Goal: Task Accomplishment & Management: Complete application form

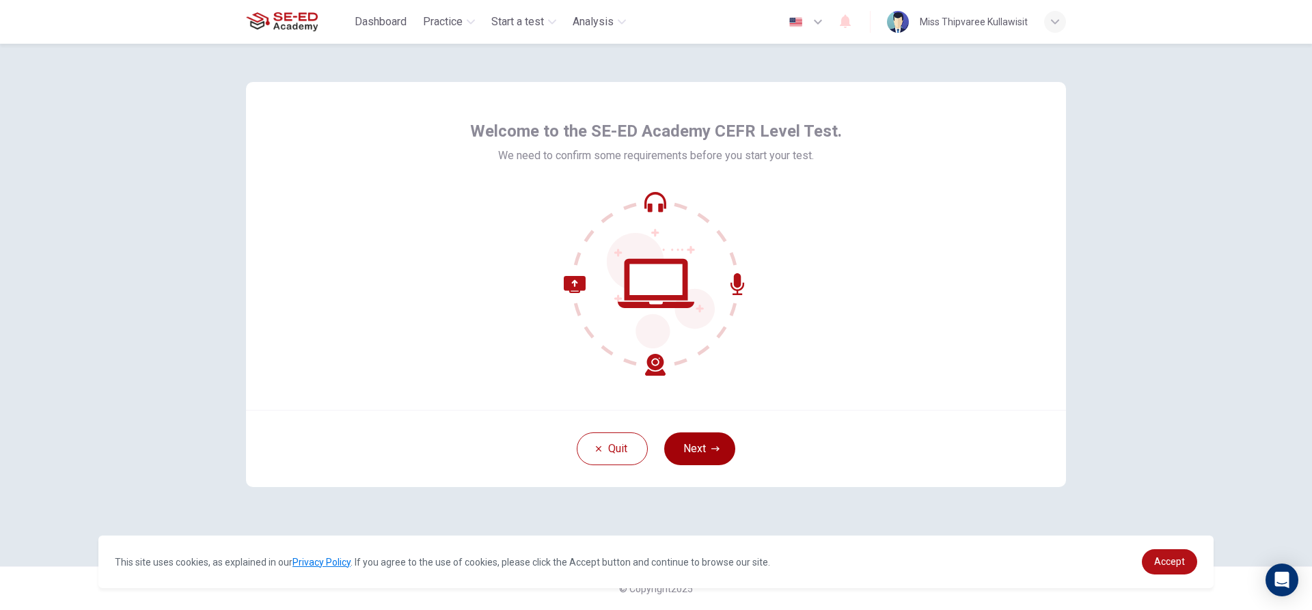
click at [697, 453] on button "Next" at bounding box center [699, 449] width 71 height 33
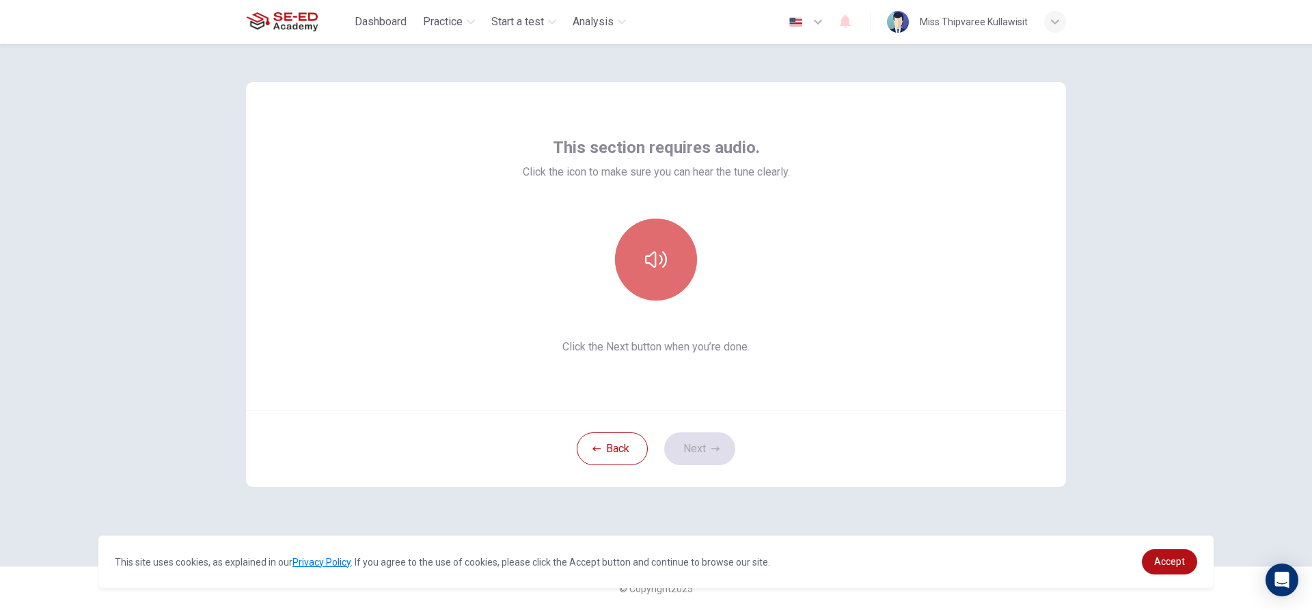
click at [644, 269] on button "button" at bounding box center [656, 260] width 82 height 82
click at [660, 263] on icon "button" at bounding box center [656, 260] width 22 height 22
click at [668, 262] on button "button" at bounding box center [656, 260] width 82 height 82
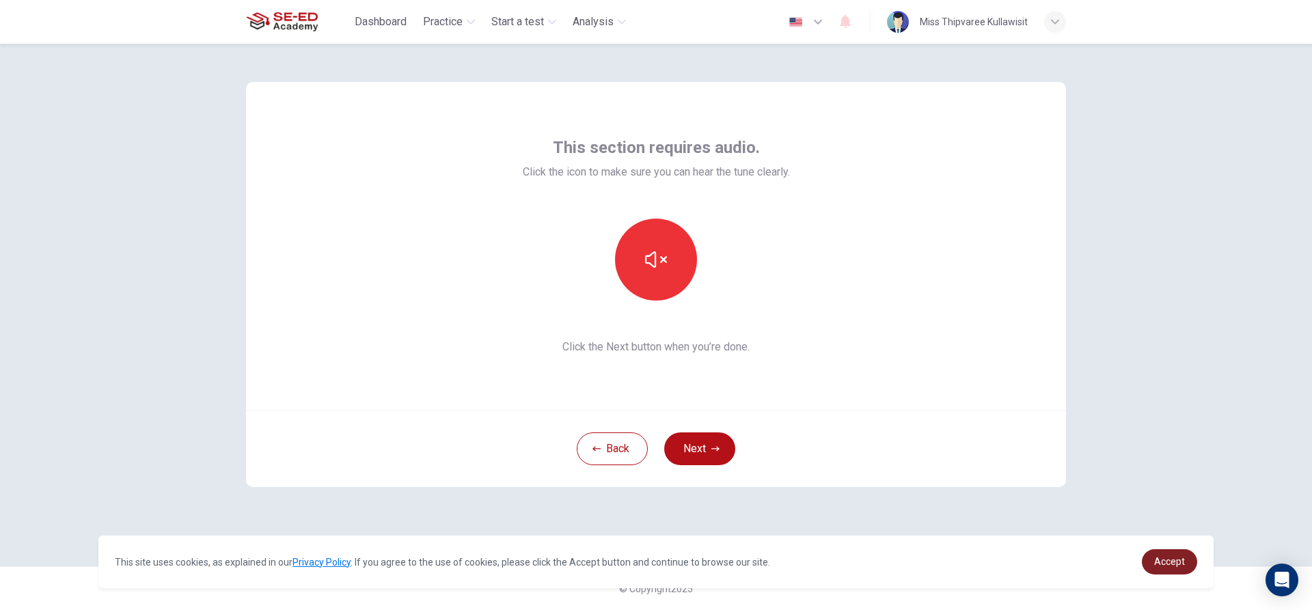
click at [1183, 567] on span "Accept" at bounding box center [1170, 561] width 31 height 11
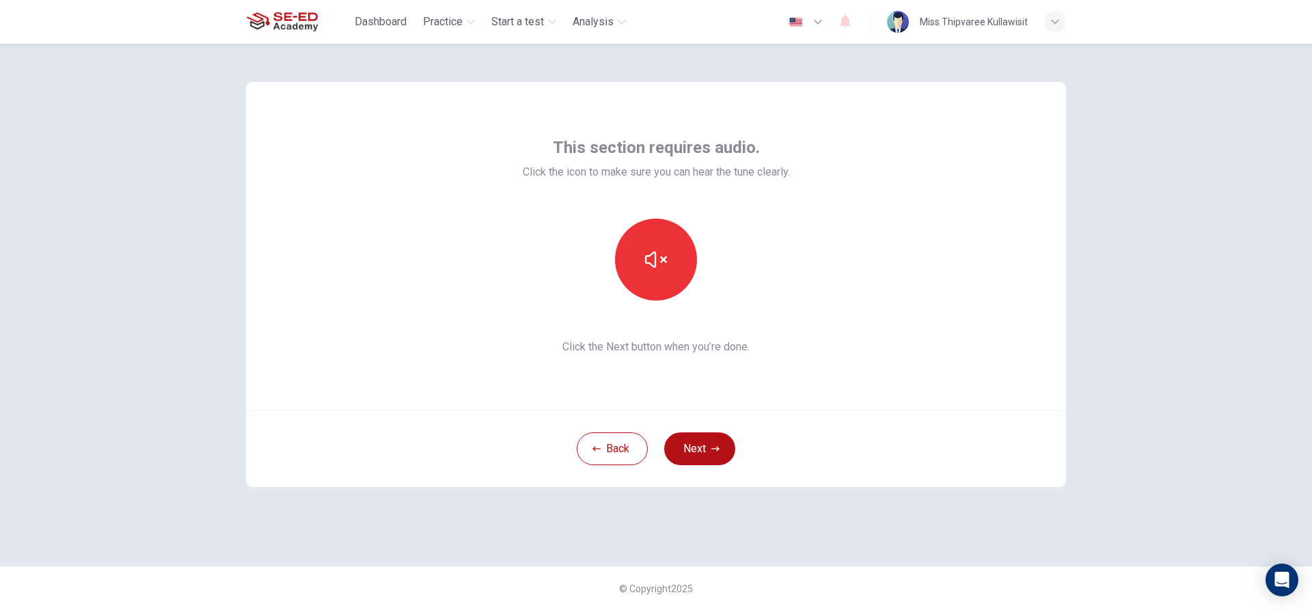
click at [1152, 252] on div "This section requires audio. Click the icon to make sure you can hear the tune …" at bounding box center [656, 327] width 1312 height 567
click at [652, 252] on icon "button" at bounding box center [656, 260] width 22 height 22
click at [678, 268] on button "button" at bounding box center [656, 260] width 82 height 82
click at [688, 259] on button "button" at bounding box center [656, 260] width 82 height 82
click at [687, 259] on button "button" at bounding box center [656, 260] width 82 height 82
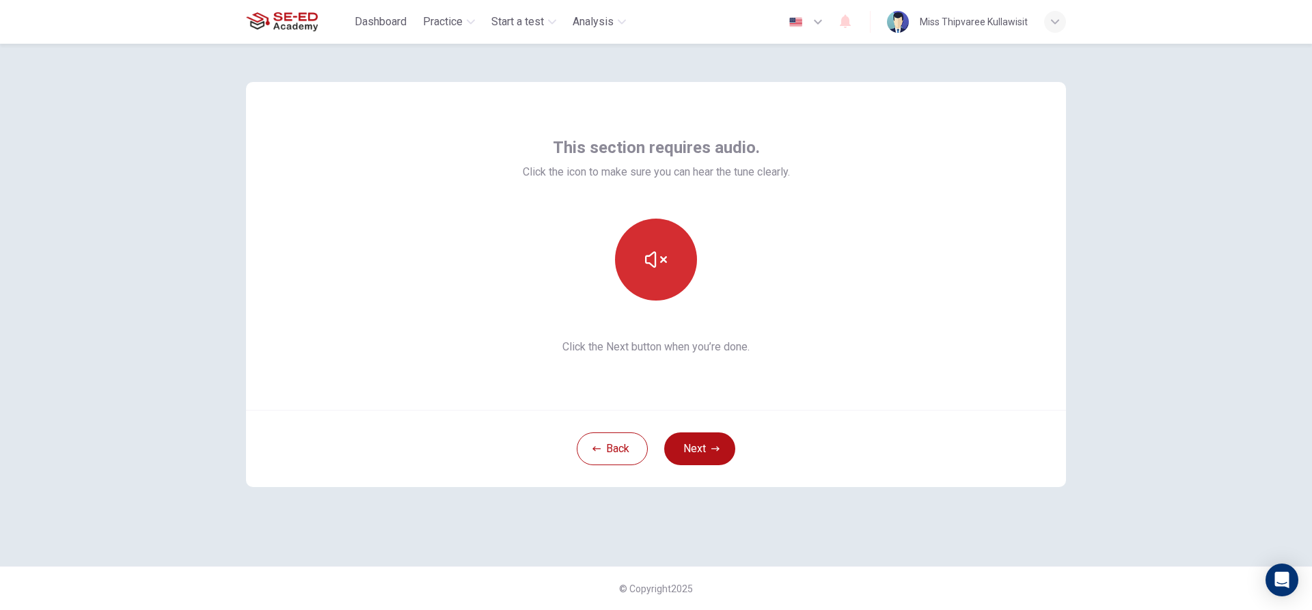
click at [665, 265] on icon "button" at bounding box center [656, 260] width 22 height 22
click at [666, 262] on icon "button" at bounding box center [656, 260] width 22 height 16
click at [1287, 485] on div "This section requires audio. Click the icon to make sure you can hear the tune …" at bounding box center [656, 327] width 1312 height 567
click at [683, 447] on button "Next" at bounding box center [699, 449] width 71 height 33
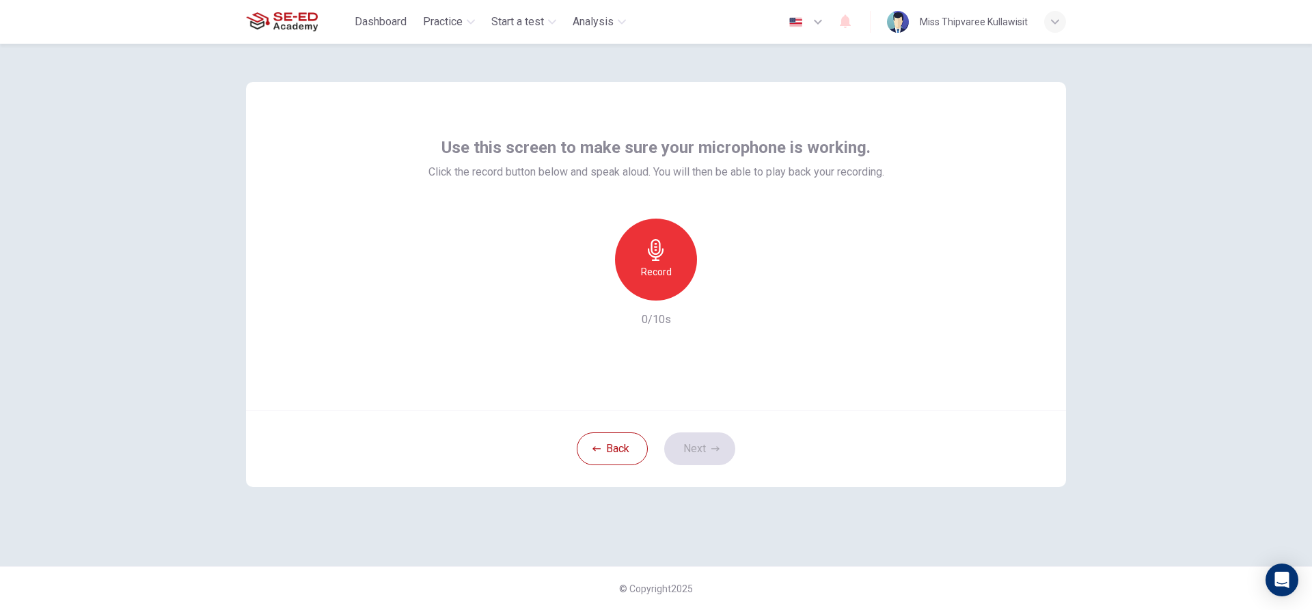
click at [676, 272] on div "Record" at bounding box center [656, 260] width 82 height 82
click at [594, 284] on icon "button" at bounding box center [593, 290] width 12 height 12
click at [669, 271] on h6 "Record" at bounding box center [656, 272] width 31 height 16
click at [720, 288] on icon "button" at bounding box center [720, 290] width 6 height 8
click at [1042, 285] on div "Use this screen to make sure your microphone is working. Click the record butto…" at bounding box center [656, 246] width 820 height 328
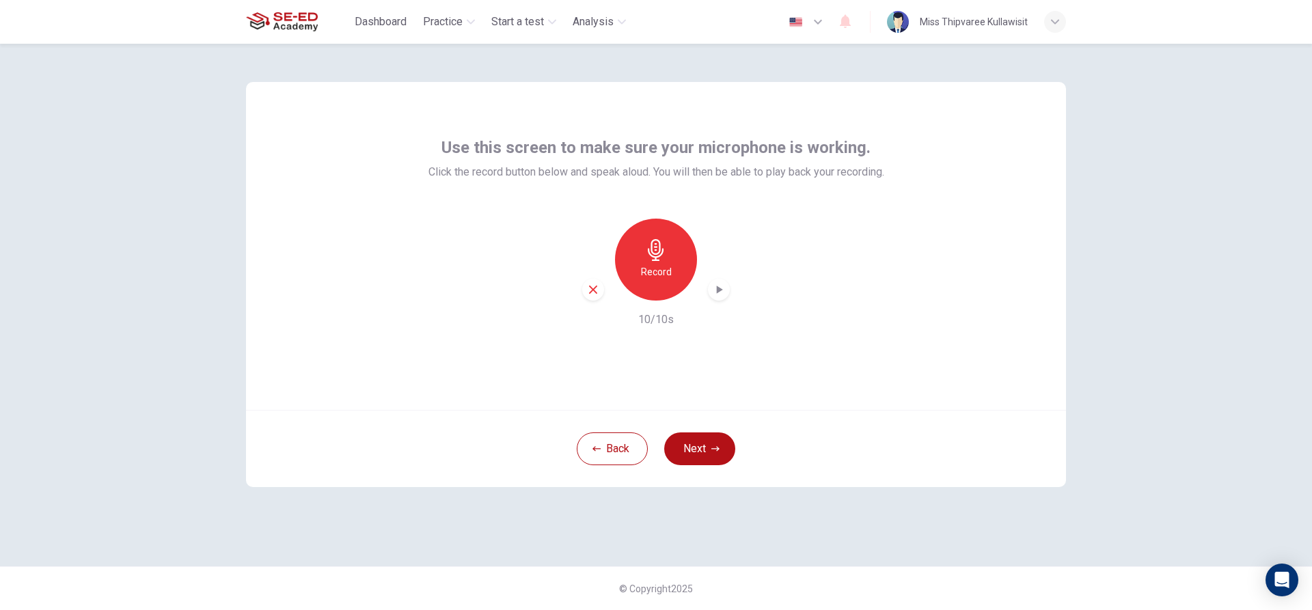
click at [1258, 268] on div "Use this screen to make sure your microphone is working. Click the record butto…" at bounding box center [656, 327] width 1312 height 567
click at [712, 292] on div "button" at bounding box center [719, 290] width 22 height 22
click at [705, 442] on button "Next" at bounding box center [699, 449] width 71 height 33
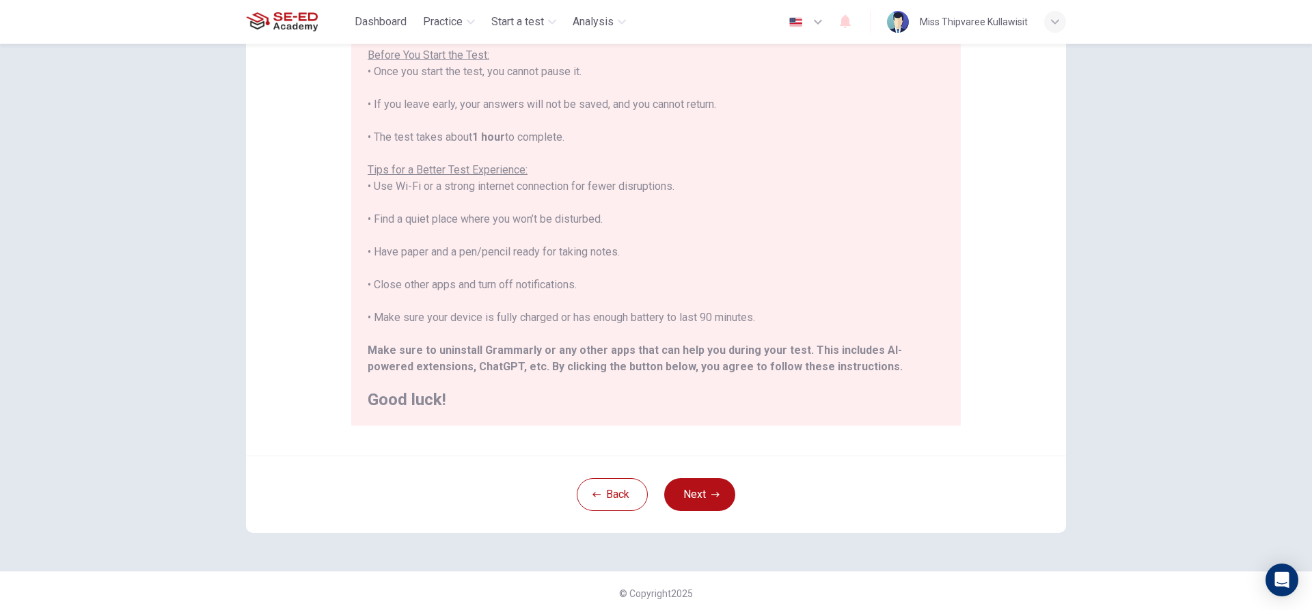
scroll to position [150, 0]
click at [697, 494] on button "Next" at bounding box center [699, 490] width 71 height 33
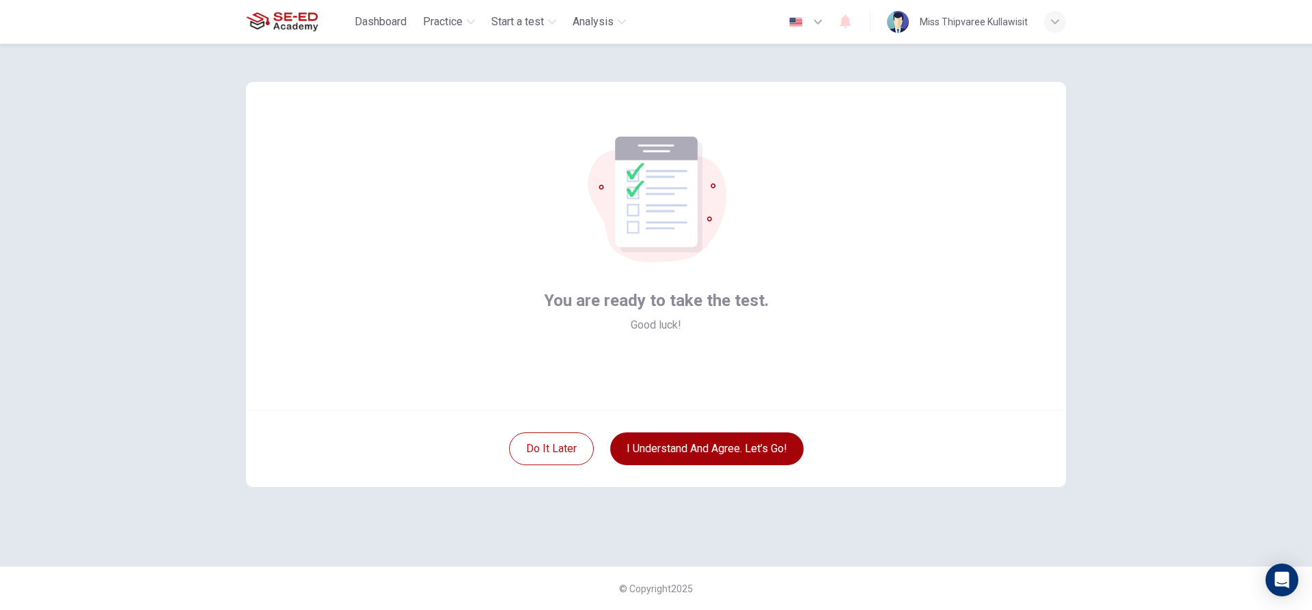
click at [679, 450] on button "I understand and agree. Let’s go!" at bounding box center [706, 449] width 193 height 33
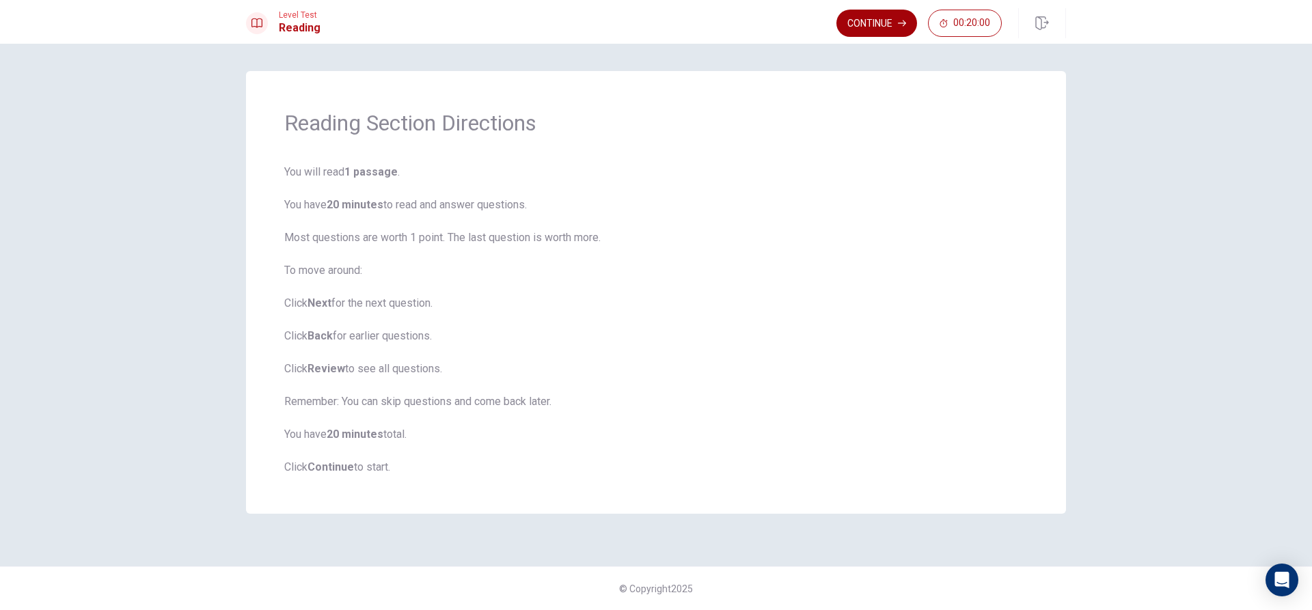
click at [877, 29] on button "Continue" at bounding box center [877, 23] width 81 height 27
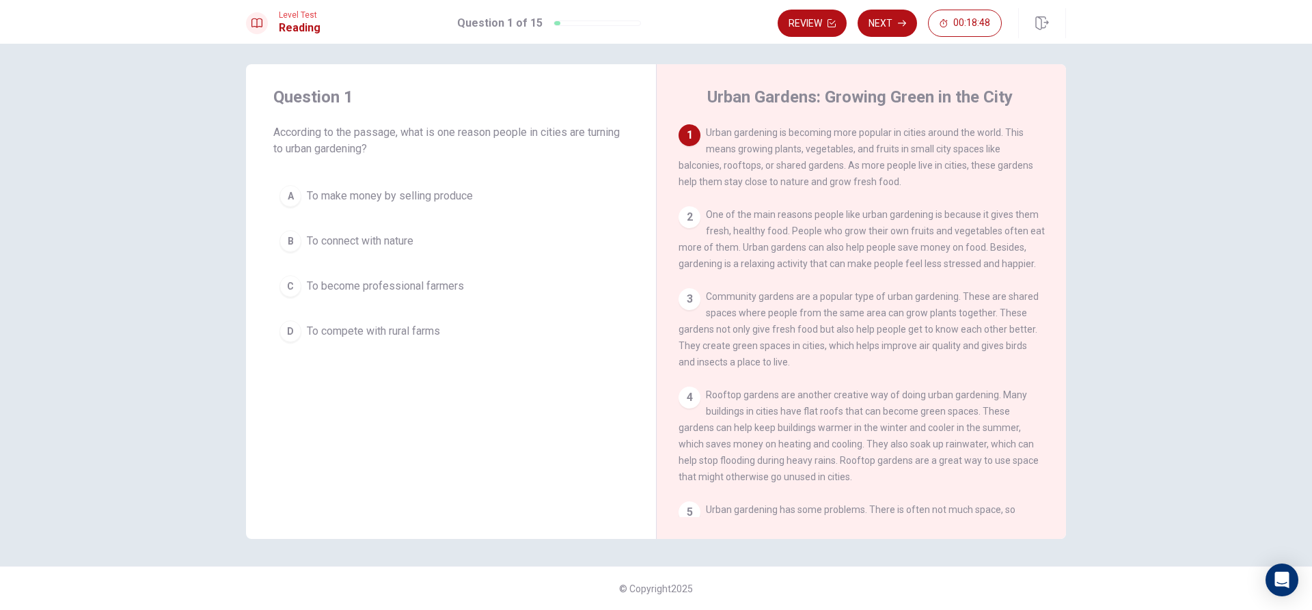
click at [686, 138] on div "1" at bounding box center [690, 135] width 22 height 22
click at [684, 217] on div "2" at bounding box center [690, 217] width 22 height 22
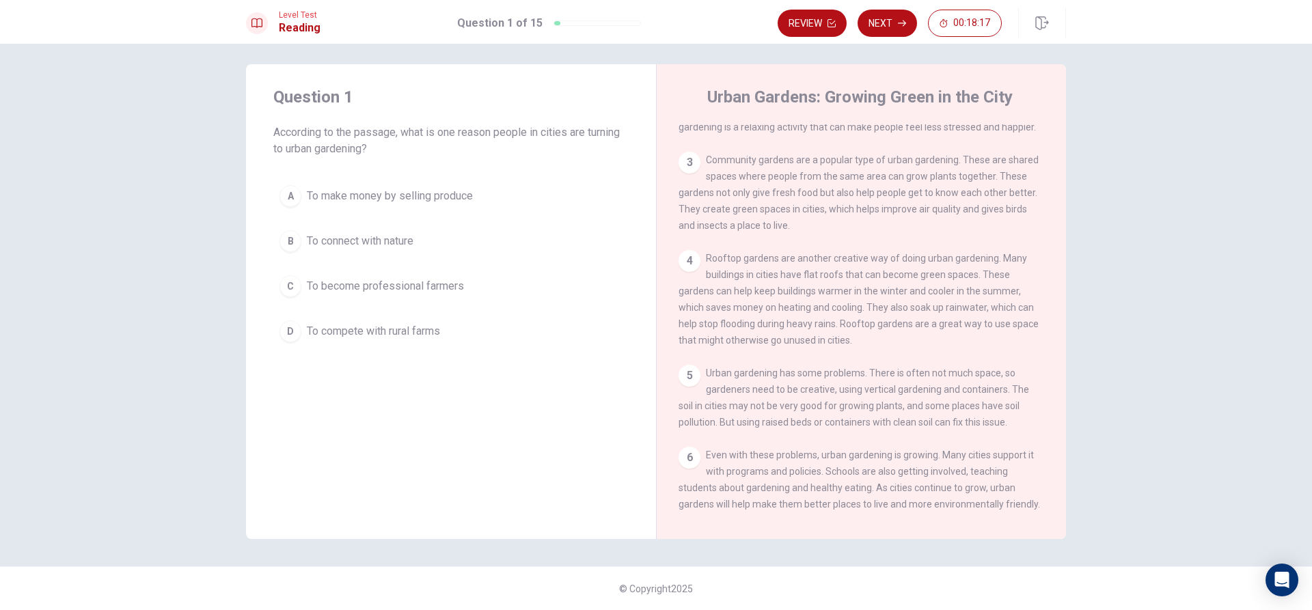
scroll to position [167, 0]
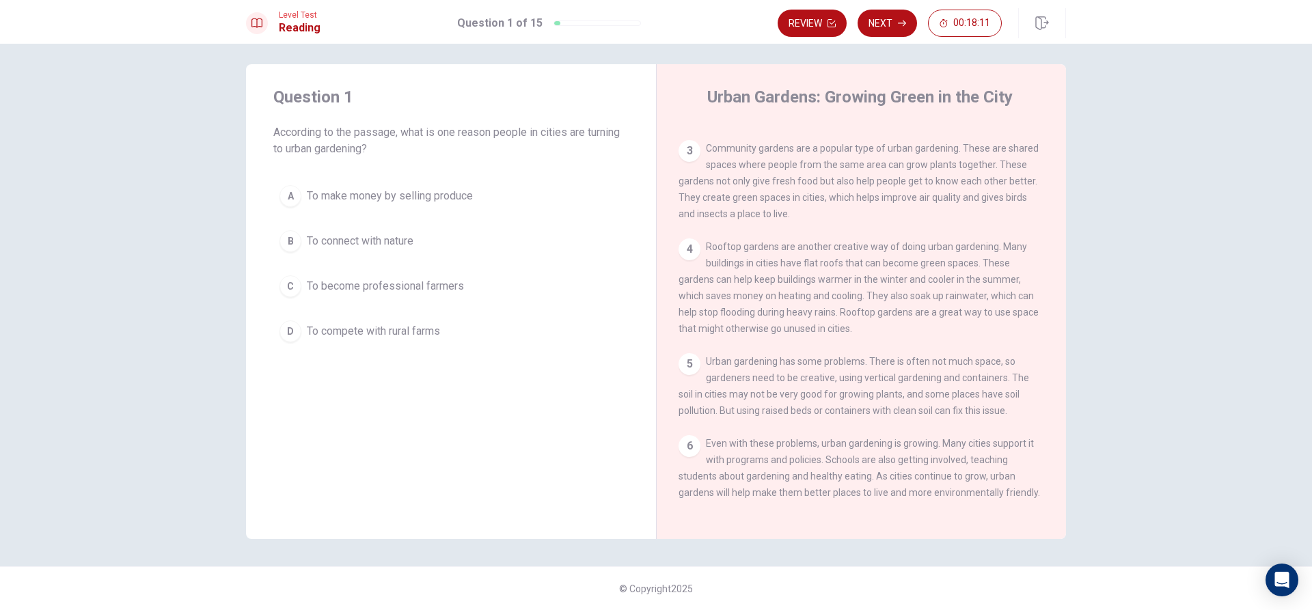
click at [295, 291] on div "C" at bounding box center [291, 286] width 22 height 22
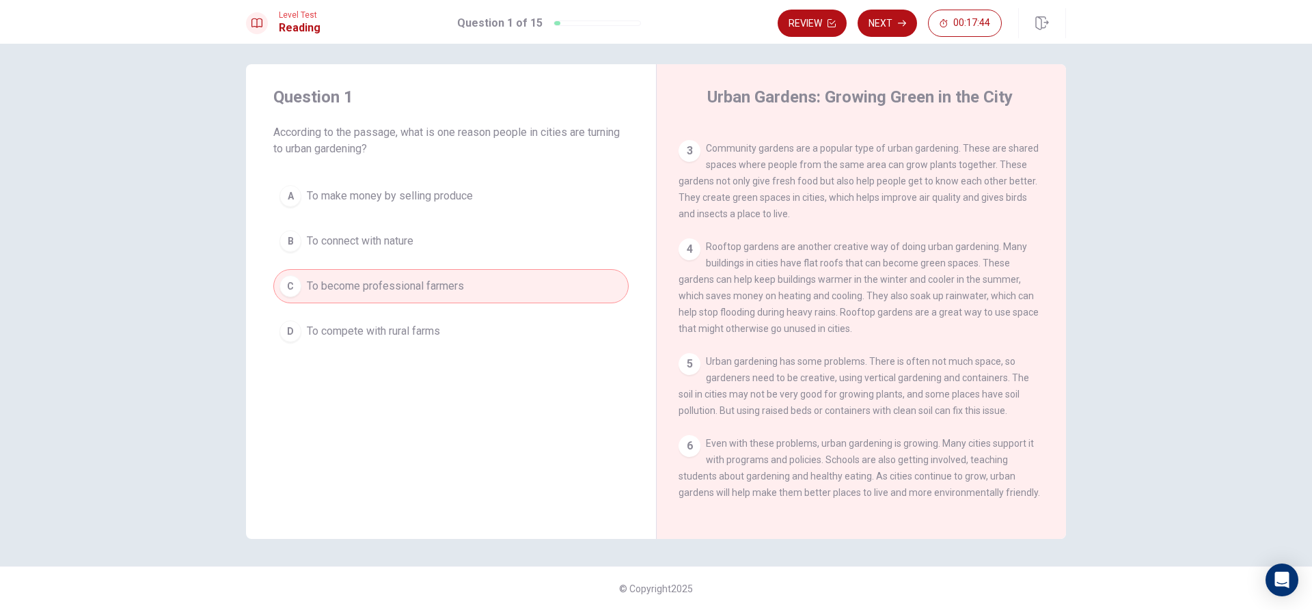
click at [391, 287] on span "To become professional farmers" at bounding box center [385, 286] width 157 height 16
click at [448, 243] on button "B To connect with nature" at bounding box center [450, 241] width 355 height 34
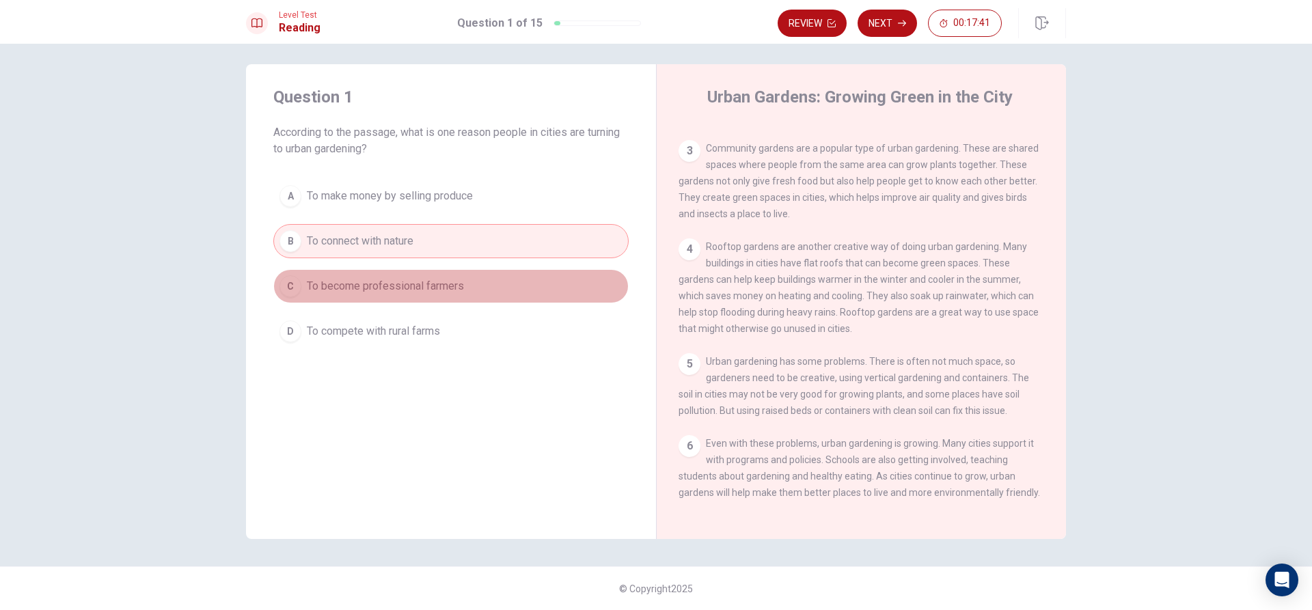
click at [413, 286] on span "To become professional farmers" at bounding box center [385, 286] width 157 height 16
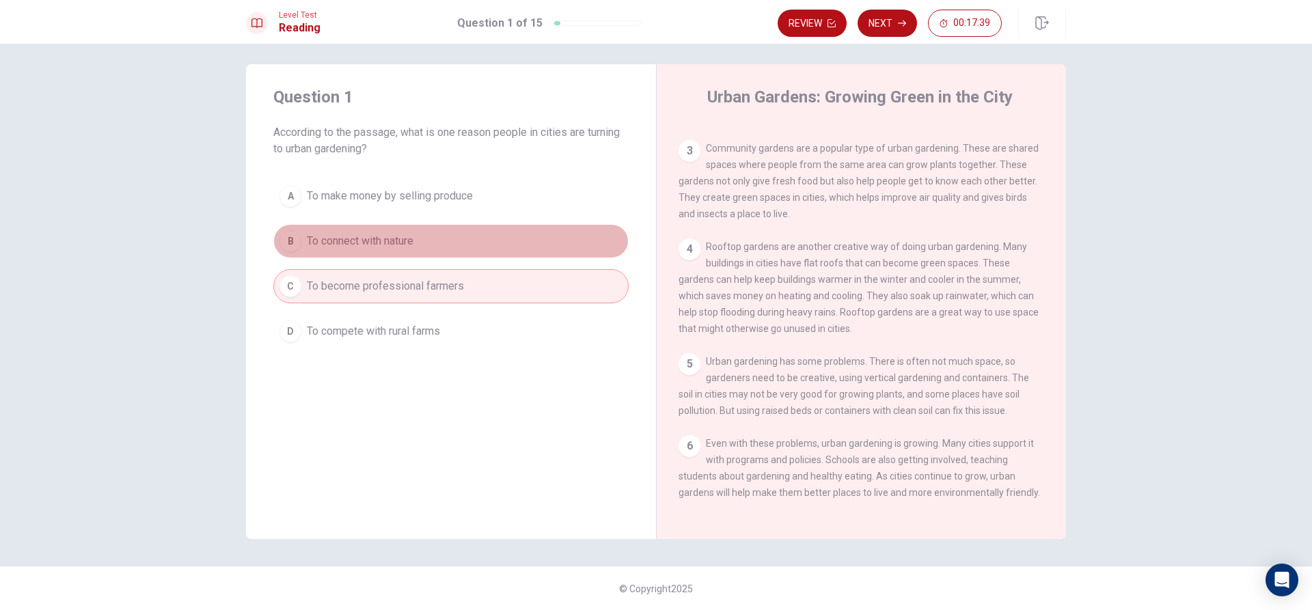
click at [407, 226] on button "B To connect with nature" at bounding box center [450, 241] width 355 height 34
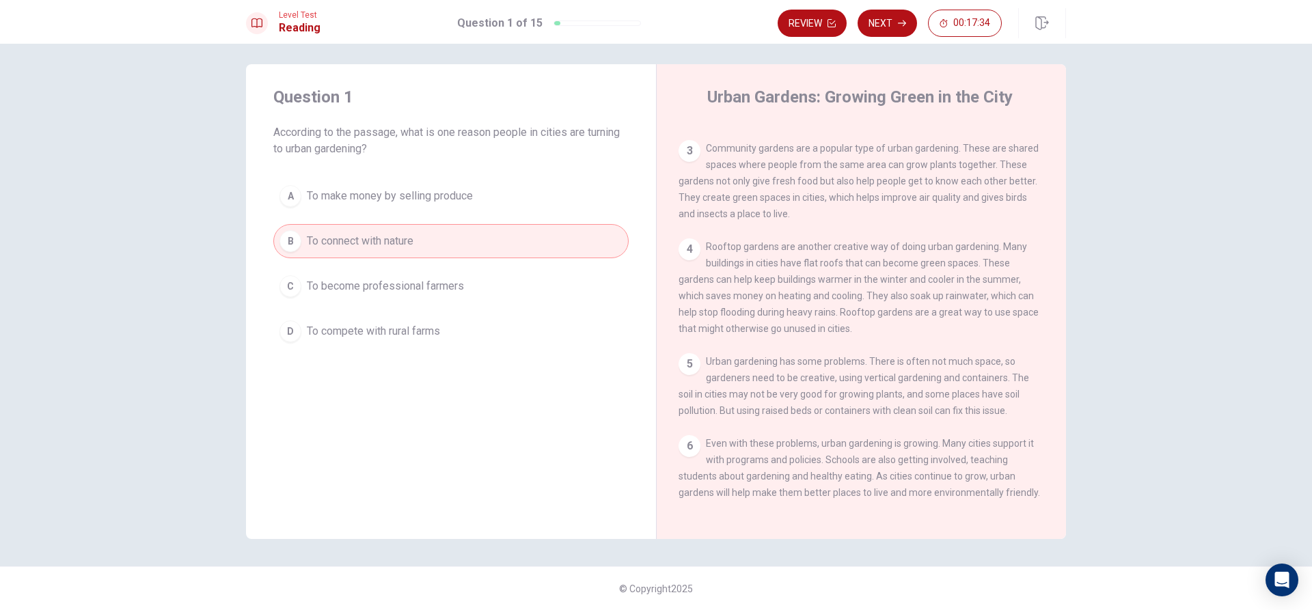
click at [360, 234] on span "To connect with nature" at bounding box center [360, 241] width 107 height 16
click at [377, 273] on button "C To become professional farmers" at bounding box center [450, 286] width 355 height 34
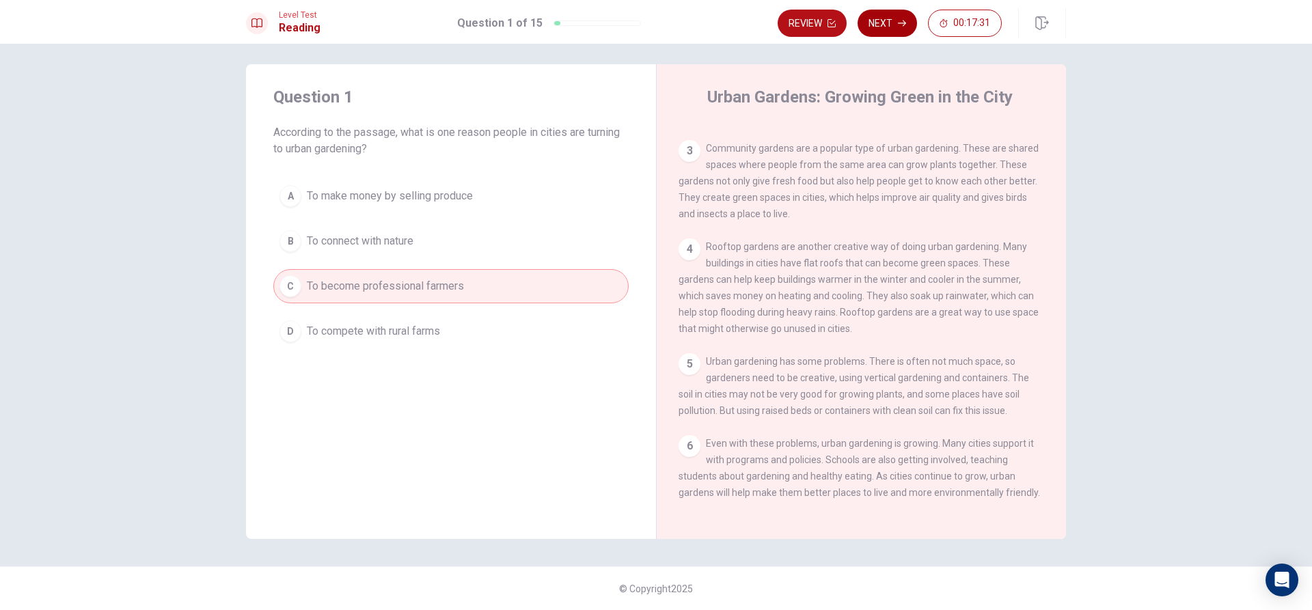
click at [891, 19] on button "Next" at bounding box center [887, 23] width 59 height 27
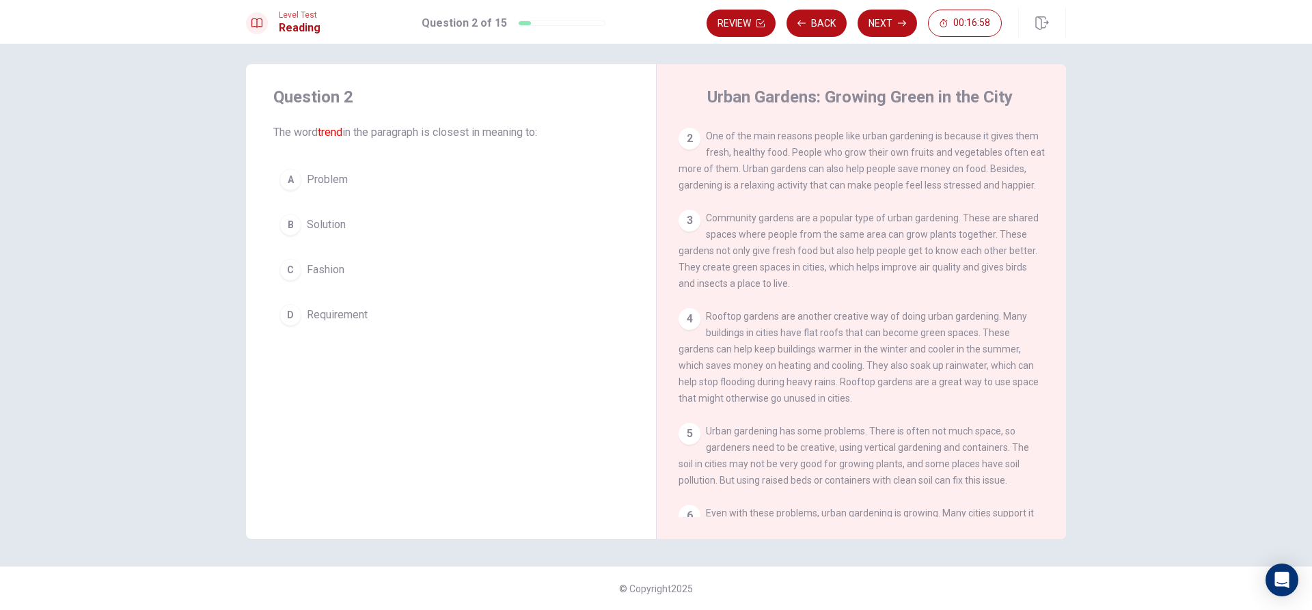
scroll to position [0, 0]
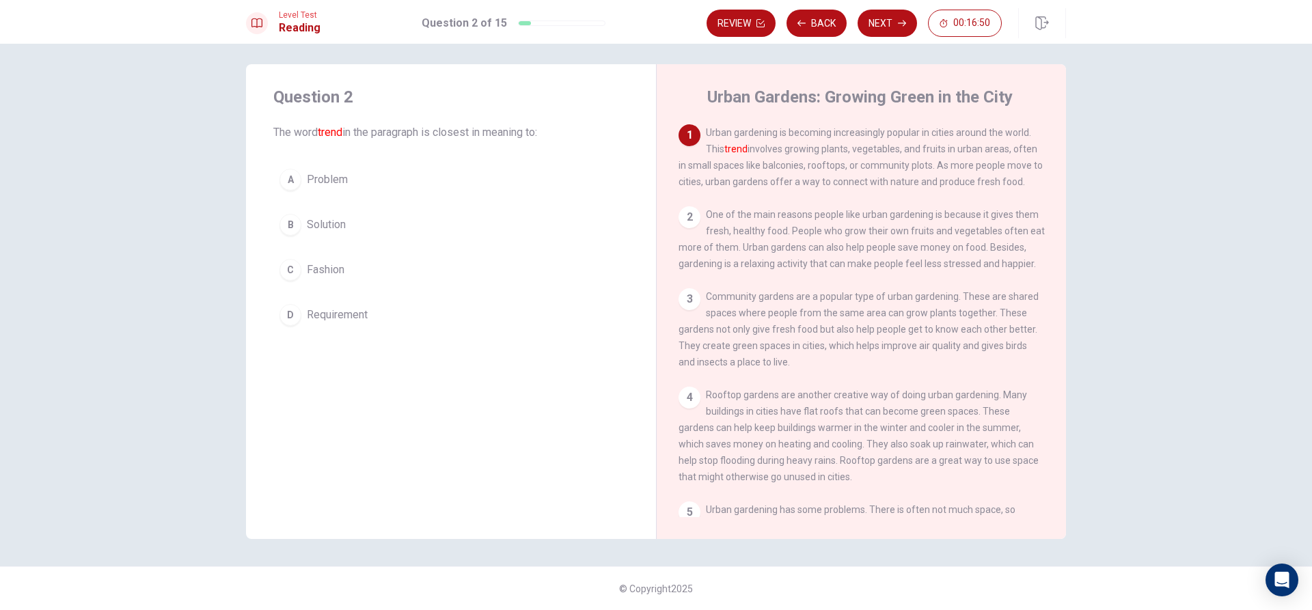
click at [291, 223] on div "B" at bounding box center [291, 225] width 22 height 22
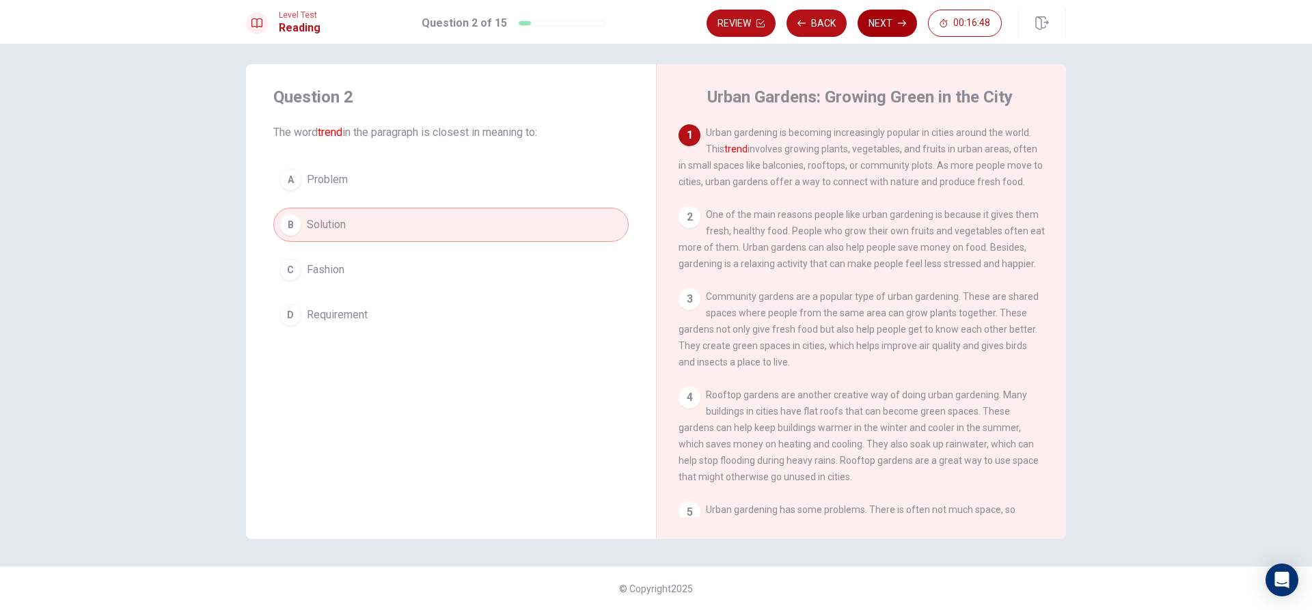
click at [889, 24] on button "Next" at bounding box center [887, 23] width 59 height 27
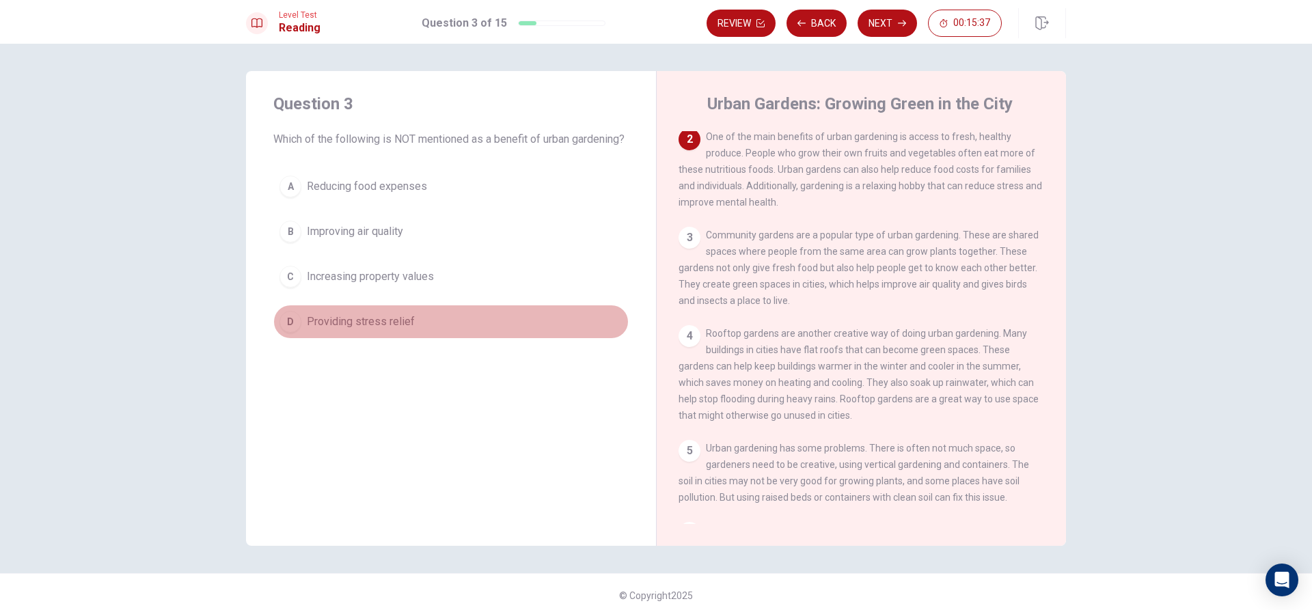
click at [273, 339] on button "D Providing stress relief" at bounding box center [450, 322] width 355 height 34
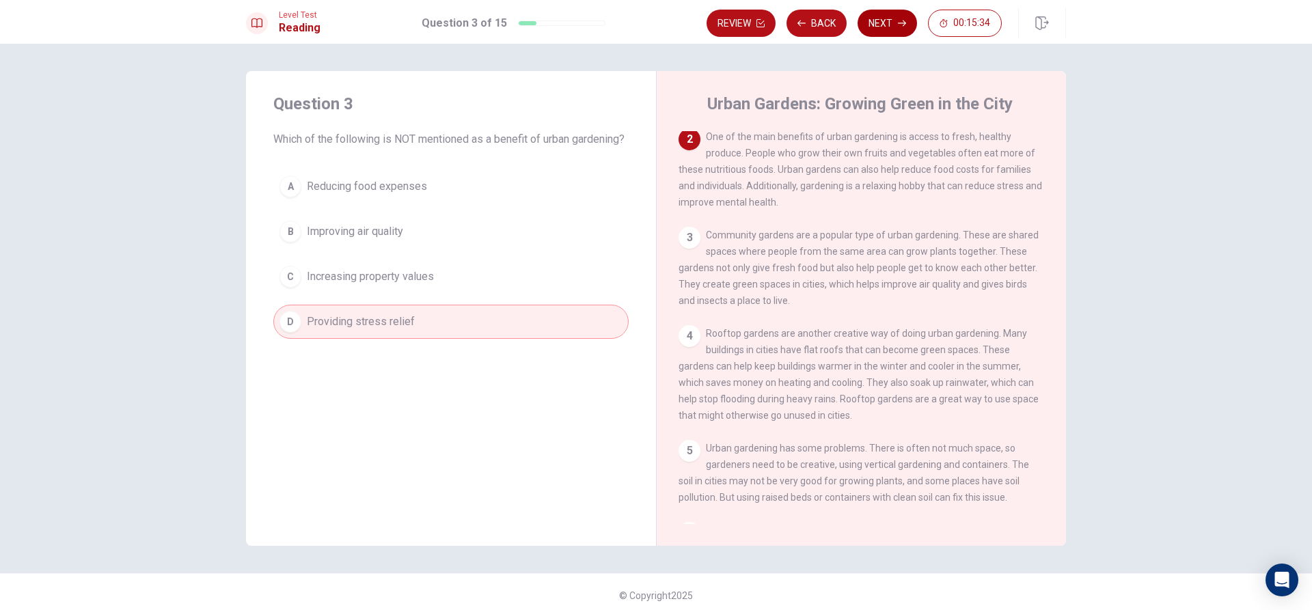
click at [891, 20] on button "Next" at bounding box center [887, 23] width 59 height 27
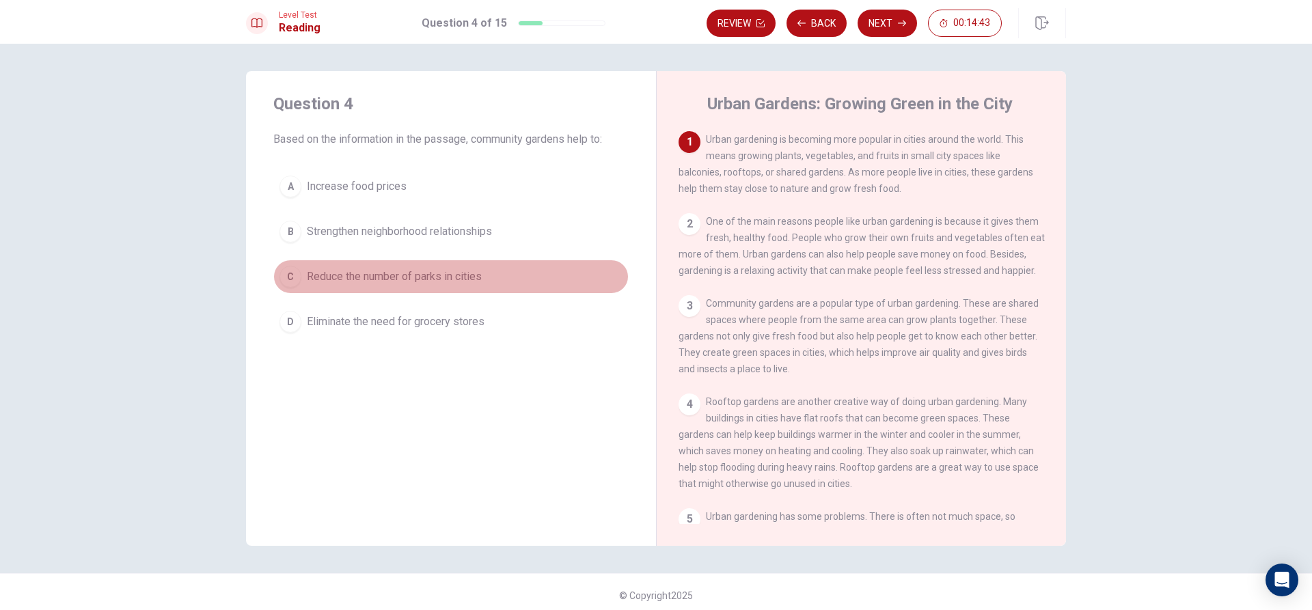
click at [294, 271] on div "C" at bounding box center [291, 277] width 22 height 22
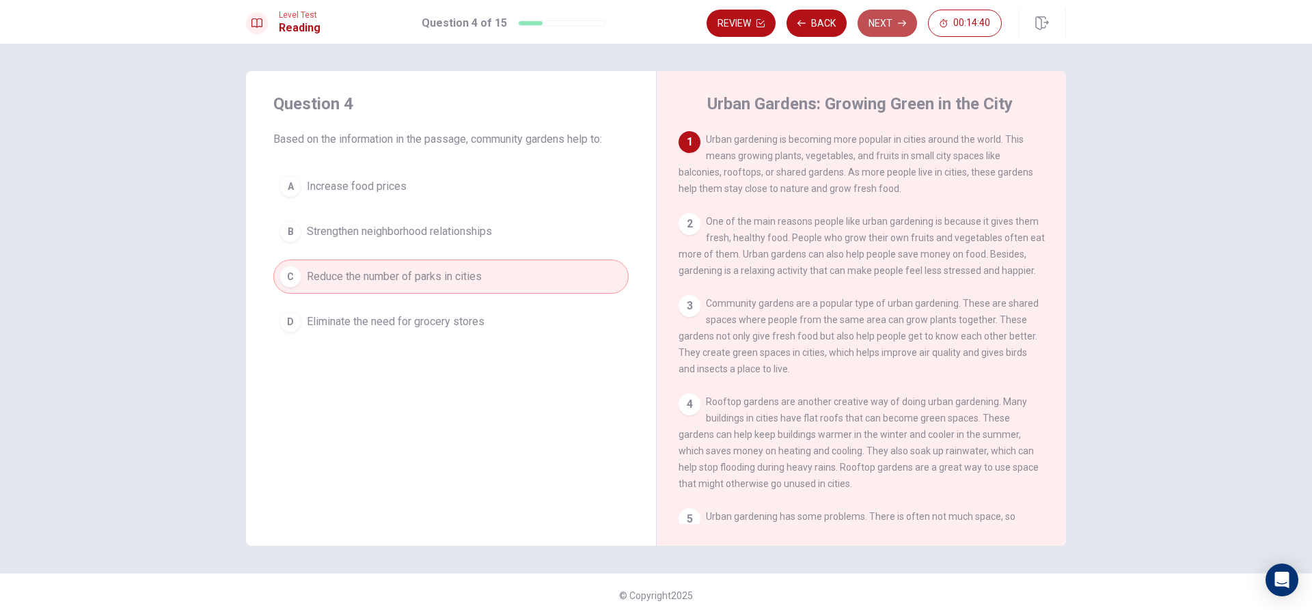
click at [874, 18] on button "Next" at bounding box center [887, 23] width 59 height 27
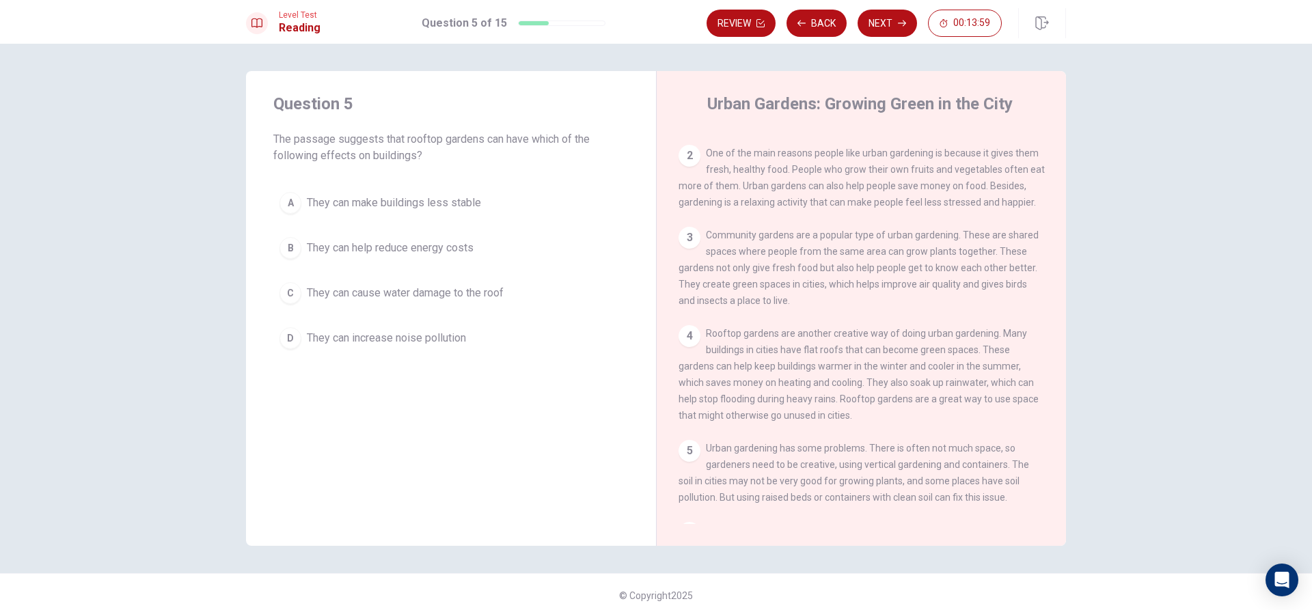
scroll to position [137, 0]
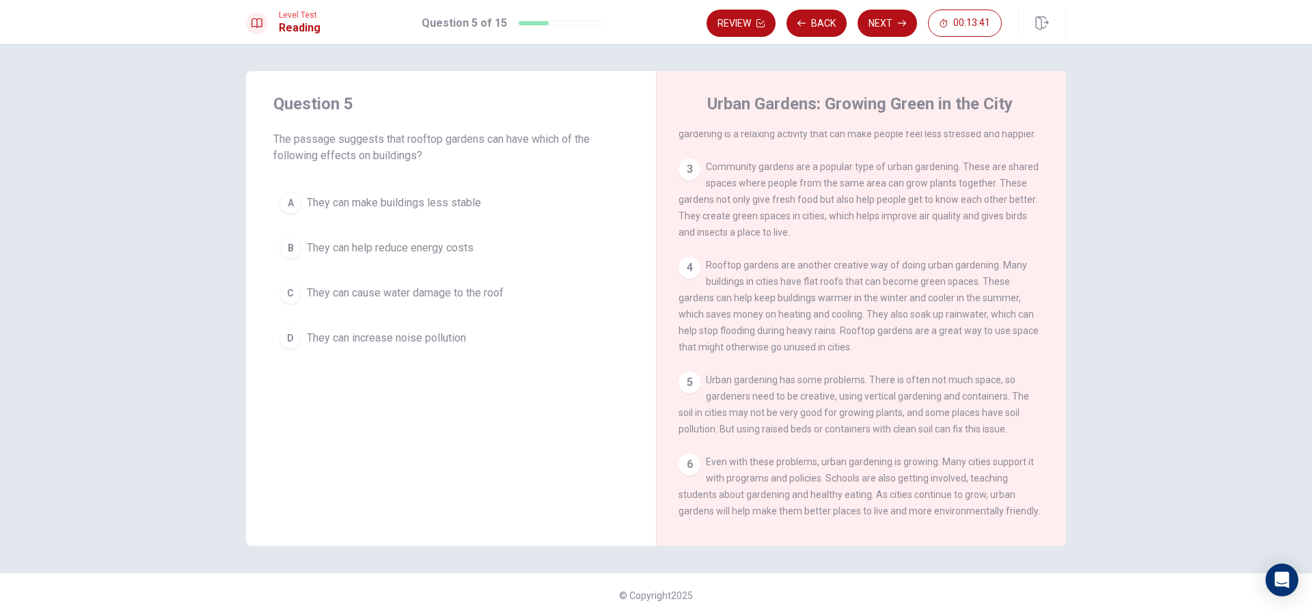
click at [295, 306] on button "C They can cause water damage to the roof" at bounding box center [450, 293] width 355 height 34
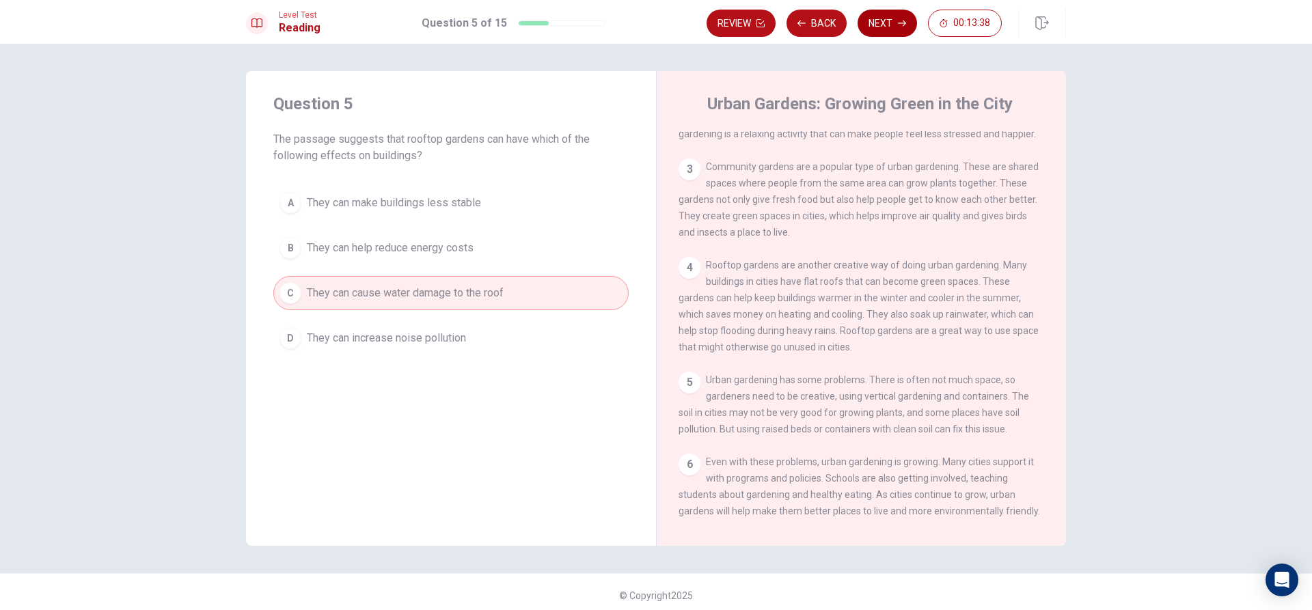
click at [877, 34] on button "Next" at bounding box center [887, 23] width 59 height 27
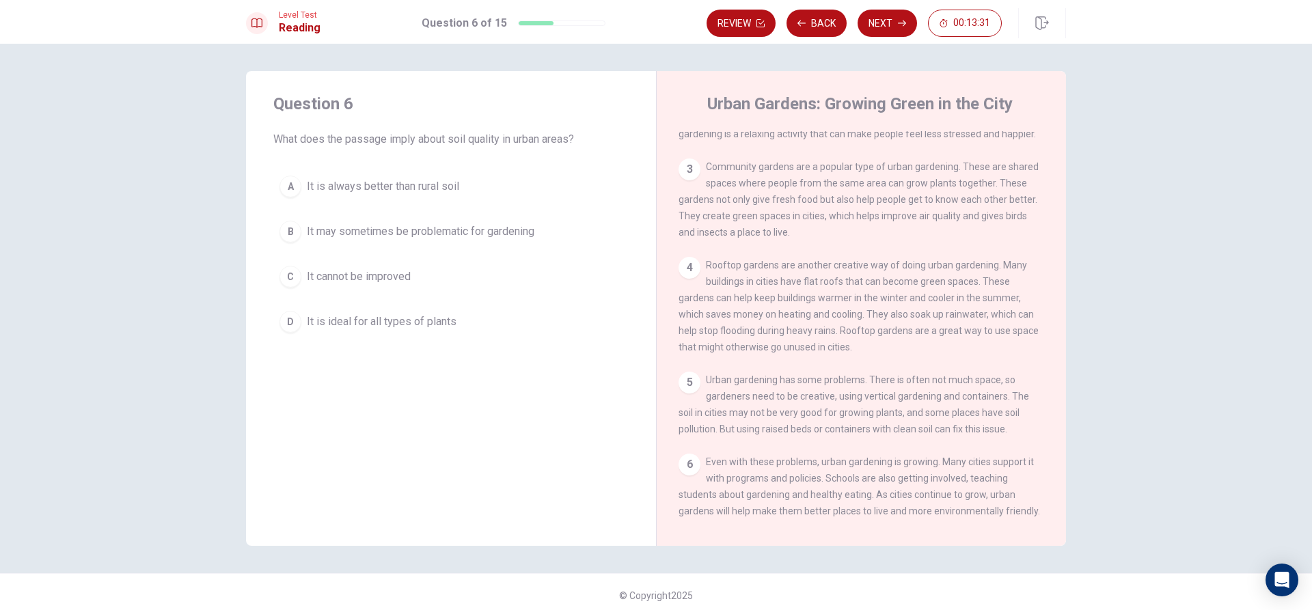
scroll to position [167, 0]
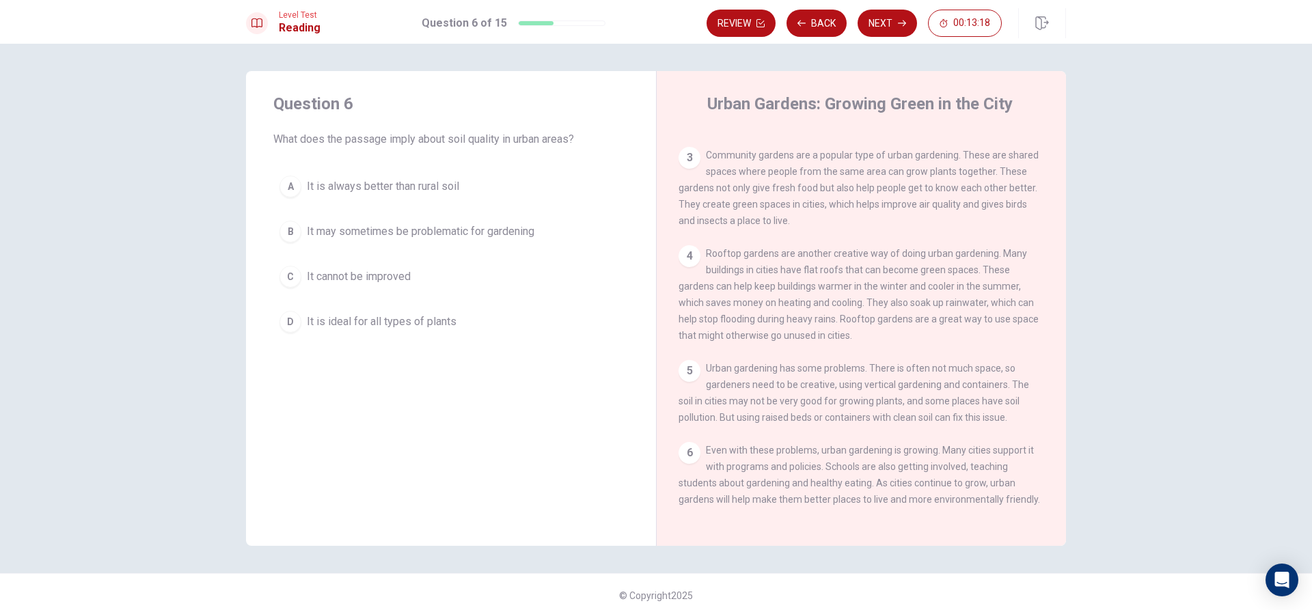
click at [307, 234] on span "It may sometimes be problematic for gardening" at bounding box center [421, 232] width 228 height 16
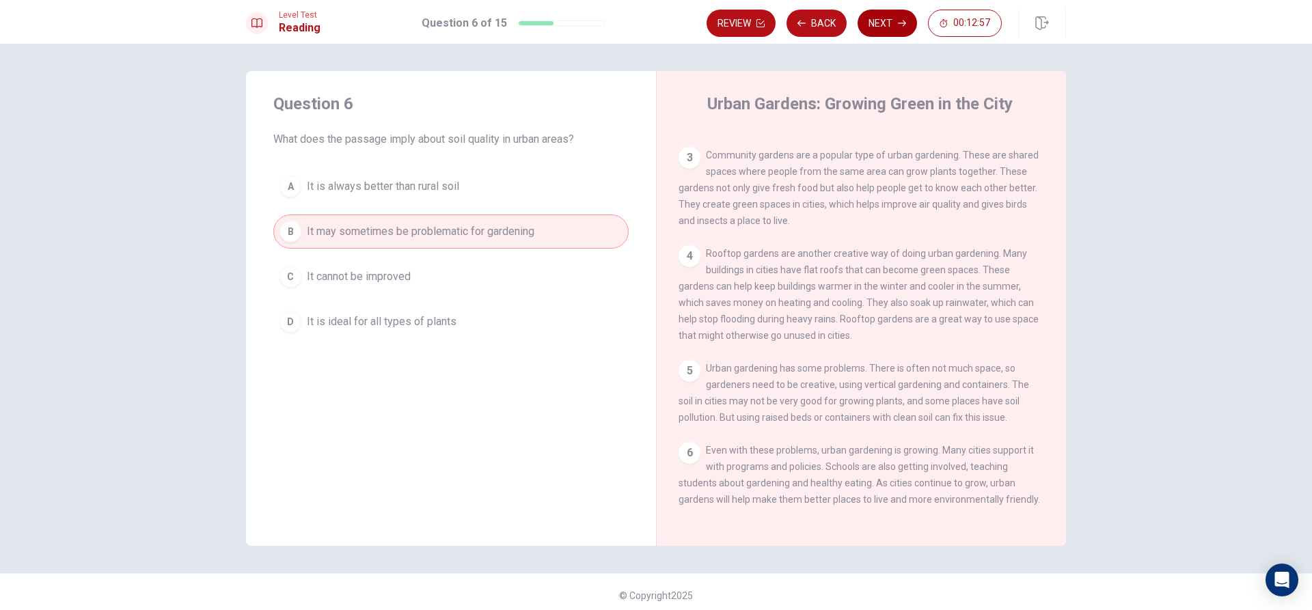
click at [886, 23] on button "Next" at bounding box center [887, 23] width 59 height 27
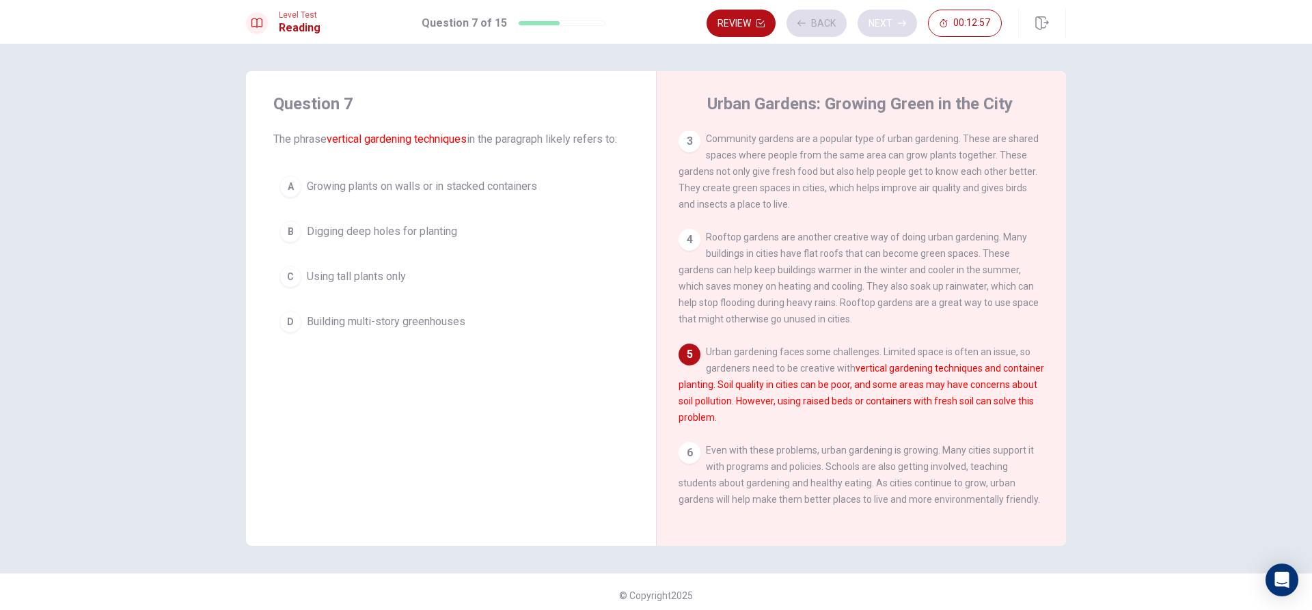
scroll to position [184, 0]
click at [297, 187] on div "A" at bounding box center [291, 187] width 22 height 22
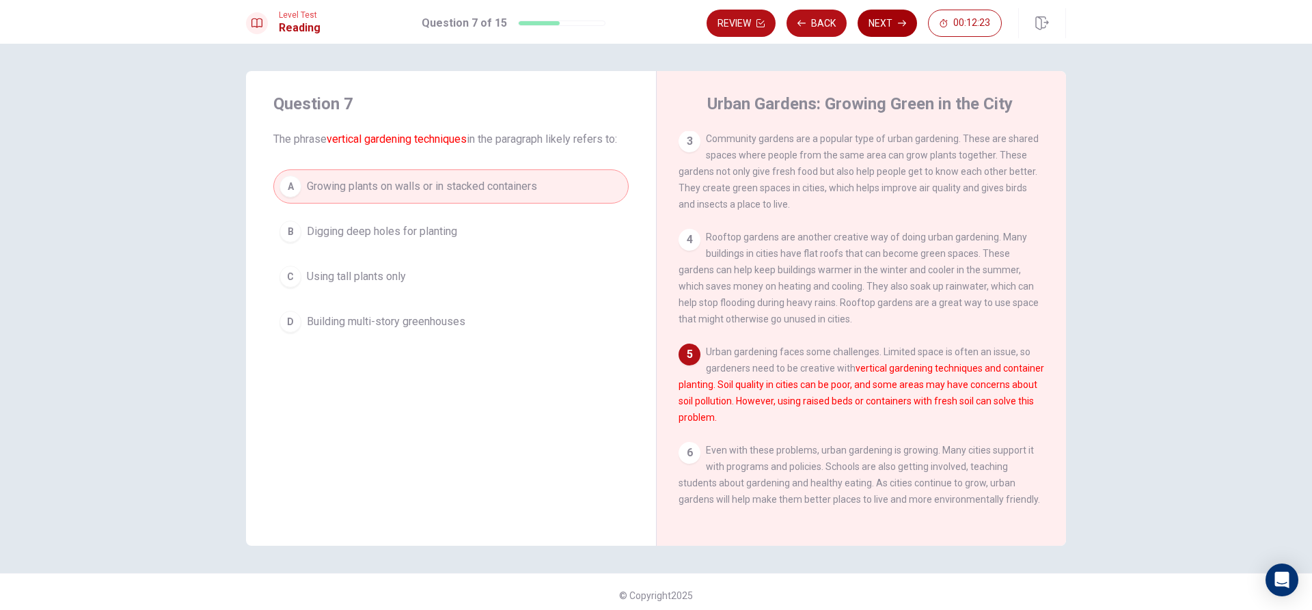
click at [883, 27] on button "Next" at bounding box center [887, 23] width 59 height 27
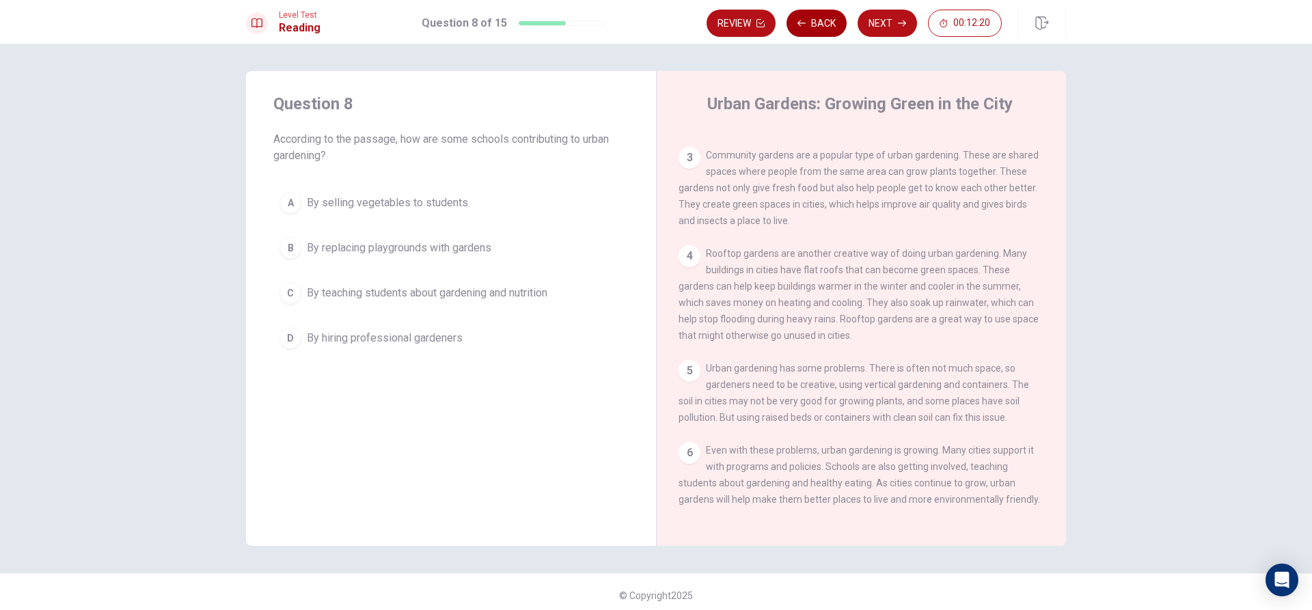
click at [807, 11] on button "Back" at bounding box center [817, 23] width 60 height 27
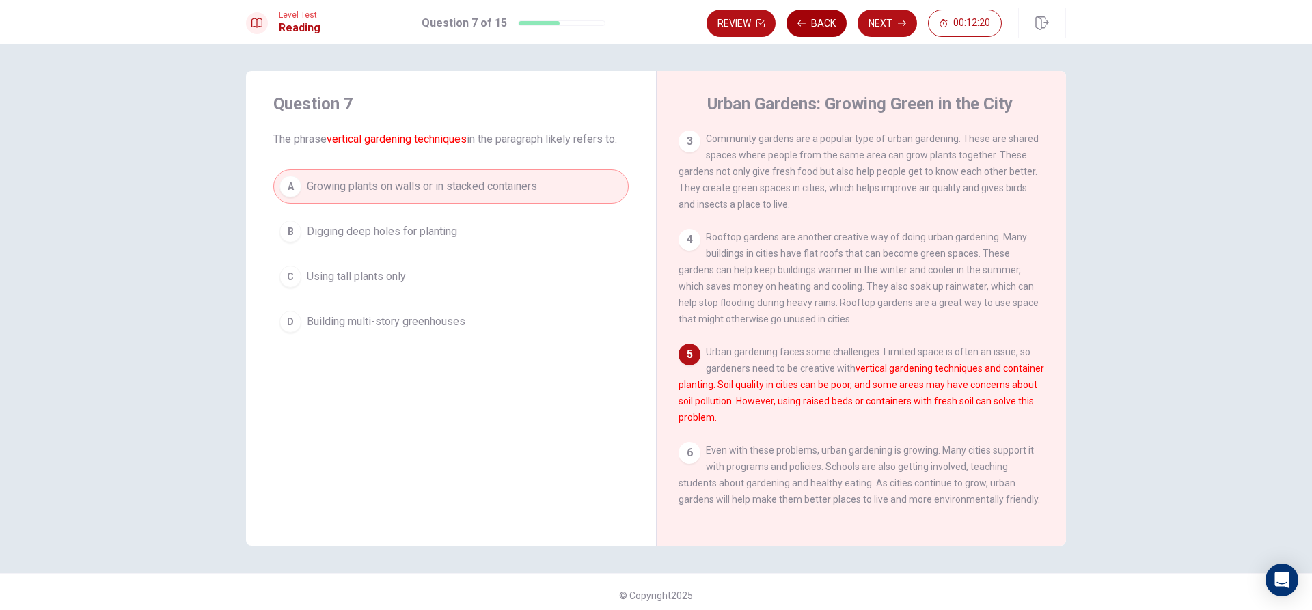
scroll to position [184, 0]
click at [867, 21] on button "Next" at bounding box center [887, 23] width 59 height 27
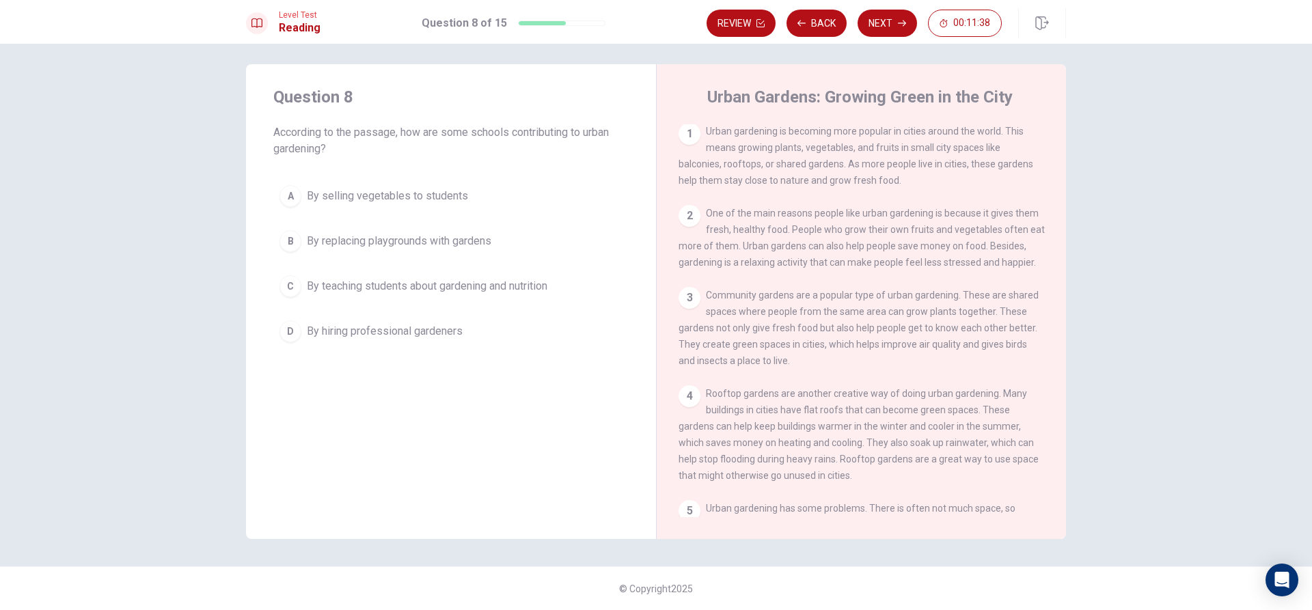
scroll to position [0, 0]
click at [312, 276] on button "C By teaching students about gardening and nutrition" at bounding box center [450, 286] width 355 height 34
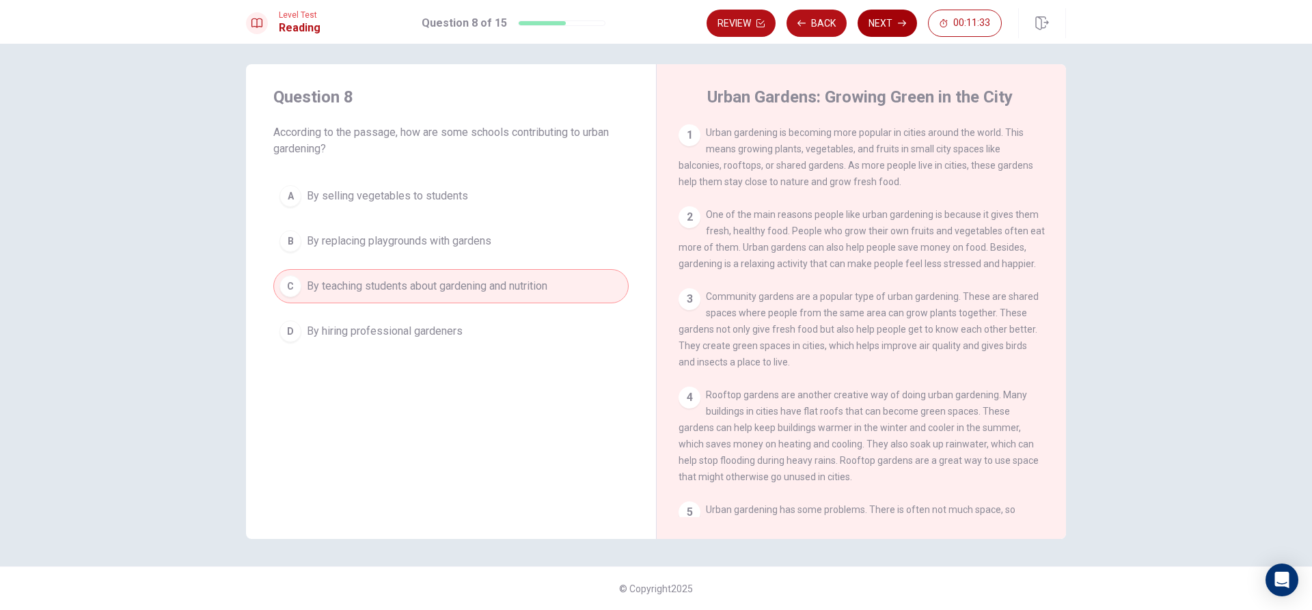
click at [889, 14] on button "Next" at bounding box center [887, 23] width 59 height 27
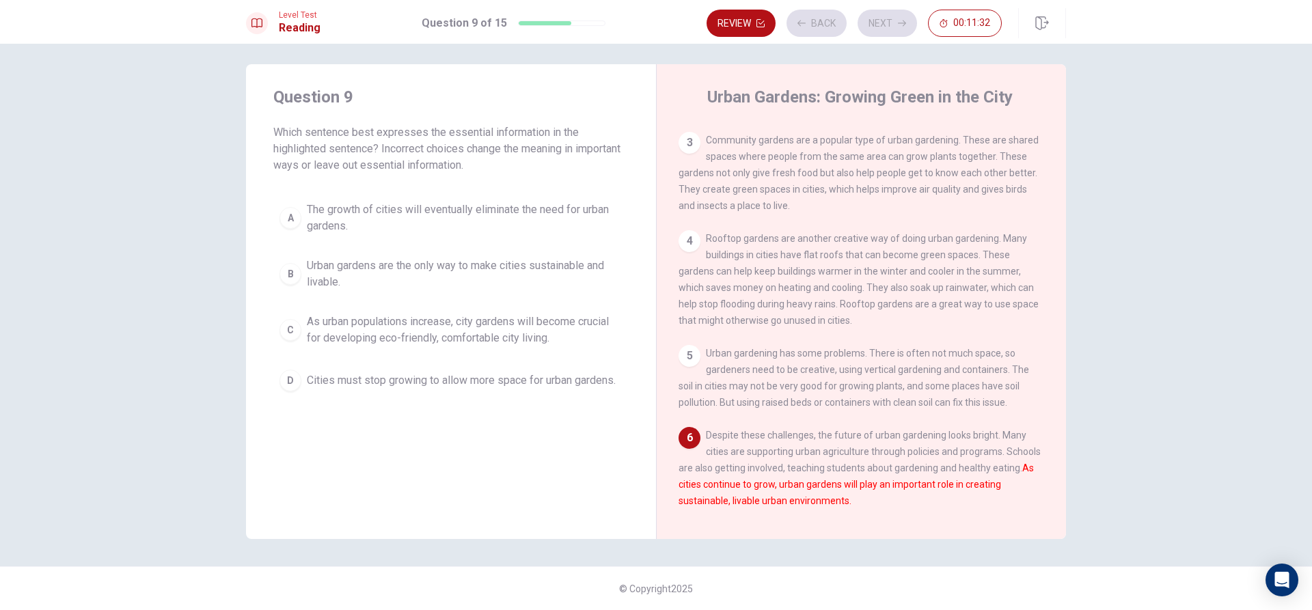
scroll to position [184, 0]
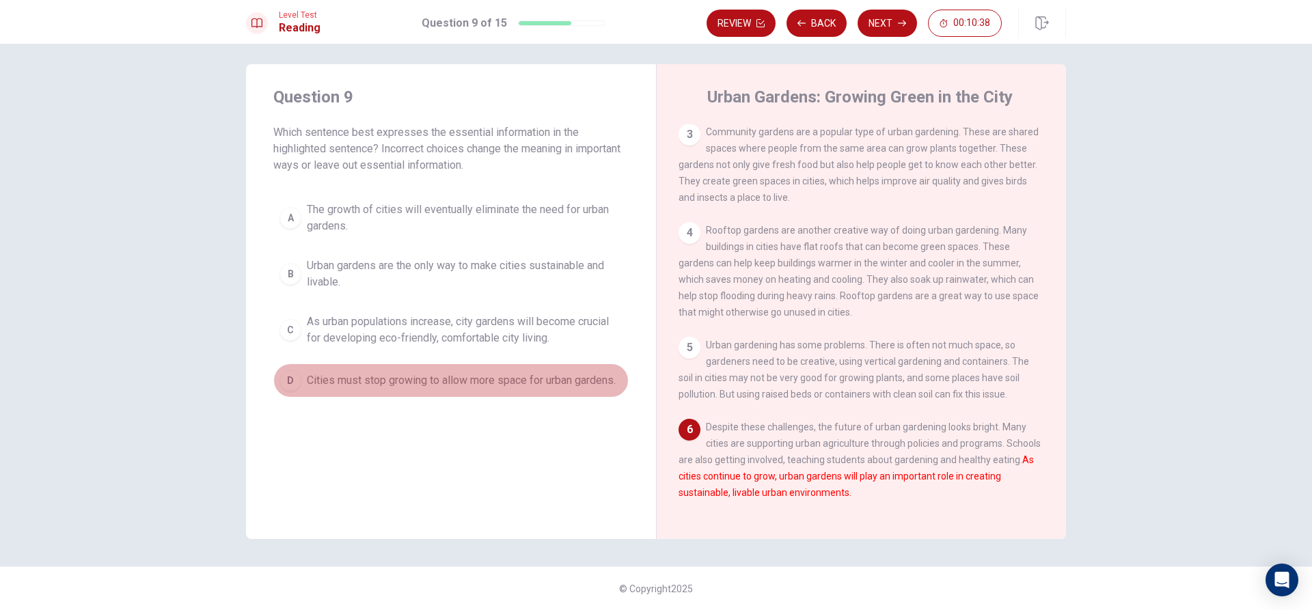
click at [336, 390] on button "D Cities must stop growing to allow more space for urban gardens." at bounding box center [450, 381] width 355 height 34
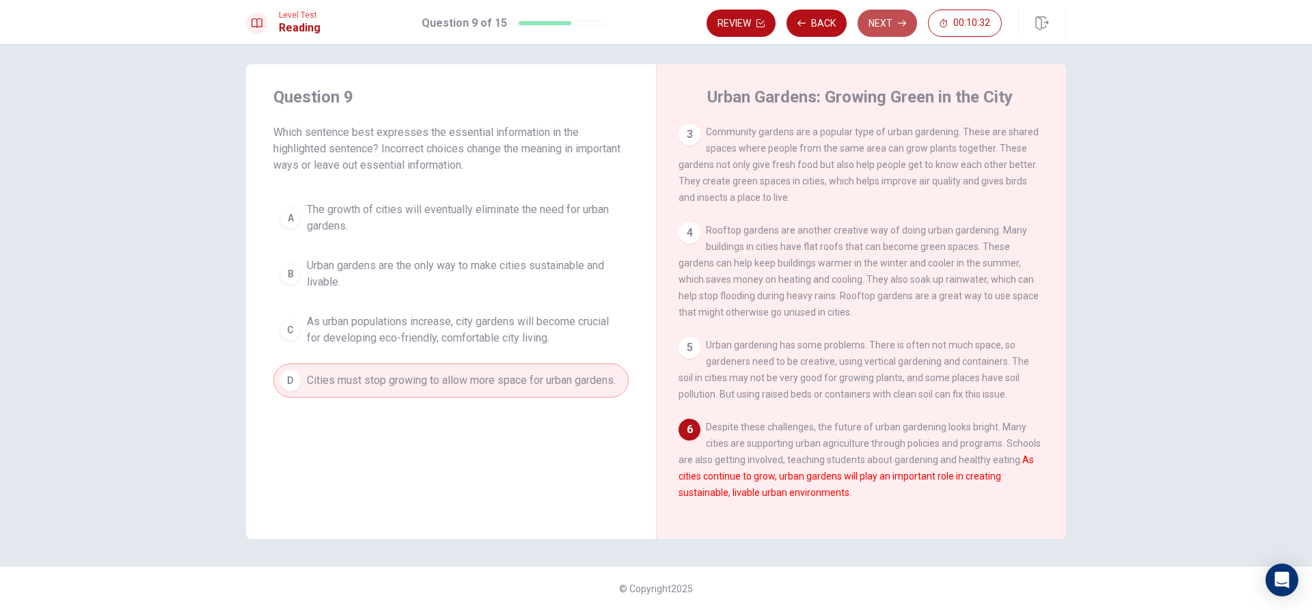
click at [903, 21] on icon "button" at bounding box center [902, 24] width 8 height 6
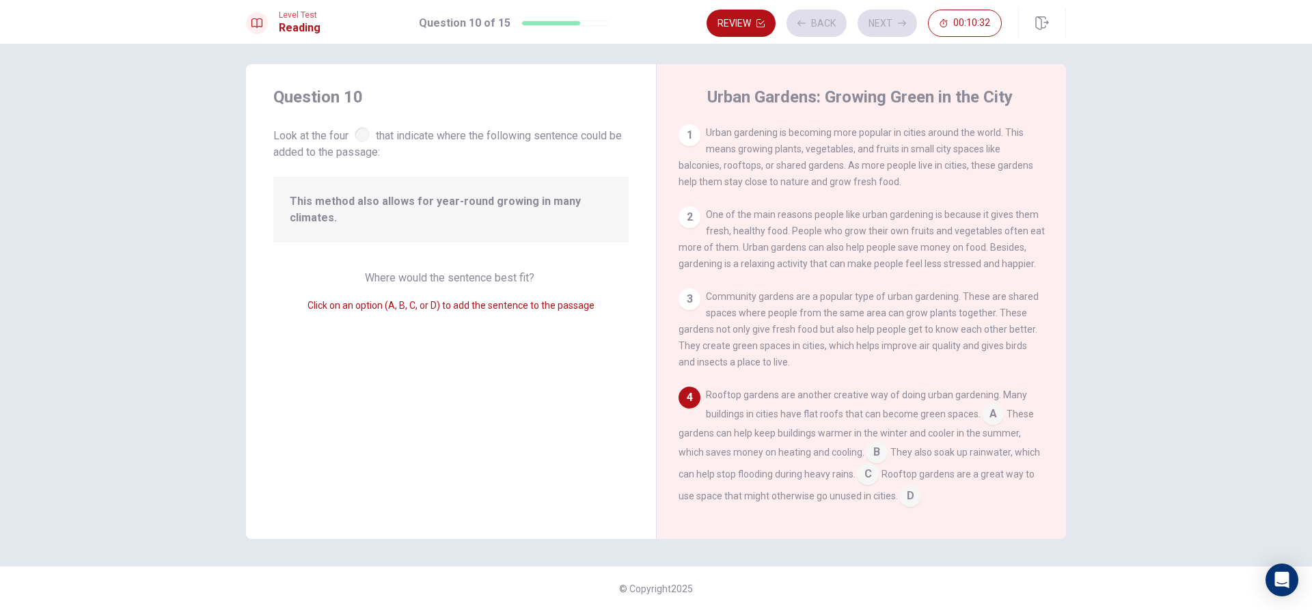
scroll to position [135, 0]
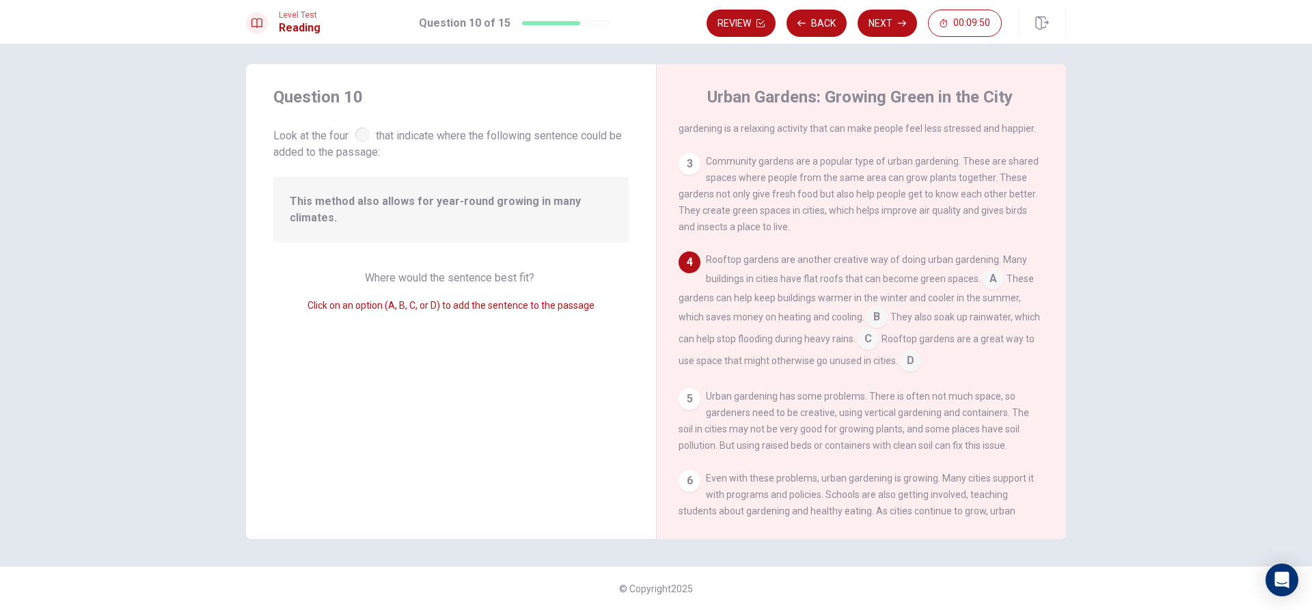
click at [988, 288] on input at bounding box center [993, 280] width 22 height 22
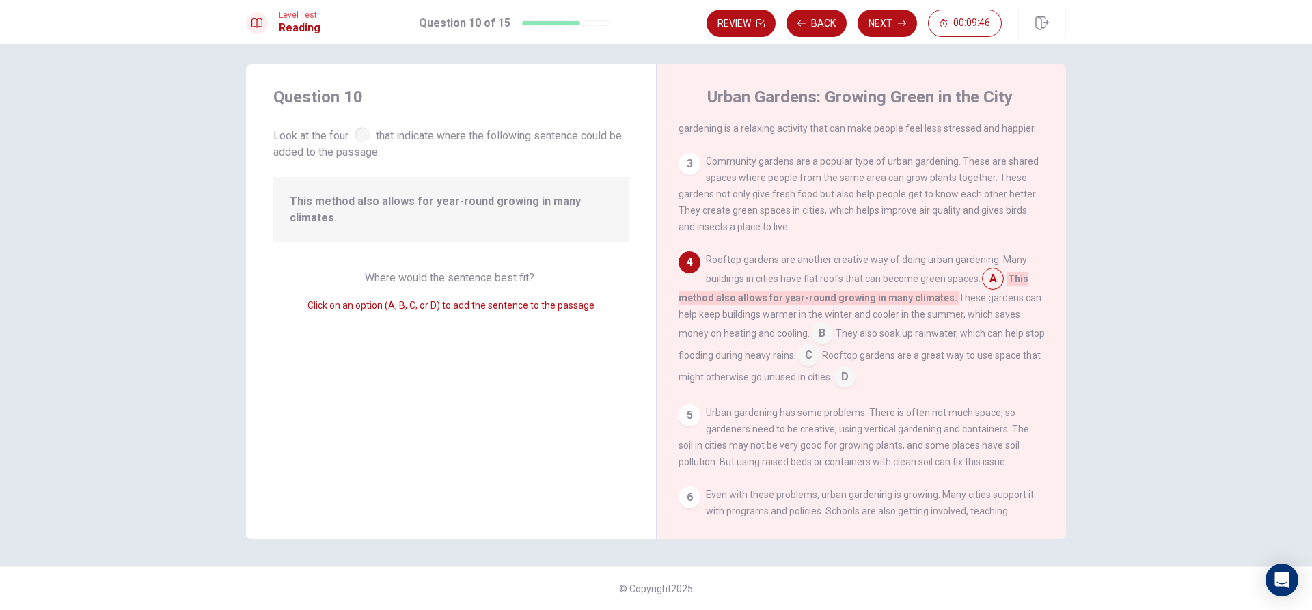
click at [820, 344] on input at bounding box center [822, 335] width 22 height 22
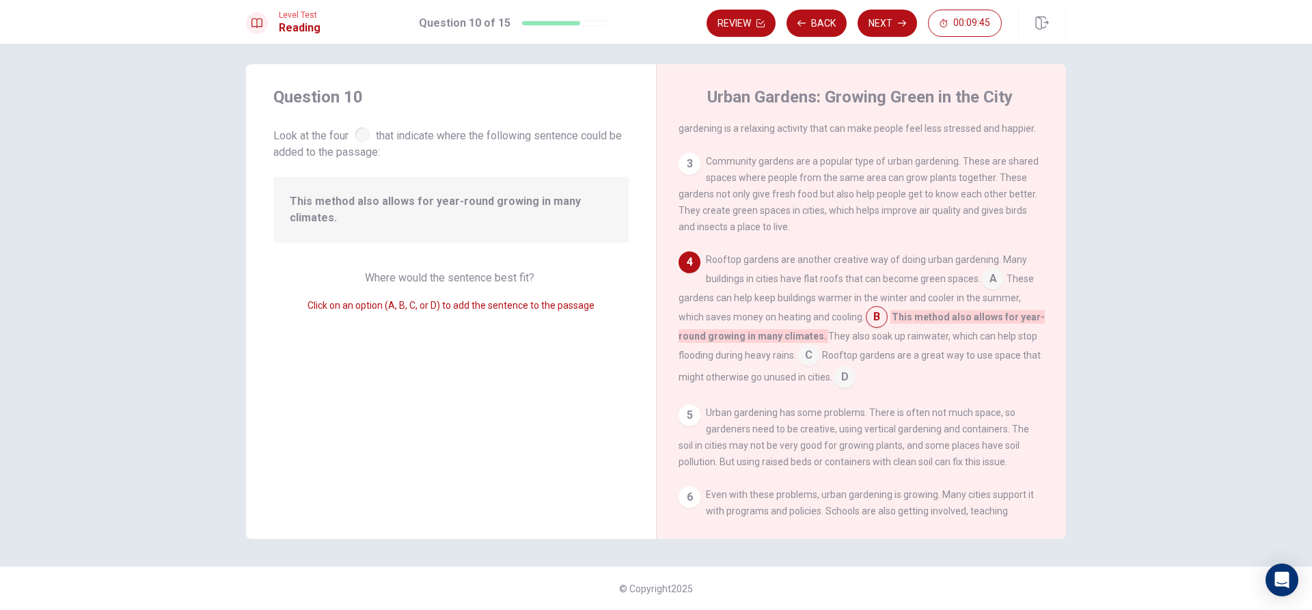
click at [988, 291] on input at bounding box center [993, 280] width 22 height 22
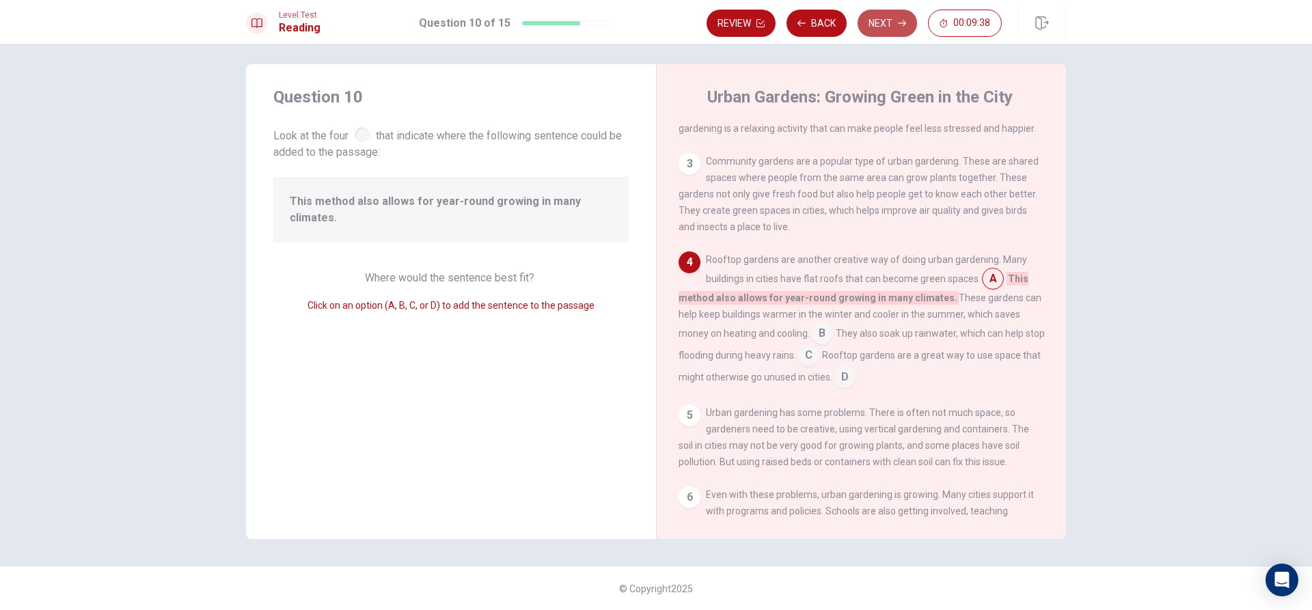
click at [902, 25] on icon "button" at bounding box center [902, 23] width 8 height 8
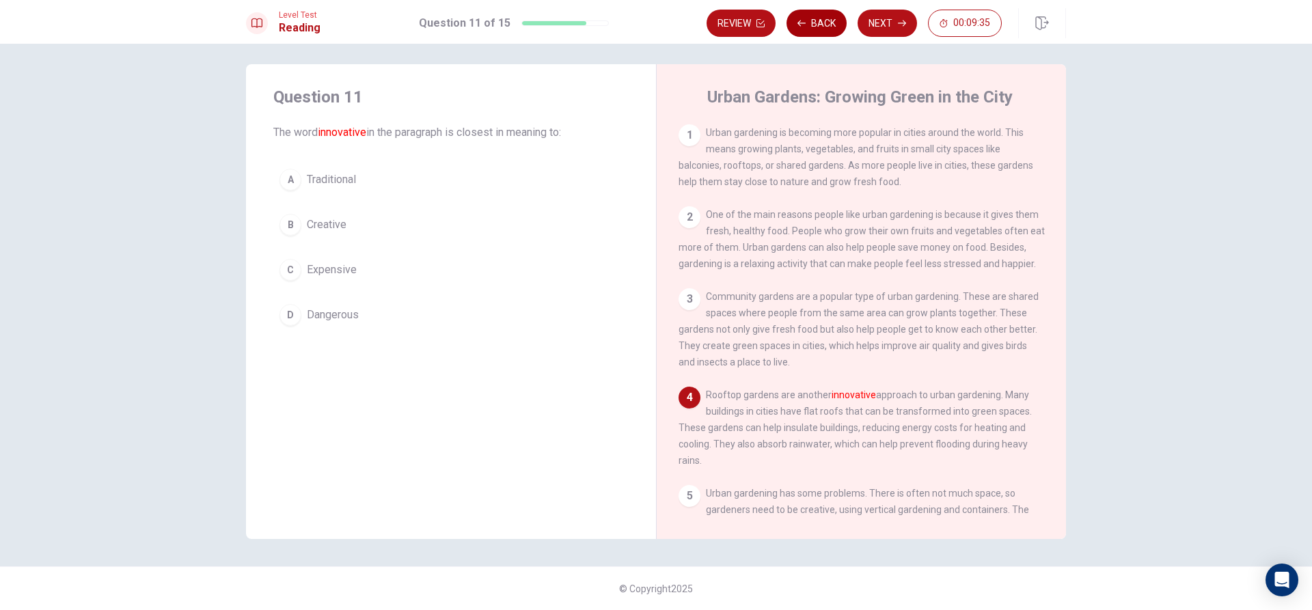
click at [822, 23] on button "Back" at bounding box center [817, 23] width 60 height 27
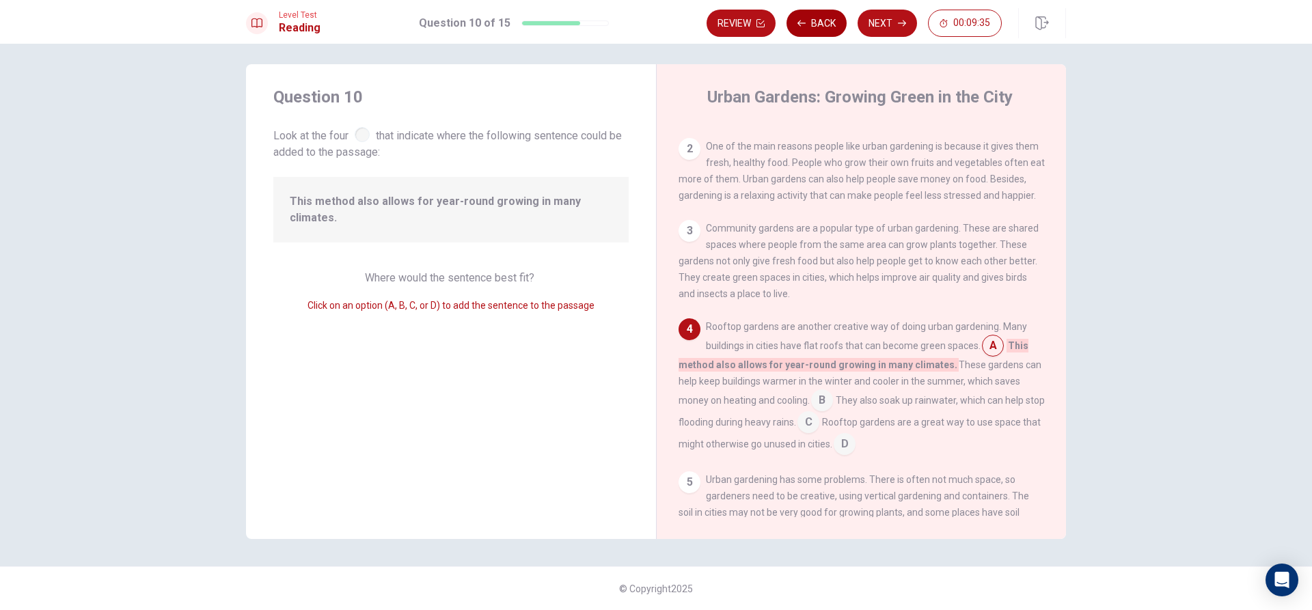
scroll to position [152, 0]
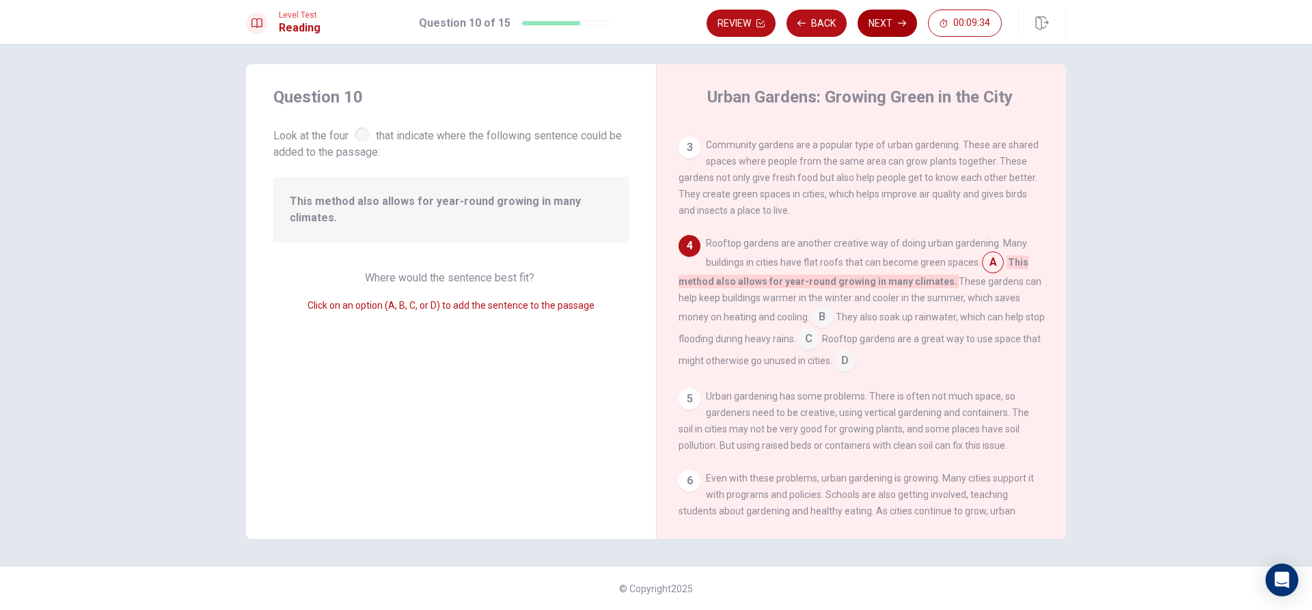
click at [891, 29] on button "Next" at bounding box center [887, 23] width 59 height 27
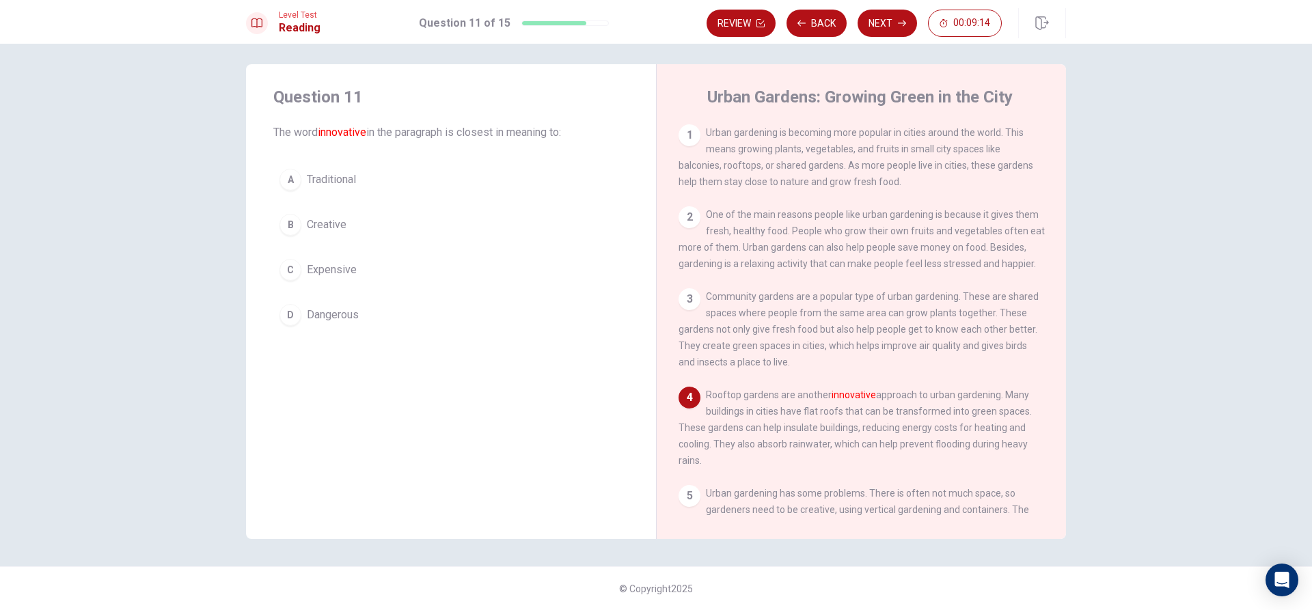
click at [1174, 579] on div "© Copyright 2025" at bounding box center [656, 589] width 1312 height 44
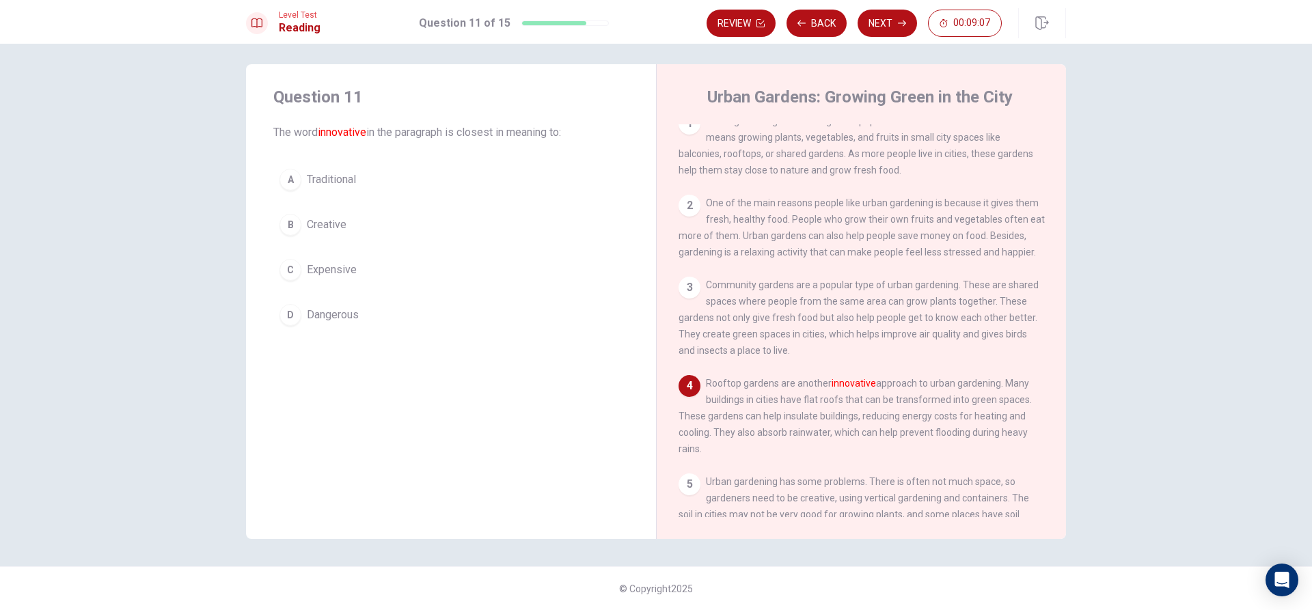
scroll to position [0, 0]
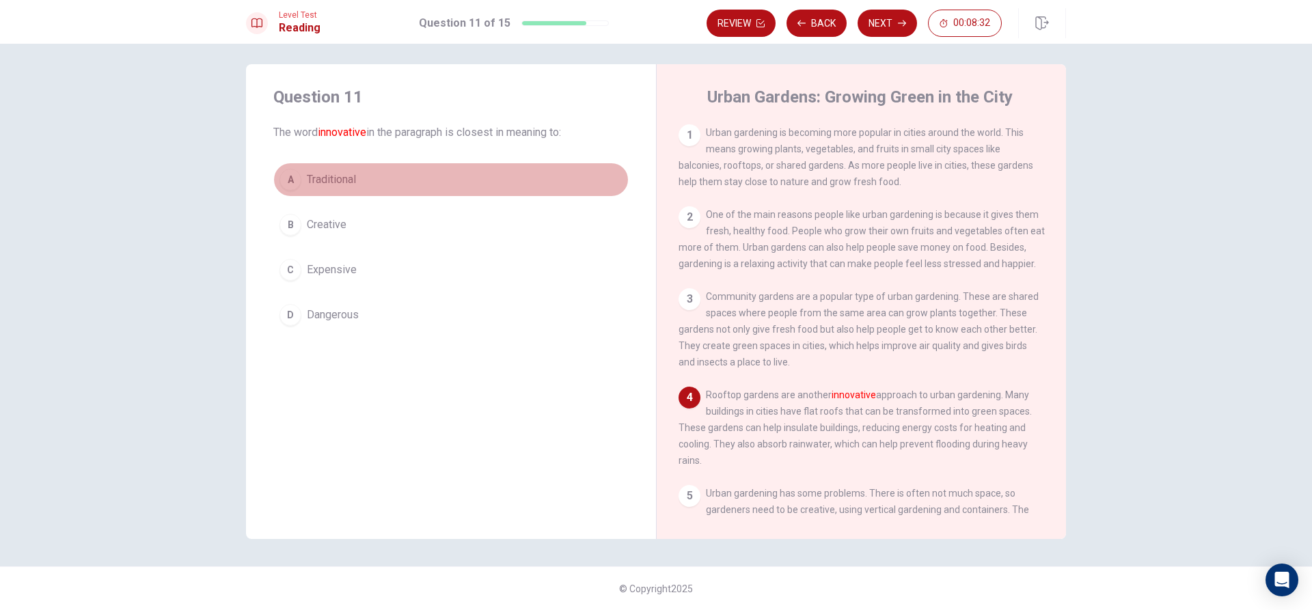
click at [282, 185] on div "A" at bounding box center [291, 180] width 22 height 22
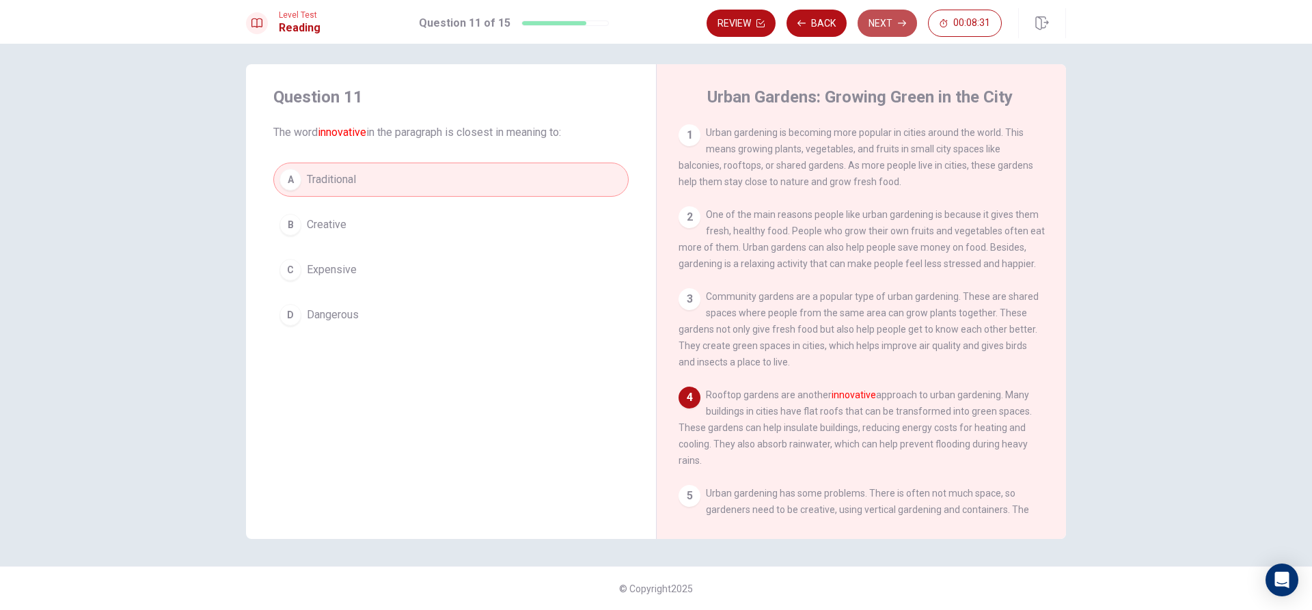
click at [907, 27] on button "Next" at bounding box center [887, 23] width 59 height 27
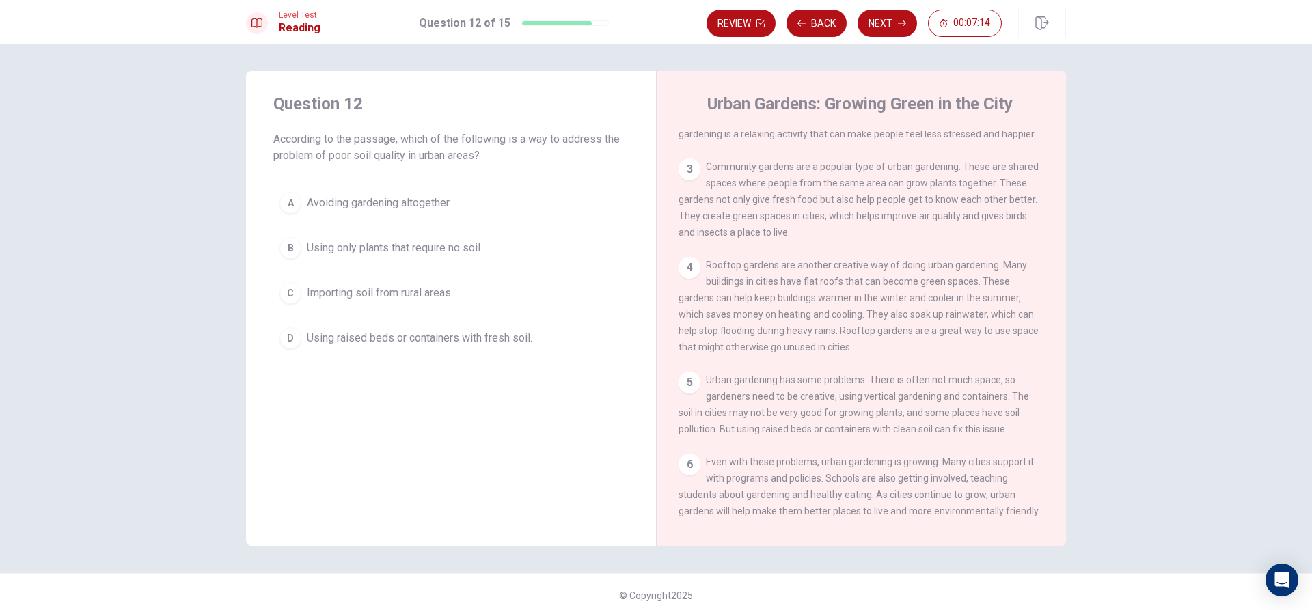
scroll to position [167, 0]
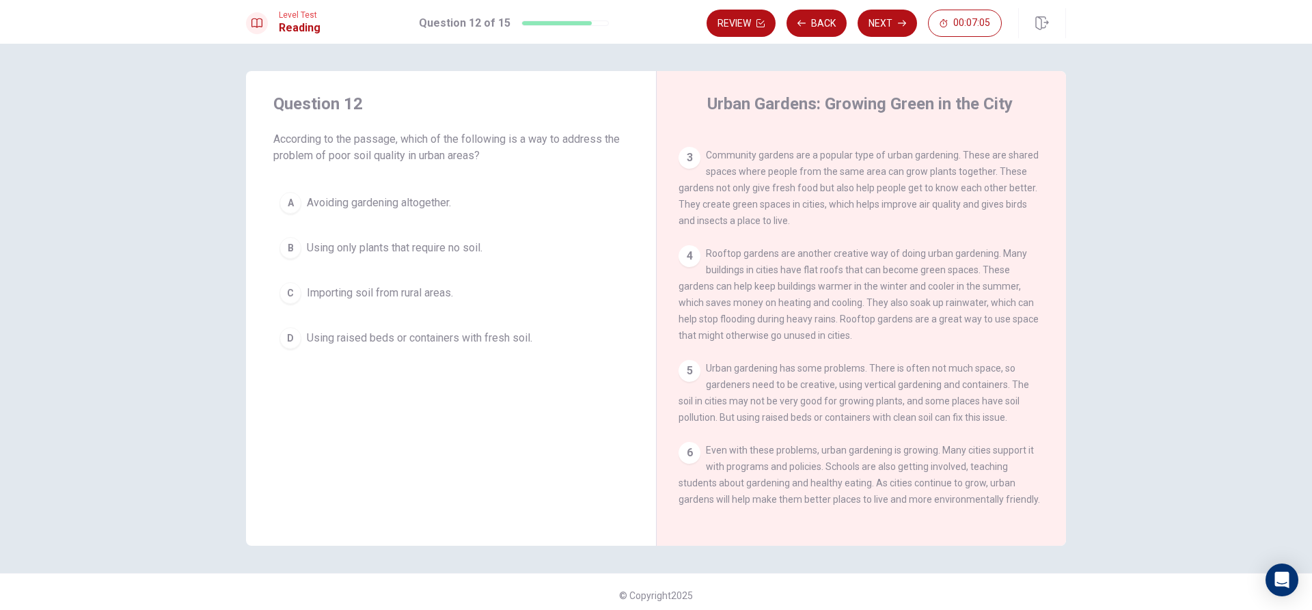
click at [295, 331] on div "D" at bounding box center [291, 338] width 22 height 22
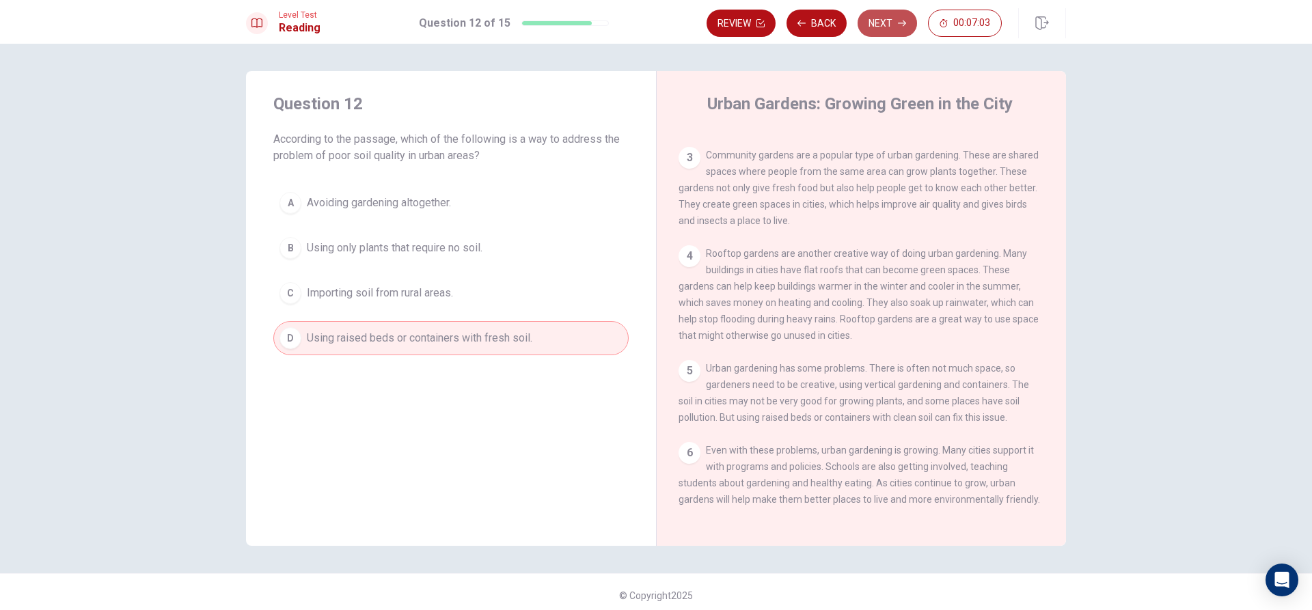
click at [904, 22] on icon "button" at bounding box center [902, 23] width 8 height 8
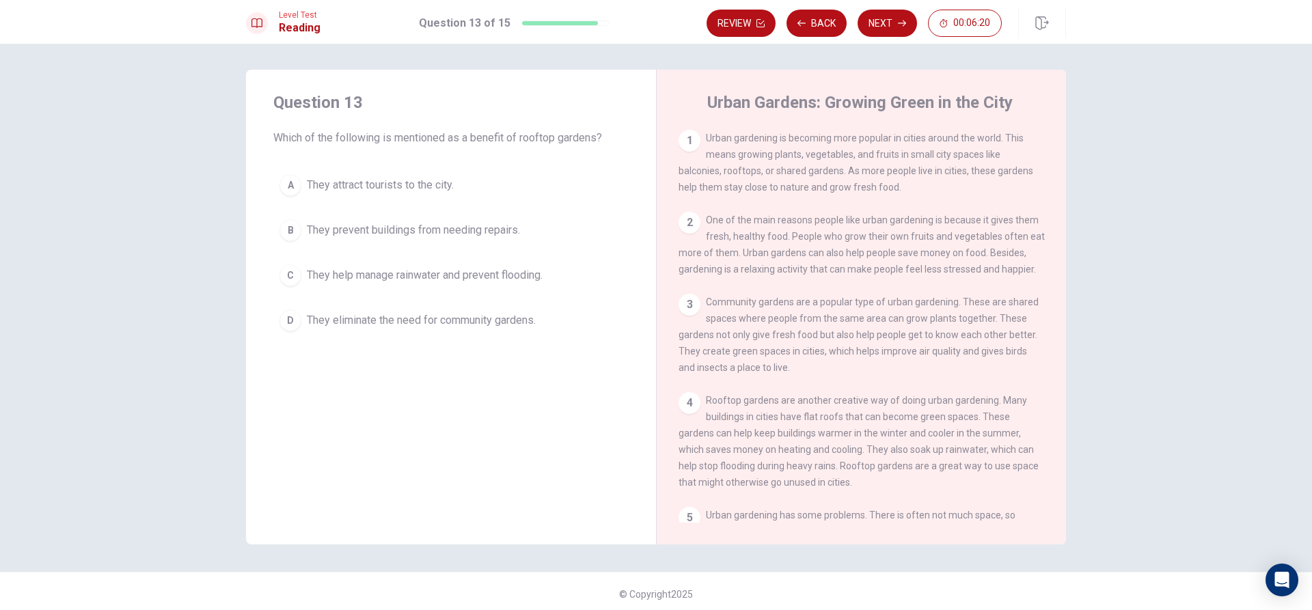
scroll to position [0, 0]
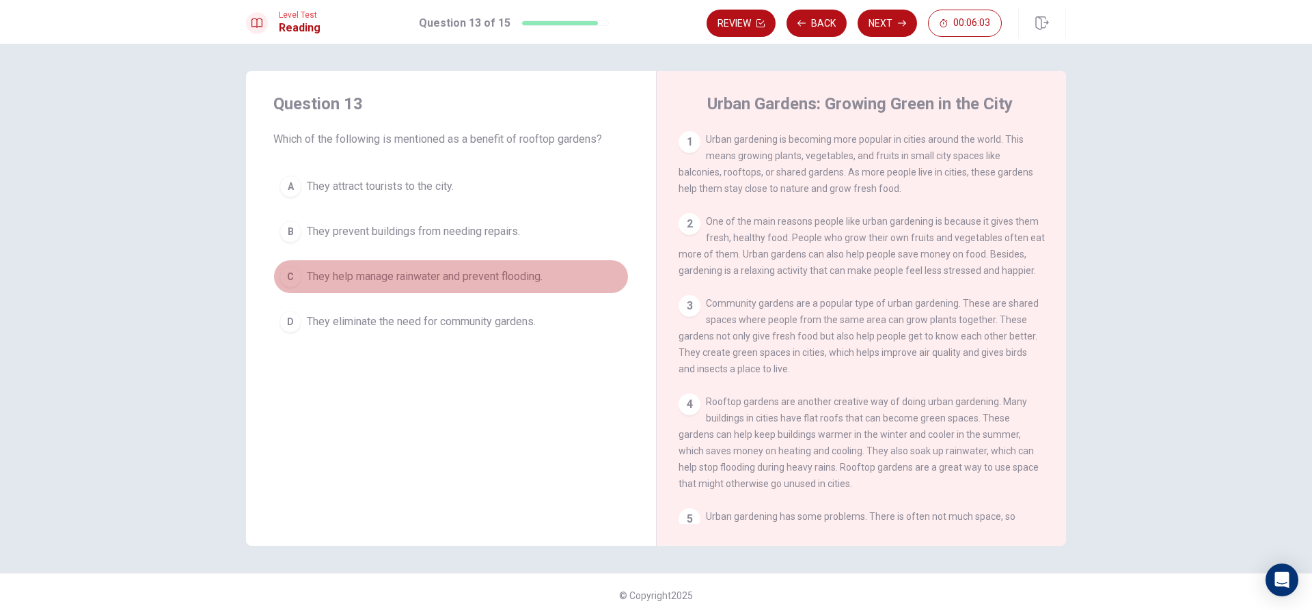
click at [298, 274] on button "C They help manage rainwater and prevent flooding." at bounding box center [450, 277] width 355 height 34
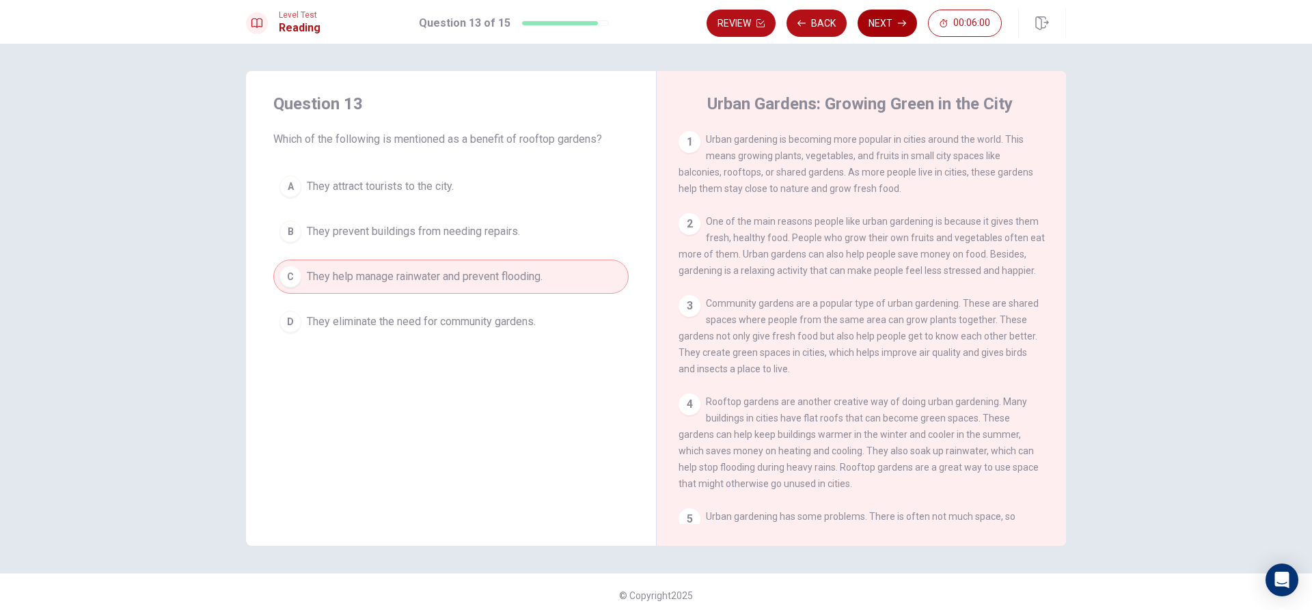
click at [867, 32] on button "Next" at bounding box center [887, 23] width 59 height 27
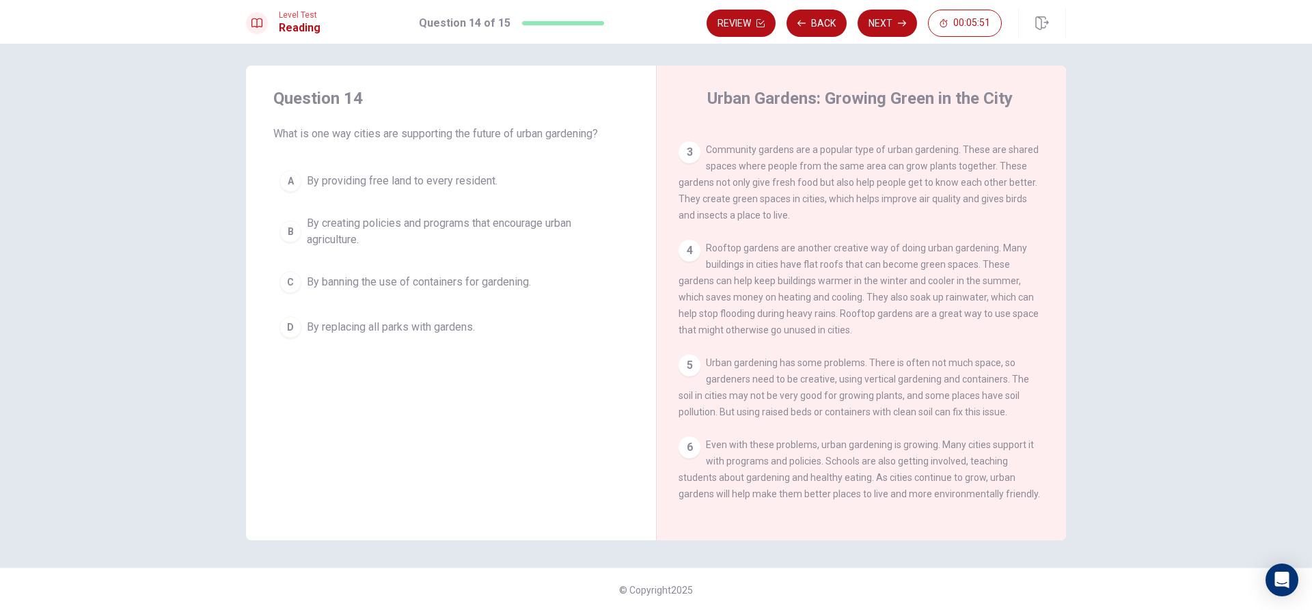
scroll to position [7, 0]
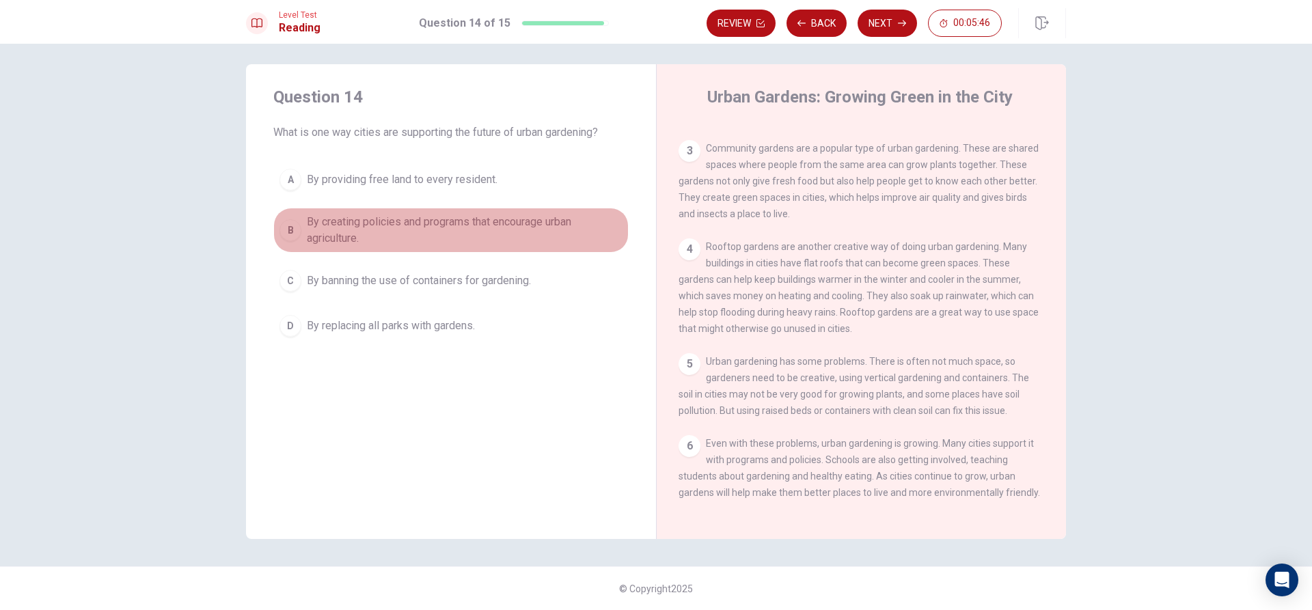
click at [369, 243] on span "By creating policies and programs that encourage urban agriculture." at bounding box center [465, 230] width 316 height 33
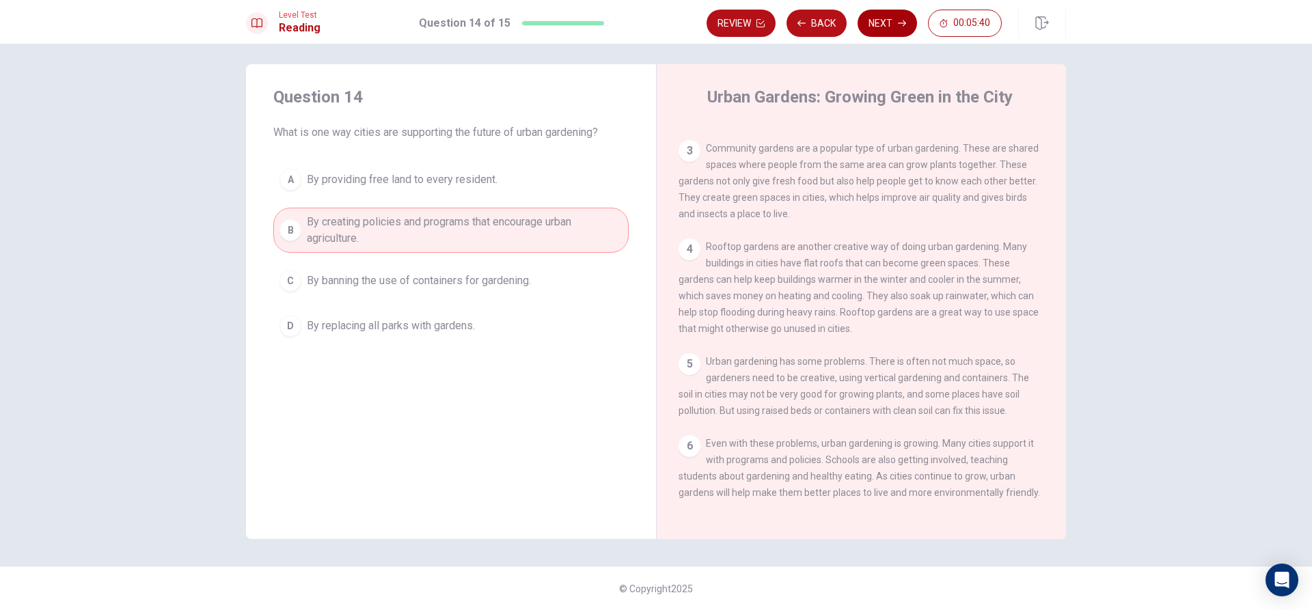
click at [861, 19] on button "Next" at bounding box center [887, 23] width 59 height 27
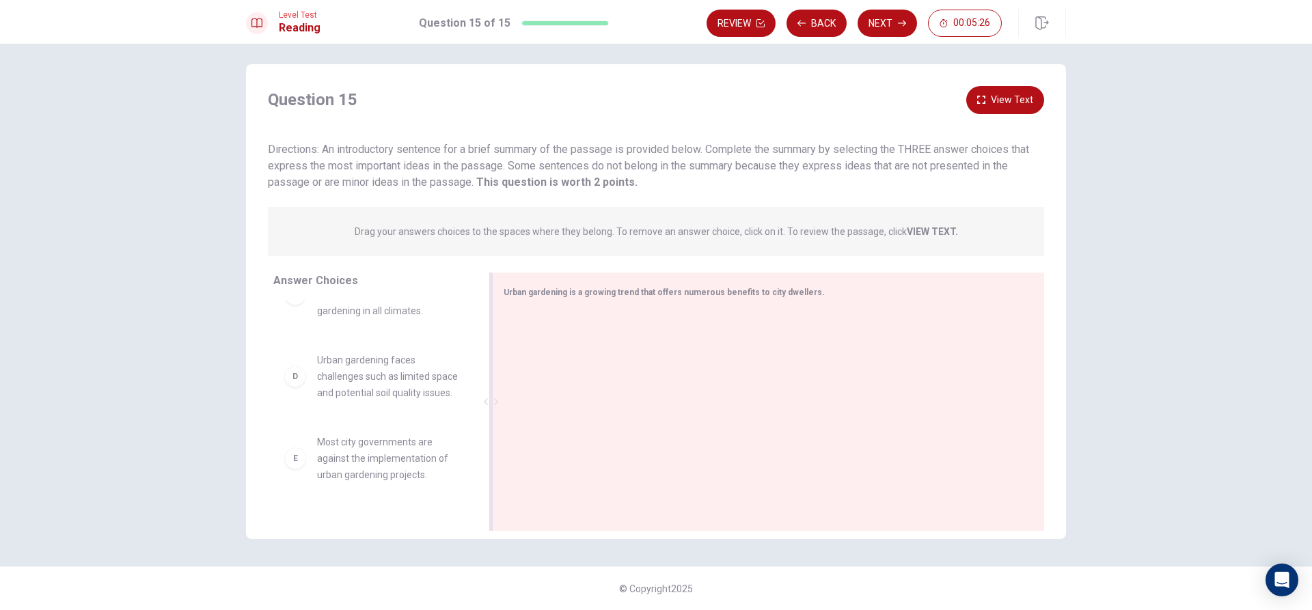
scroll to position [0, 0]
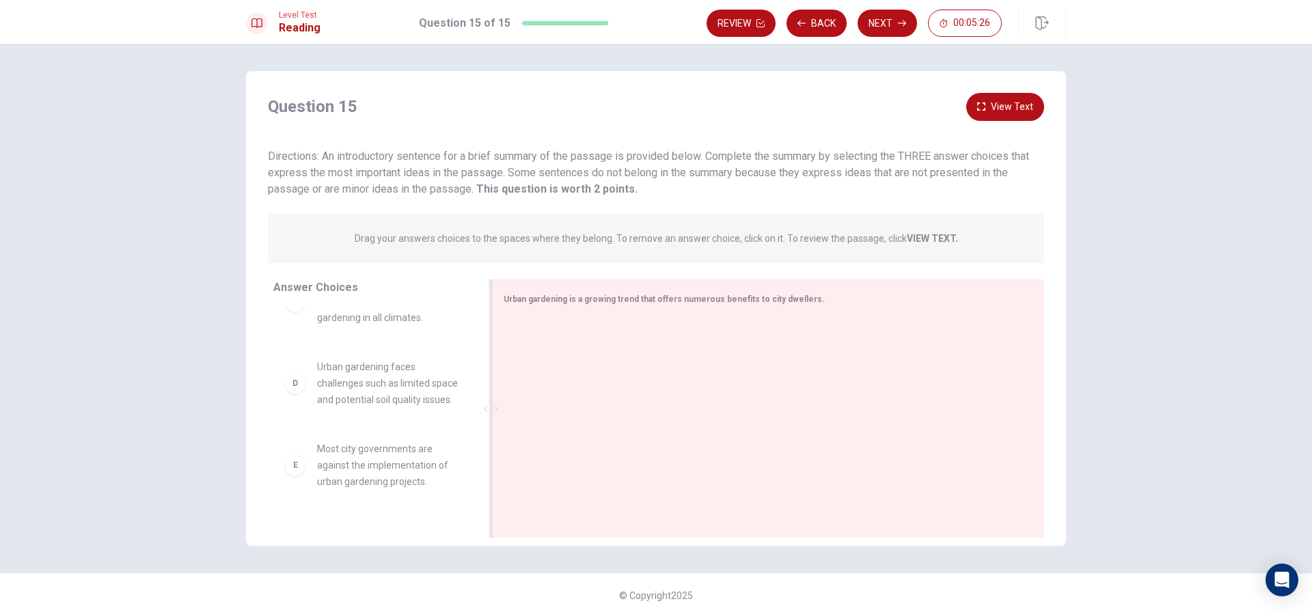
click at [567, 349] on div at bounding box center [763, 410] width 519 height 183
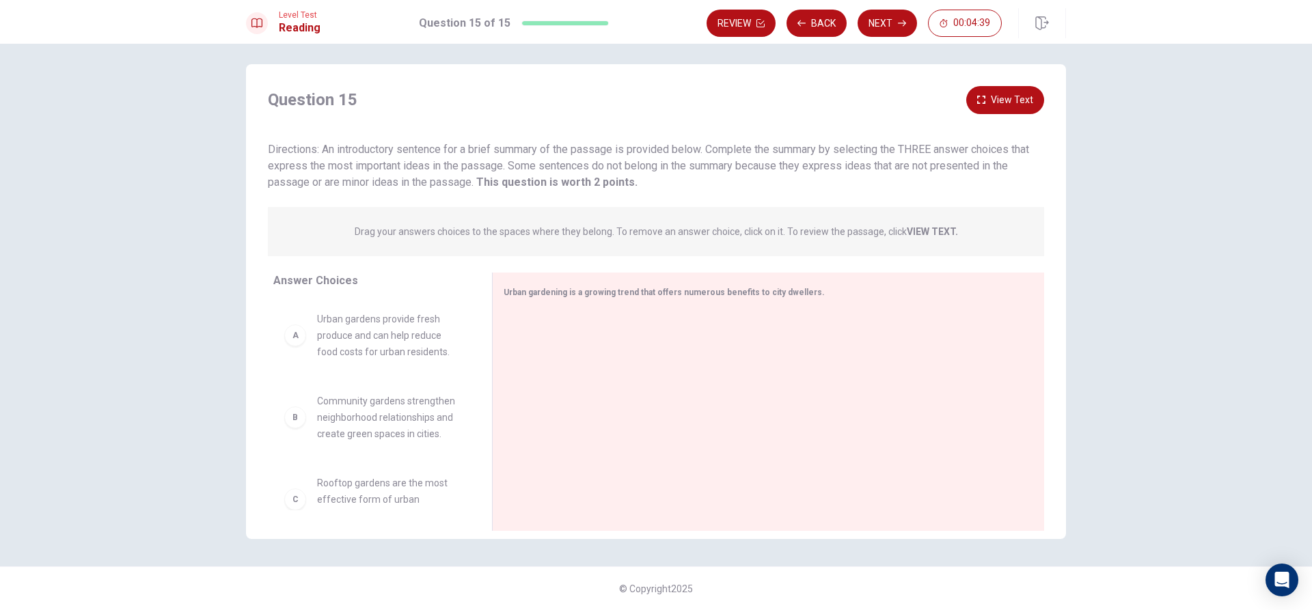
click at [310, 414] on div "B Community gardens strengthen neighborhood relationships and create green spac…" at bounding box center [371, 417] width 175 height 49
click at [295, 424] on div "B" at bounding box center [295, 418] width 22 height 22
drag, startPoint x: 295, startPoint y: 424, endPoint x: 333, endPoint y: 415, distance: 39.3
drag, startPoint x: 331, startPoint y: 336, endPoint x: 541, endPoint y: 325, distance: 210.1
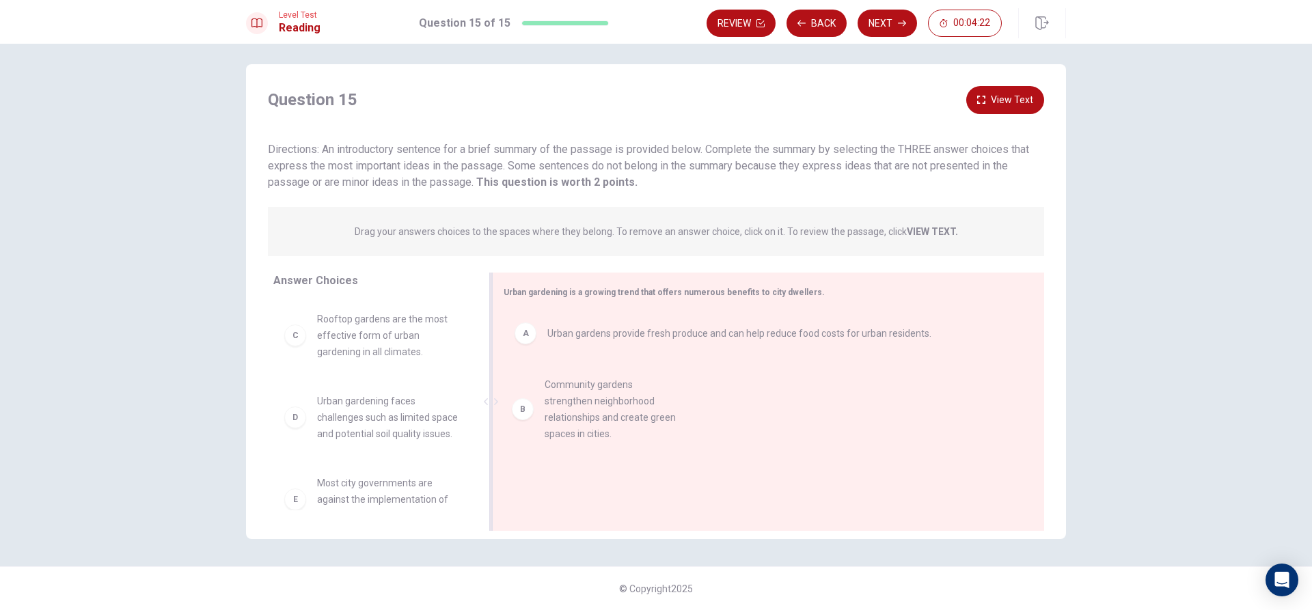
drag, startPoint x: 331, startPoint y: 328, endPoint x: 566, endPoint y: 392, distance: 243.8
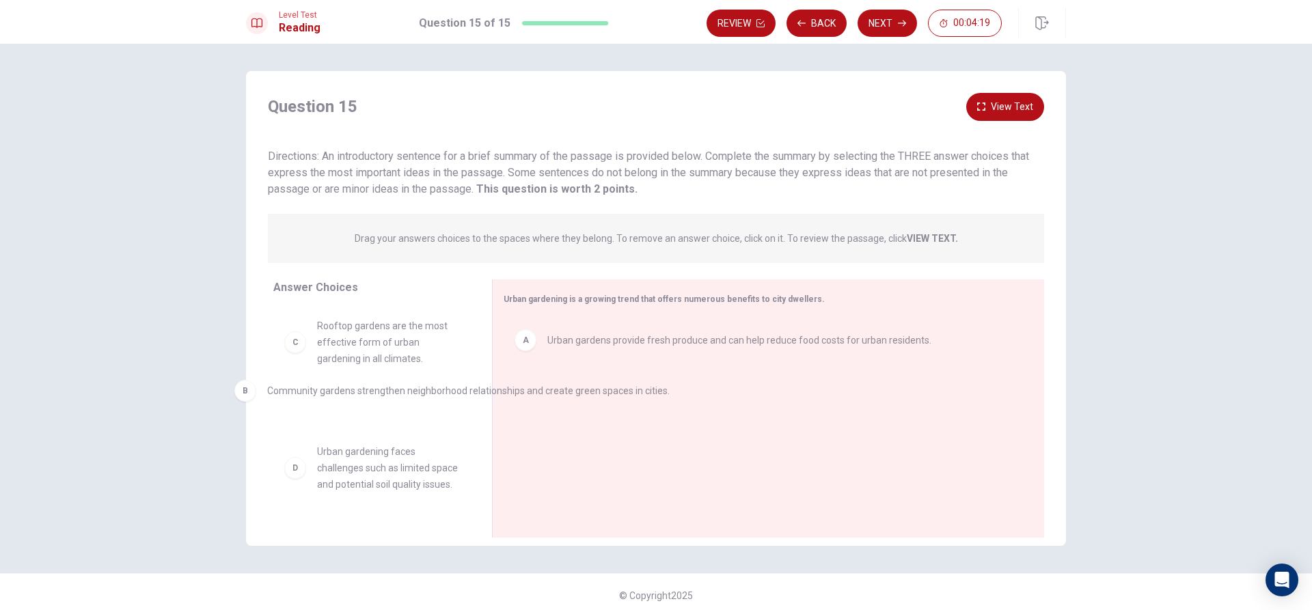
drag, startPoint x: 457, startPoint y: 419, endPoint x: 425, endPoint y: 412, distance: 33.0
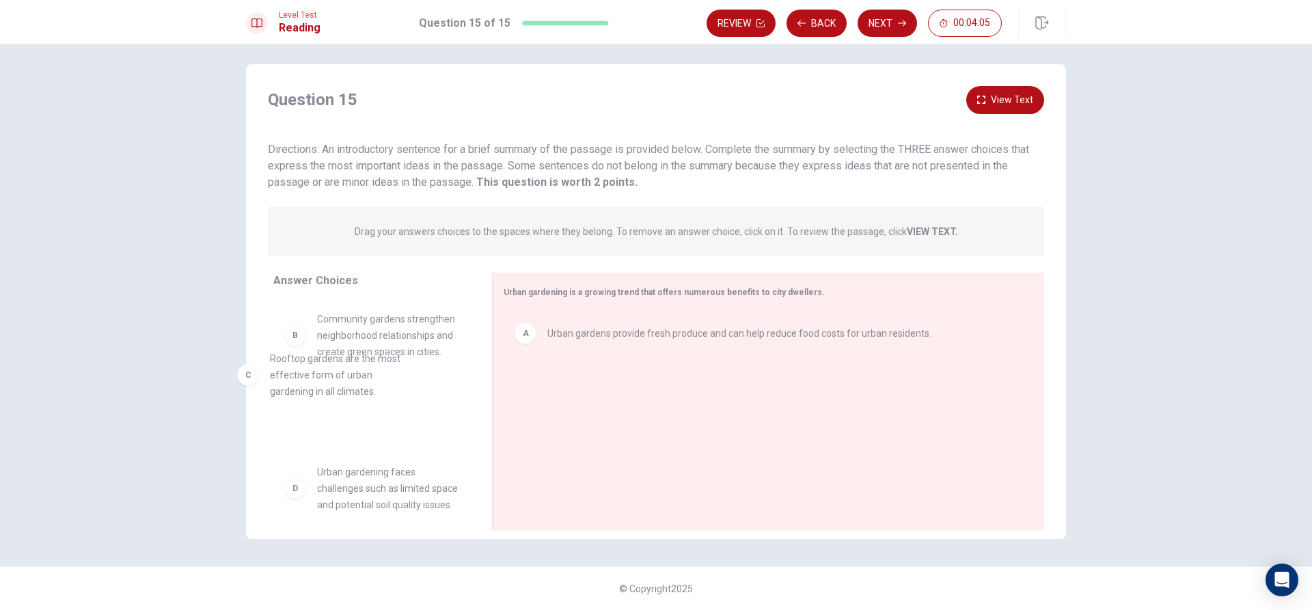
drag, startPoint x: 361, startPoint y: 431, endPoint x: 338, endPoint y: 388, distance: 48.9
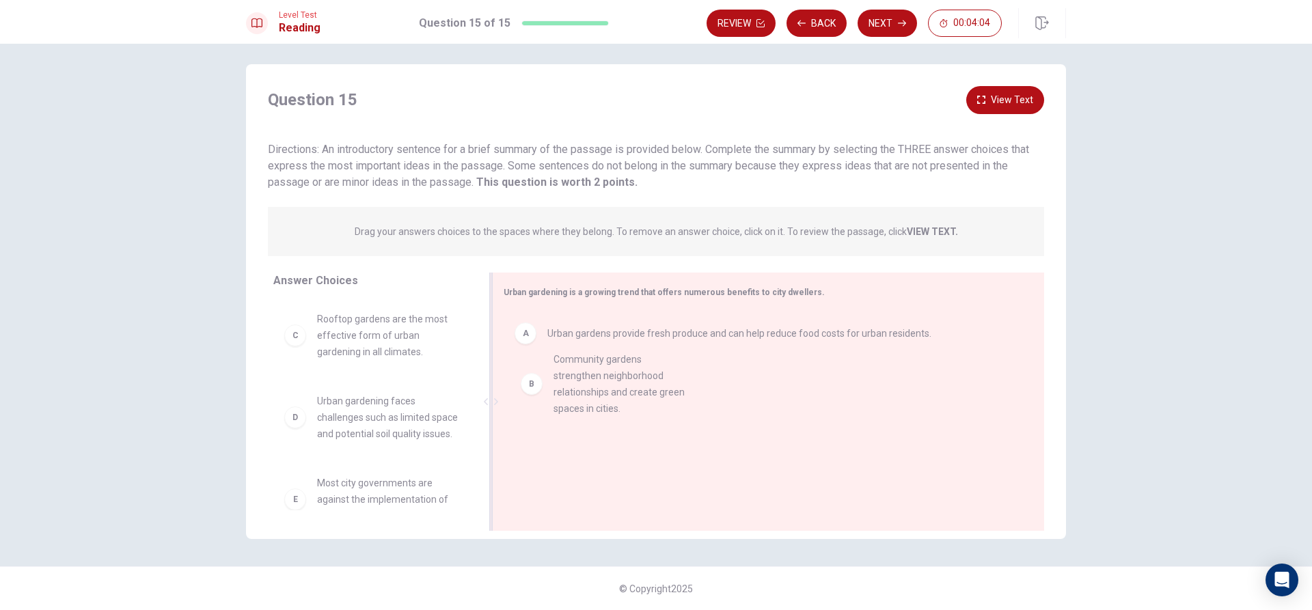
drag, startPoint x: 399, startPoint y: 345, endPoint x: 642, endPoint y: 386, distance: 246.7
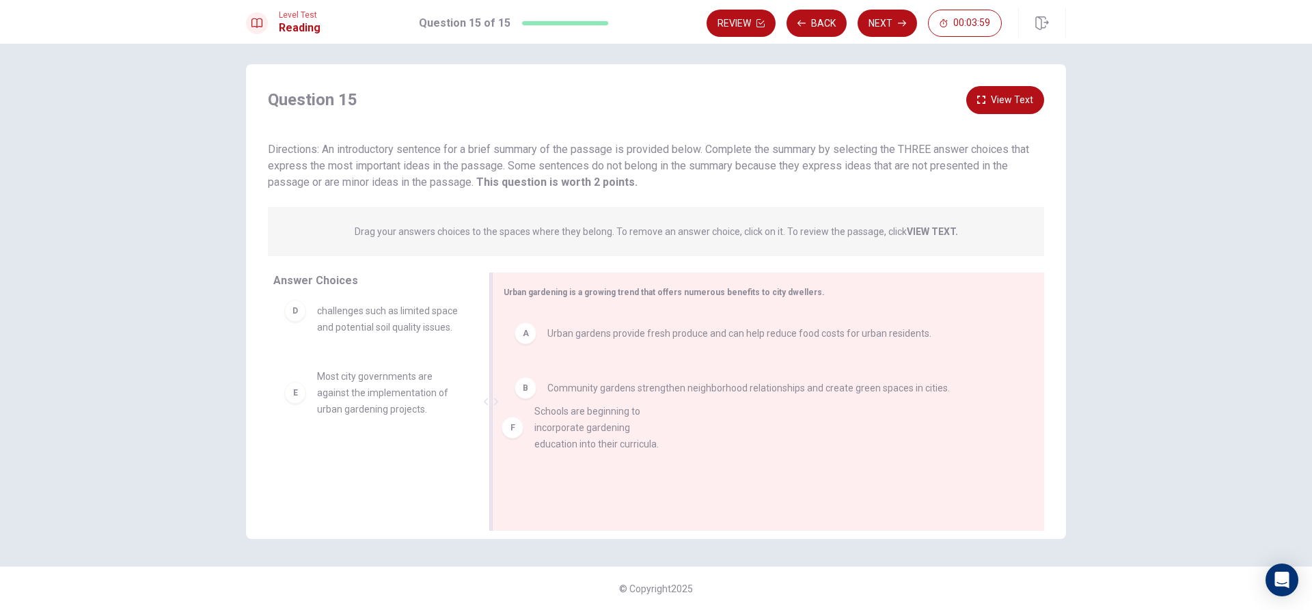
drag, startPoint x: 325, startPoint y: 476, endPoint x: 550, endPoint y: 429, distance: 229.8
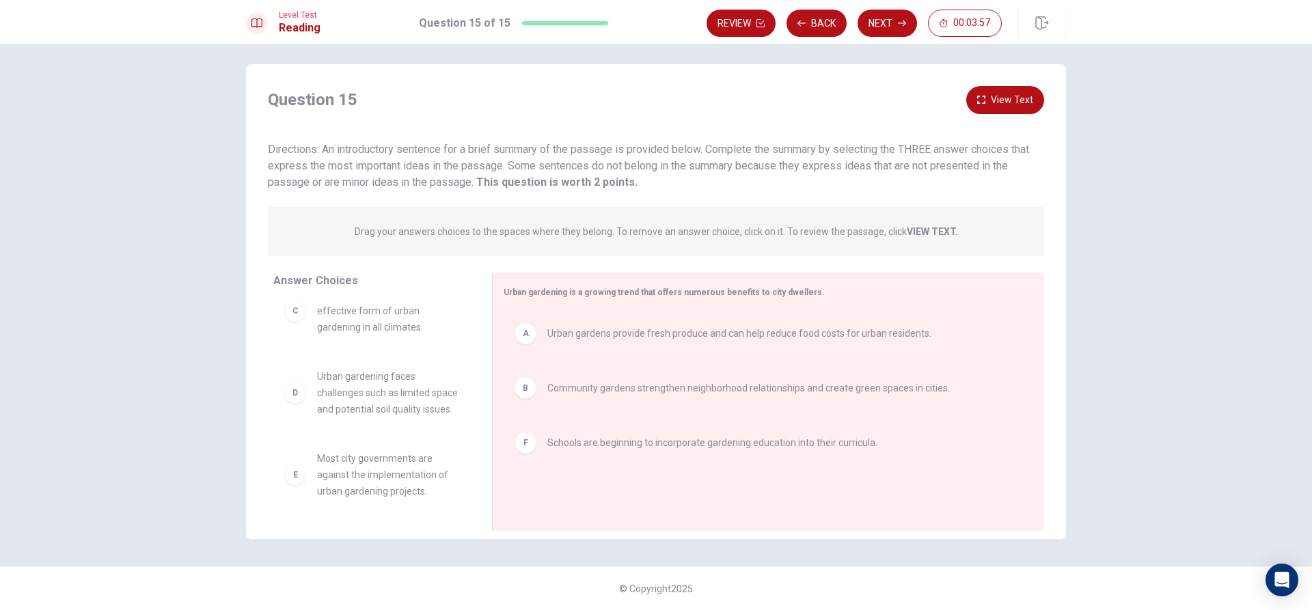
scroll to position [41, 0]
drag, startPoint x: 363, startPoint y: 485, endPoint x: 612, endPoint y: 413, distance: 259.0
drag, startPoint x: 410, startPoint y: 487, endPoint x: 701, endPoint y: 494, distance: 290.6
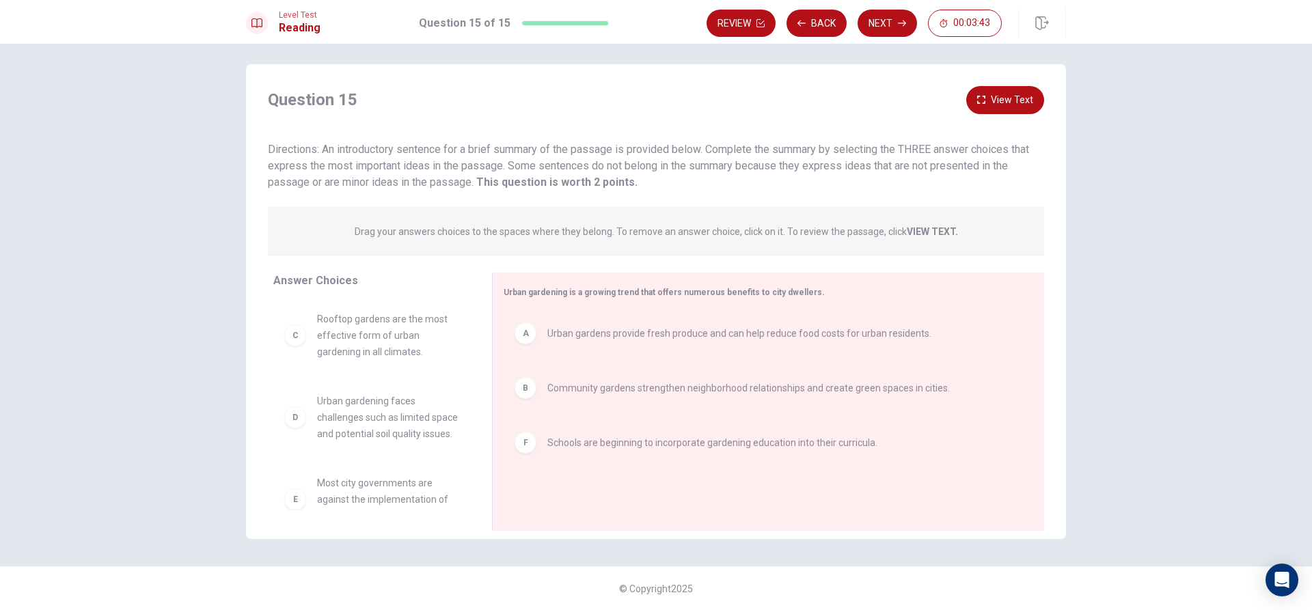
scroll to position [0, 0]
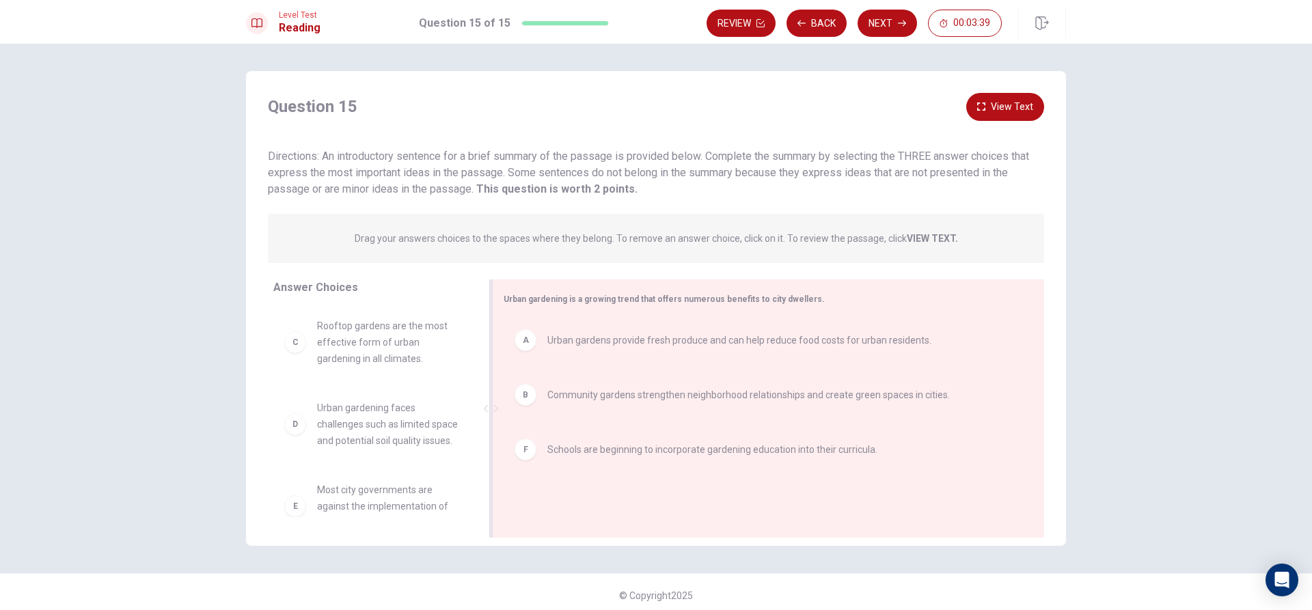
drag, startPoint x: 658, startPoint y: 491, endPoint x: 556, endPoint y: 449, distance: 110.7
click at [504, 450] on div "A Urban gardens provide fresh produce and can help reduce food costs for urban …" at bounding box center [763, 410] width 519 height 183
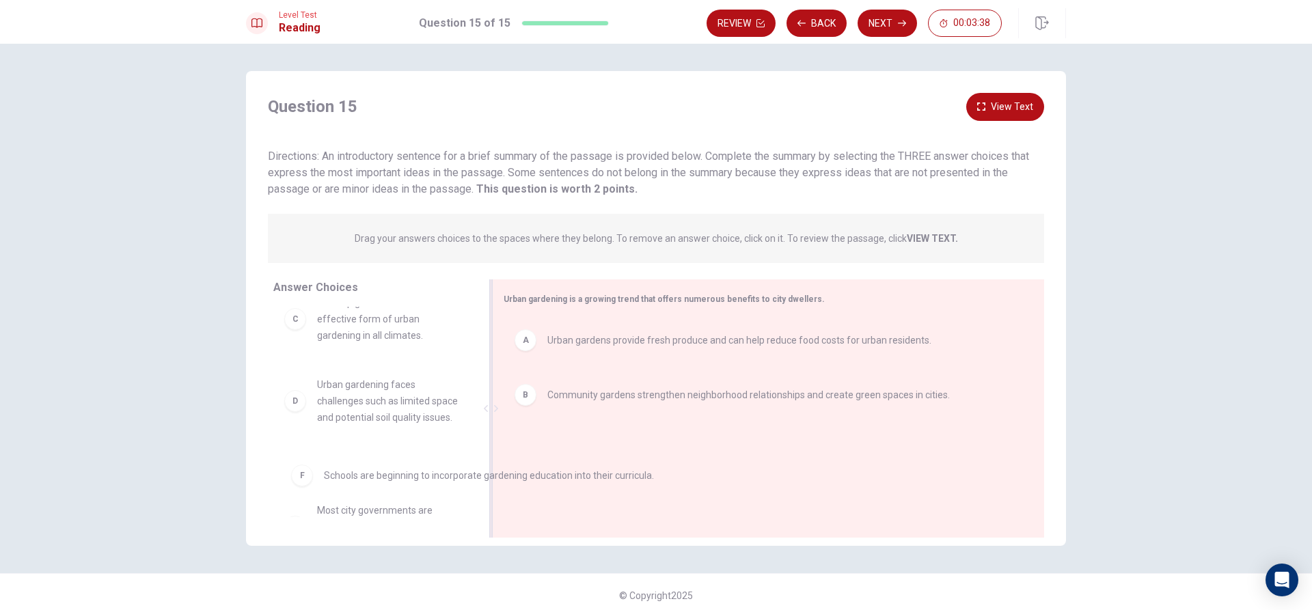
scroll to position [34, 0]
drag, startPoint x: 530, startPoint y: 463, endPoint x: 286, endPoint y: 478, distance: 244.5
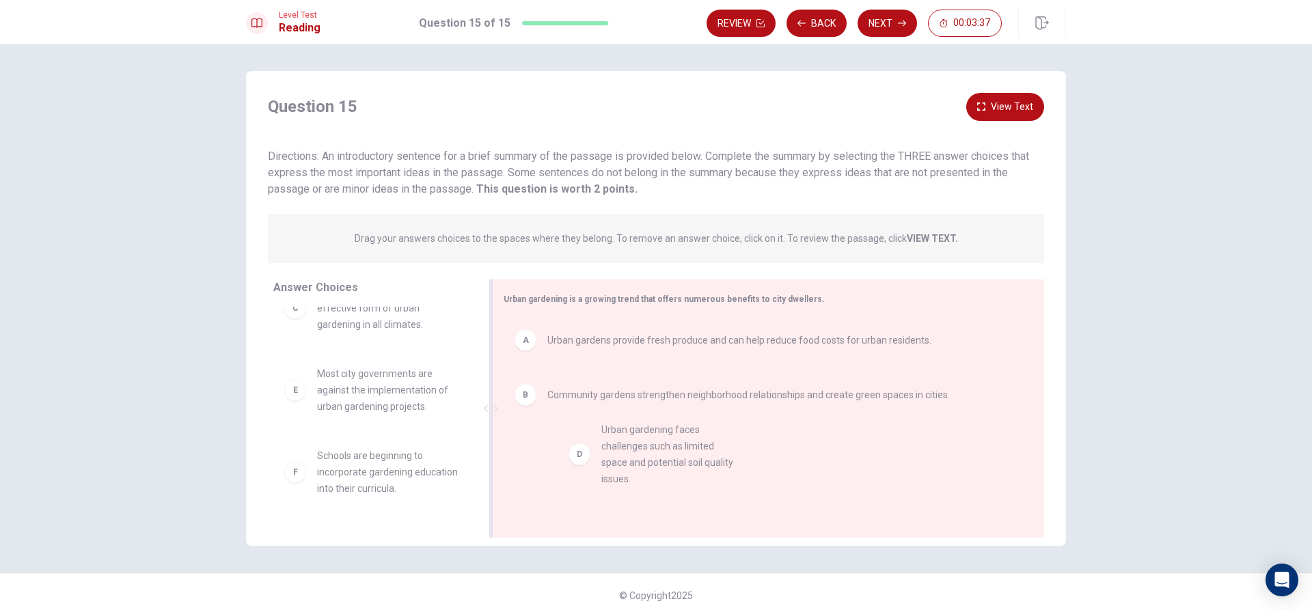
drag, startPoint x: 379, startPoint y: 389, endPoint x: 671, endPoint y: 446, distance: 297.5
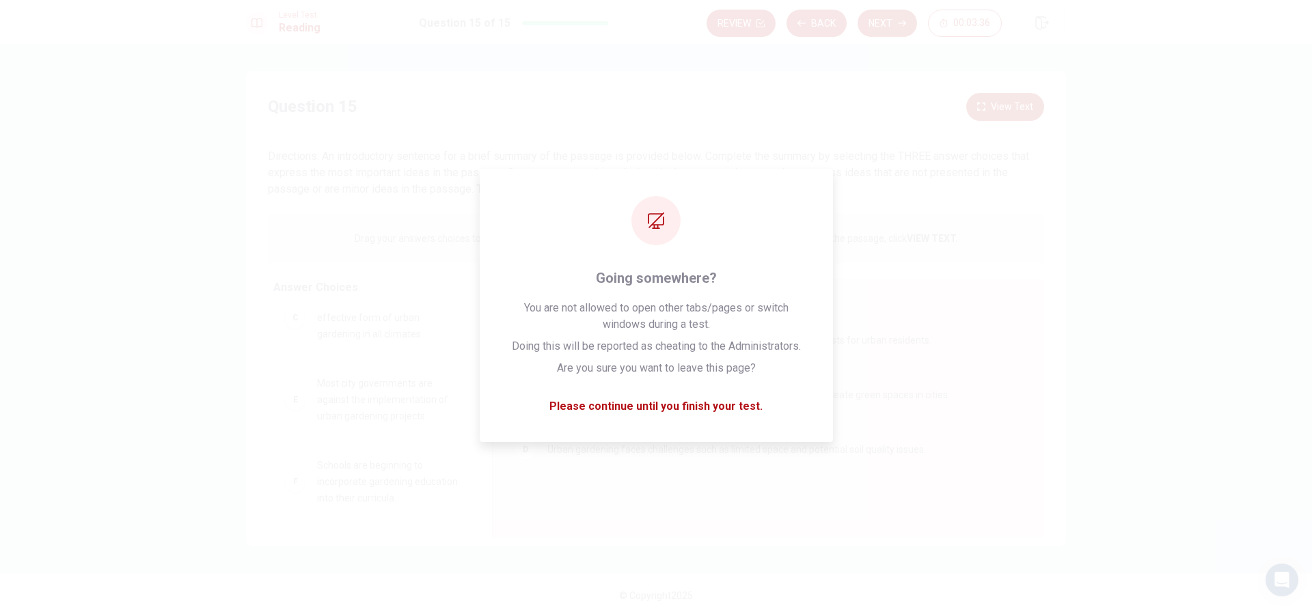
scroll to position [25, 0]
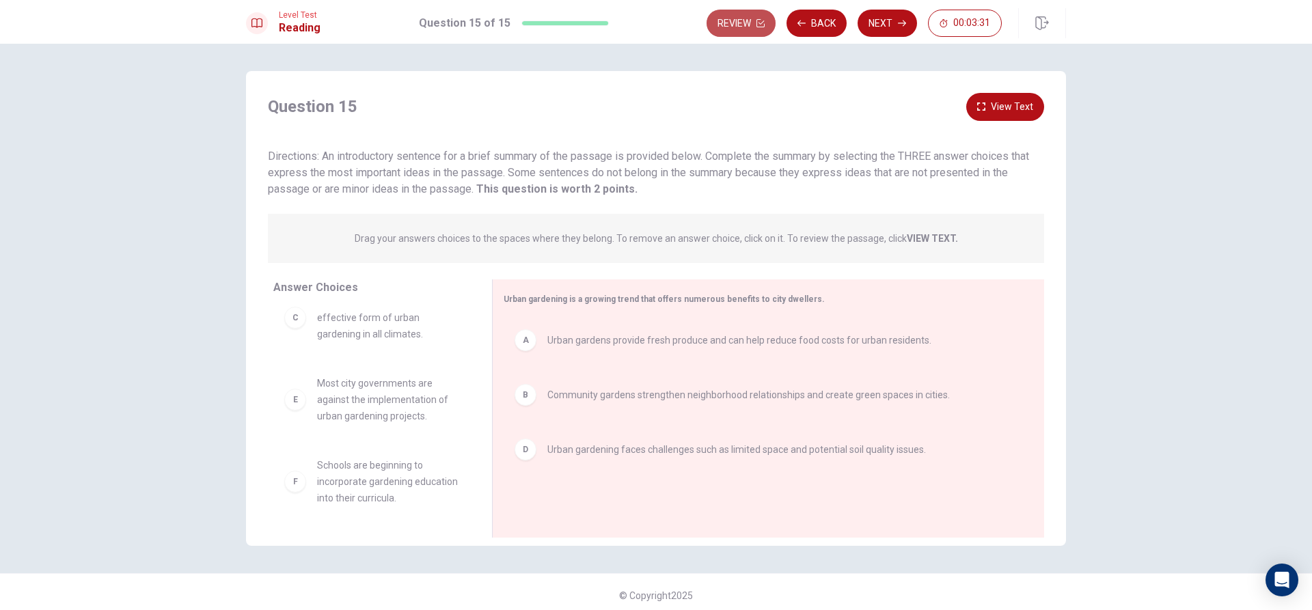
click at [759, 23] on icon "button" at bounding box center [761, 23] width 8 height 8
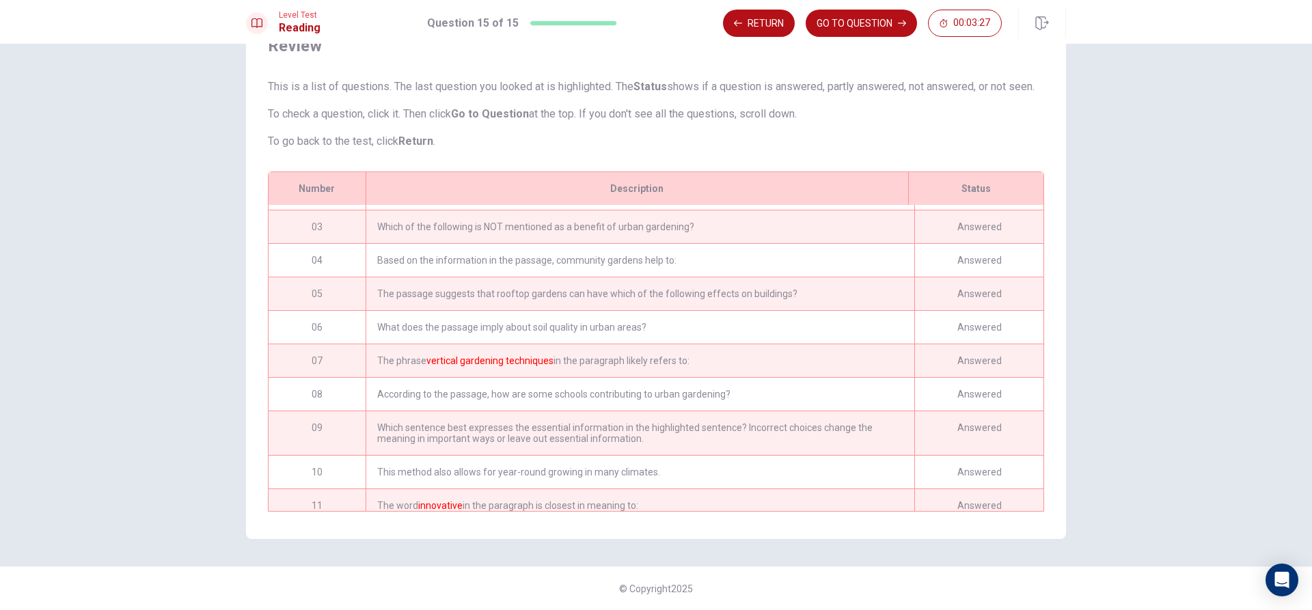
scroll to position [213, 0]
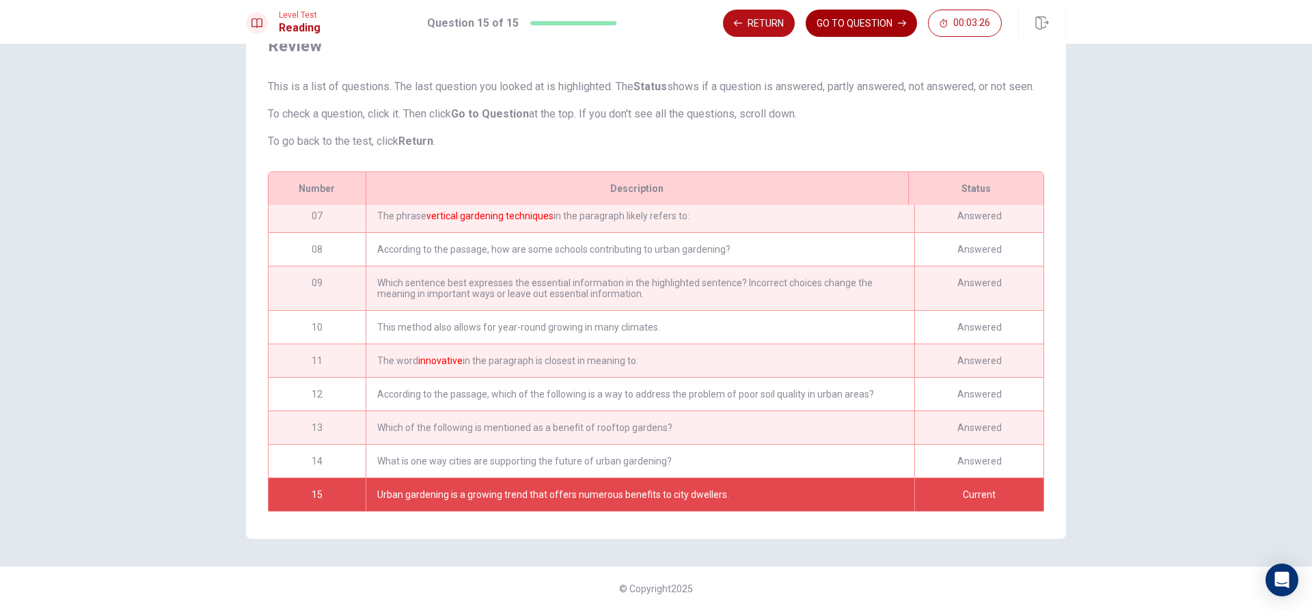
click at [895, 25] on button "GO TO QUESTION" at bounding box center [861, 23] width 111 height 27
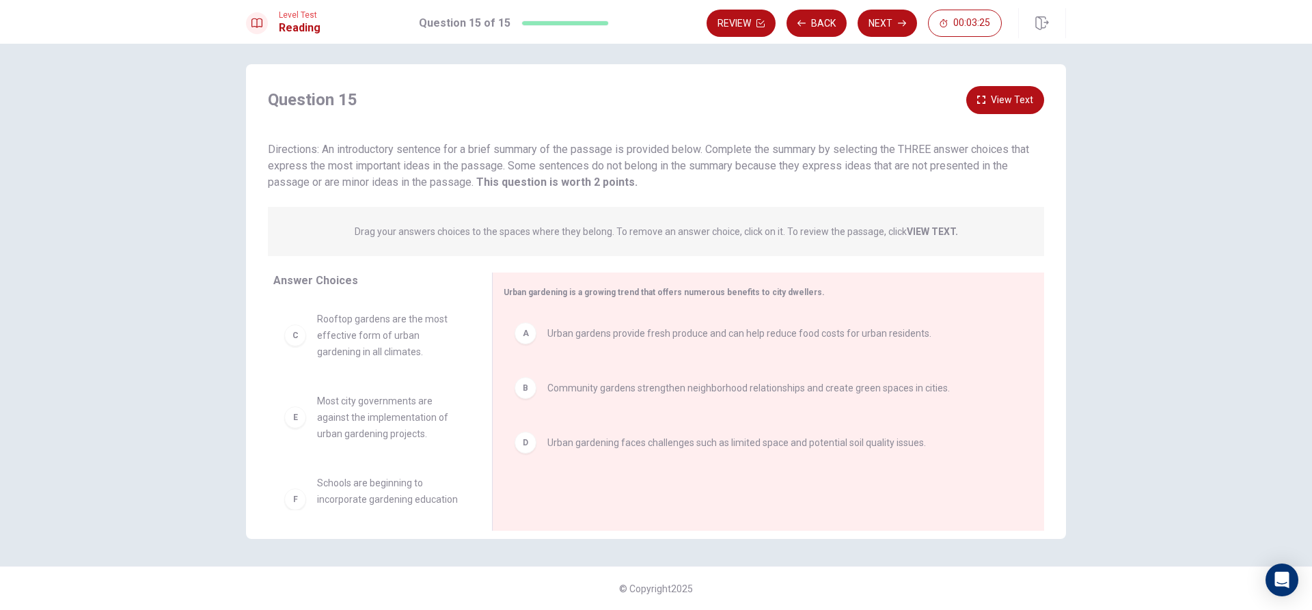
scroll to position [7, 0]
click at [1028, 110] on button "View Text" at bounding box center [1006, 100] width 78 height 28
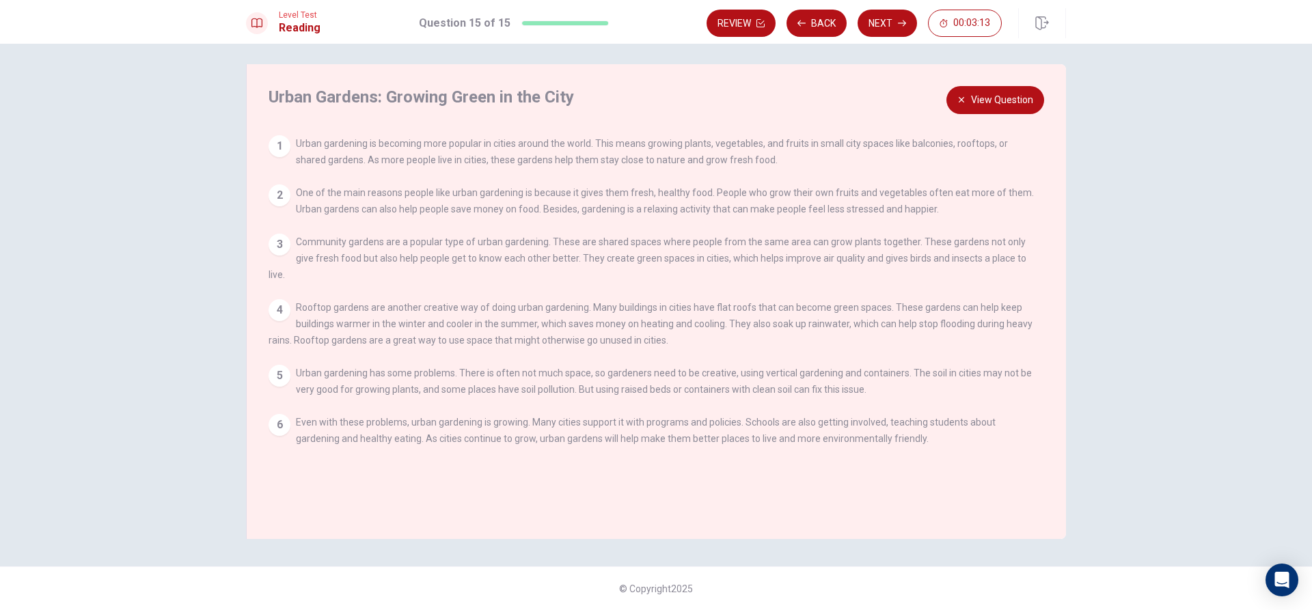
click at [1022, 98] on button "View Question" at bounding box center [996, 100] width 98 height 28
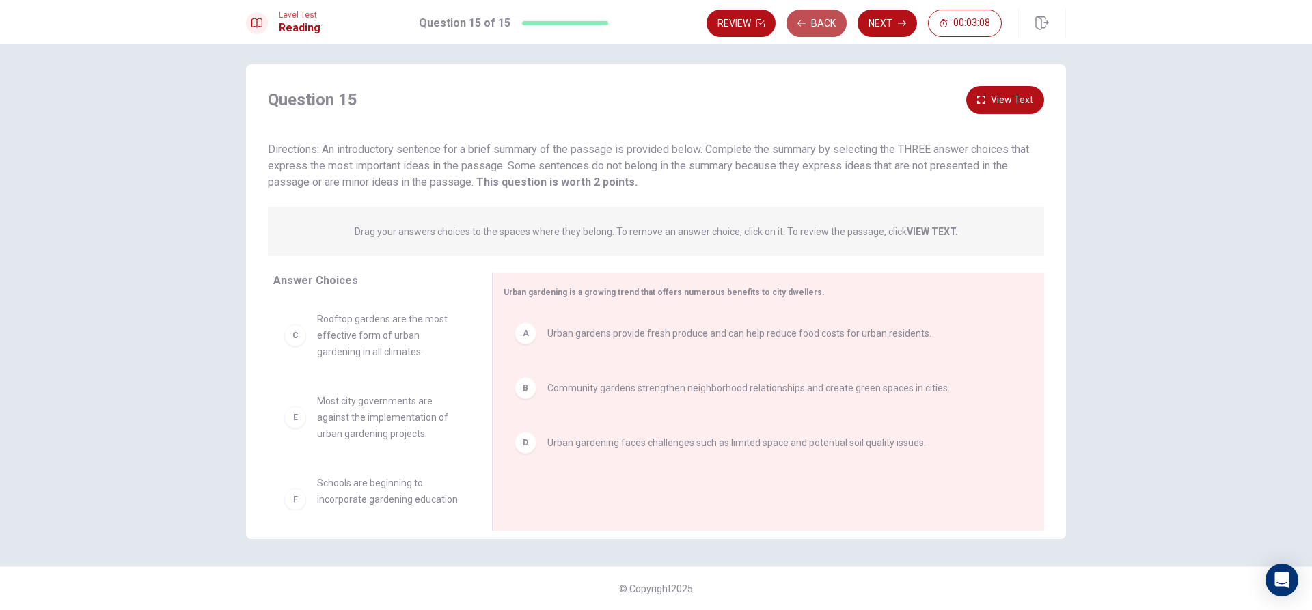
click at [822, 31] on button "Back" at bounding box center [817, 23] width 60 height 27
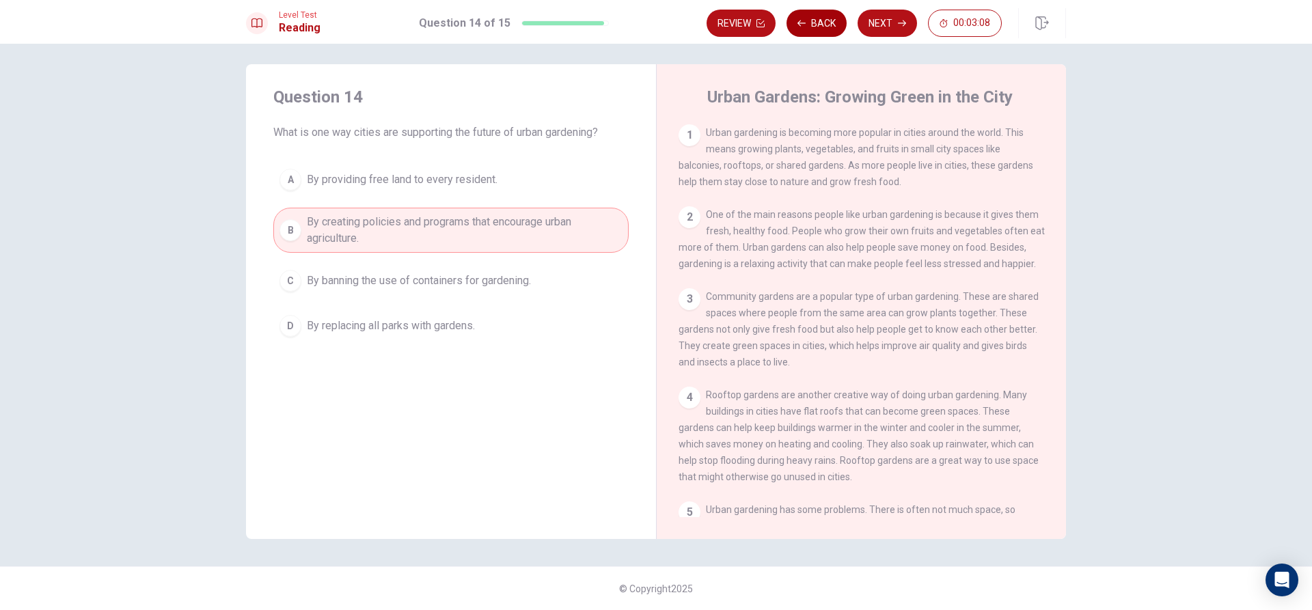
click at [822, 31] on button "Back" at bounding box center [817, 23] width 60 height 27
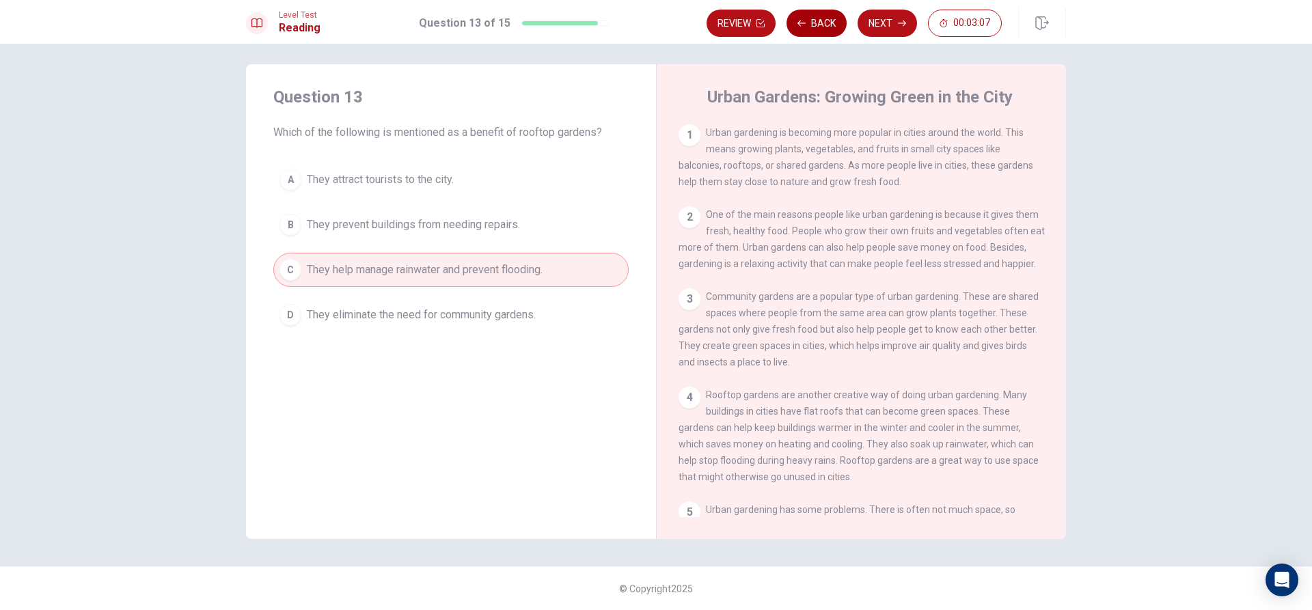
click at [822, 31] on button "Back" at bounding box center [817, 23] width 60 height 27
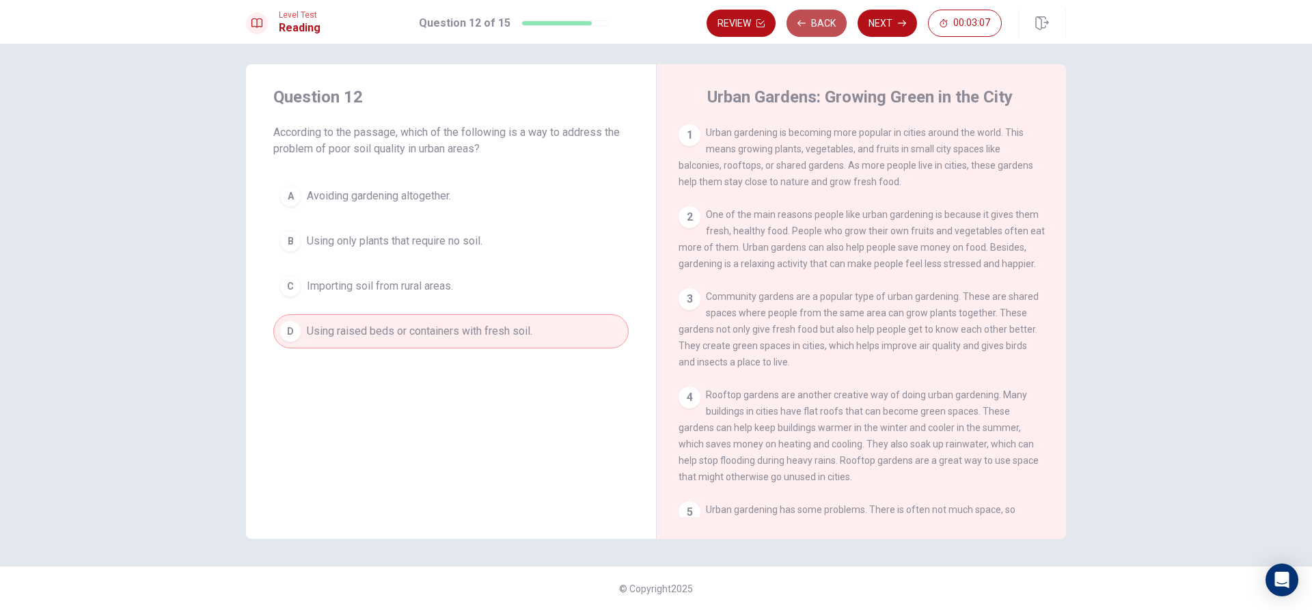
click at [822, 31] on button "Back" at bounding box center [817, 23] width 60 height 27
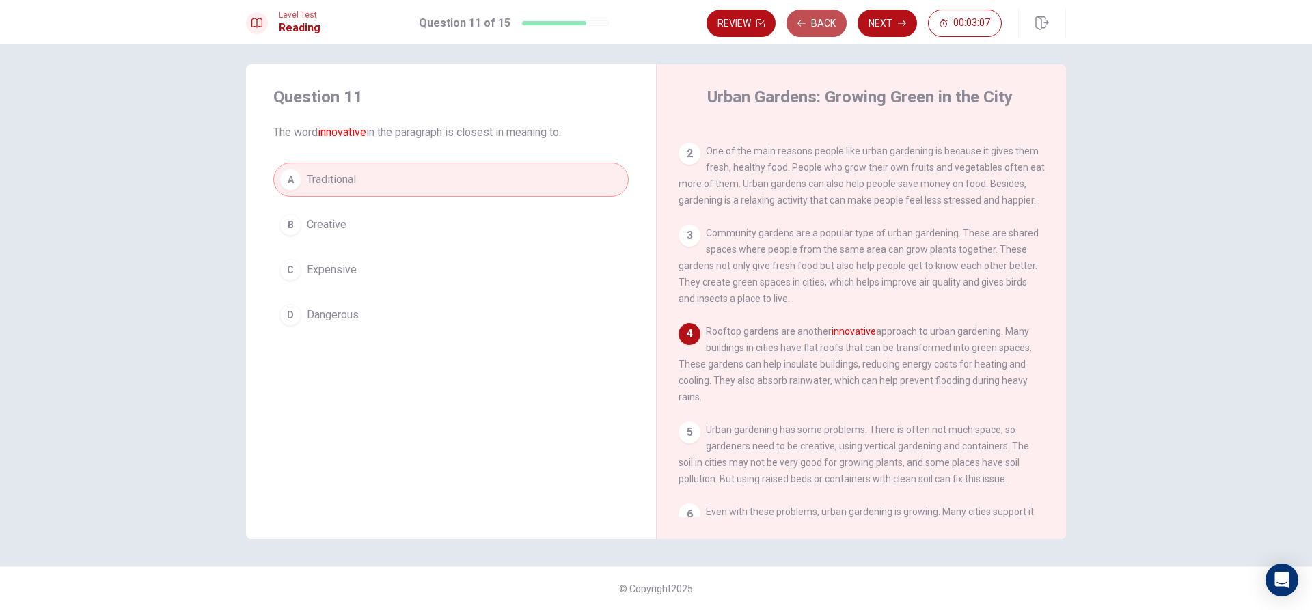
click at [822, 31] on button "Back" at bounding box center [817, 23] width 60 height 27
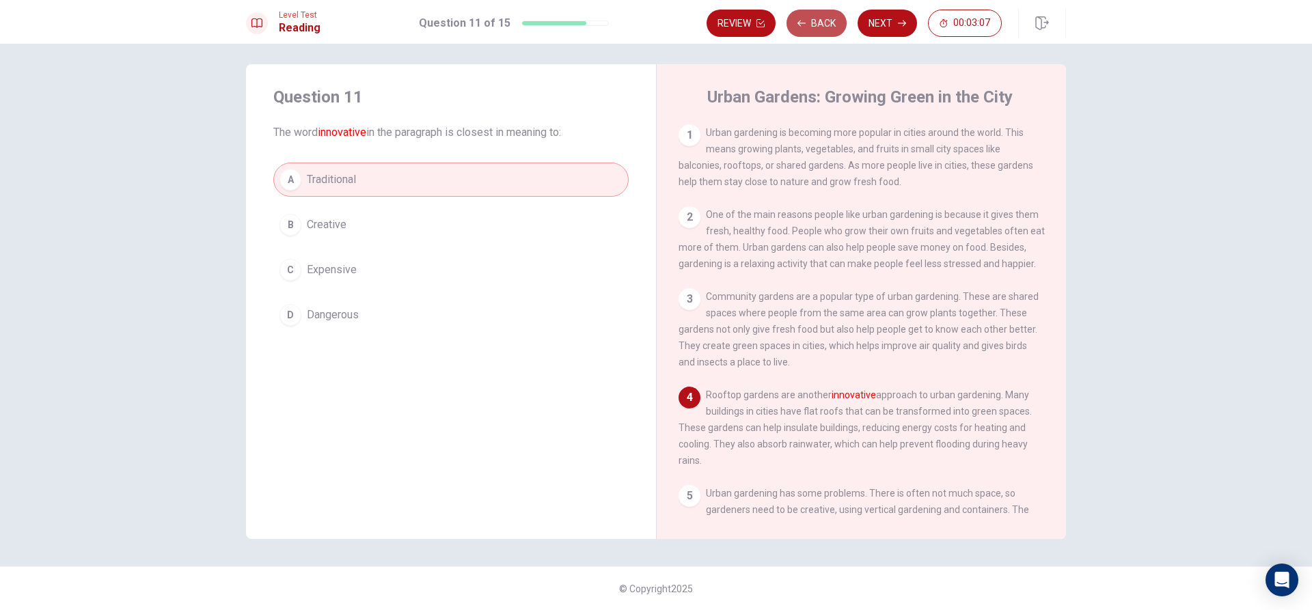
click at [822, 31] on button "Back" at bounding box center [817, 23] width 60 height 27
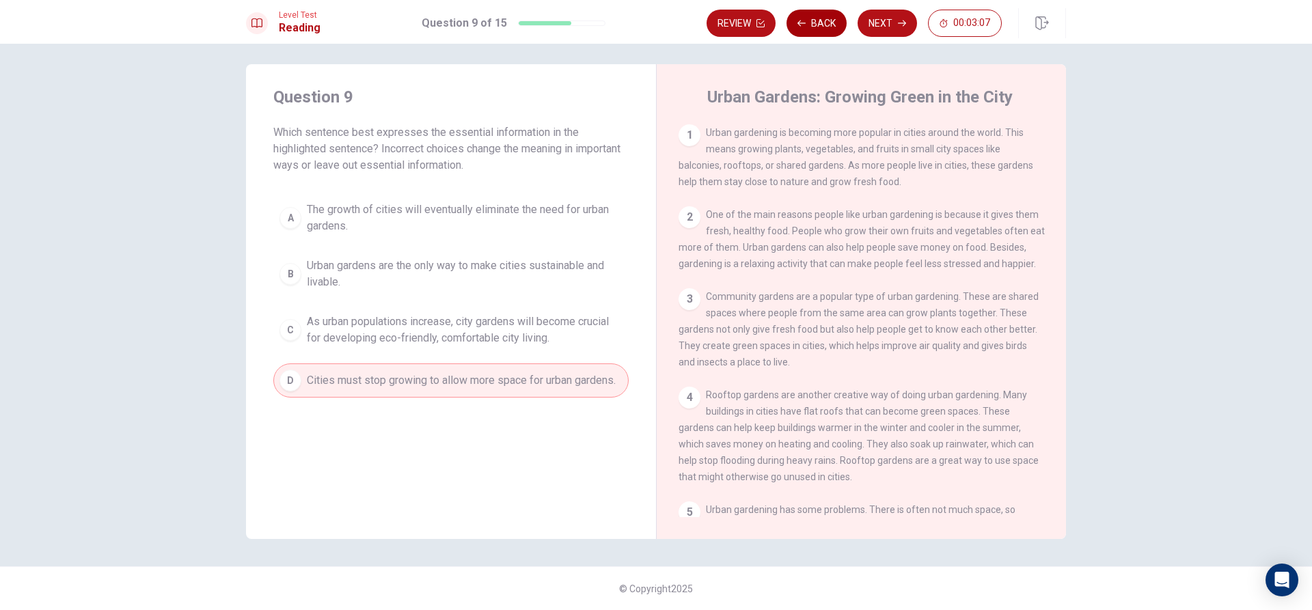
click at [822, 31] on button "Back" at bounding box center [817, 23] width 60 height 27
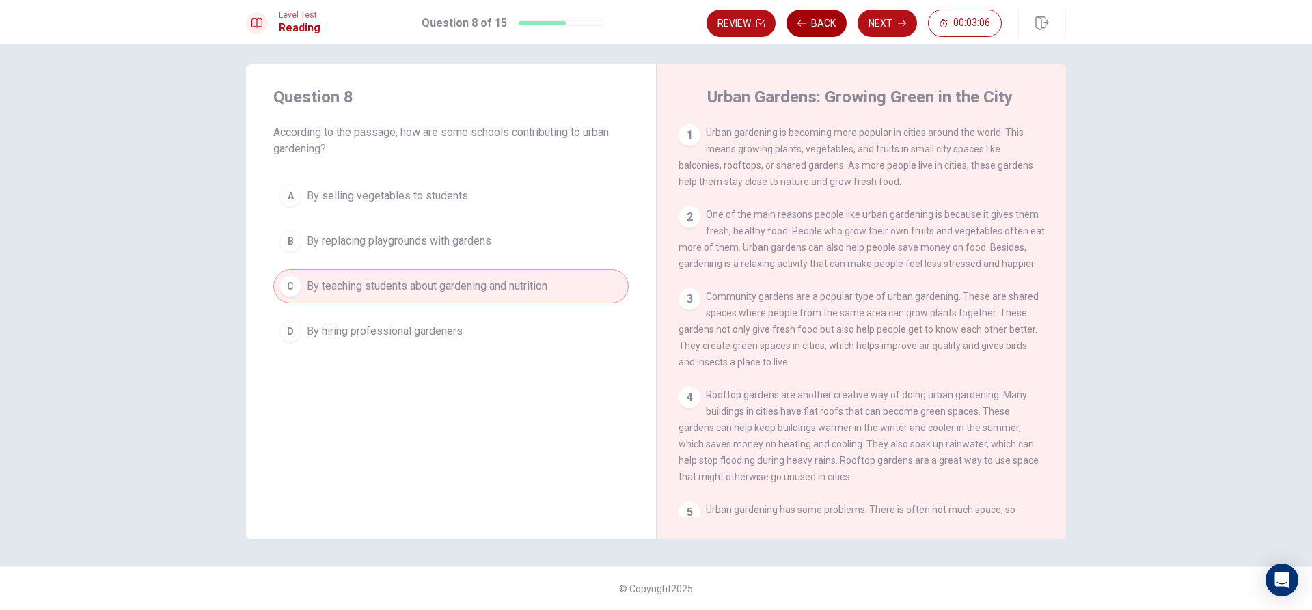
click at [822, 31] on button "Back" at bounding box center [817, 23] width 60 height 27
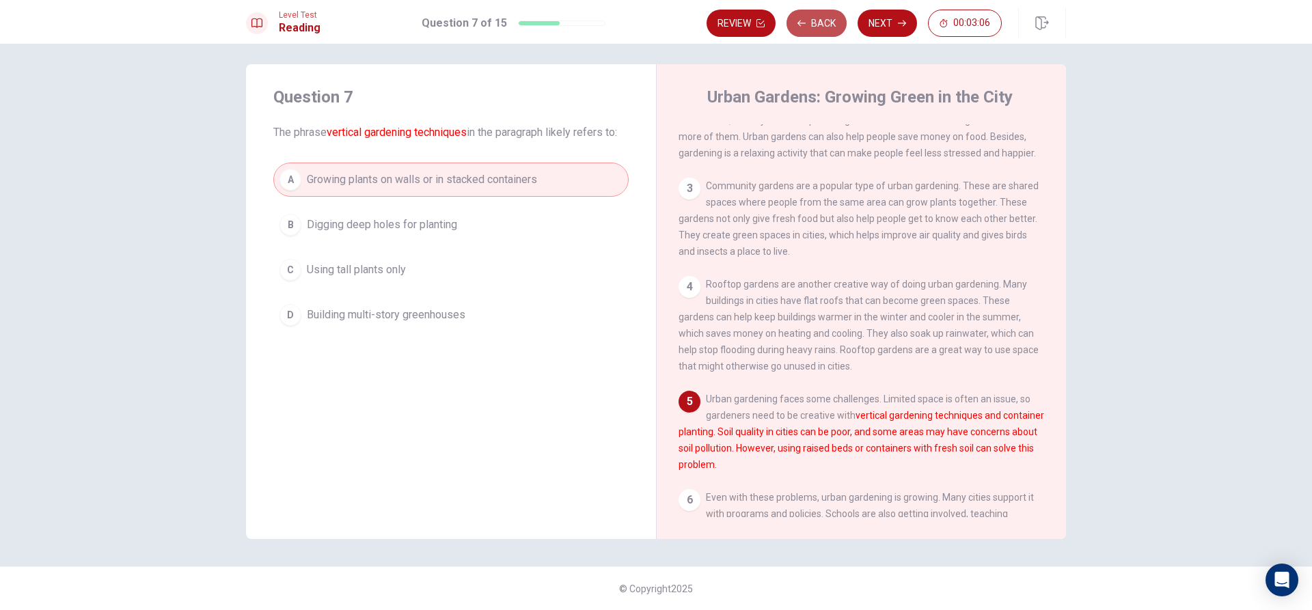
click at [822, 31] on button "Back" at bounding box center [817, 23] width 60 height 27
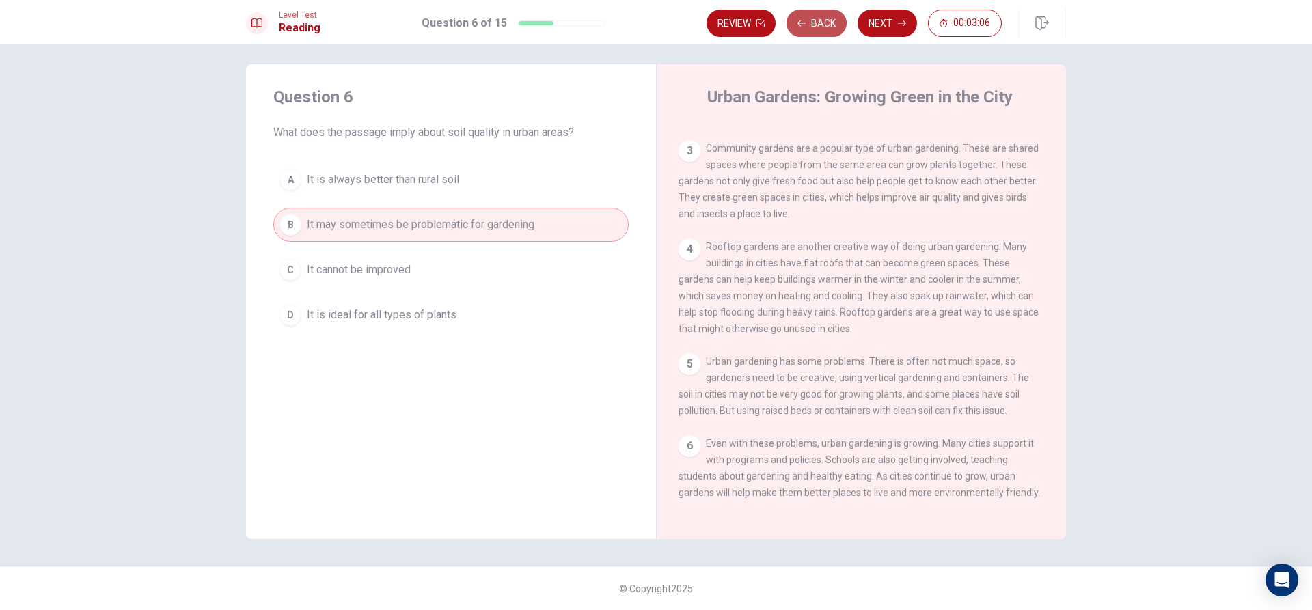
click at [822, 31] on button "Back" at bounding box center [817, 23] width 60 height 27
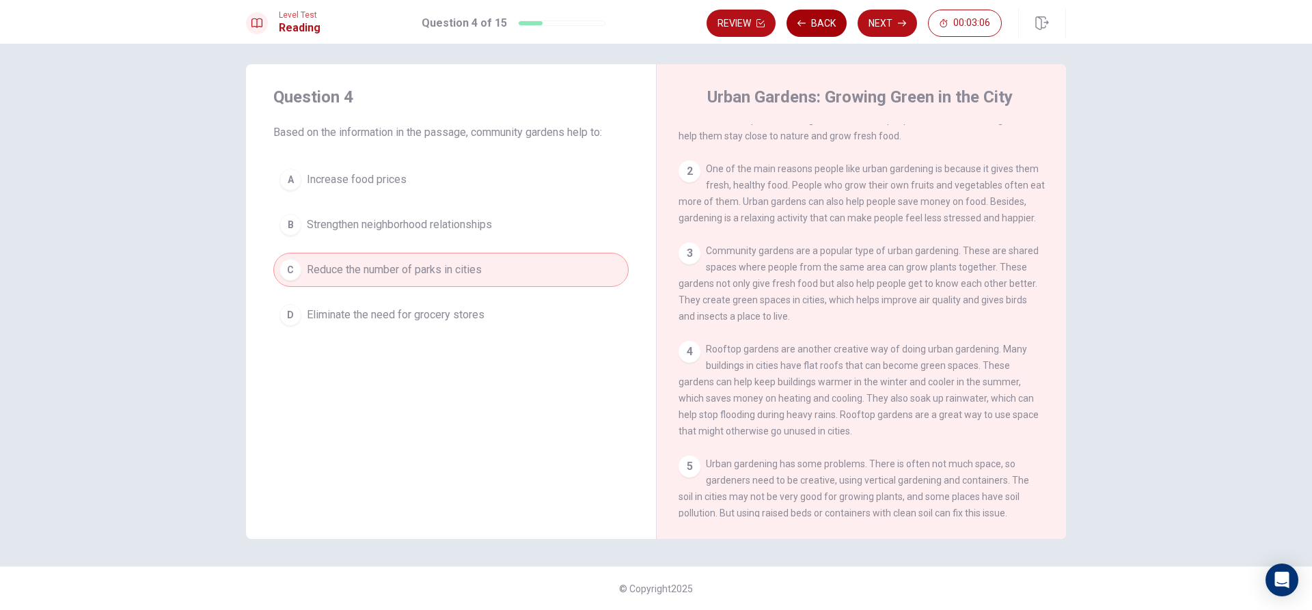
click at [822, 31] on button "Back" at bounding box center [817, 23] width 60 height 27
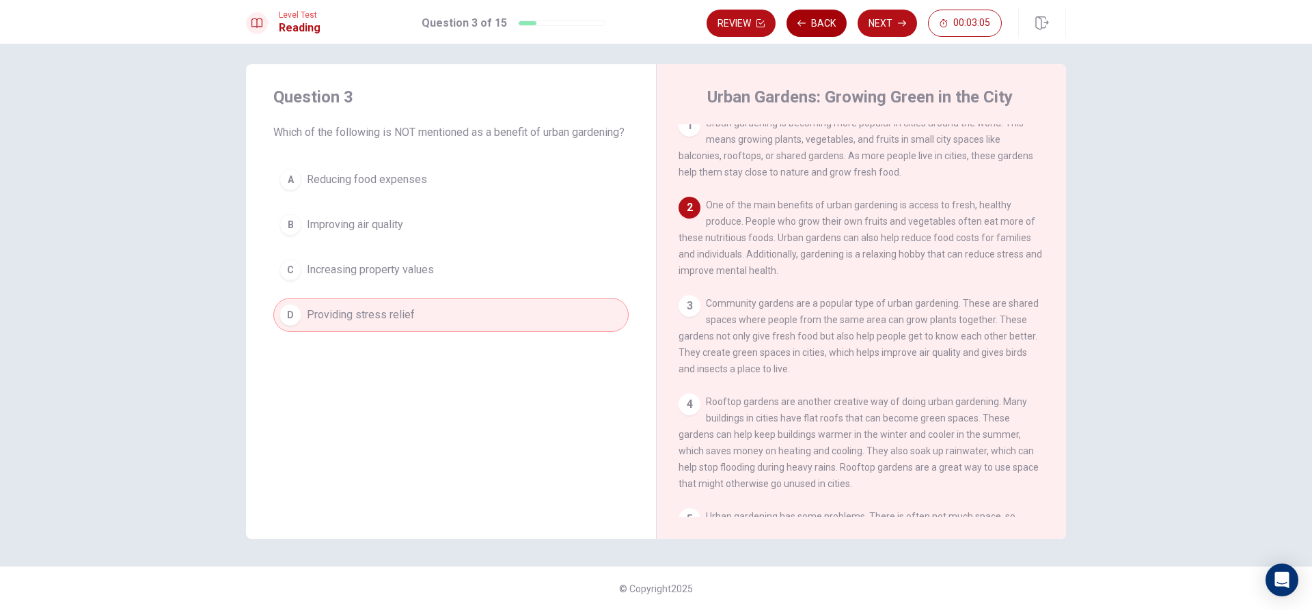
scroll to position [83, 0]
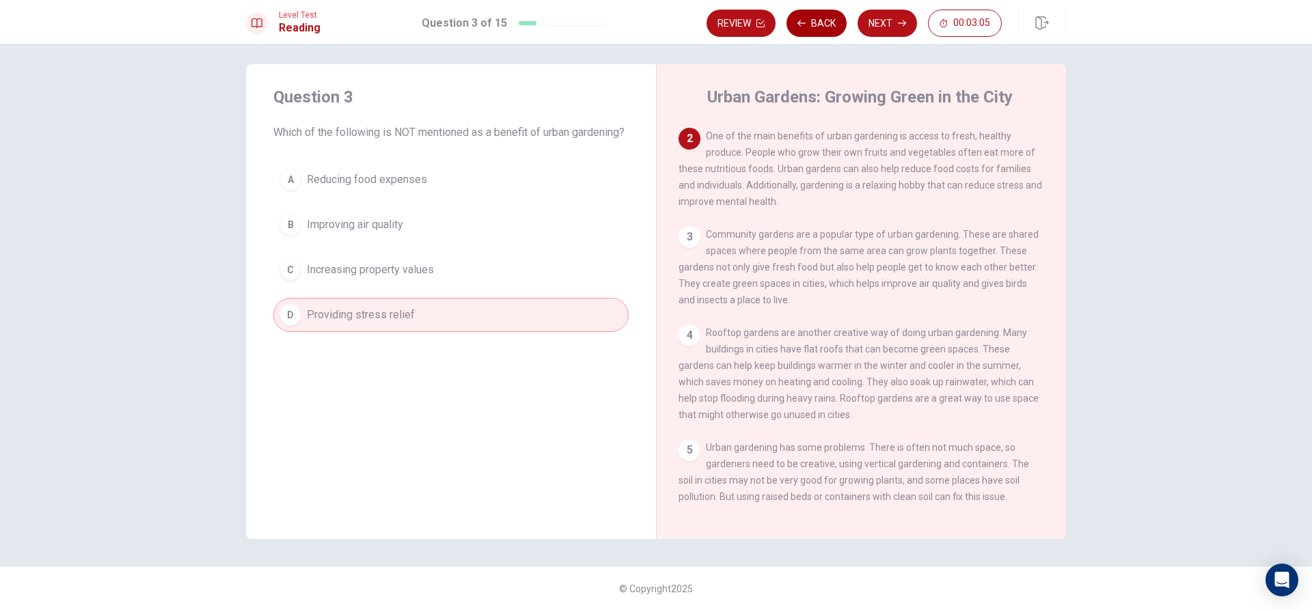
click at [822, 31] on button "Back" at bounding box center [817, 23] width 60 height 27
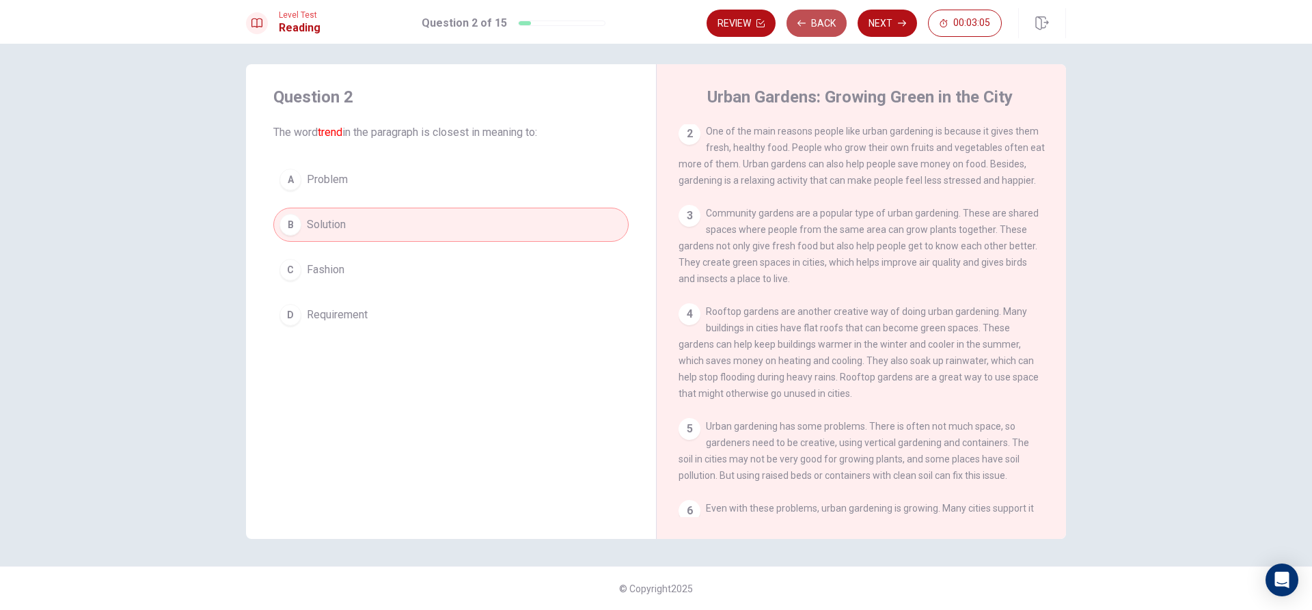
scroll to position [0, 0]
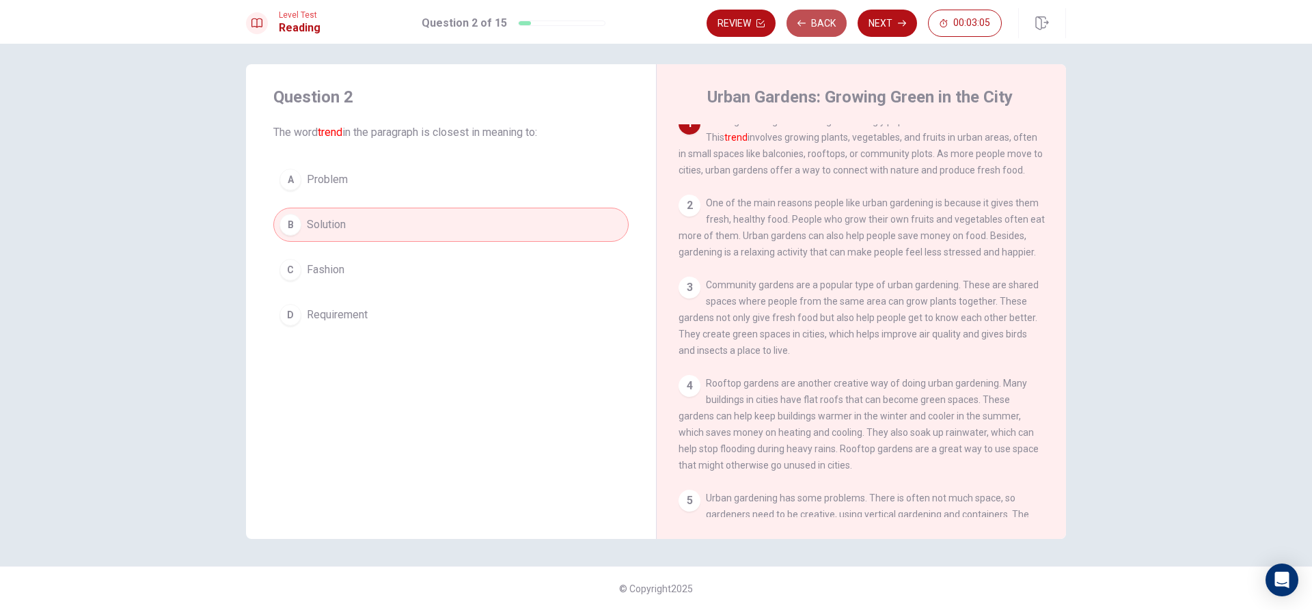
click at [822, 31] on button "Back" at bounding box center [817, 23] width 60 height 27
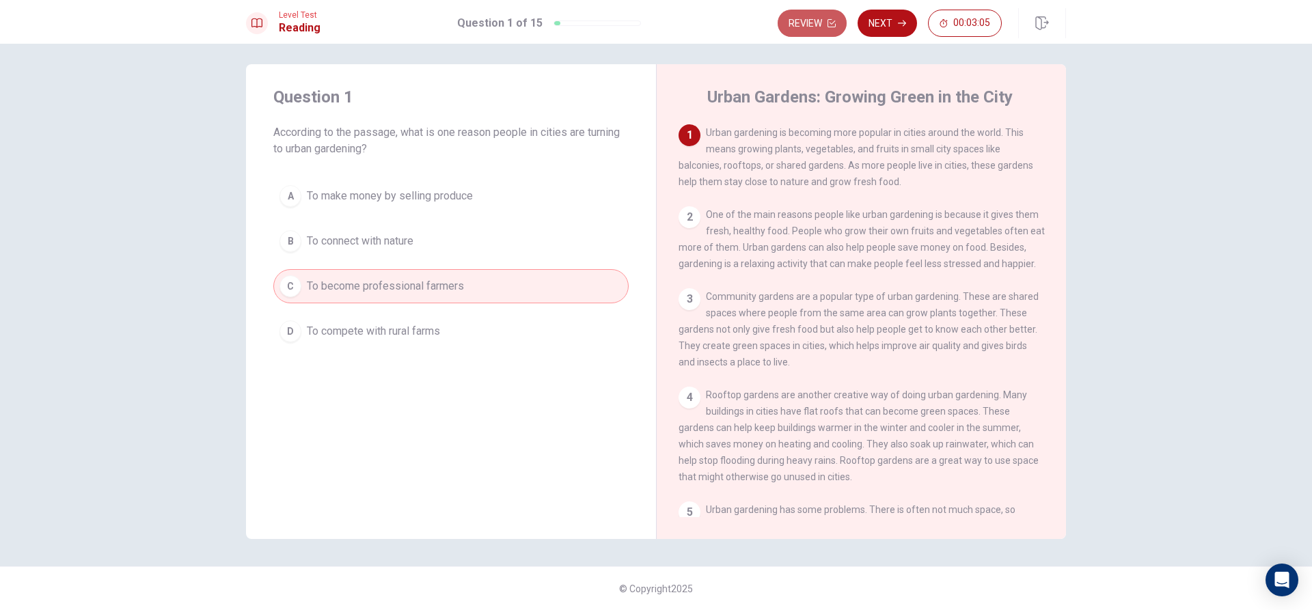
click at [822, 31] on button "Review" at bounding box center [812, 23] width 69 height 27
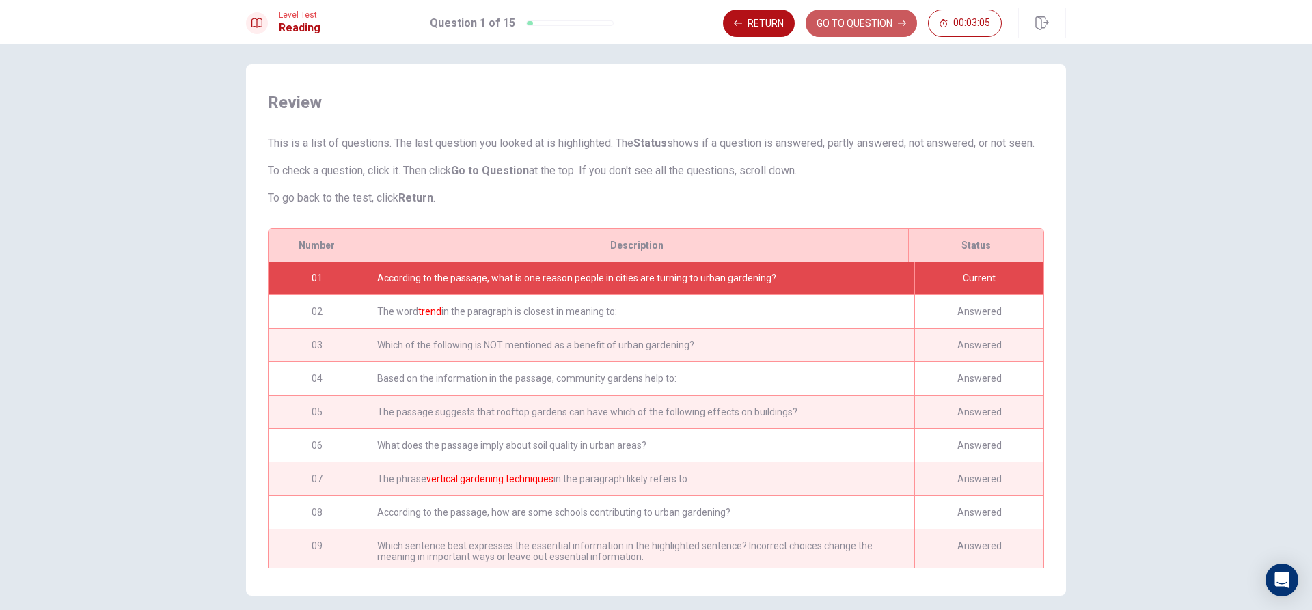
click at [822, 31] on button "GO TO QUESTION" at bounding box center [861, 23] width 111 height 27
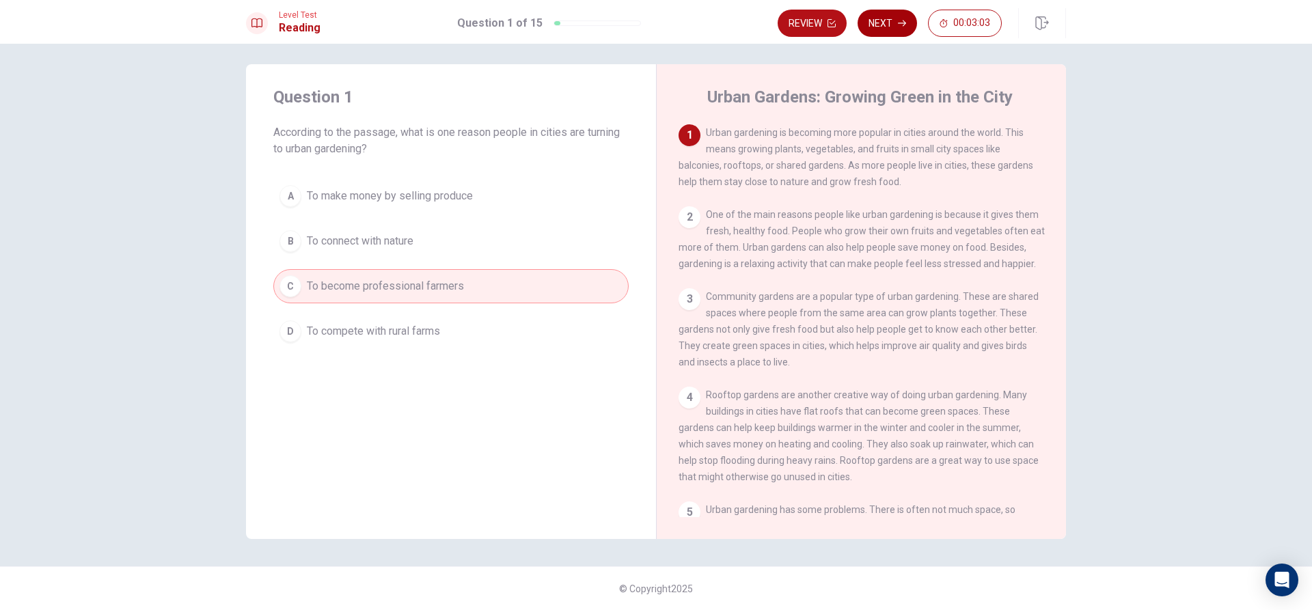
click at [877, 27] on button "Next" at bounding box center [887, 23] width 59 height 27
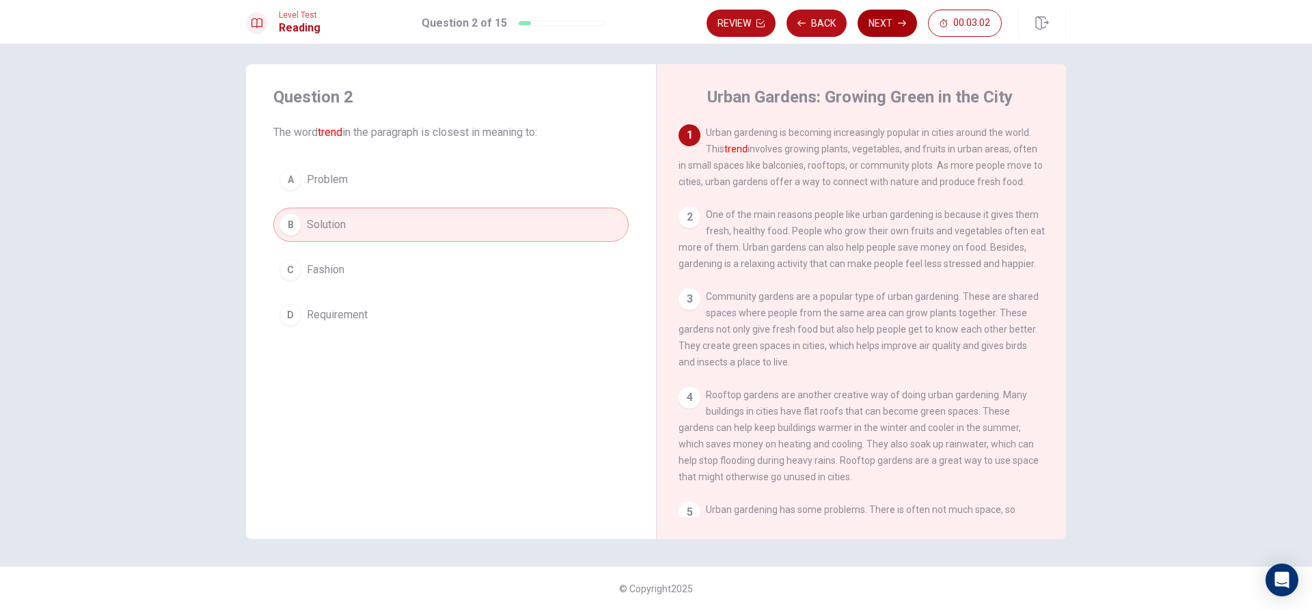
click at [877, 27] on div "Review Back Next 00:03:02" at bounding box center [854, 23] width 295 height 27
click at [877, 27] on button "Next" at bounding box center [887, 23] width 59 height 27
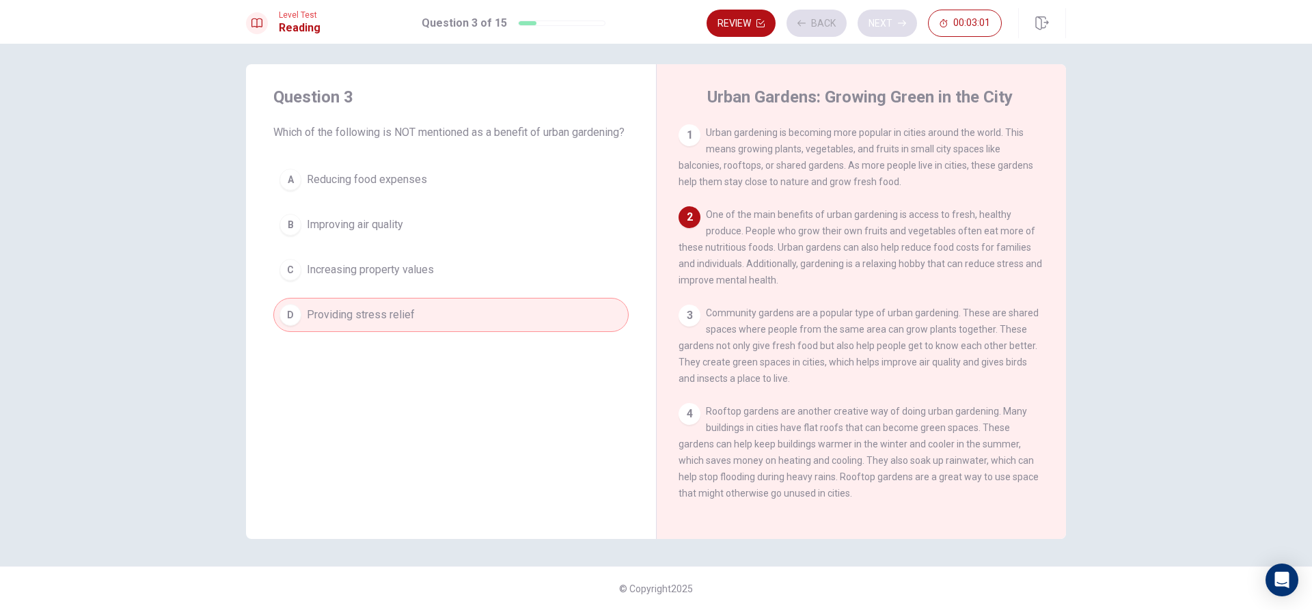
scroll to position [85, 0]
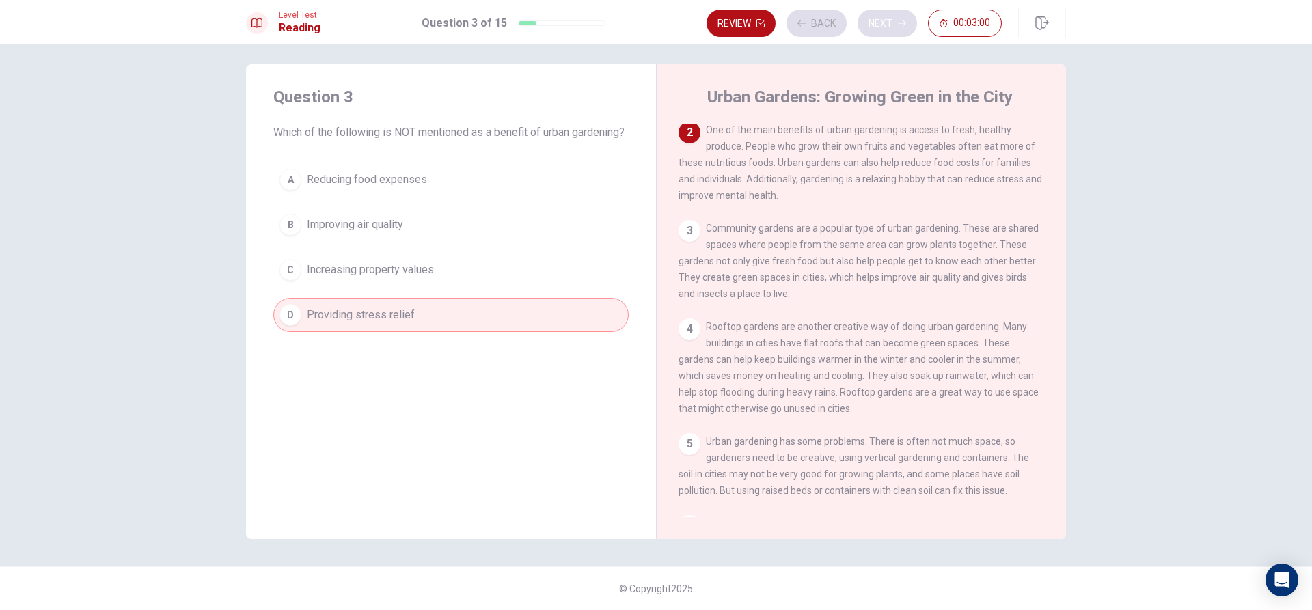
click at [877, 27] on div "Review Back Next 00:03:00" at bounding box center [854, 23] width 295 height 27
click at [877, 27] on button "Next" at bounding box center [887, 23] width 59 height 27
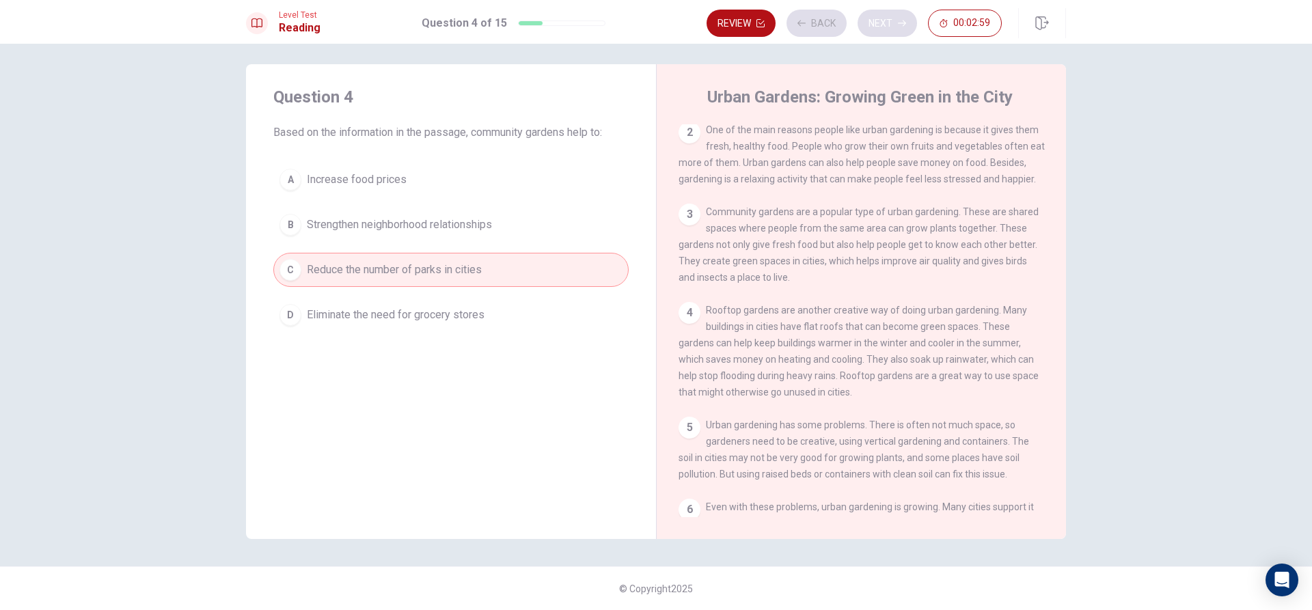
scroll to position [0, 0]
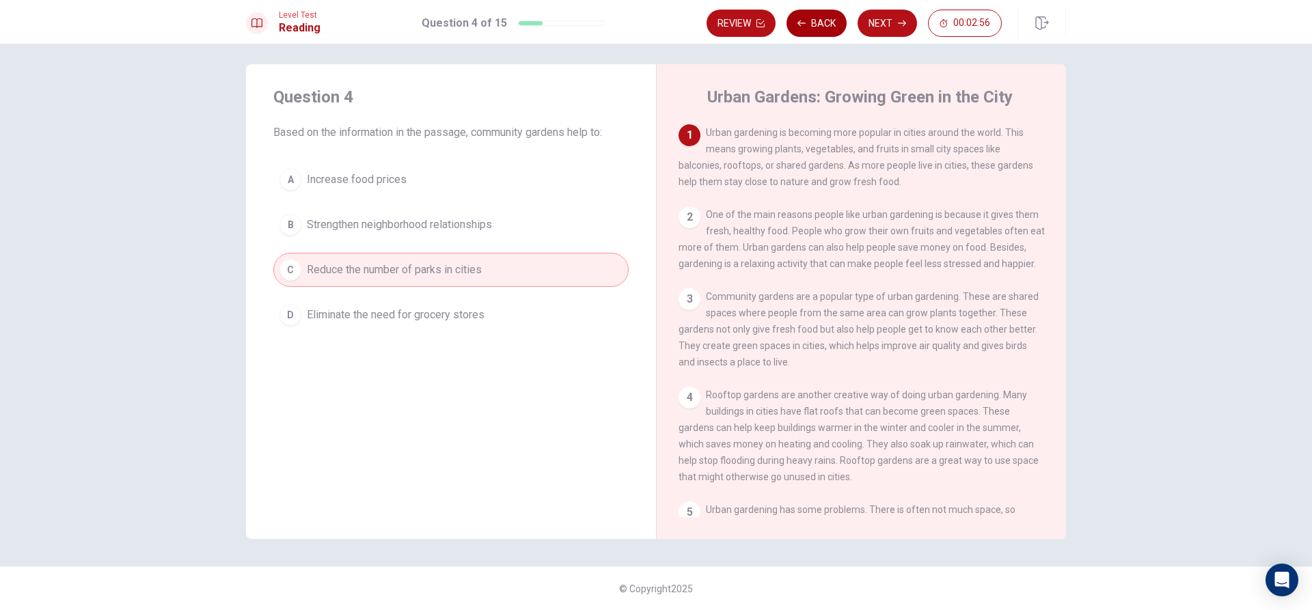
click at [836, 27] on button "Back" at bounding box center [817, 23] width 60 height 27
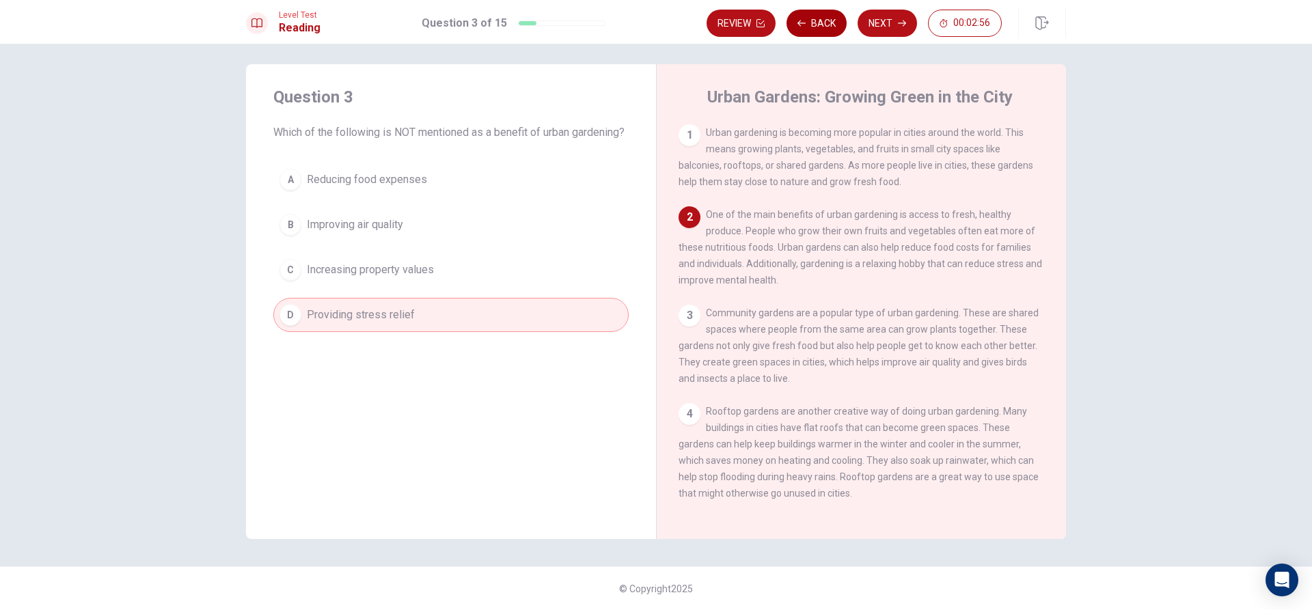
scroll to position [85, 0]
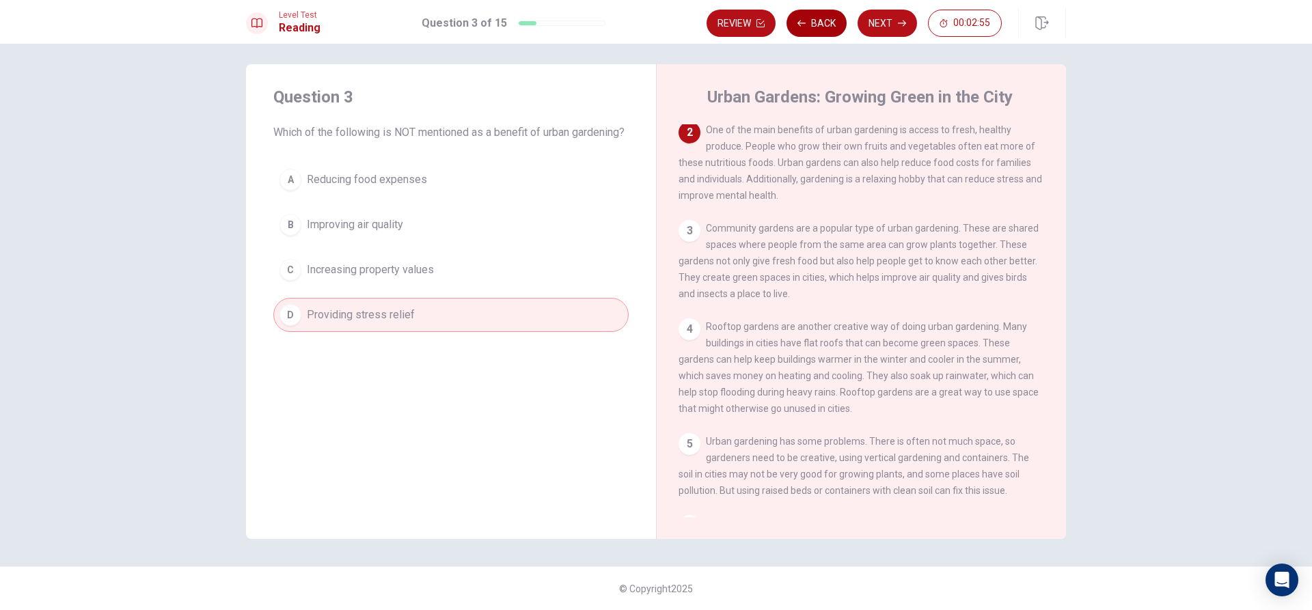
click at [836, 27] on button "Back" at bounding box center [817, 23] width 60 height 27
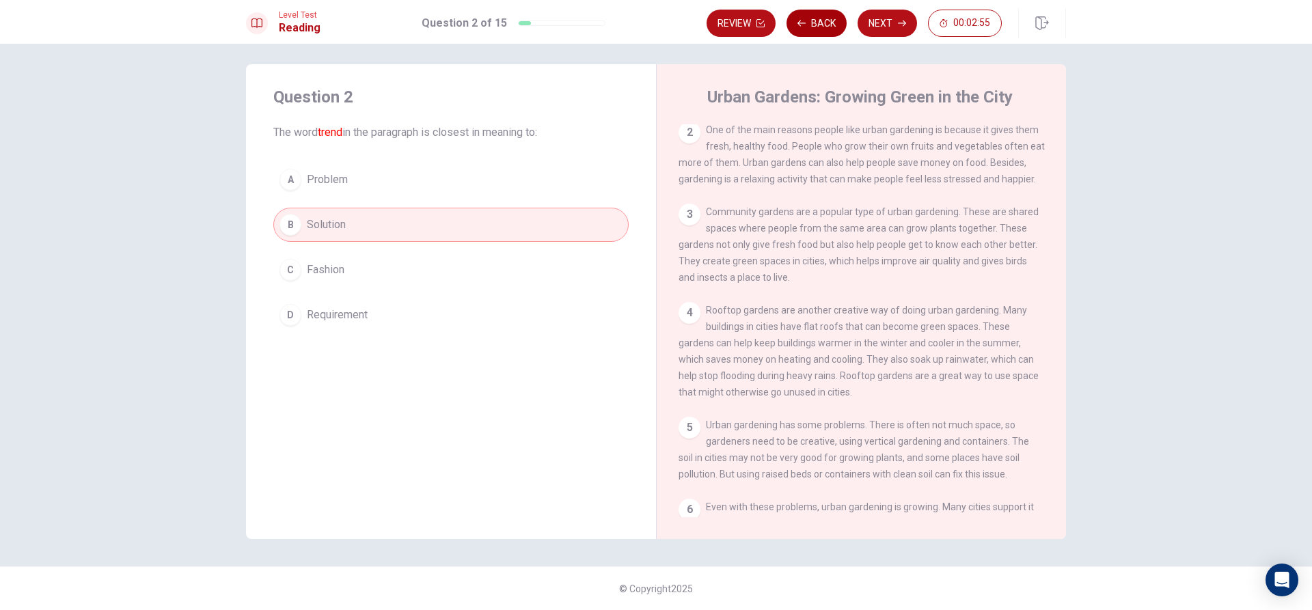
scroll to position [0, 0]
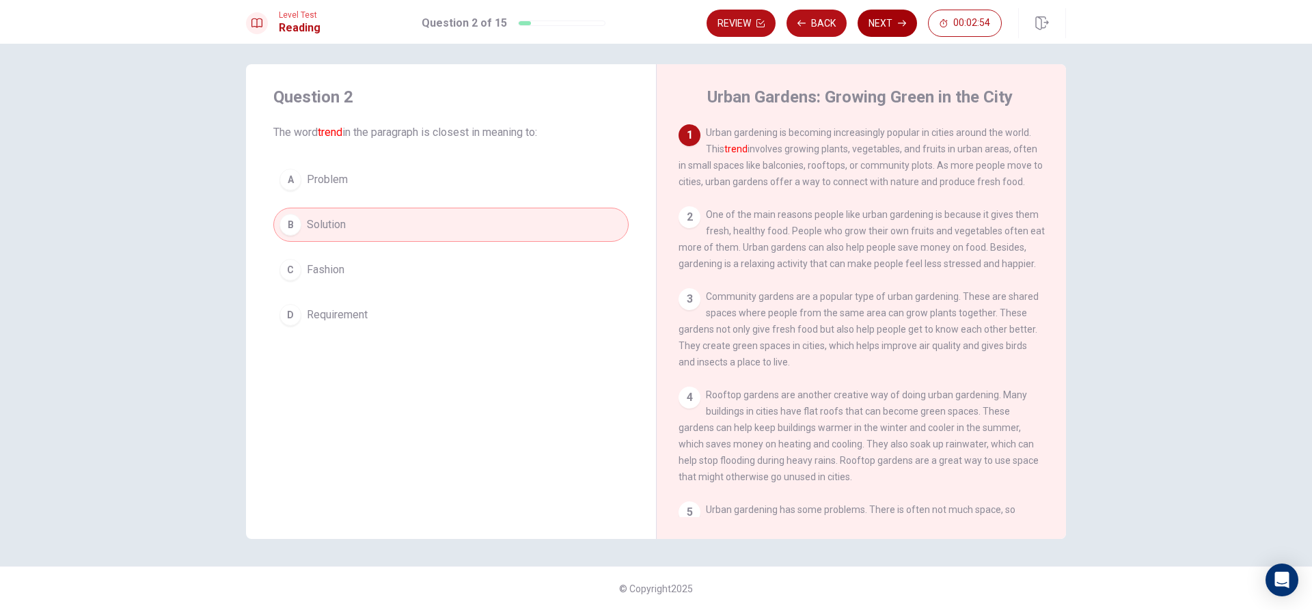
click at [884, 27] on button "Next" at bounding box center [887, 23] width 59 height 27
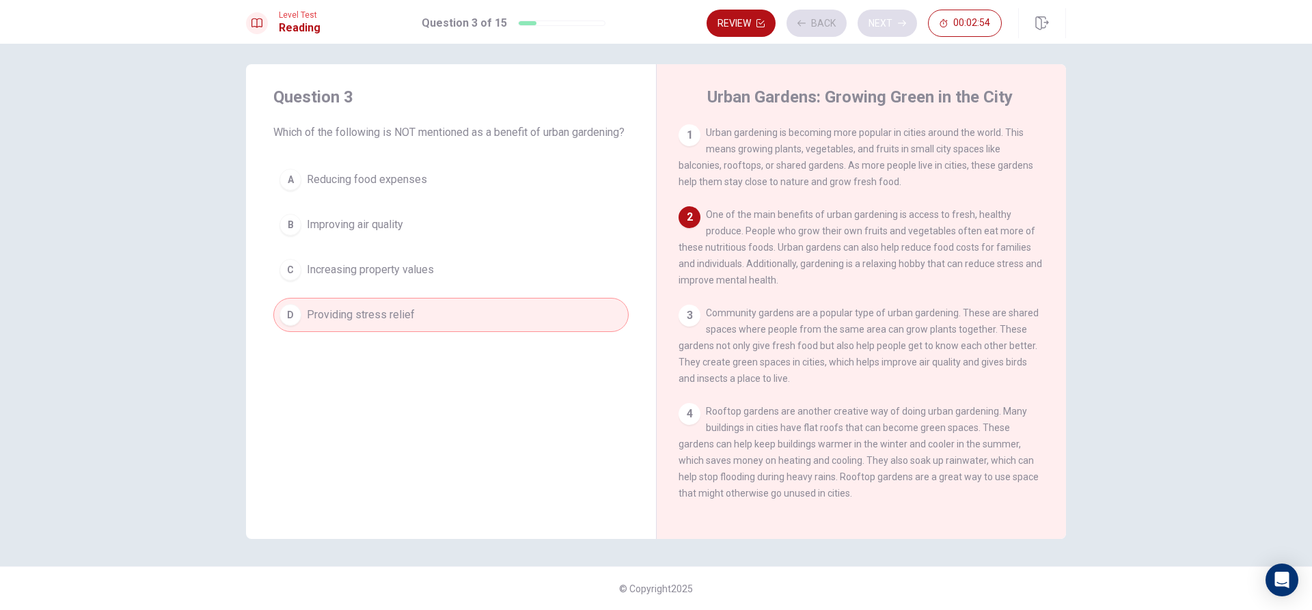
scroll to position [85, 0]
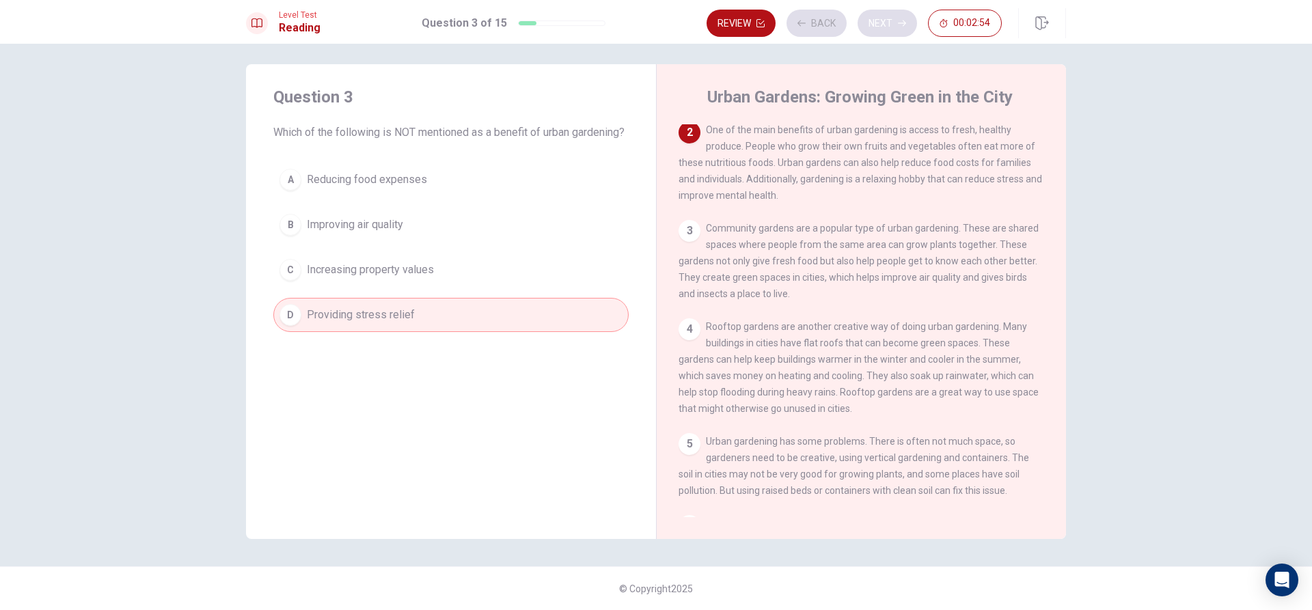
click at [884, 27] on div "Review Back Next 00:02:54" at bounding box center [854, 23] width 295 height 27
click at [884, 27] on button "Next" at bounding box center [887, 23] width 59 height 27
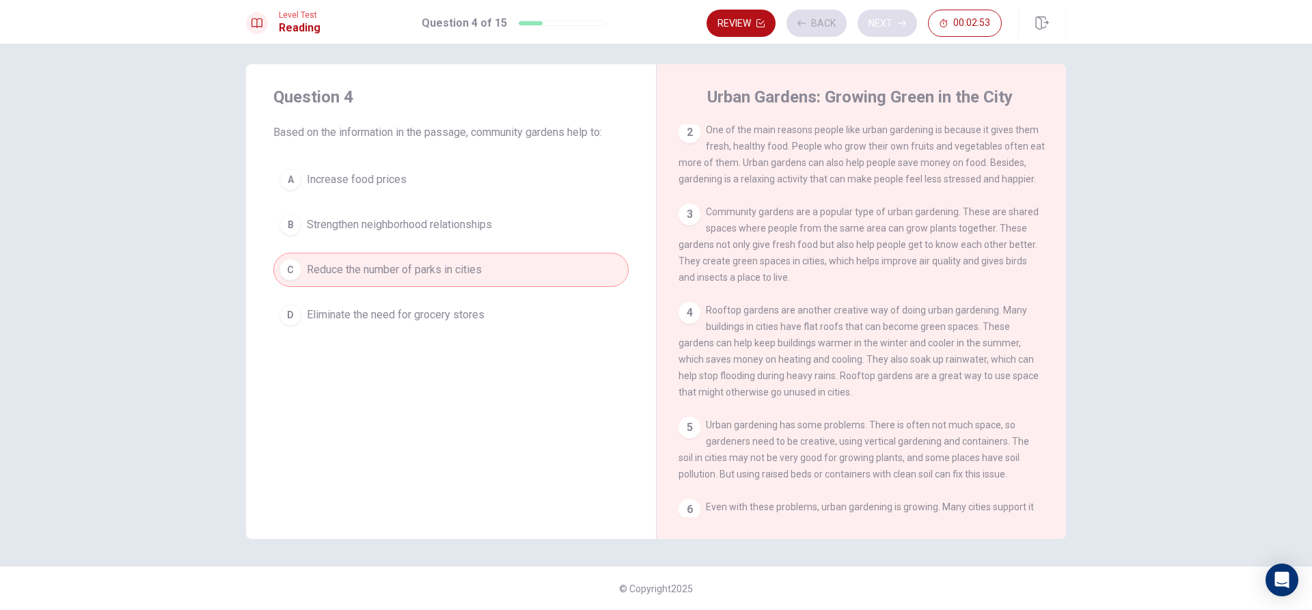
scroll to position [0, 0]
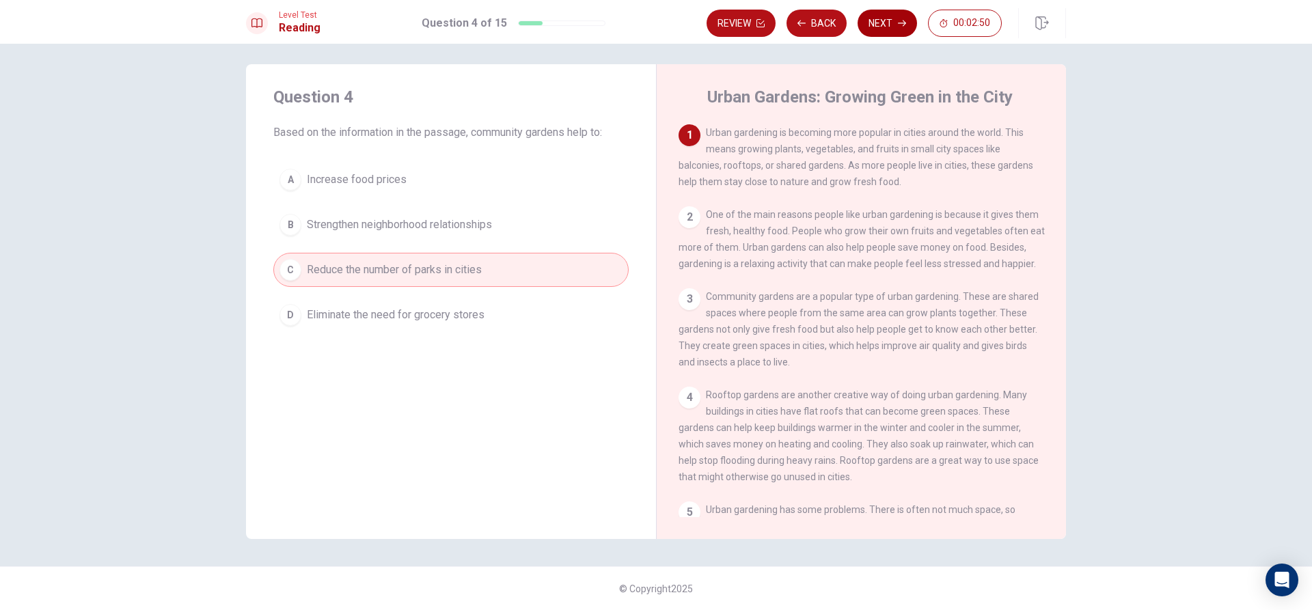
click at [884, 27] on button "Next" at bounding box center [887, 23] width 59 height 27
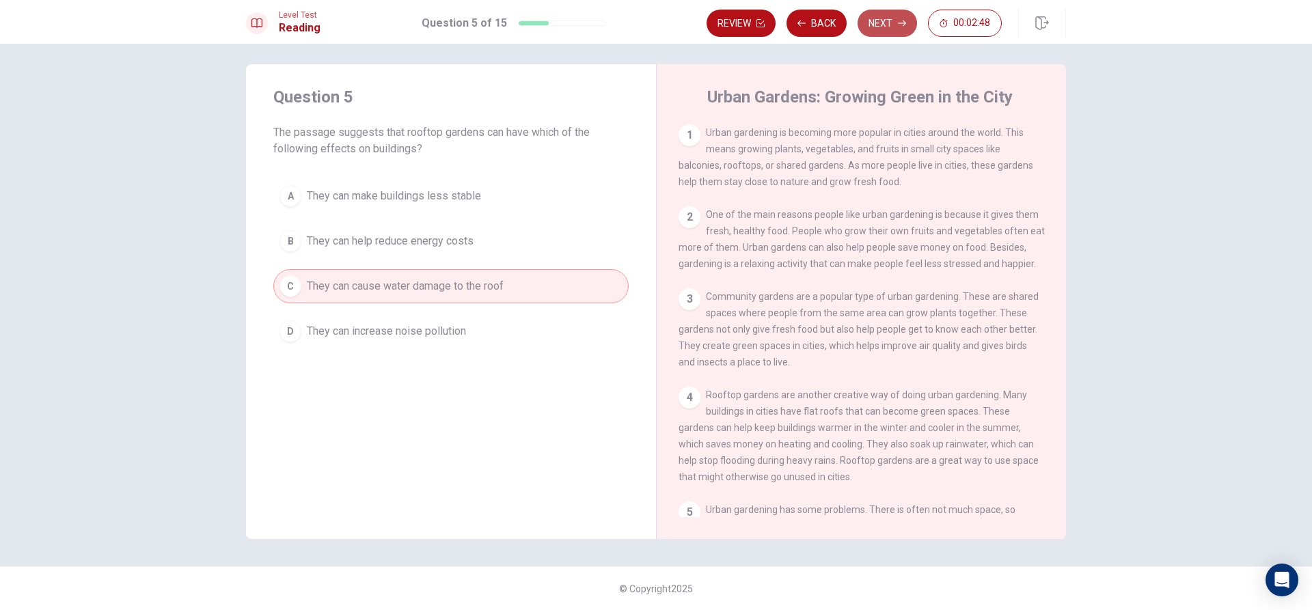
click at [884, 27] on button "Next" at bounding box center [887, 23] width 59 height 27
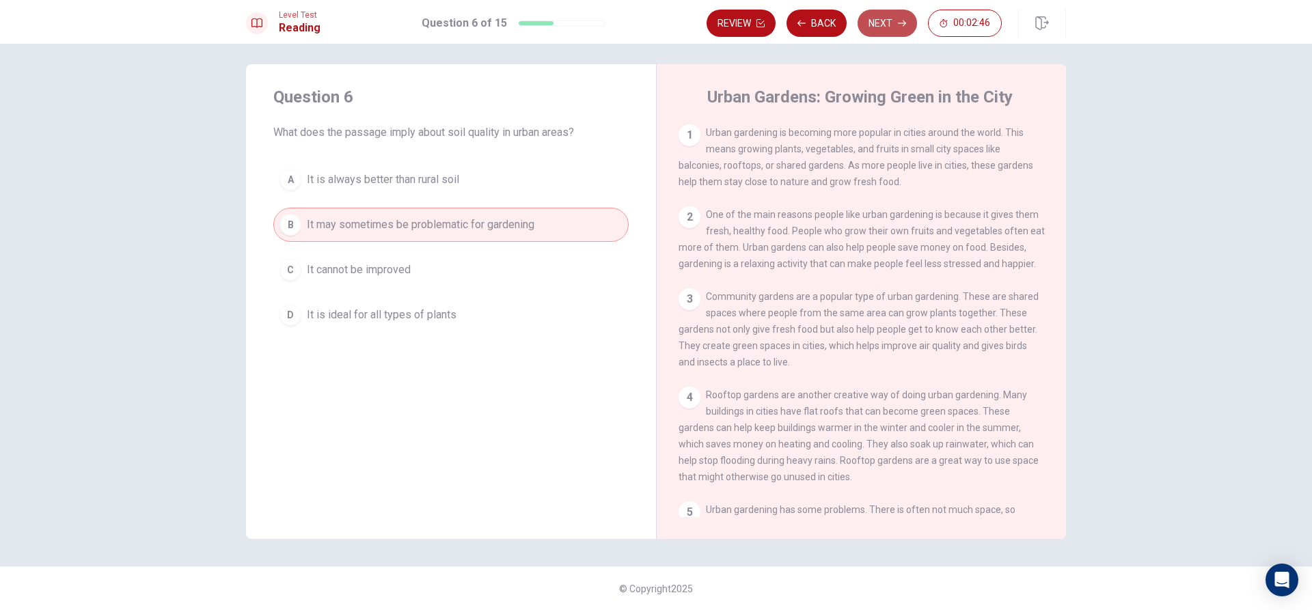
click at [884, 27] on button "Next" at bounding box center [887, 23] width 59 height 27
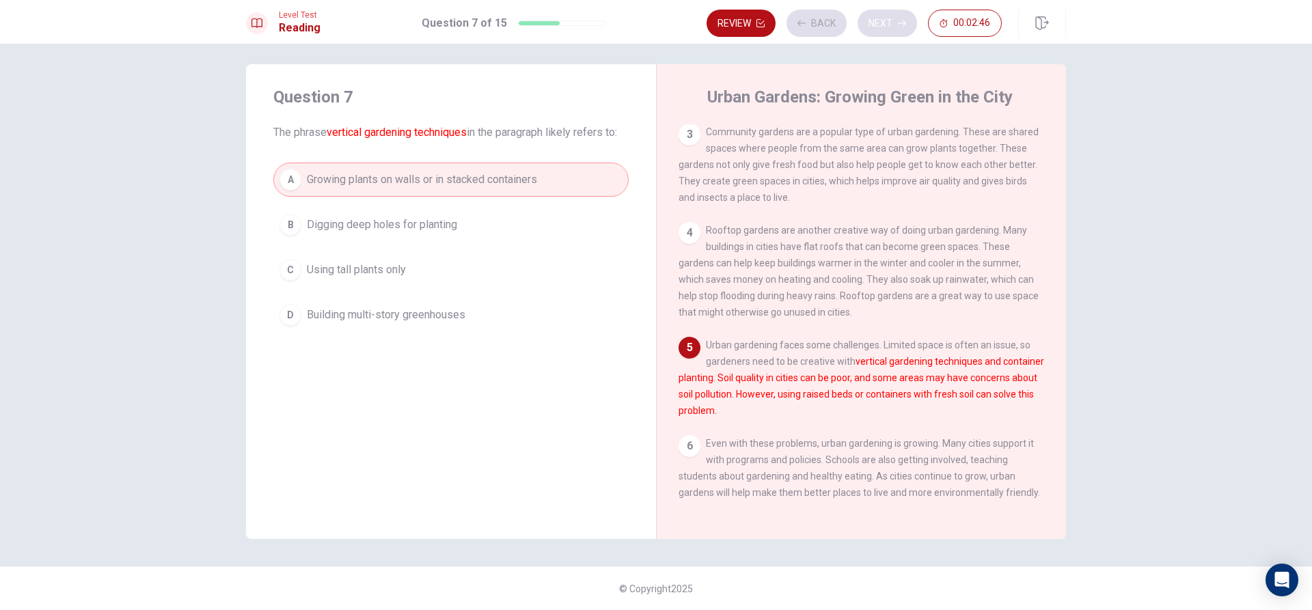
scroll to position [184, 0]
click at [884, 27] on button "Next" at bounding box center [887, 23] width 59 height 27
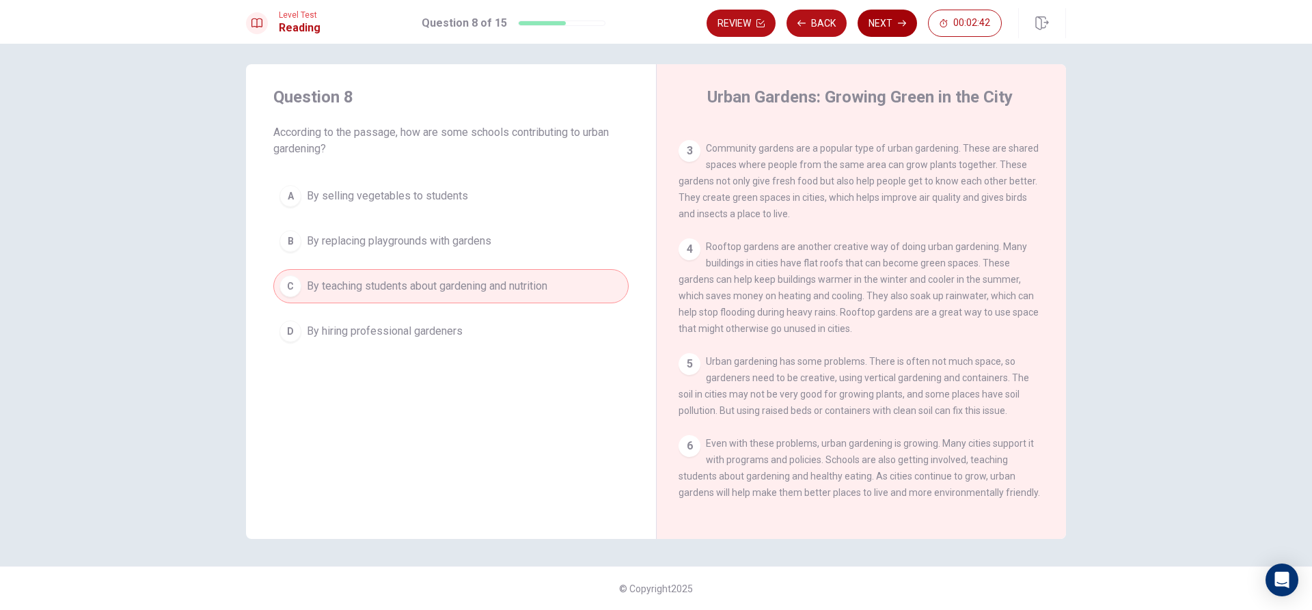
click at [884, 27] on button "Next" at bounding box center [887, 23] width 59 height 27
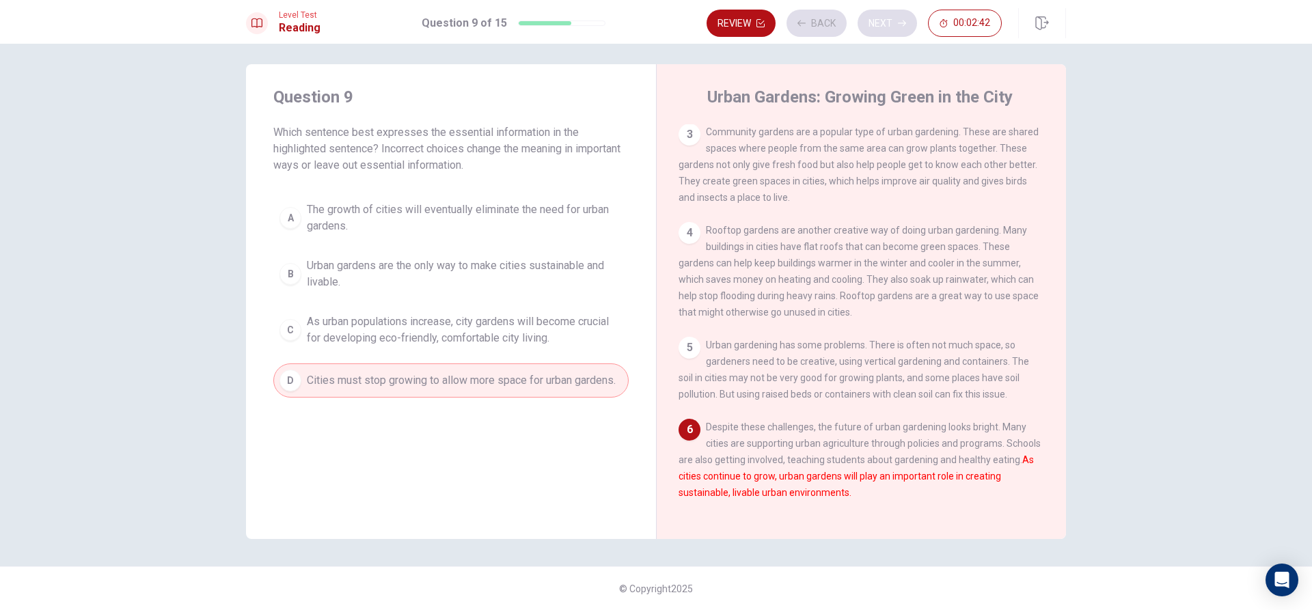
scroll to position [184, 0]
click at [884, 27] on button "Next" at bounding box center [887, 23] width 59 height 27
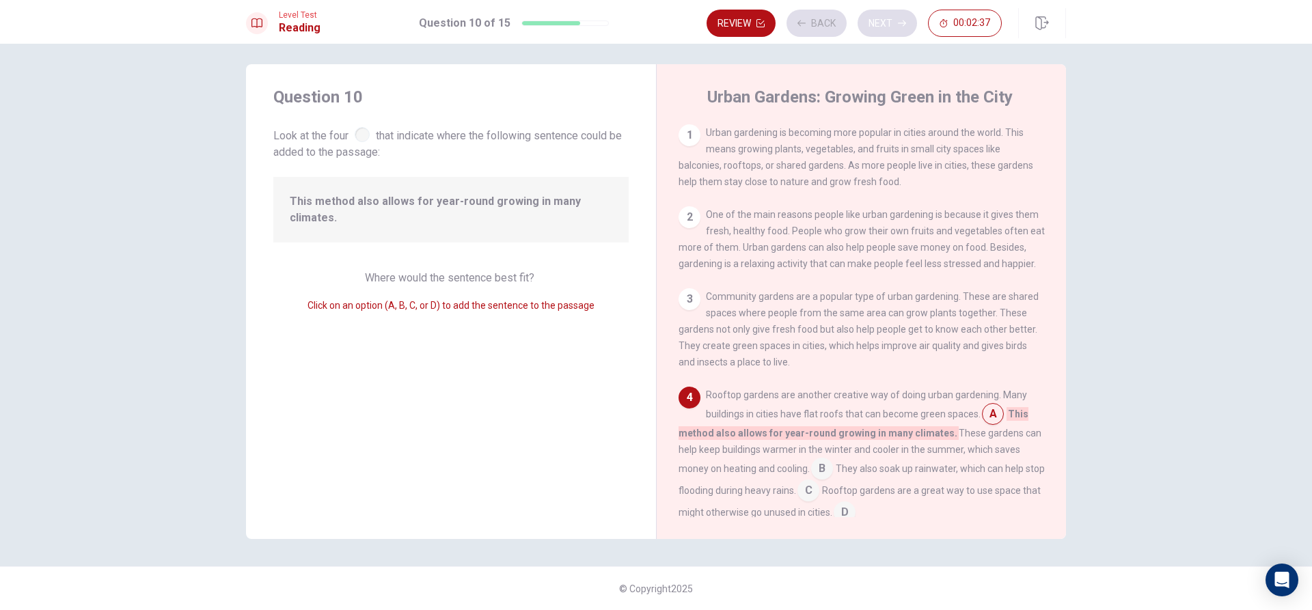
scroll to position [152, 0]
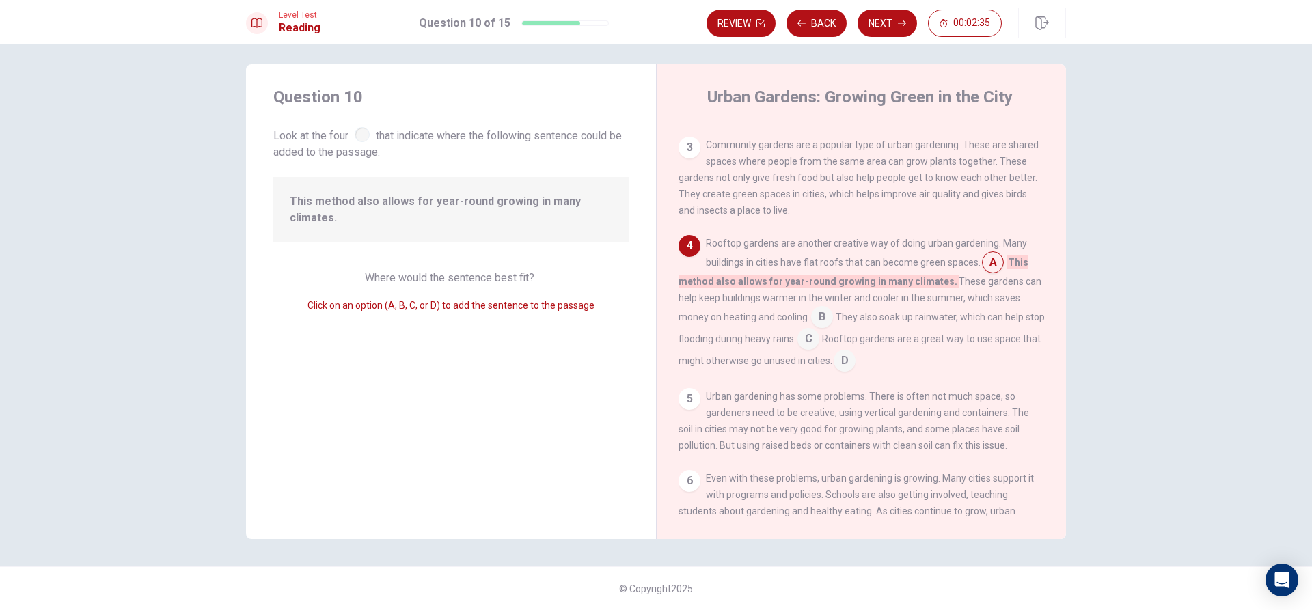
click at [885, 8] on div "Level Test Reading Question 10 of 15 Review Back Next 00:02:35" at bounding box center [656, 22] width 1312 height 44
click at [886, 10] on button "Next" at bounding box center [887, 23] width 59 height 27
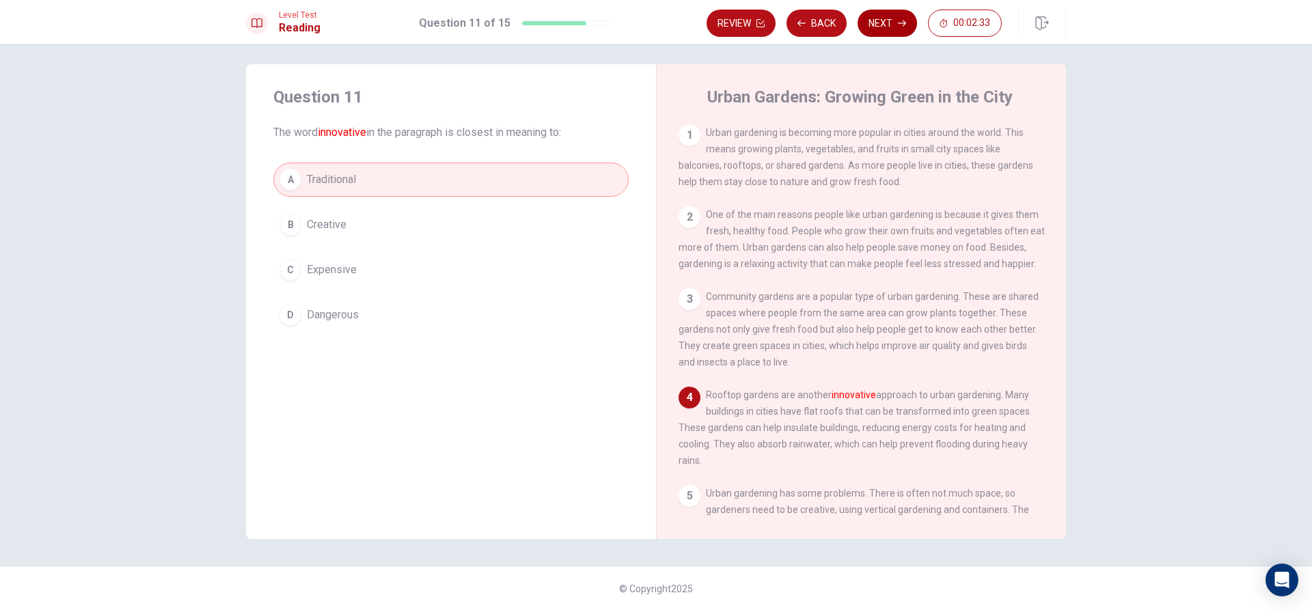
click at [880, 18] on button "Next" at bounding box center [887, 23] width 59 height 27
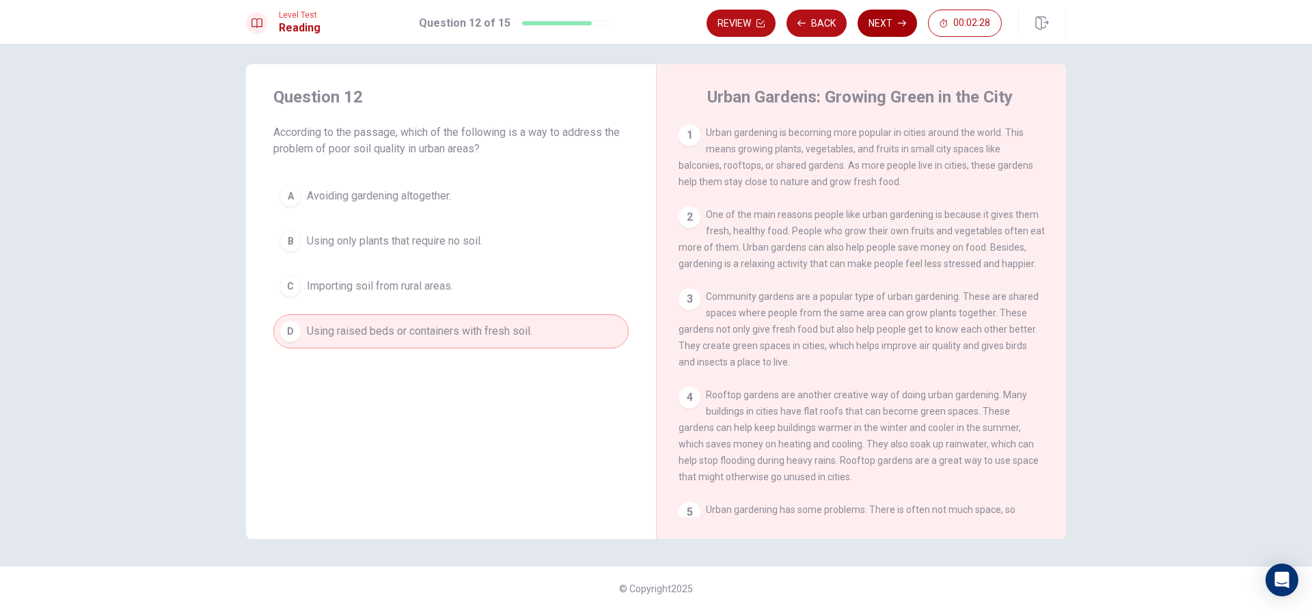
click at [878, 21] on button "Next" at bounding box center [887, 23] width 59 height 27
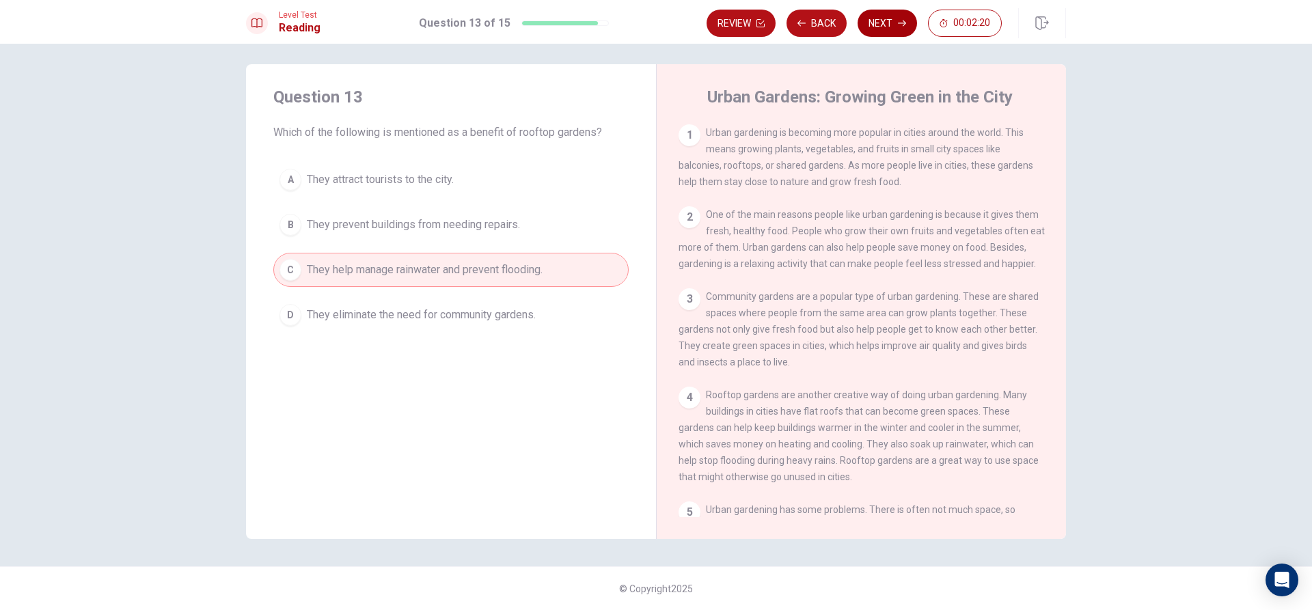
click at [890, 19] on button "Next" at bounding box center [887, 23] width 59 height 27
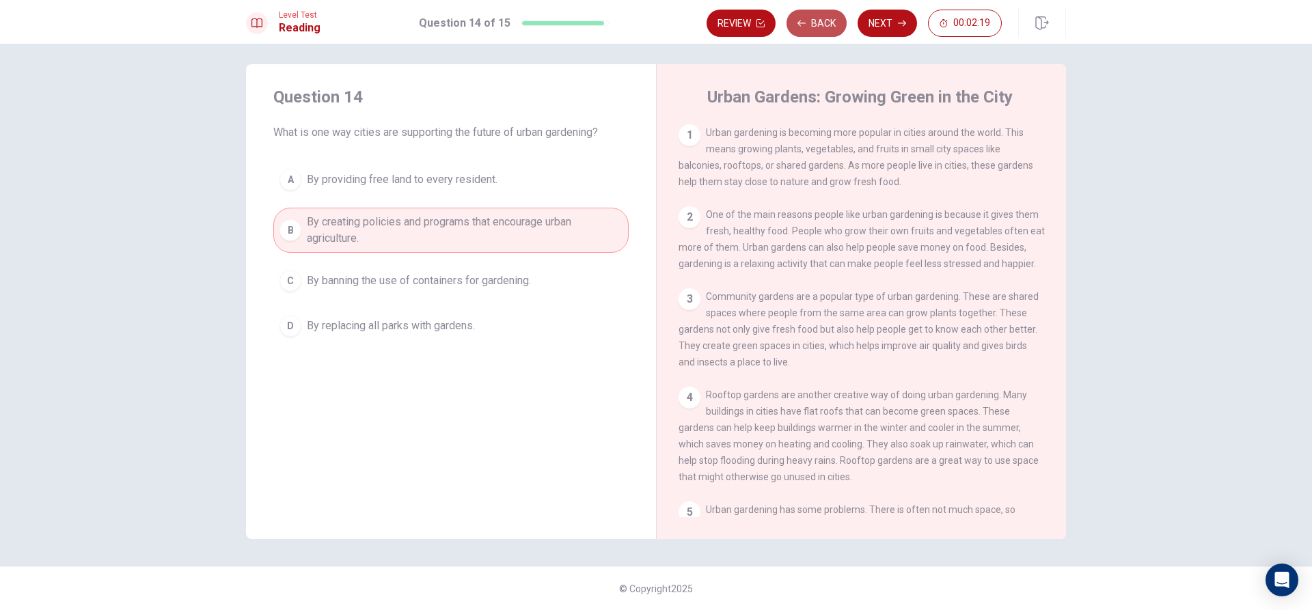
click at [819, 16] on button "Back" at bounding box center [817, 23] width 60 height 27
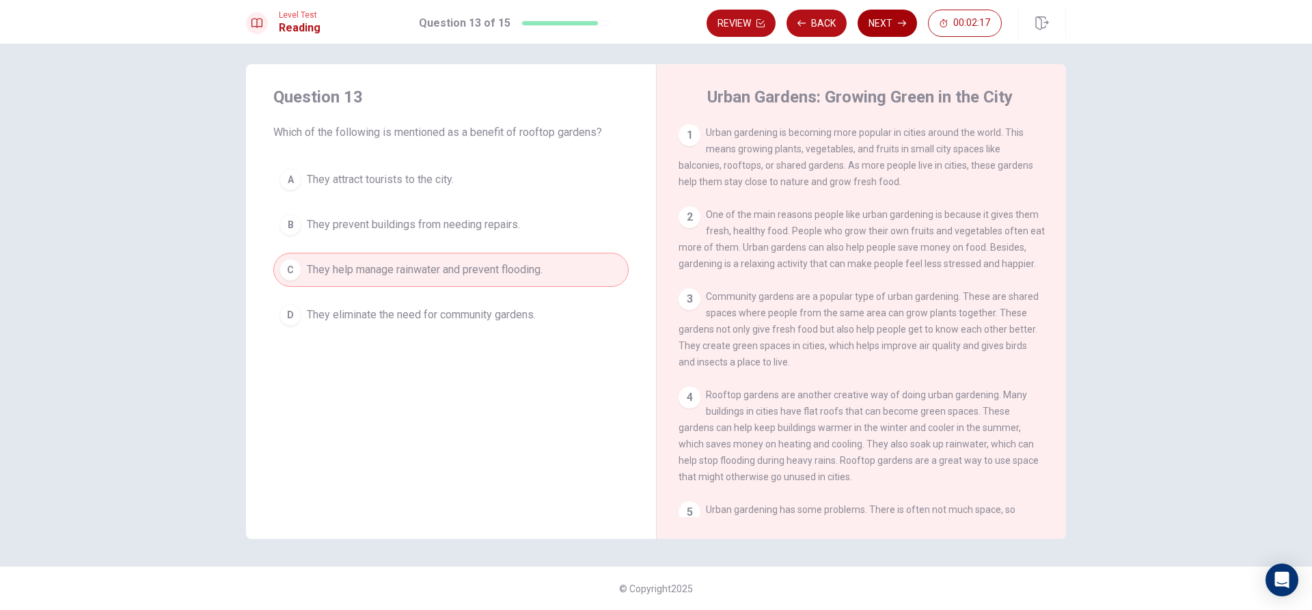
click at [889, 29] on button "Next" at bounding box center [887, 23] width 59 height 27
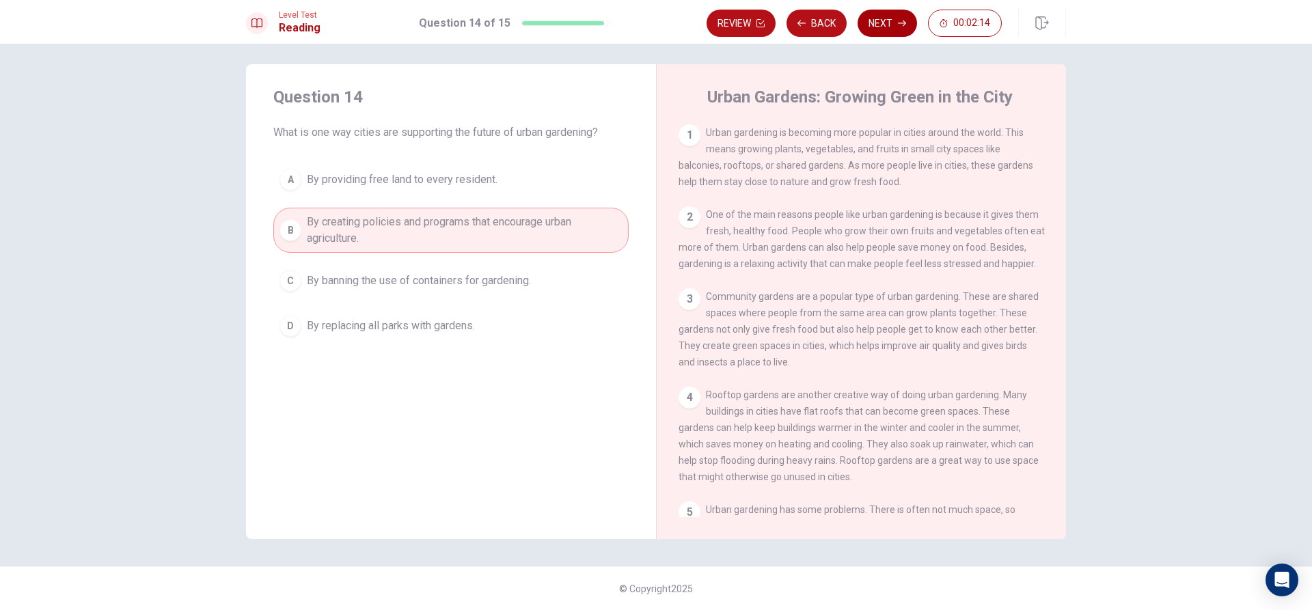
click at [870, 16] on button "Next" at bounding box center [887, 23] width 59 height 27
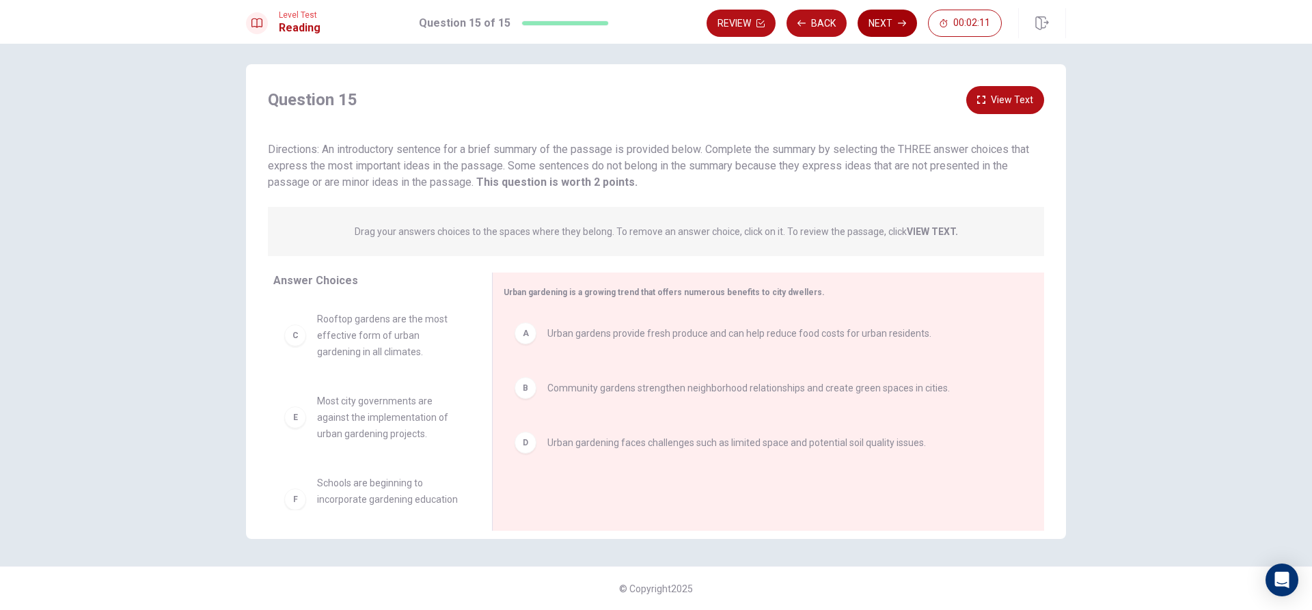
click at [897, 28] on button "Next" at bounding box center [887, 23] width 59 height 27
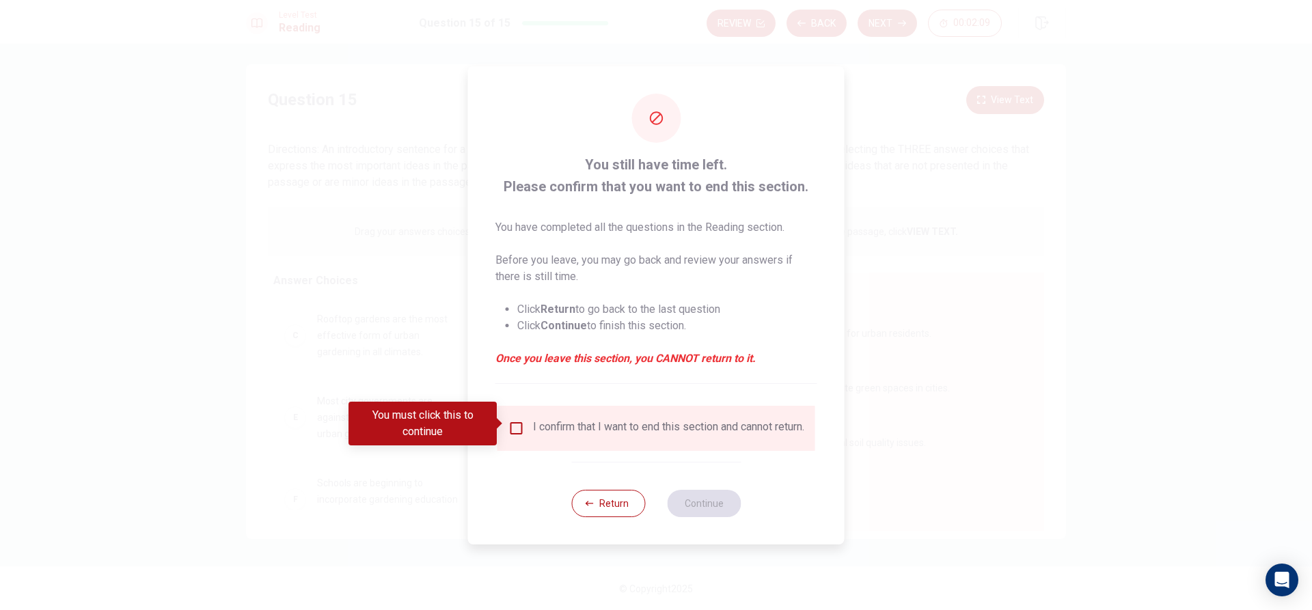
click at [515, 420] on input "You must click this to continue" at bounding box center [517, 428] width 16 height 16
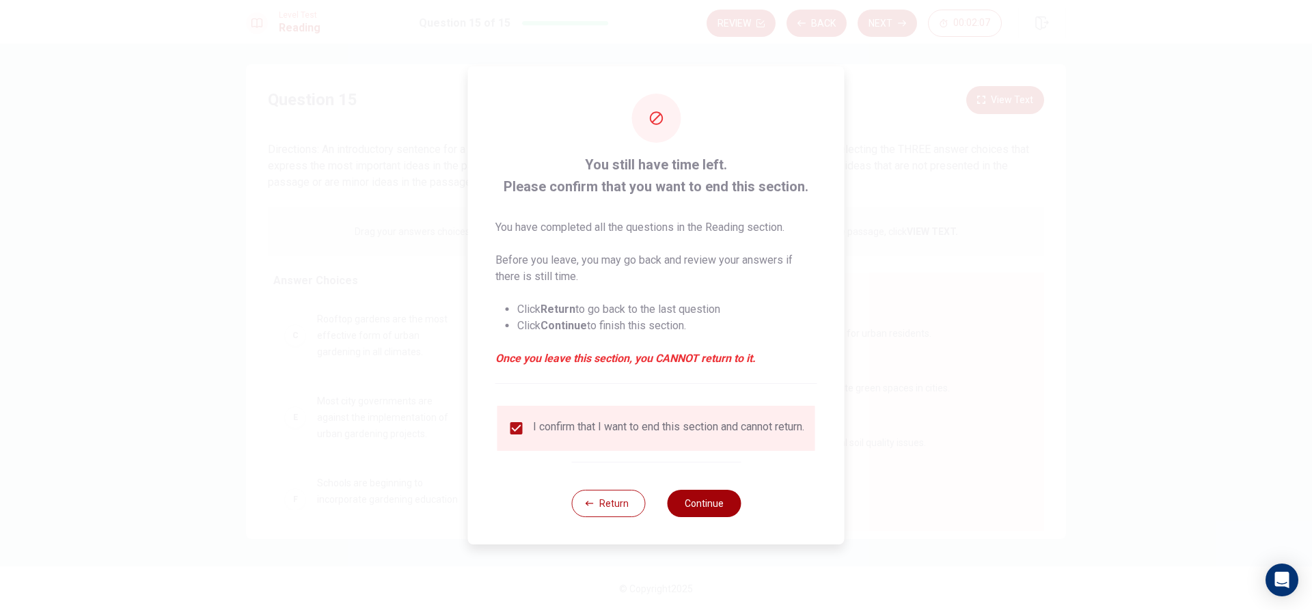
click at [718, 513] on button "Continue" at bounding box center [704, 503] width 74 height 27
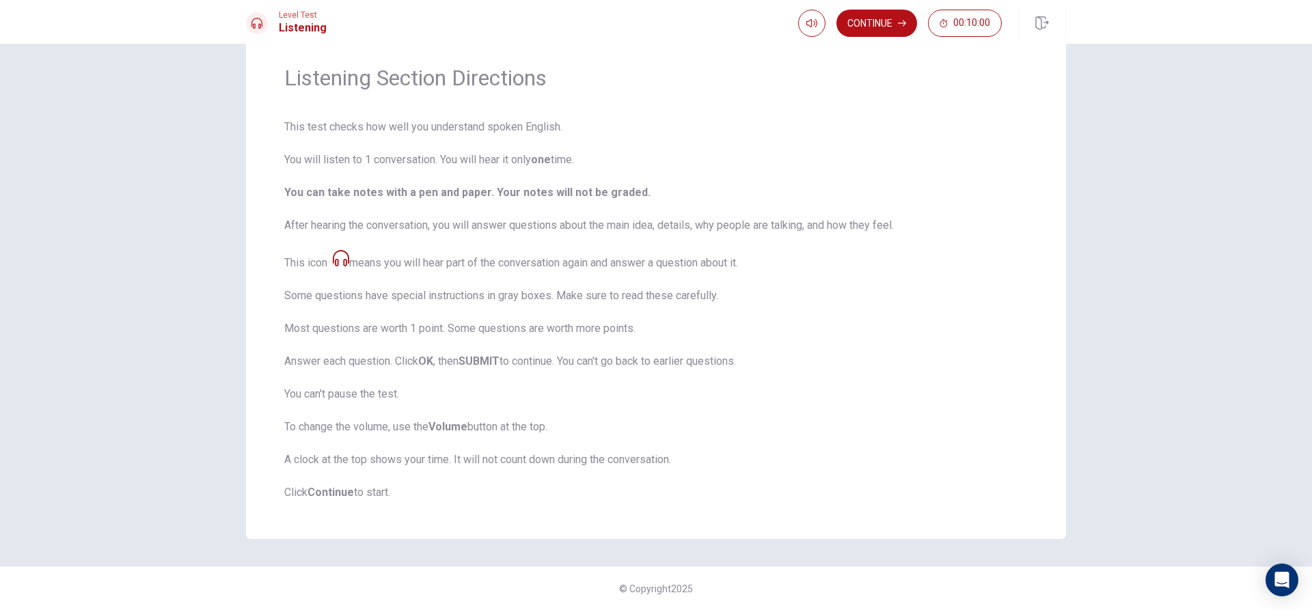
scroll to position [0, 0]
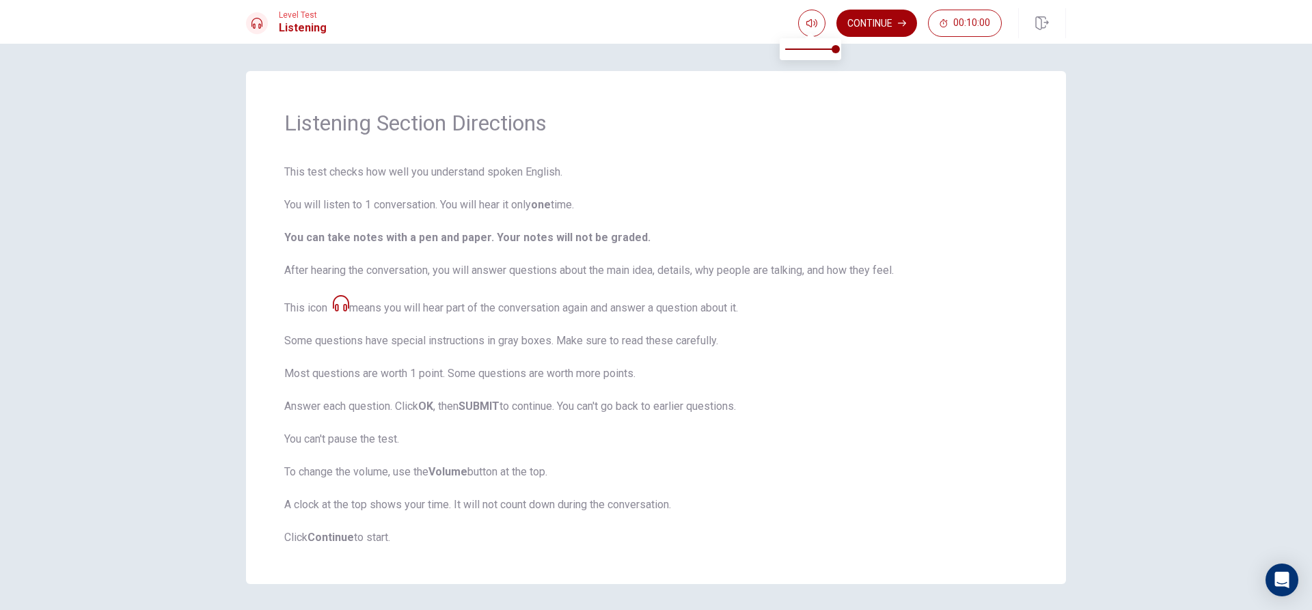
click at [880, 21] on button "Continue" at bounding box center [877, 23] width 81 height 27
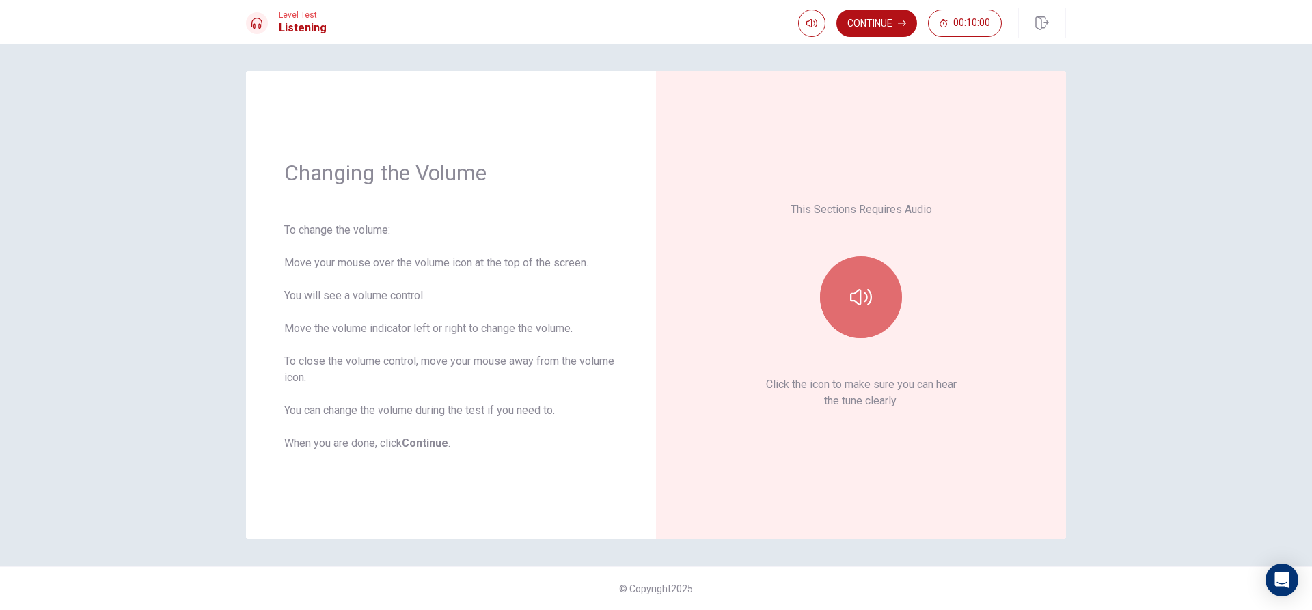
click at [850, 306] on button "button" at bounding box center [861, 297] width 82 height 82
click at [861, 305] on icon "button" at bounding box center [861, 297] width 22 height 22
click at [861, 305] on icon "button" at bounding box center [861, 297] width 22 height 16
click at [861, 305] on icon "button" at bounding box center [861, 297] width 22 height 22
click at [833, 304] on button "button" at bounding box center [861, 297] width 82 height 82
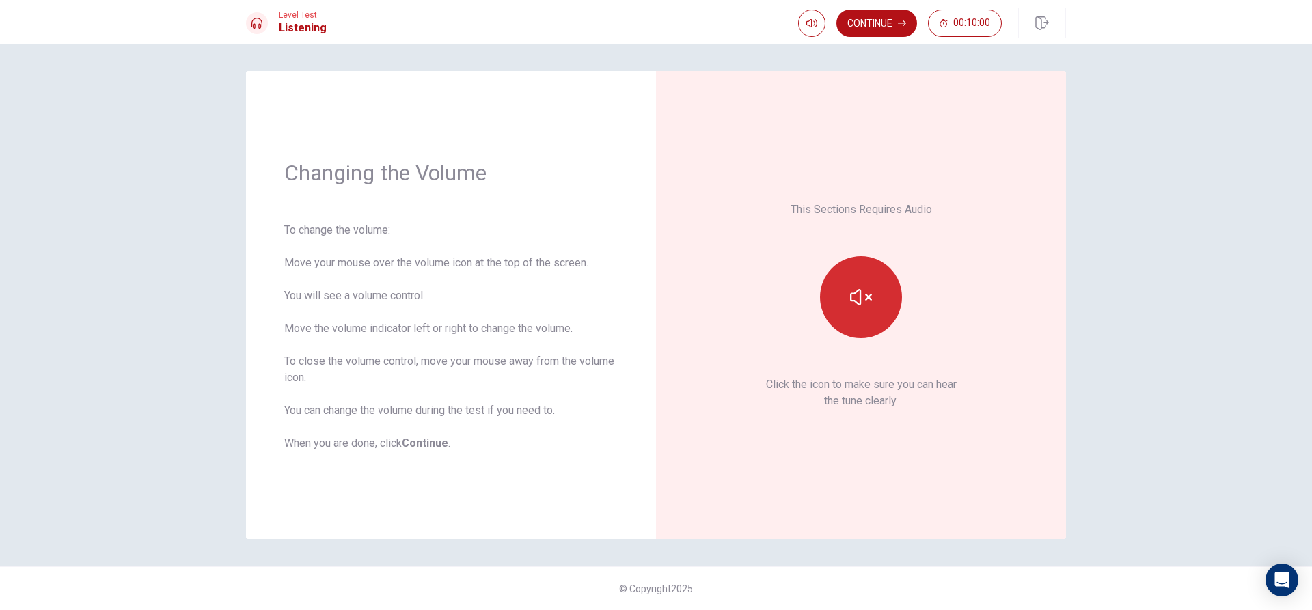
click at [833, 304] on button "button" at bounding box center [861, 297] width 82 height 82
click at [876, 25] on button "Continue" at bounding box center [877, 23] width 81 height 27
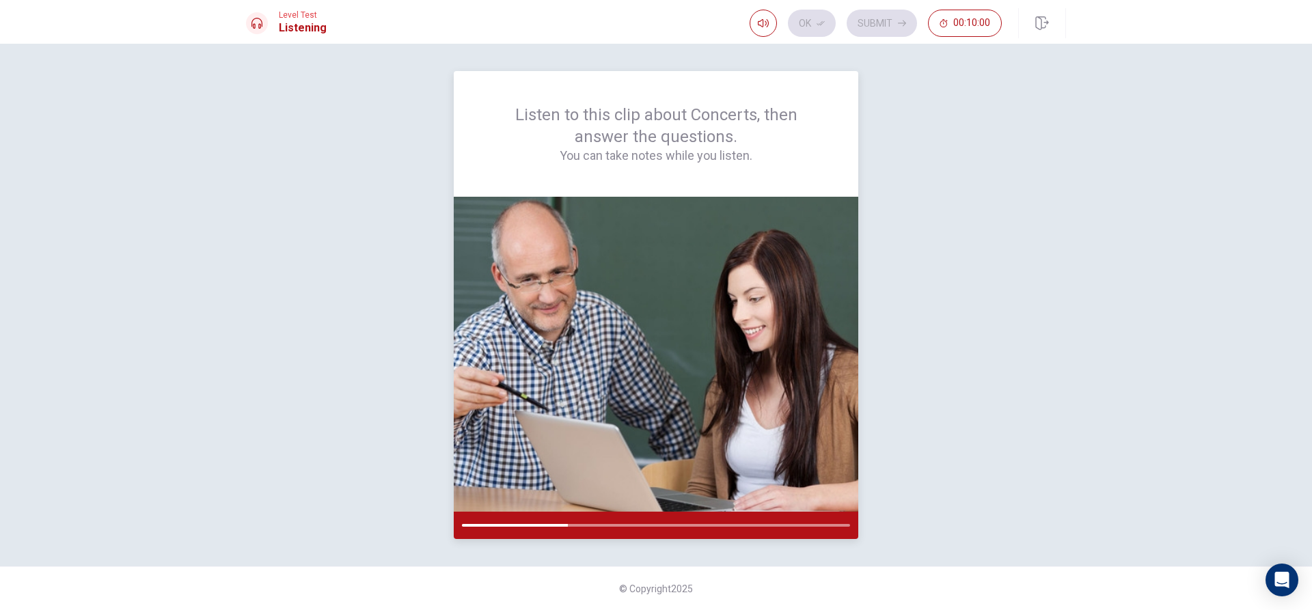
click at [653, 163] on h4 "You can take notes while you listen." at bounding box center [656, 156] width 339 height 16
click at [561, 128] on div "Listen to this clip about Concerts, then answer the questions. You can take not…" at bounding box center [656, 134] width 339 height 60
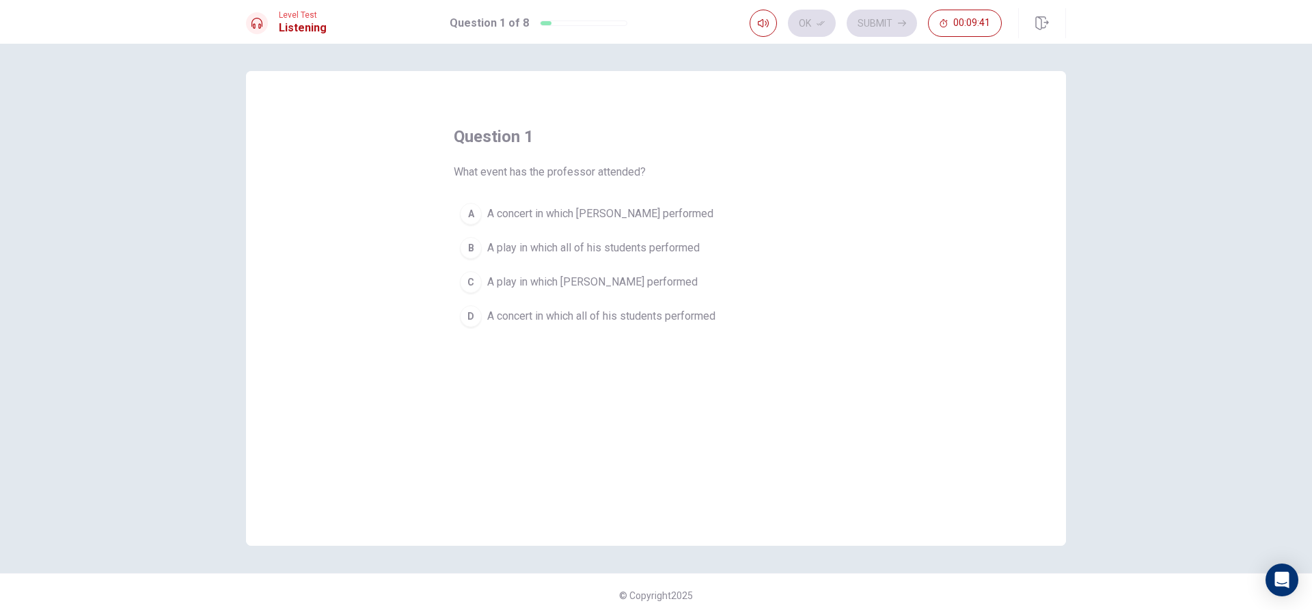
click at [489, 243] on span "A play in which all of his students performed" at bounding box center [593, 248] width 213 height 16
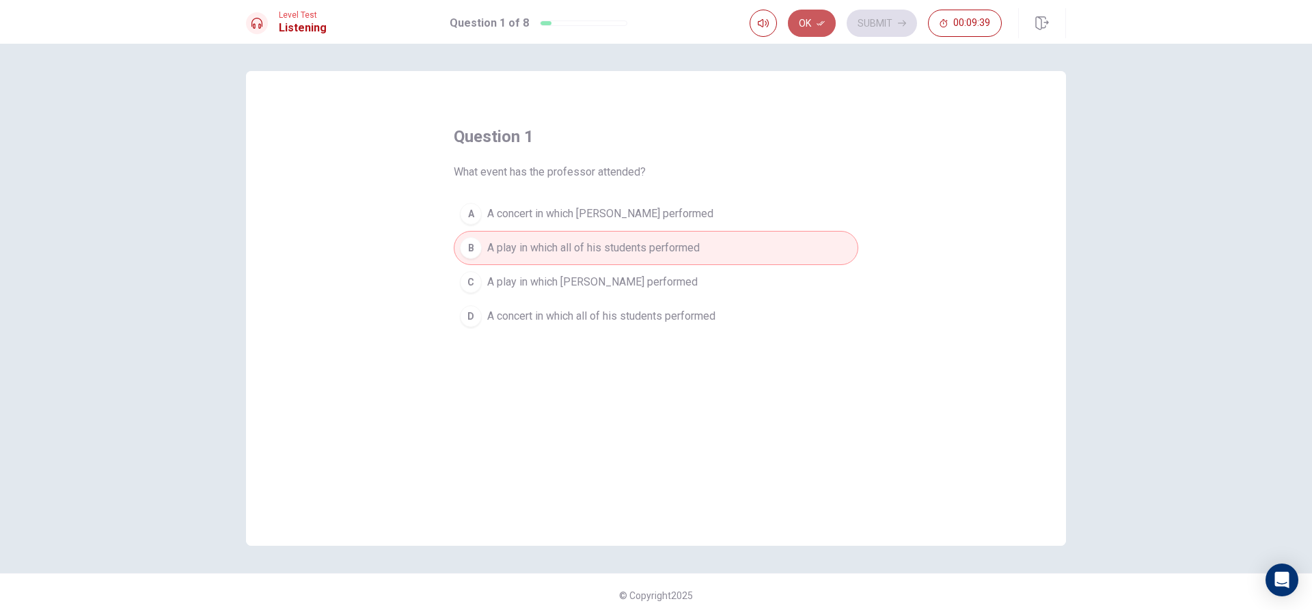
click at [819, 26] on icon "button" at bounding box center [821, 23] width 8 height 8
click at [876, 25] on button "Submit" at bounding box center [882, 23] width 70 height 27
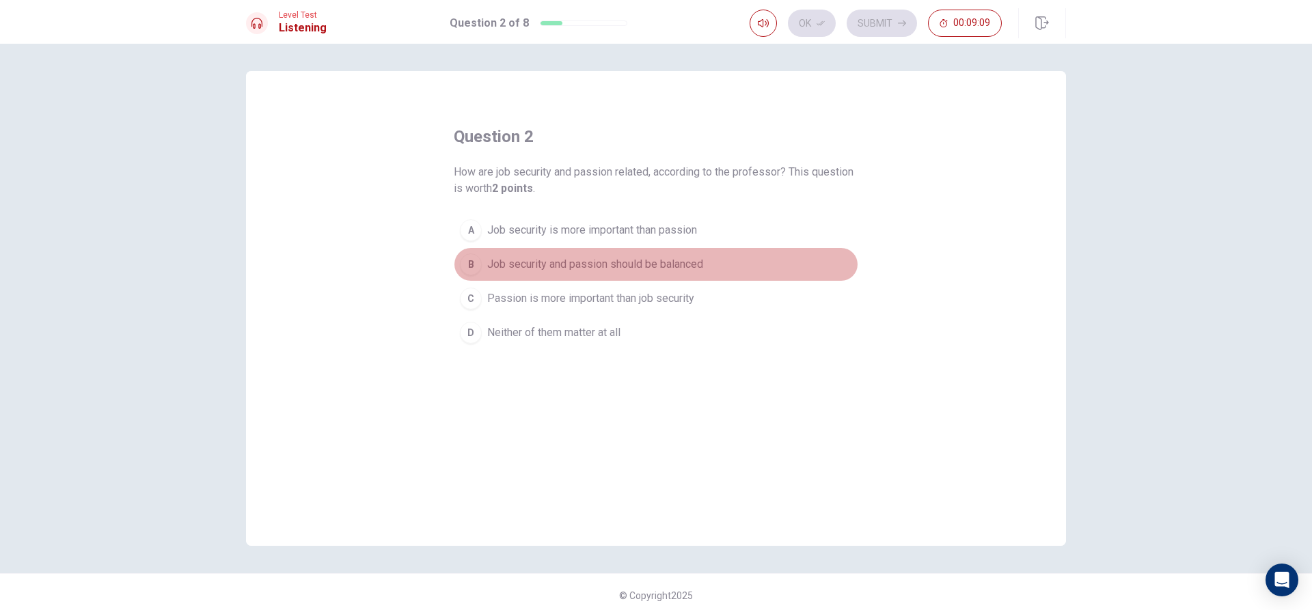
click at [556, 262] on span "Job security and passion should be balanced" at bounding box center [595, 264] width 216 height 16
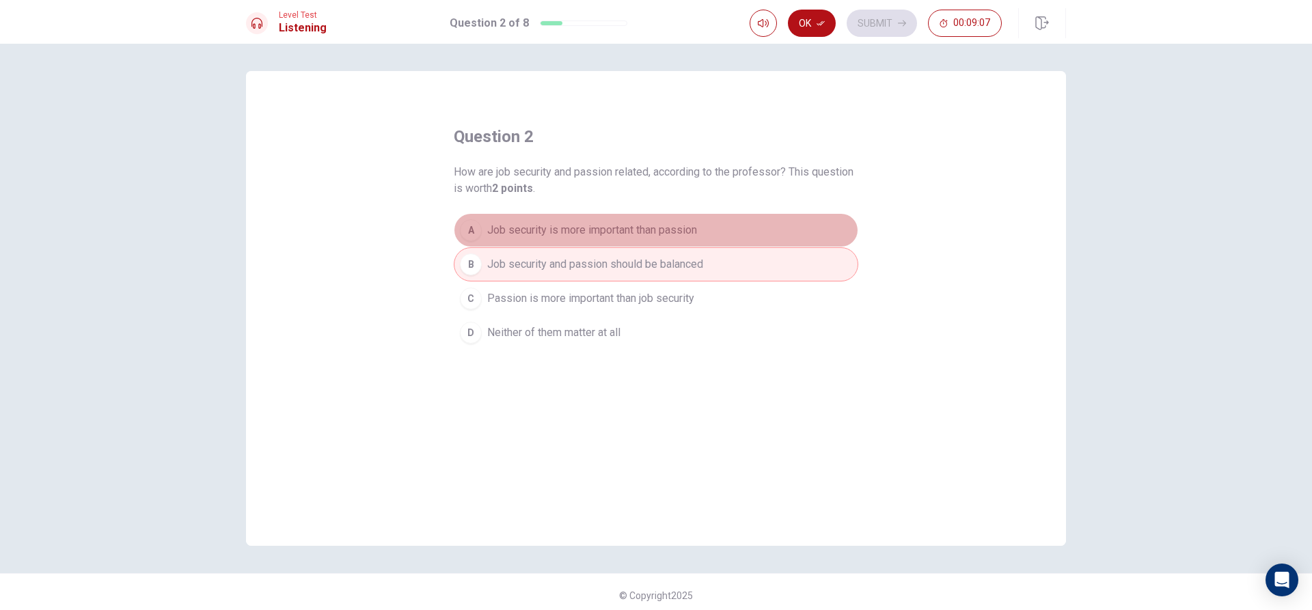
click at [728, 237] on button "A Job security is more important than passion" at bounding box center [656, 230] width 405 height 34
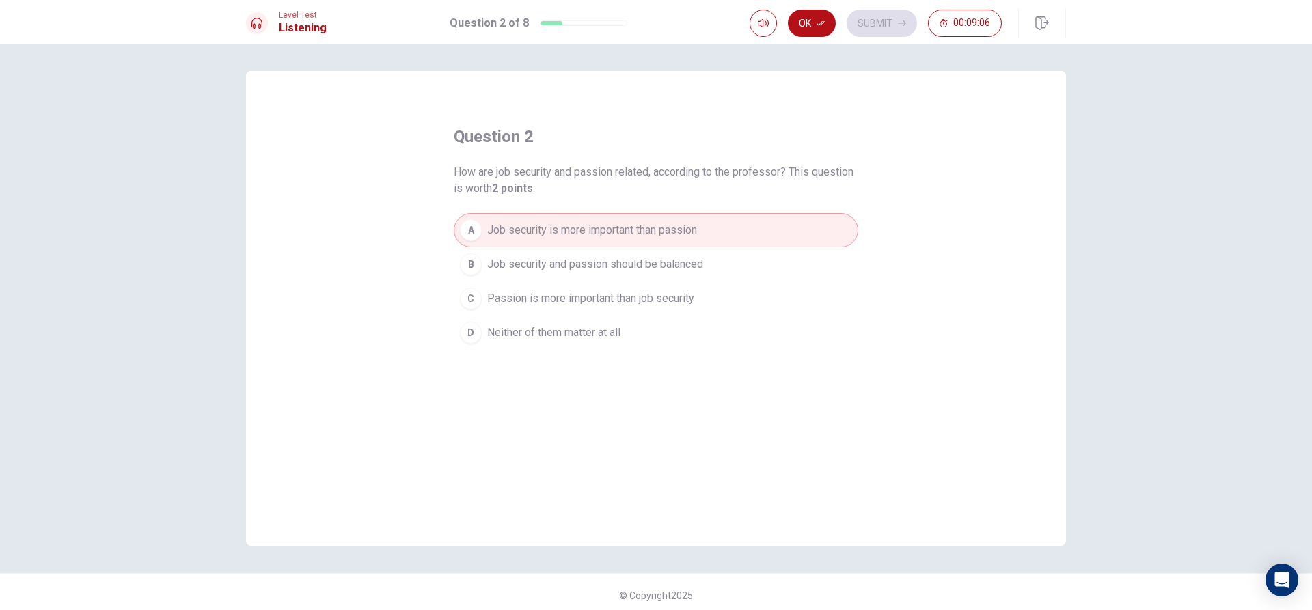
click at [809, 27] on button "Ok" at bounding box center [812, 23] width 48 height 27
click at [878, 14] on button "Submit" at bounding box center [882, 23] width 70 height 27
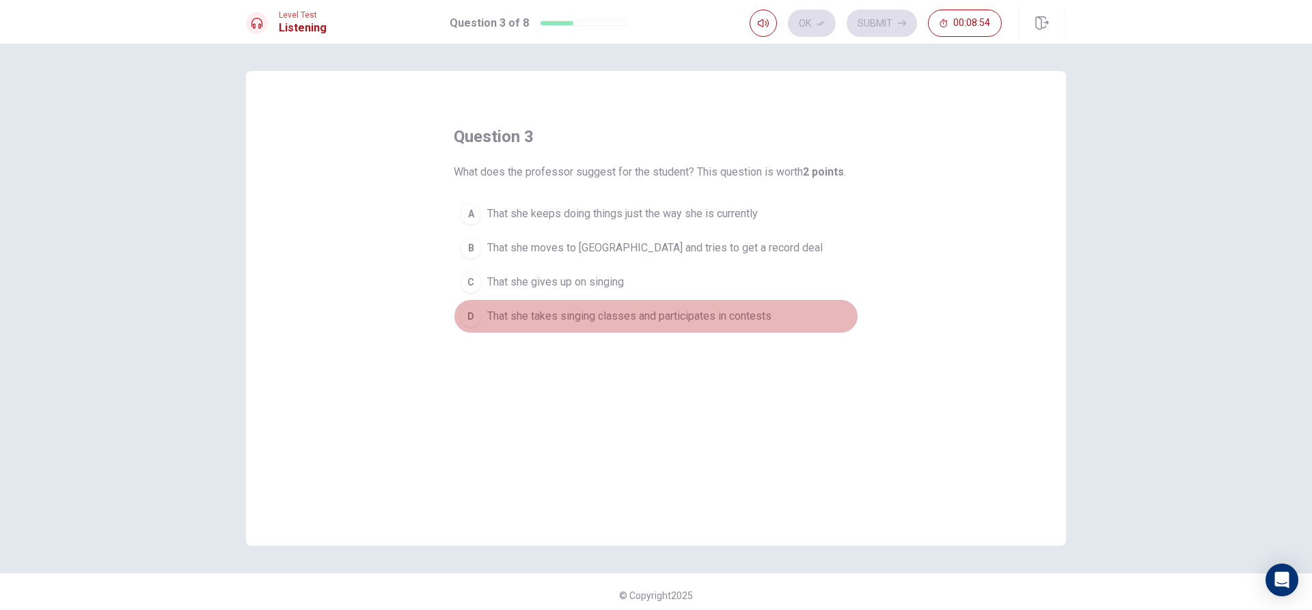
click at [650, 322] on span "That she takes singing classes and participates in contests" at bounding box center [629, 316] width 284 height 16
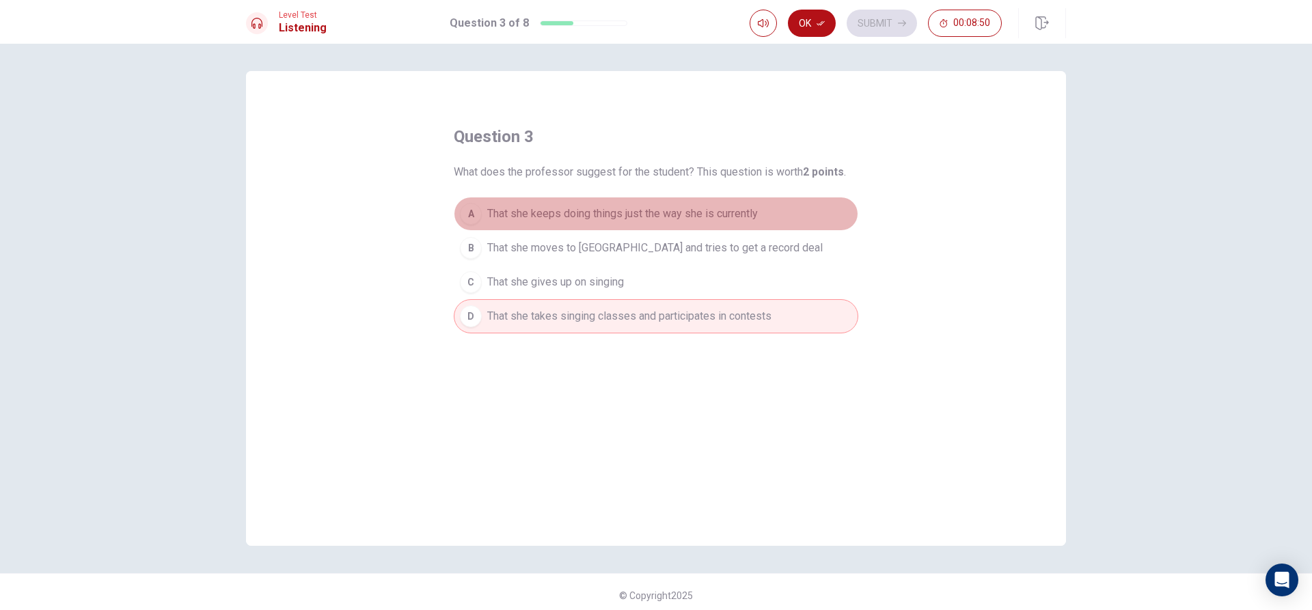
click at [660, 218] on span "That she keeps doing things just the way she is currently" at bounding box center [622, 214] width 271 height 16
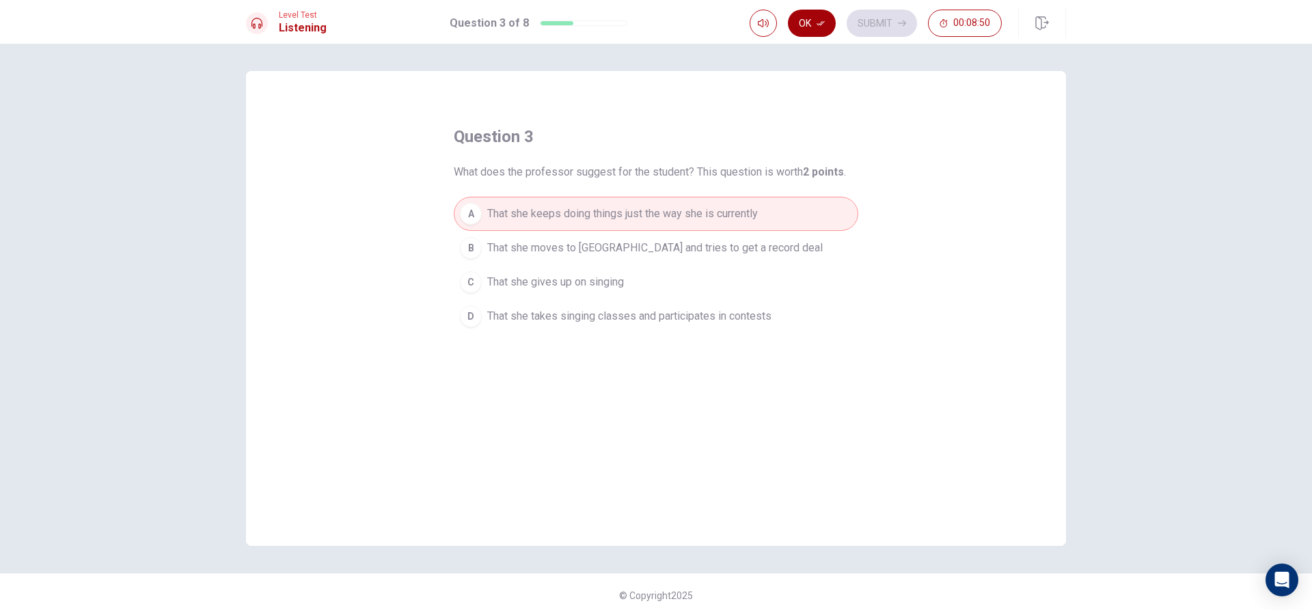
click at [818, 18] on button "Ok" at bounding box center [812, 23] width 48 height 27
click at [882, 21] on button "Submit" at bounding box center [882, 23] width 70 height 27
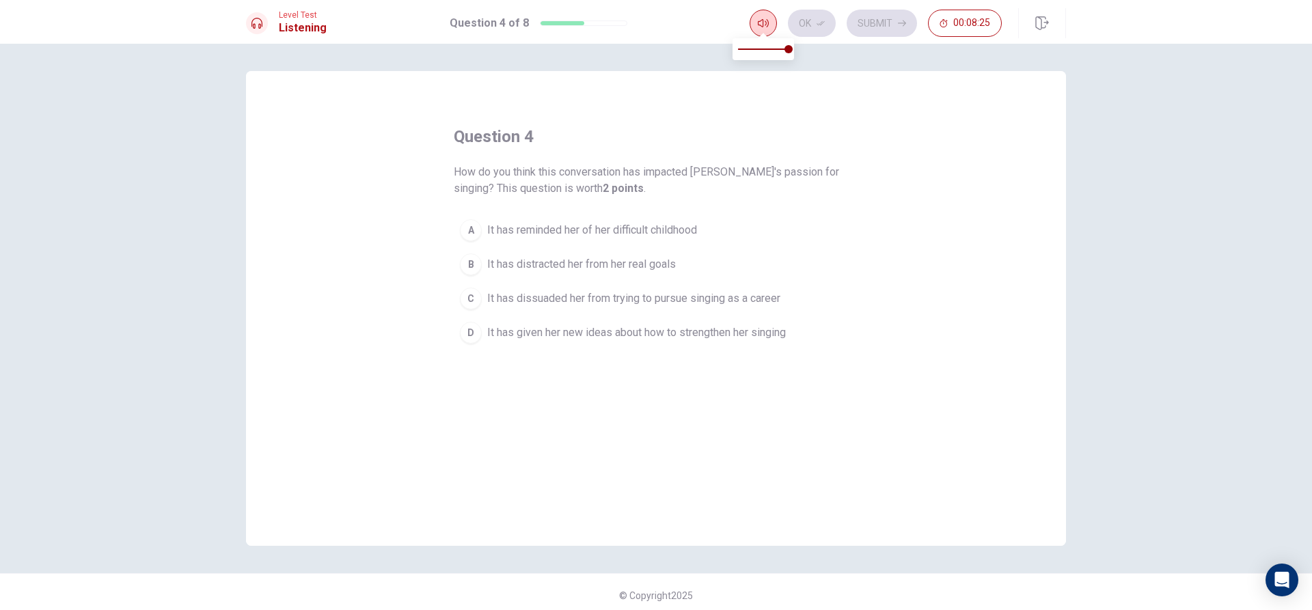
click at [765, 24] on icon "button" at bounding box center [763, 23] width 11 height 11
click at [513, 334] on span "It has given her new ideas about how to strengthen her singing" at bounding box center [636, 333] width 299 height 16
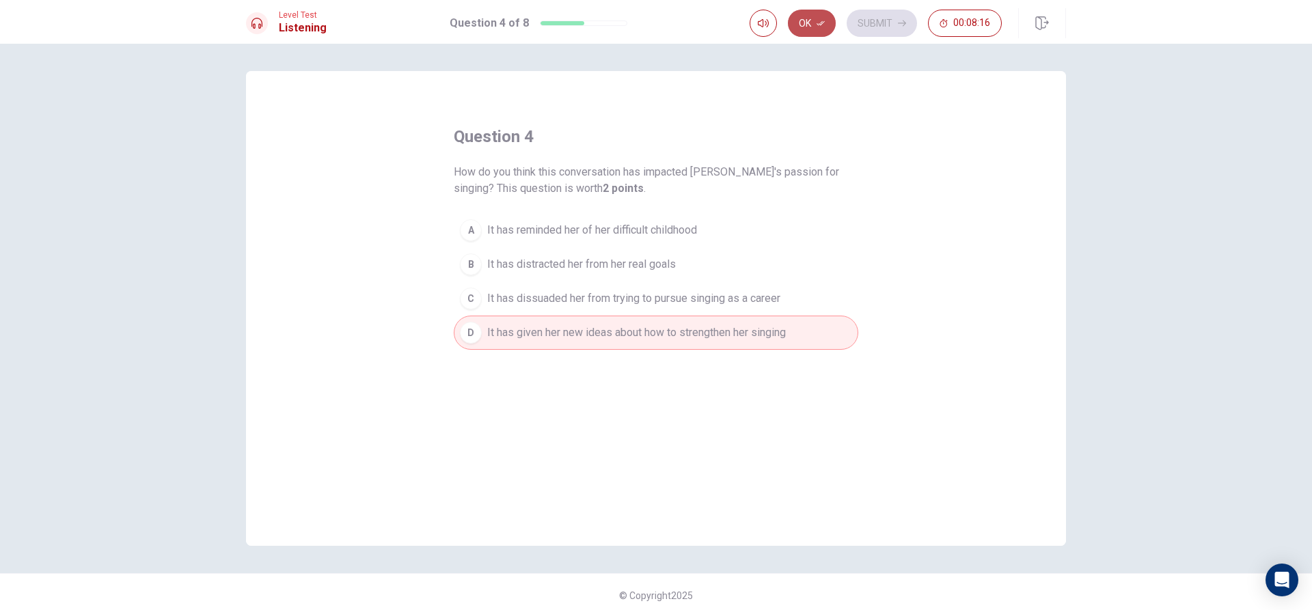
click at [795, 21] on button "Ok" at bounding box center [812, 23] width 48 height 27
click at [873, 19] on button "Submit" at bounding box center [882, 23] width 70 height 27
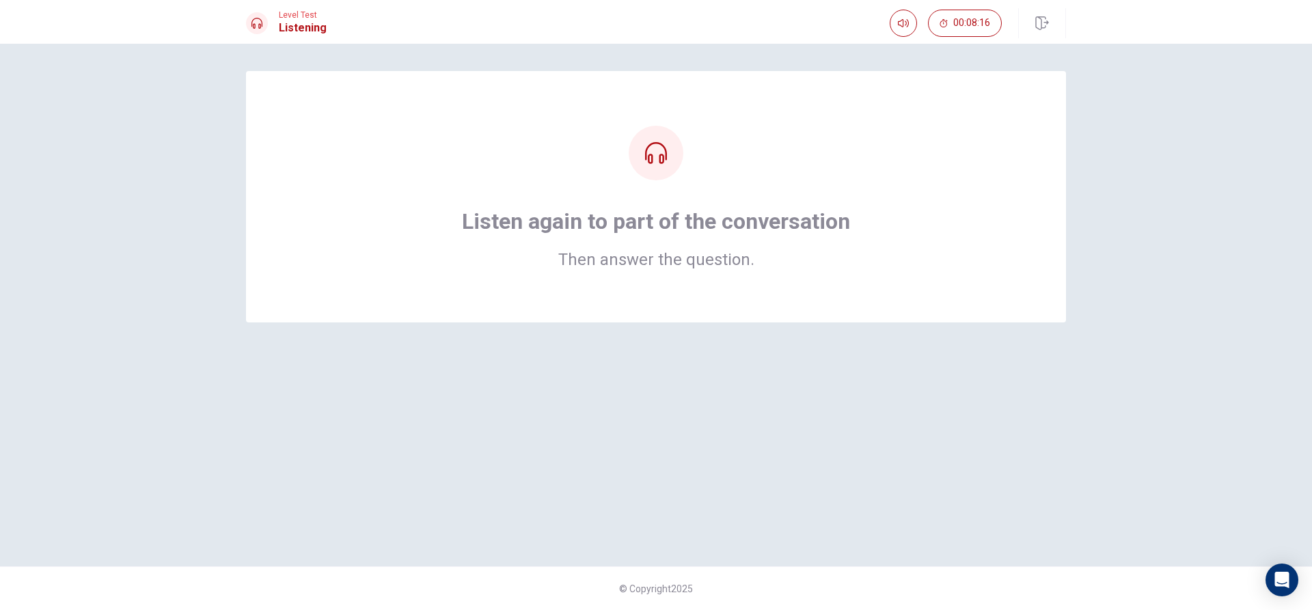
click at [468, 233] on h1 "Listen again to part of the conversation" at bounding box center [656, 221] width 388 height 27
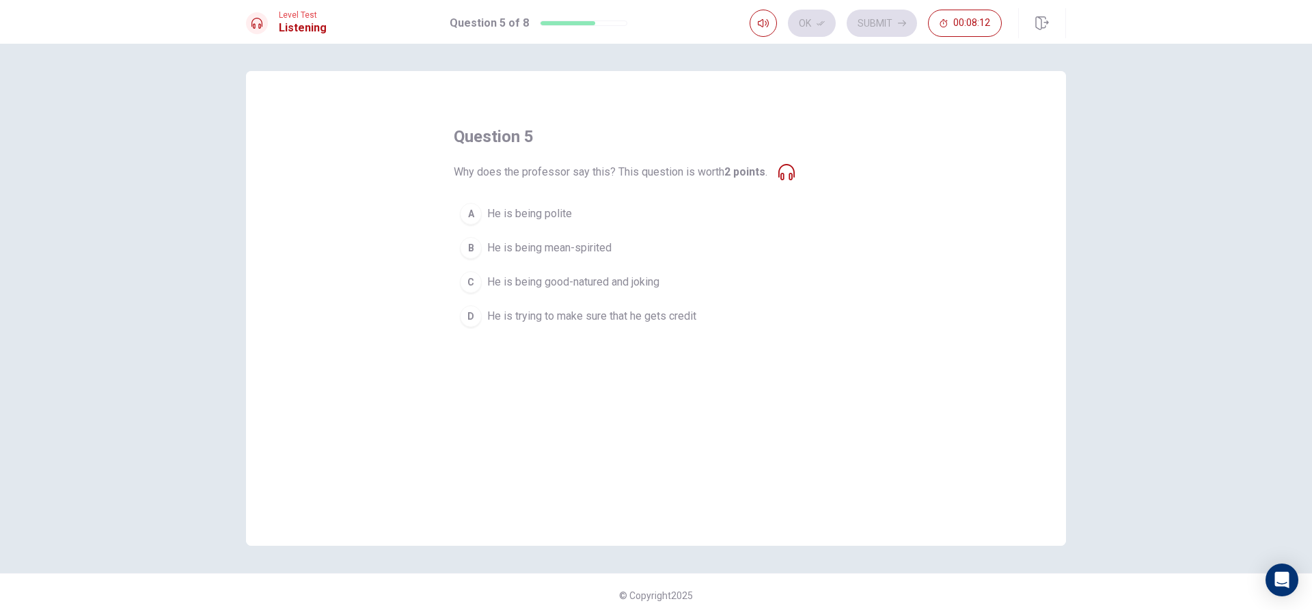
click at [528, 319] on span "He is trying to make sure that he gets credit" at bounding box center [591, 316] width 209 height 16
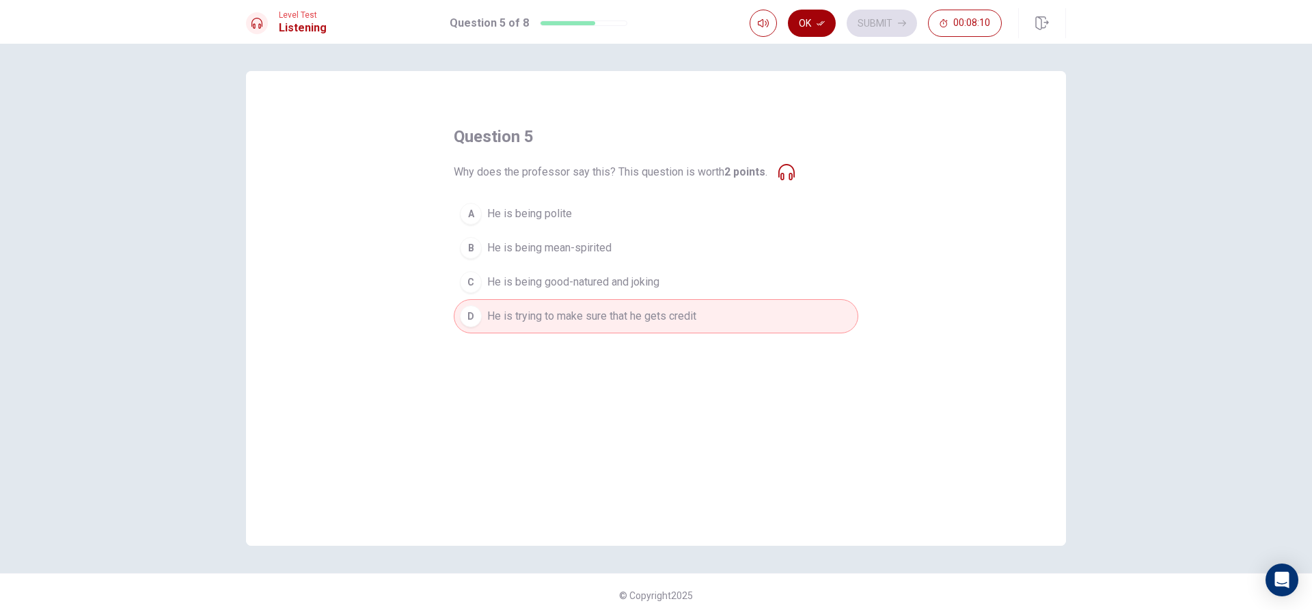
click at [811, 21] on button "Ok" at bounding box center [812, 23] width 48 height 27
click at [872, 24] on button "Submit" at bounding box center [882, 23] width 70 height 27
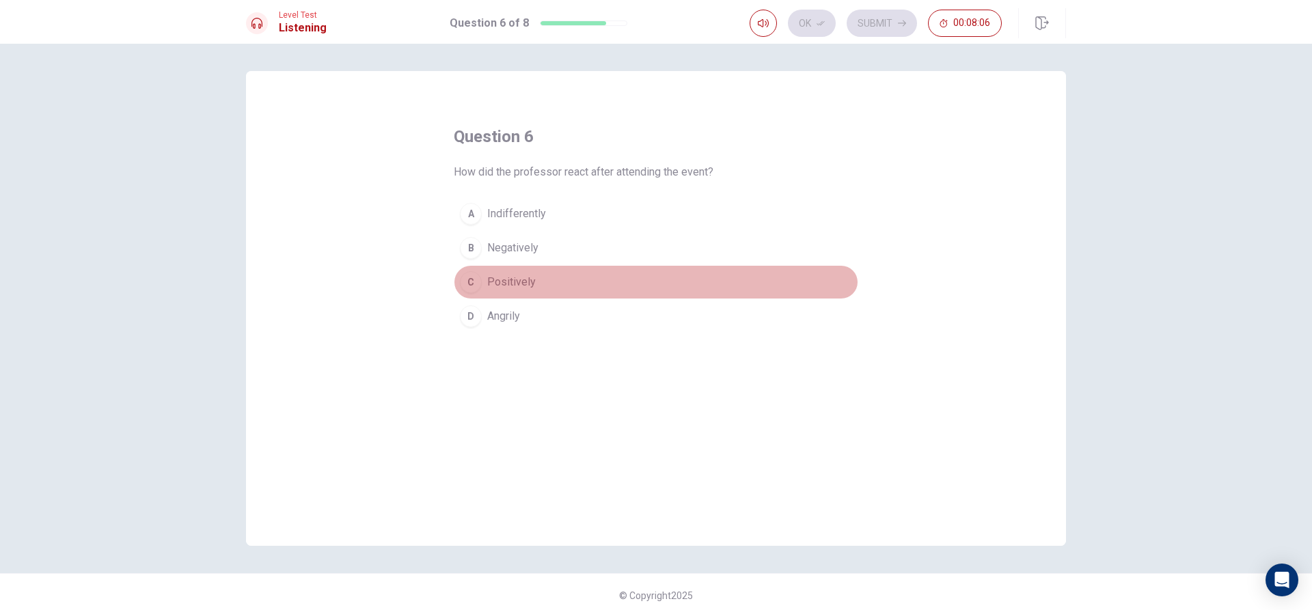
click at [523, 286] on span "Positively" at bounding box center [511, 282] width 49 height 16
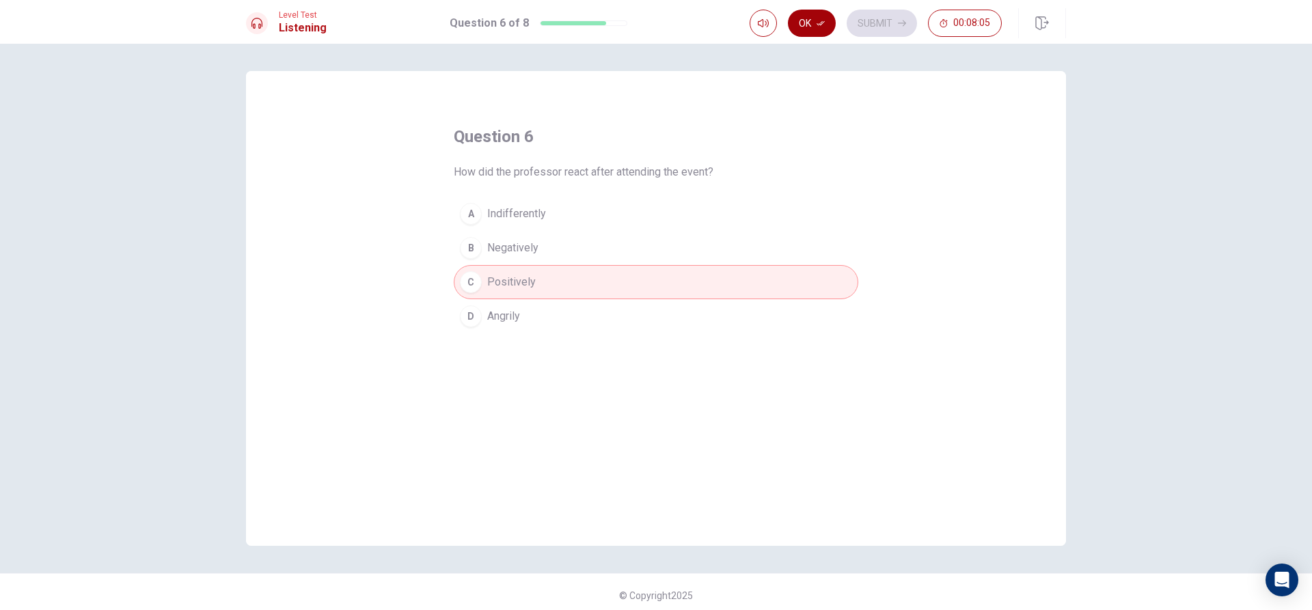
click at [814, 19] on button "Ok" at bounding box center [812, 23] width 48 height 27
click at [896, 26] on button "Submit" at bounding box center [882, 23] width 70 height 27
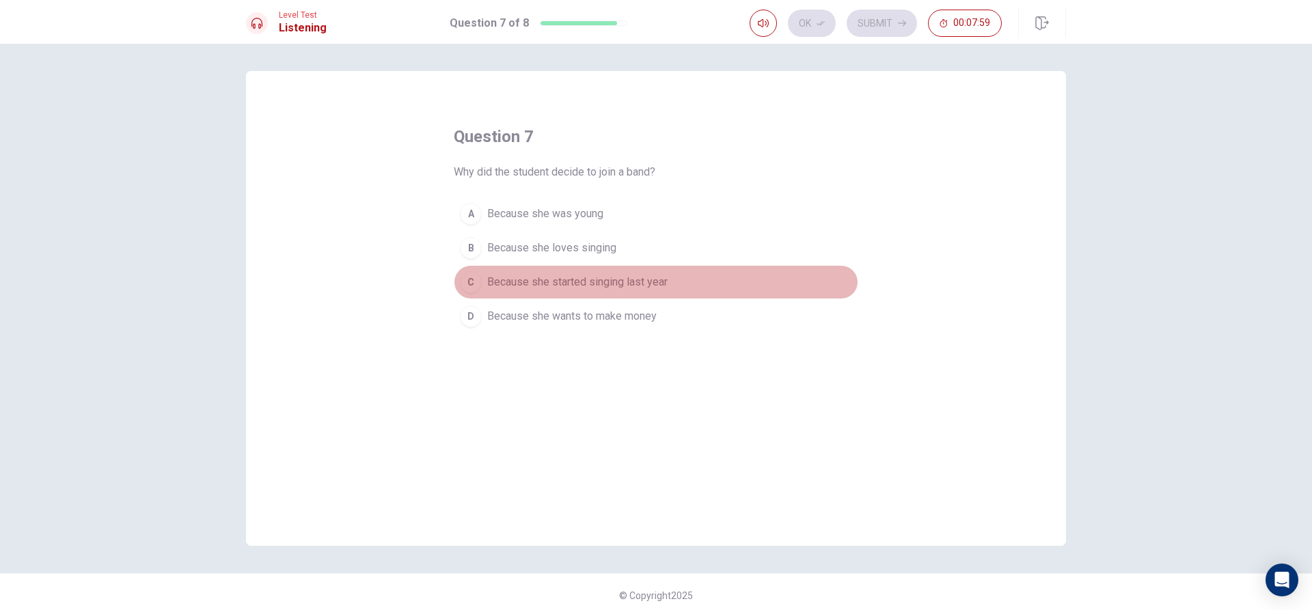
click at [487, 280] on span "Because she started singing last year" at bounding box center [577, 282] width 180 height 16
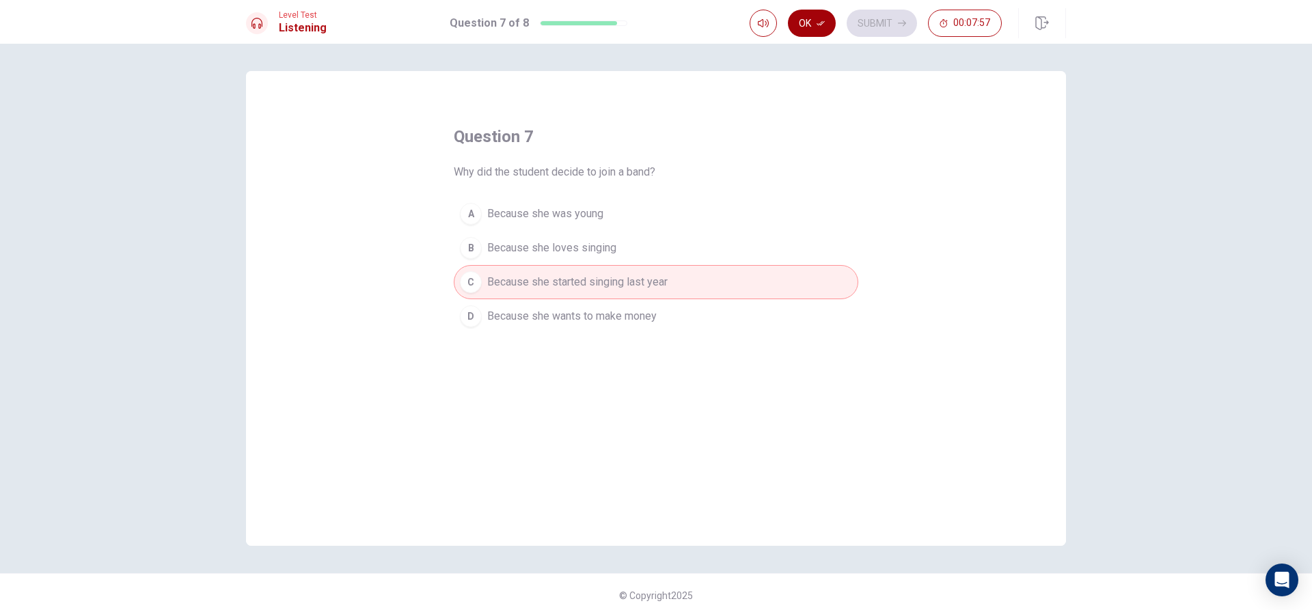
click at [826, 28] on button "Ok" at bounding box center [812, 23] width 48 height 27
click at [855, 23] on button "Submit" at bounding box center [882, 23] width 70 height 27
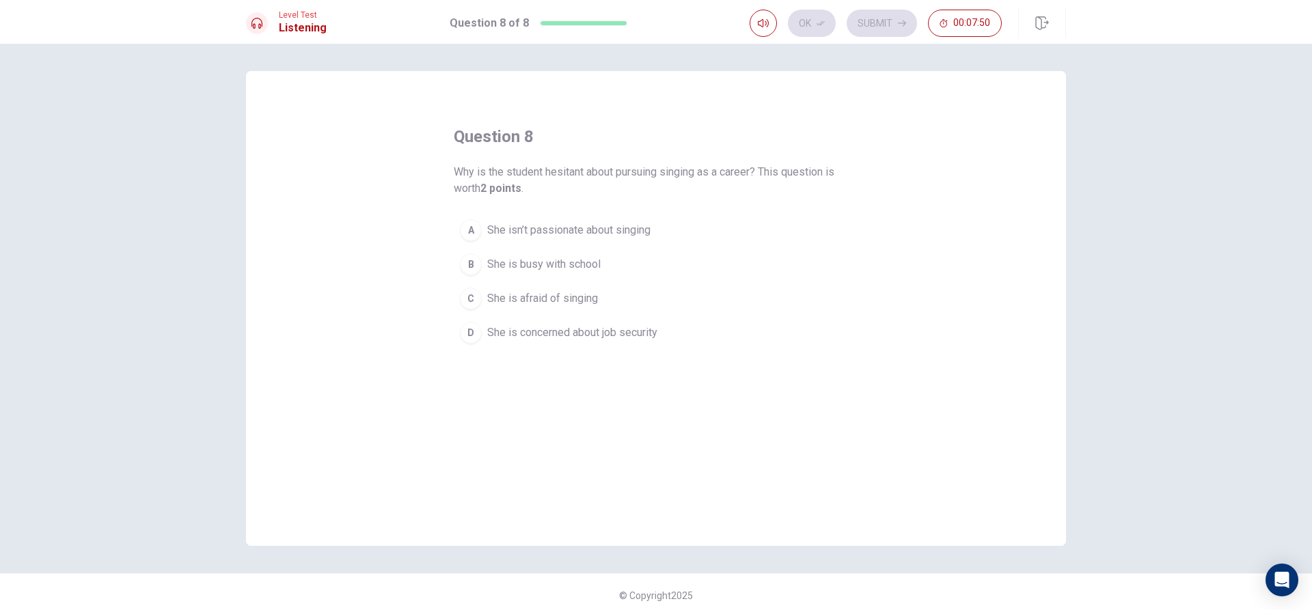
click at [539, 334] on span "She is concerned about job security" at bounding box center [572, 333] width 170 height 16
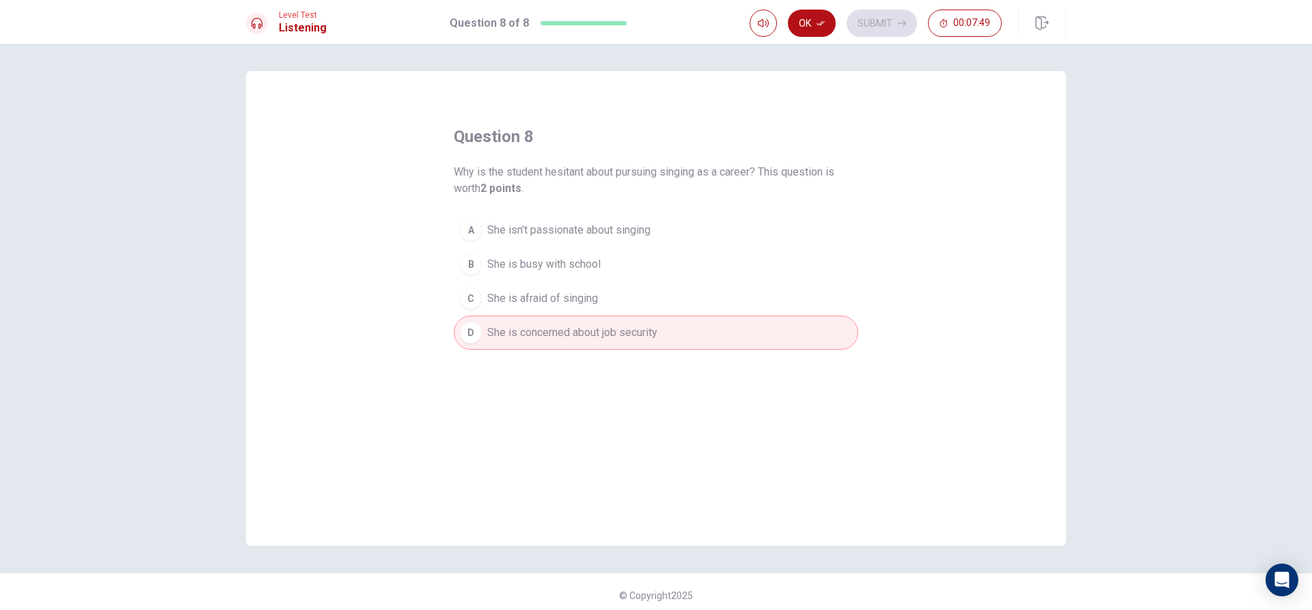
click at [563, 228] on span "She isn’t passionate about singing" at bounding box center [568, 230] width 163 height 16
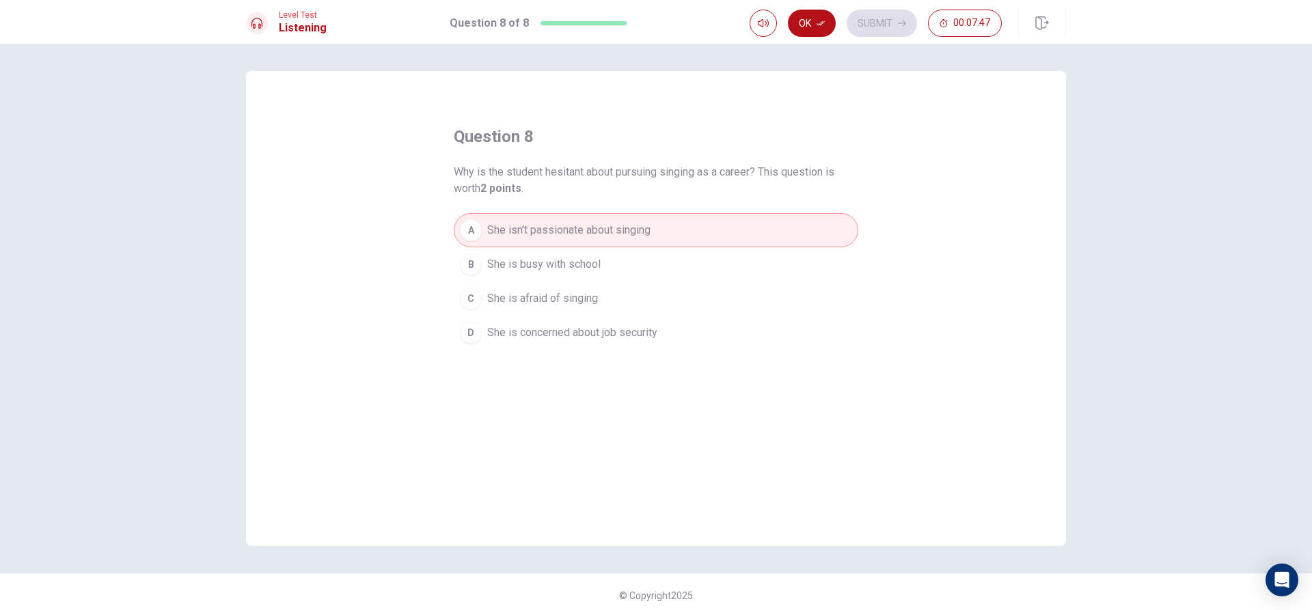
click at [512, 331] on span "She is concerned about job security" at bounding box center [572, 333] width 170 height 16
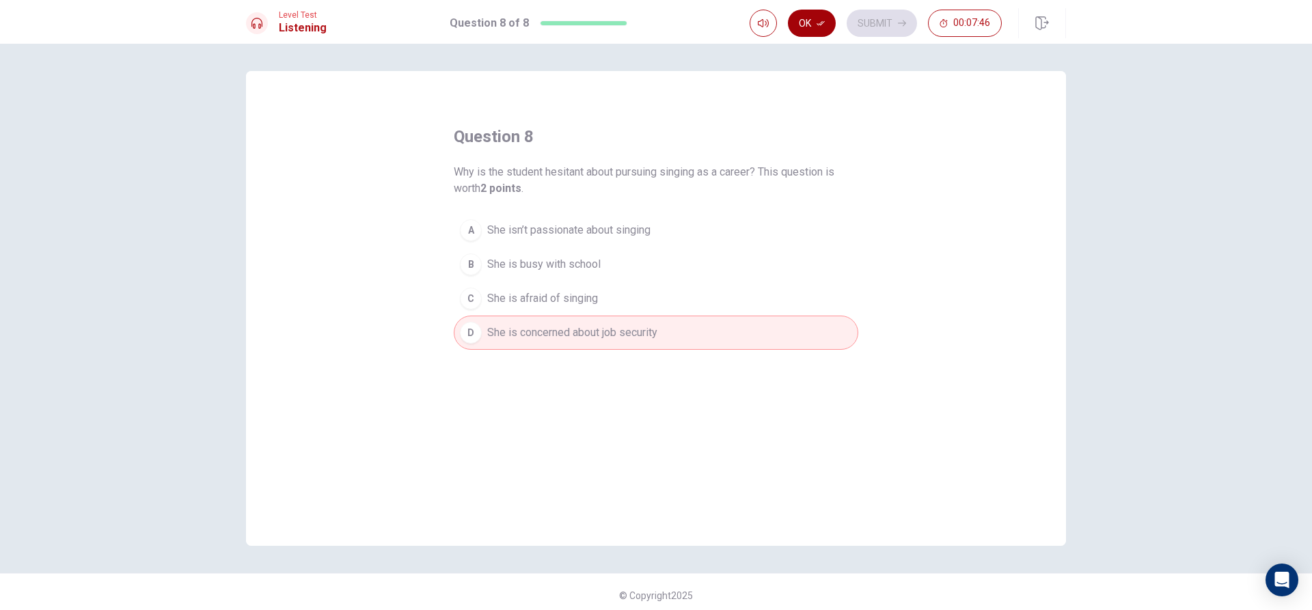
click at [811, 31] on button "Ok" at bounding box center [812, 23] width 48 height 27
drag, startPoint x: 885, startPoint y: 23, endPoint x: 686, endPoint y: 59, distance: 201.4
click at [869, 21] on button "Submit" at bounding box center [882, 23] width 70 height 27
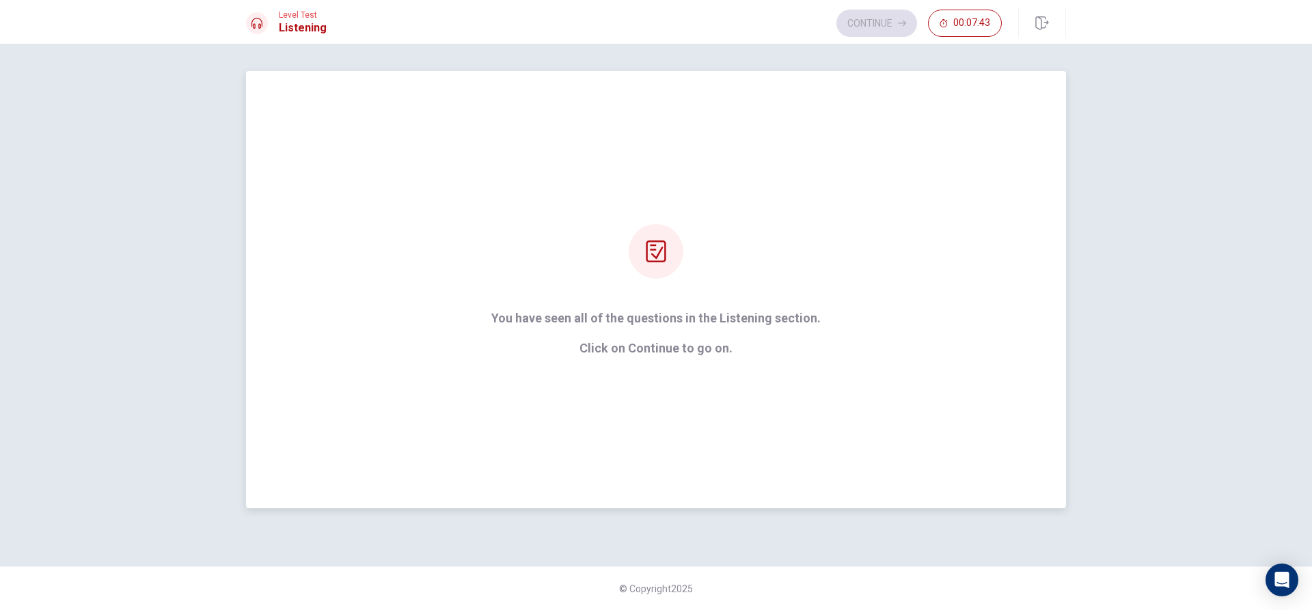
click at [759, 429] on div "You have seen all of the questions in the Listening section. Click on Continue …" at bounding box center [656, 289] width 820 height 437
click at [863, 24] on button "Continue" at bounding box center [877, 23] width 81 height 27
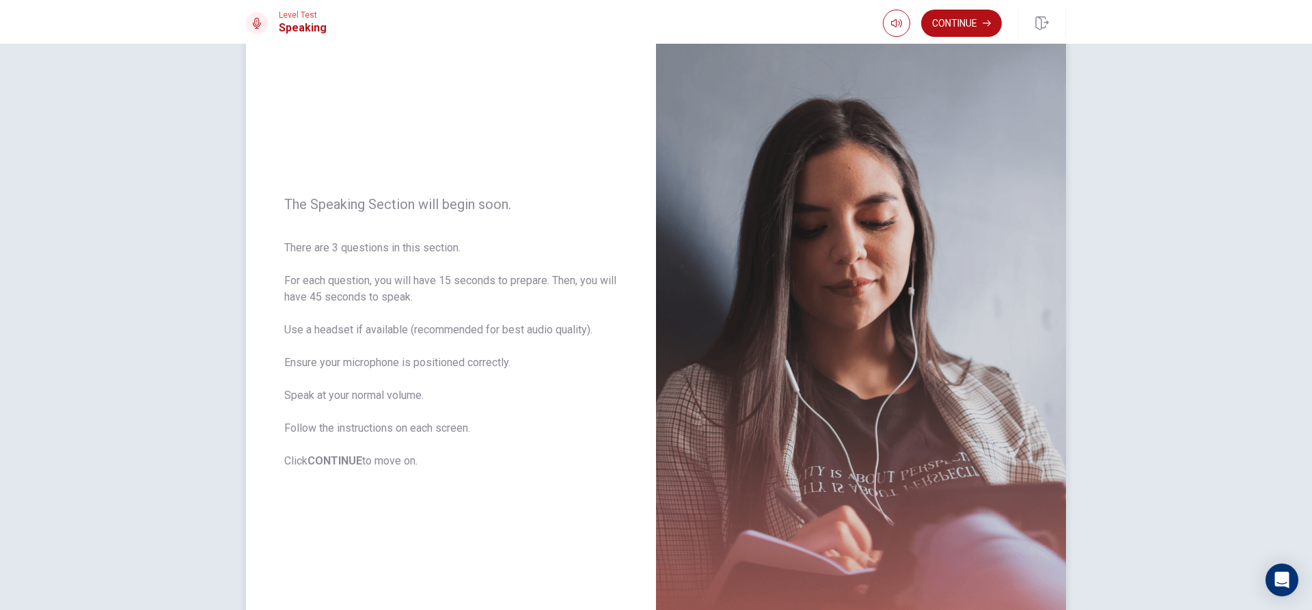
scroll to position [68, 0]
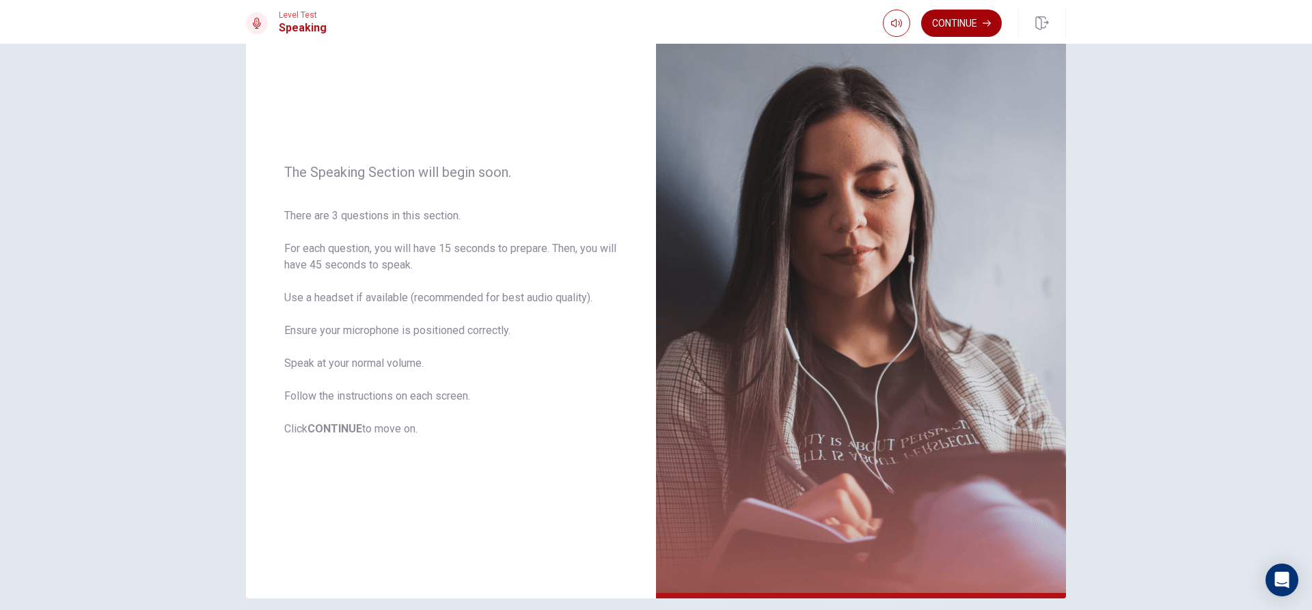
click at [951, 27] on button "Continue" at bounding box center [961, 23] width 81 height 27
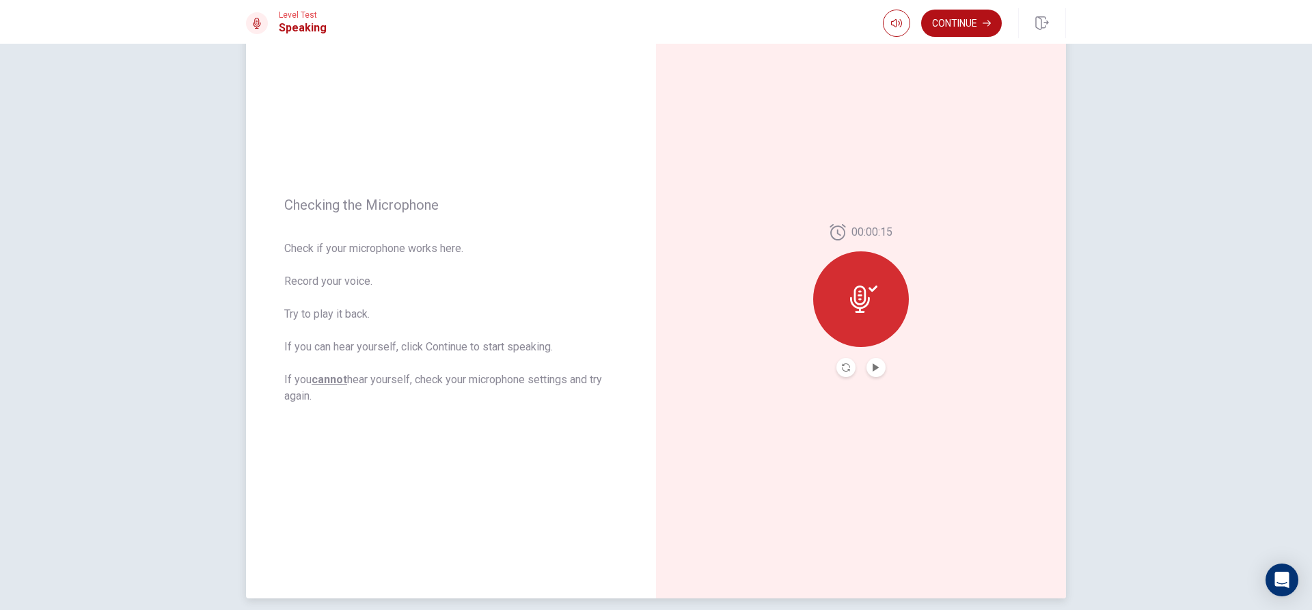
click at [868, 368] on button "Play Audio" at bounding box center [876, 367] width 19 height 19
click at [842, 368] on icon "Record Again" at bounding box center [846, 368] width 8 height 8
click at [850, 325] on span "Stop Recording" at bounding box center [861, 325] width 51 height 22
click at [846, 374] on button "Record Again" at bounding box center [846, 367] width 19 height 19
click at [859, 306] on icon at bounding box center [861, 295] width 20 height 27
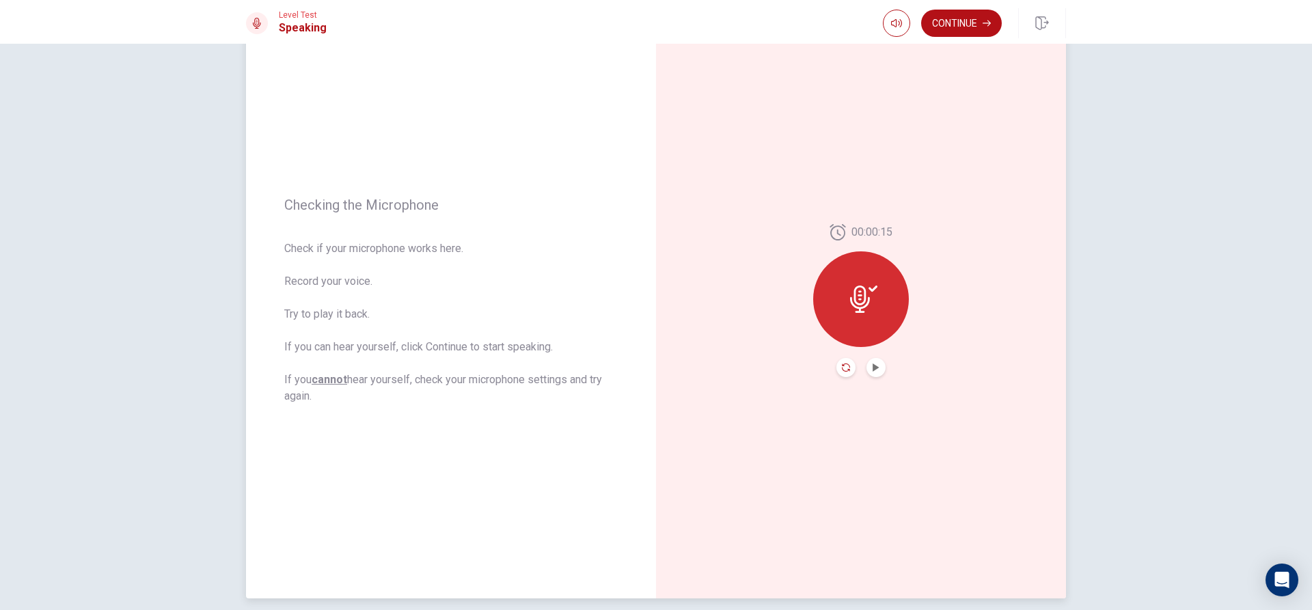
click at [842, 367] on icon "Record Again" at bounding box center [846, 368] width 8 height 8
click at [874, 368] on icon "Play Audio" at bounding box center [876, 368] width 6 height 8
click at [842, 369] on icon "Record Again" at bounding box center [846, 368] width 8 height 8
click at [860, 345] on div "Stop Recording" at bounding box center [861, 309] width 96 height 96
click at [846, 366] on icon "Record Again" at bounding box center [846, 368] width 8 height 8
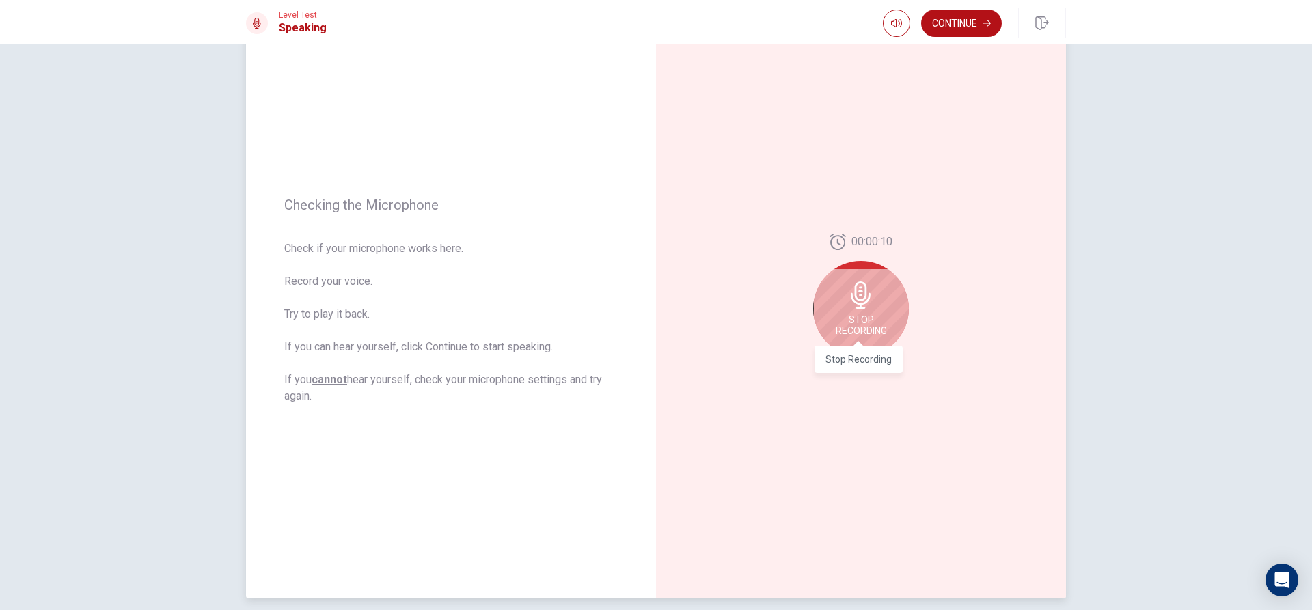
click at [872, 329] on span "Stop Recording" at bounding box center [861, 325] width 51 height 22
click at [873, 366] on icon "Play Audio" at bounding box center [876, 368] width 6 height 8
click at [844, 368] on icon "Record Again" at bounding box center [846, 368] width 8 height 8
click at [878, 316] on span "Stop Recording" at bounding box center [861, 325] width 51 height 22
click at [842, 368] on icon "Record Again" at bounding box center [846, 368] width 8 height 8
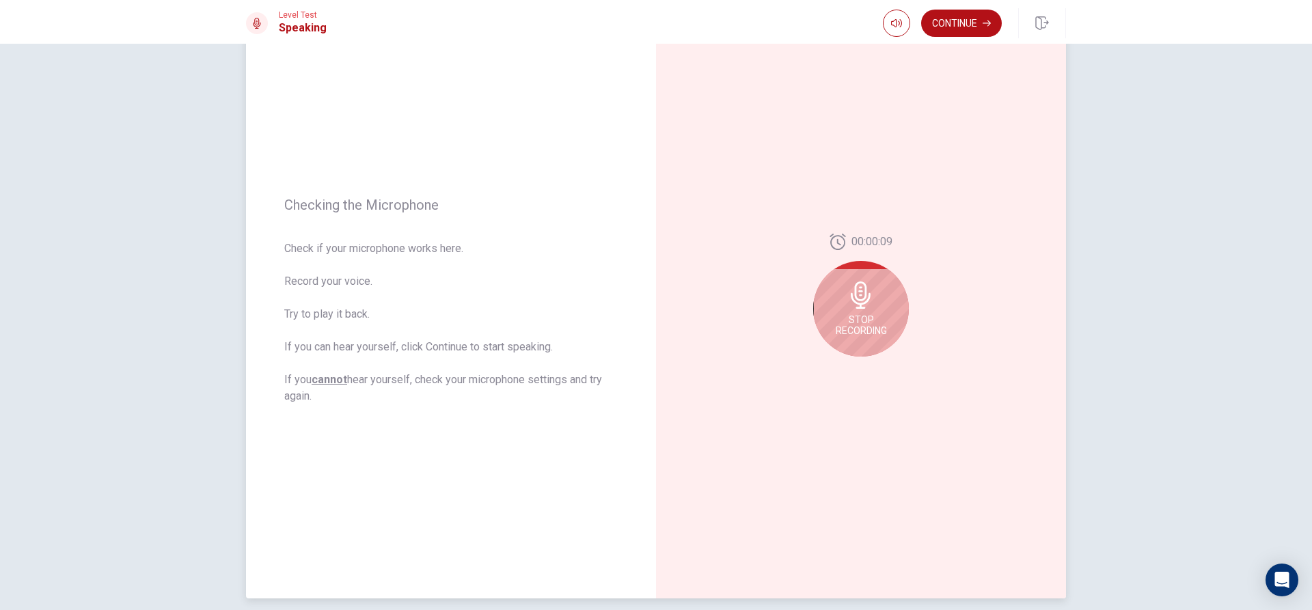
click at [856, 334] on span "Stop Recording" at bounding box center [861, 325] width 51 height 22
click at [874, 370] on icon "Play Audio" at bounding box center [876, 368] width 8 height 8
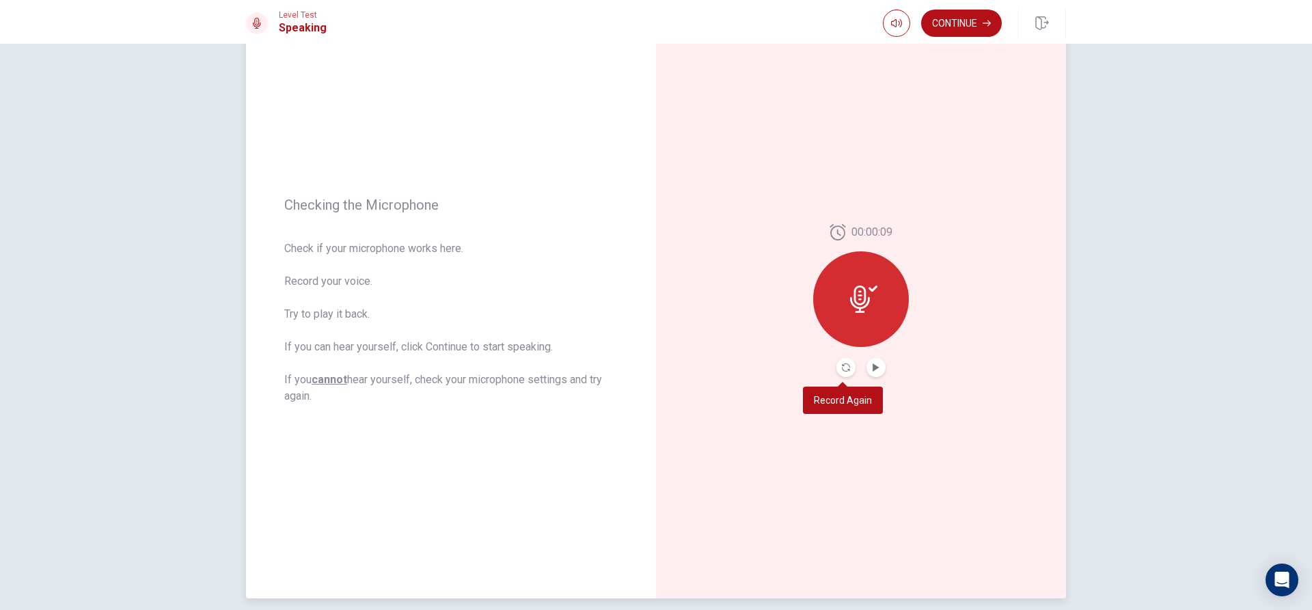
click at [846, 373] on button "Record Again" at bounding box center [846, 367] width 19 height 19
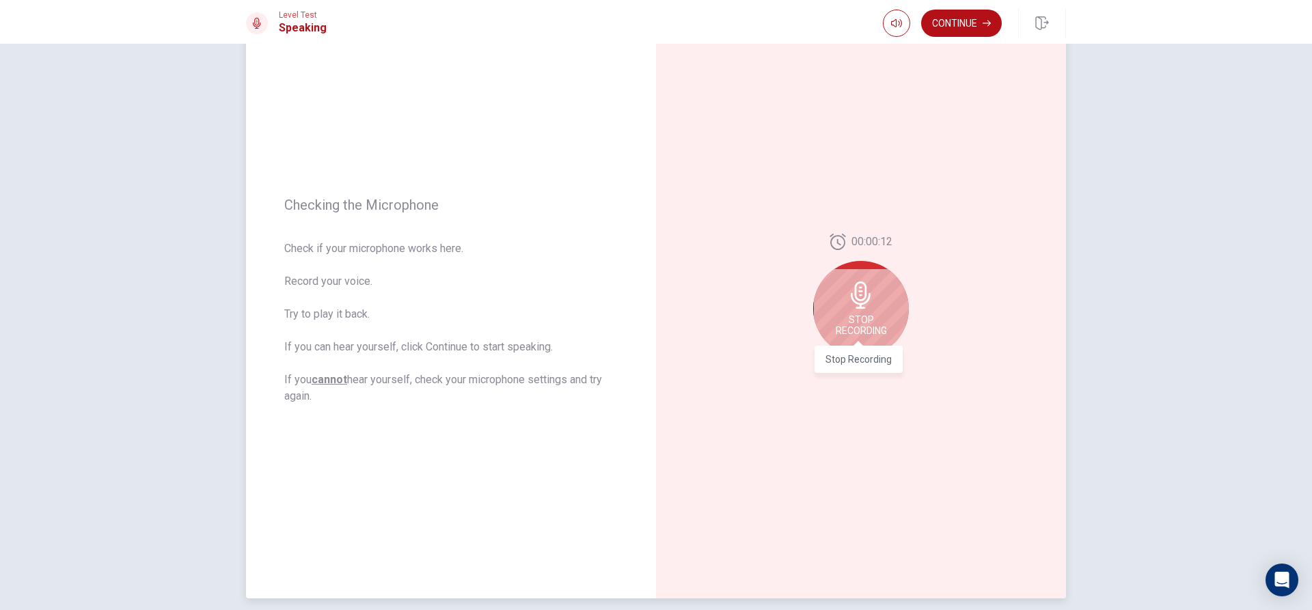
click at [857, 331] on span "Stop Recording" at bounding box center [861, 325] width 51 height 22
click at [868, 363] on button "Play Audio" at bounding box center [876, 367] width 19 height 19
click at [837, 371] on button "Record Again" at bounding box center [846, 367] width 19 height 19
click at [861, 339] on div "Stop Recording" at bounding box center [861, 309] width 96 height 96
click at [871, 372] on button "Play Audio" at bounding box center [876, 367] width 19 height 19
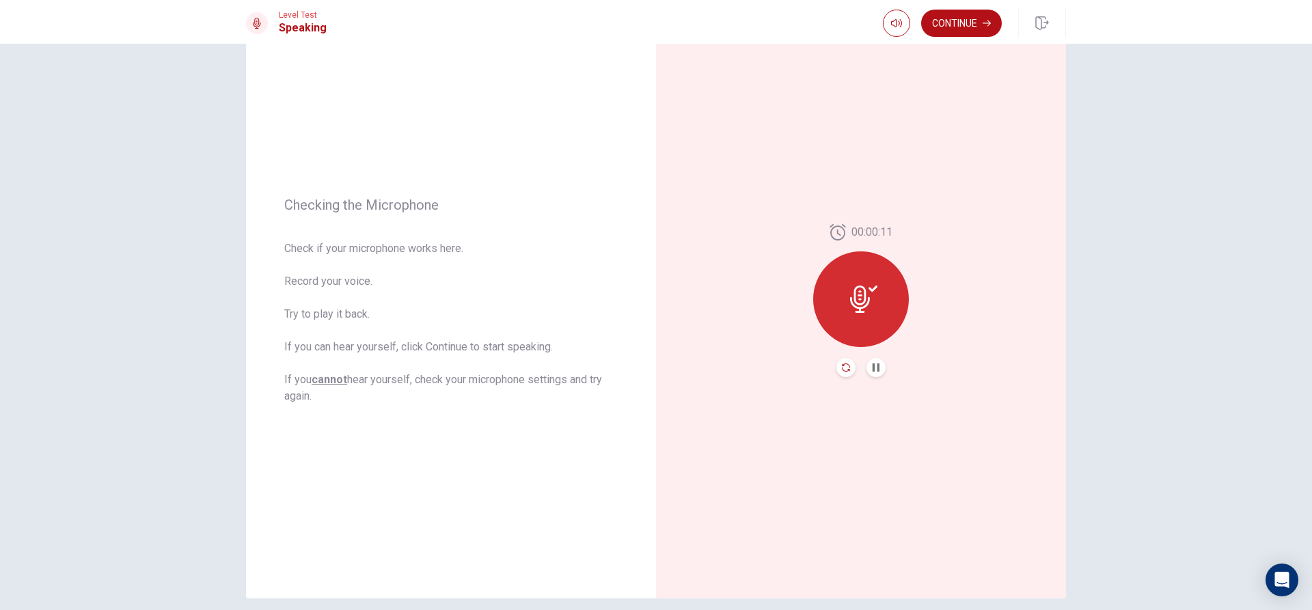
click at [842, 370] on icon "Record Again" at bounding box center [846, 368] width 8 height 8
click at [861, 312] on div "Stop Recording" at bounding box center [861, 309] width 96 height 96
click at [837, 369] on button "Record Again" at bounding box center [846, 367] width 19 height 19
click at [868, 344] on div "Stop Recording" at bounding box center [861, 309] width 96 height 96
click at [874, 370] on icon "Play Audio" at bounding box center [876, 368] width 8 height 8
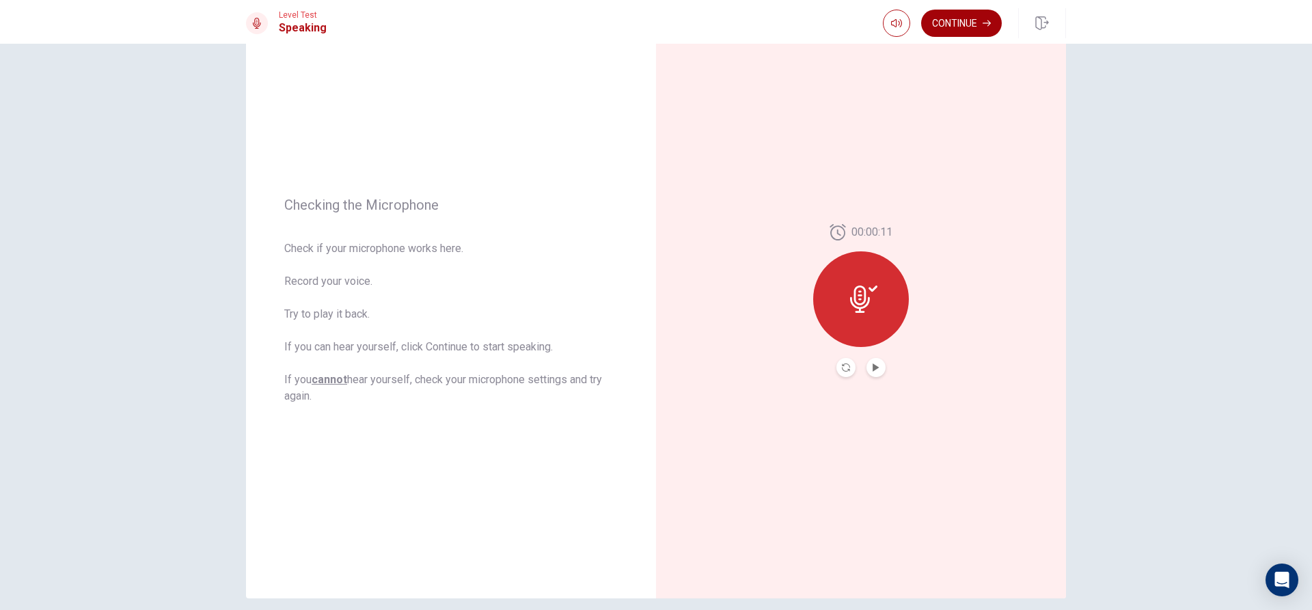
click at [957, 20] on button "Continue" at bounding box center [961, 23] width 81 height 27
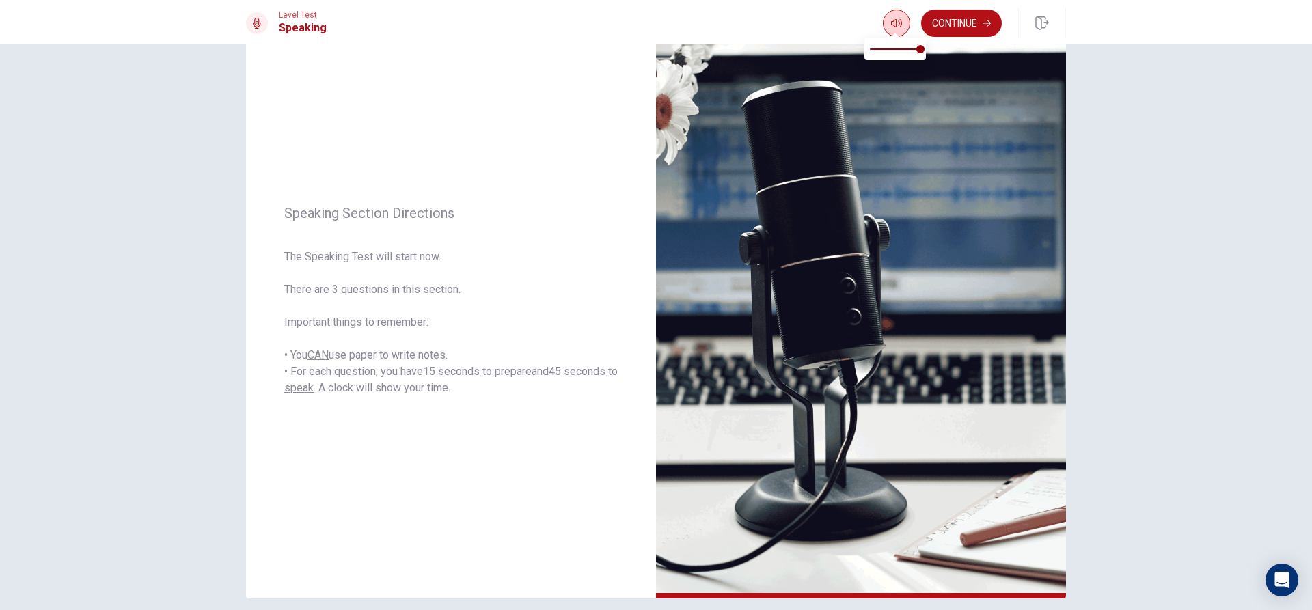
click at [891, 26] on icon "button" at bounding box center [896, 23] width 11 height 11
drag, startPoint x: 534, startPoint y: 237, endPoint x: 524, endPoint y: 237, distance: 10.3
click at [531, 237] on div "Speaking Section Directions The Speaking Test will start now. There are 3 quest…" at bounding box center [451, 301] width 410 height 596
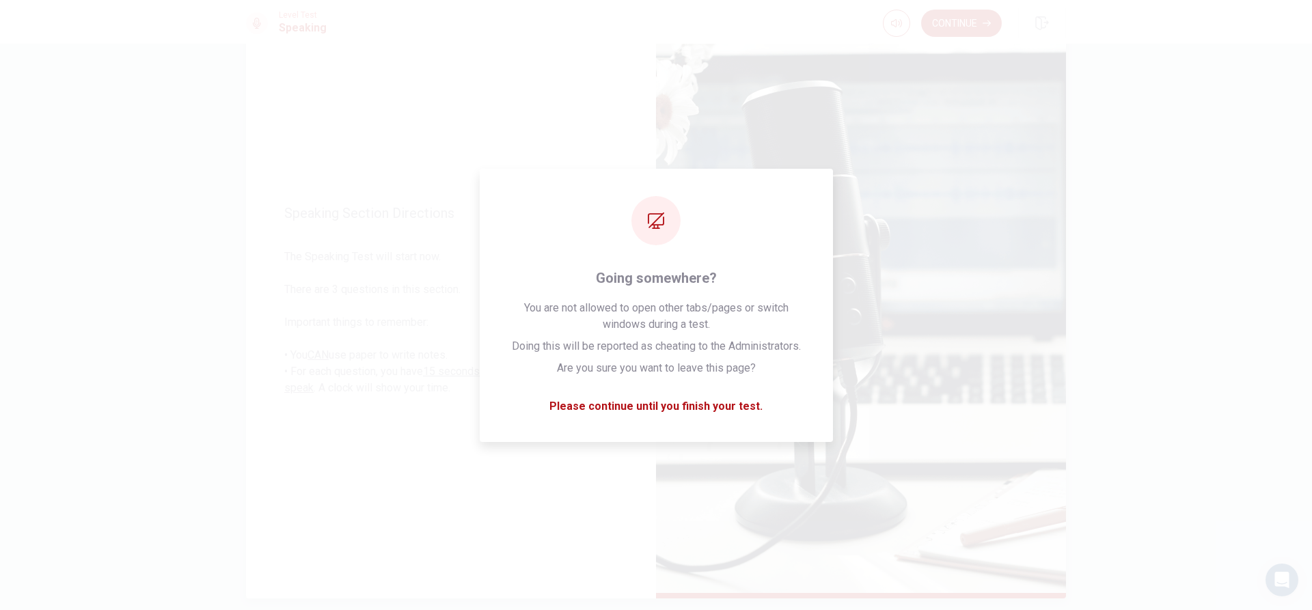
click at [685, 252] on img at bounding box center [861, 301] width 410 height 596
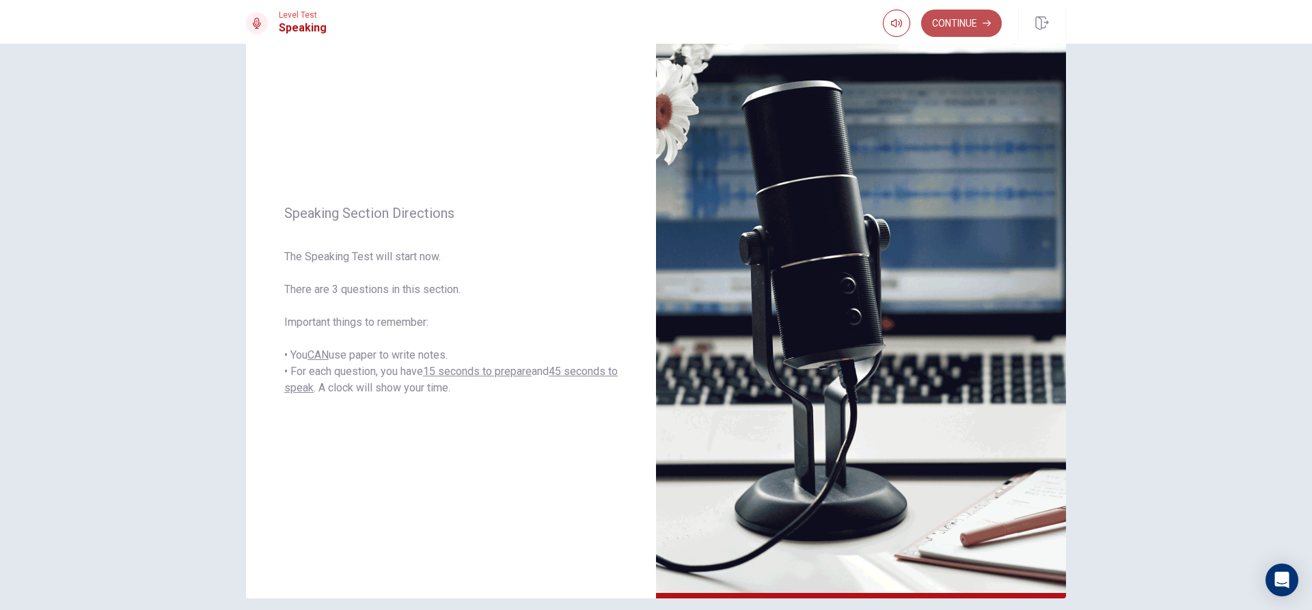
click at [951, 29] on button "Continue" at bounding box center [961, 23] width 81 height 27
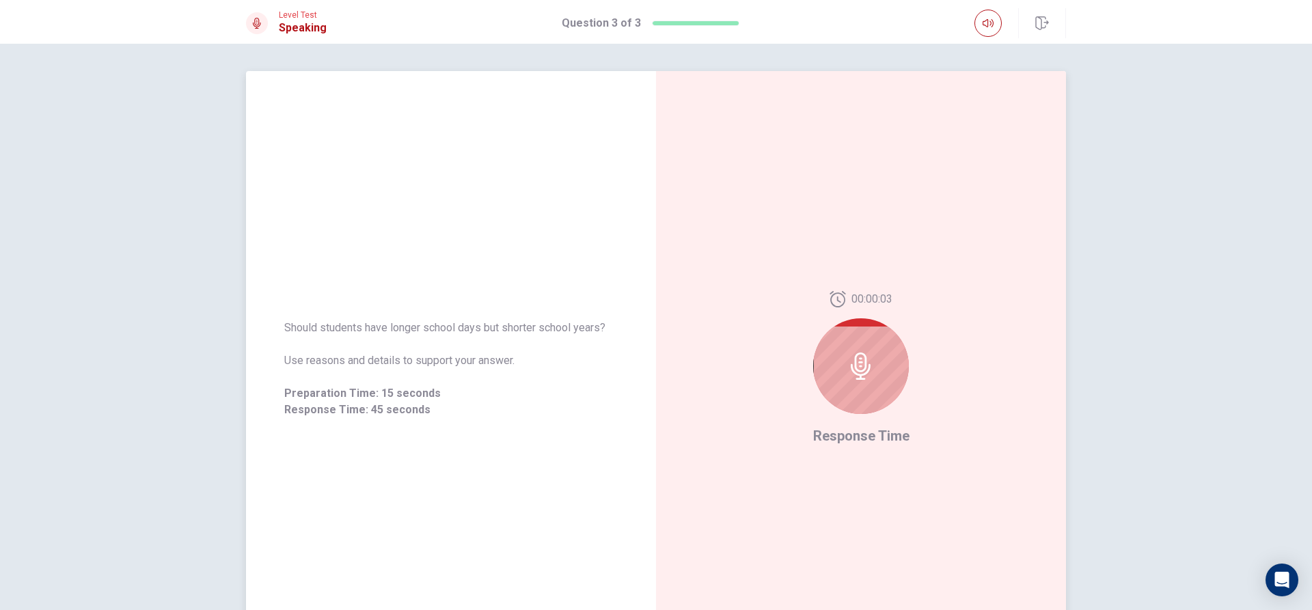
click at [884, 353] on div at bounding box center [861, 367] width 96 height 96
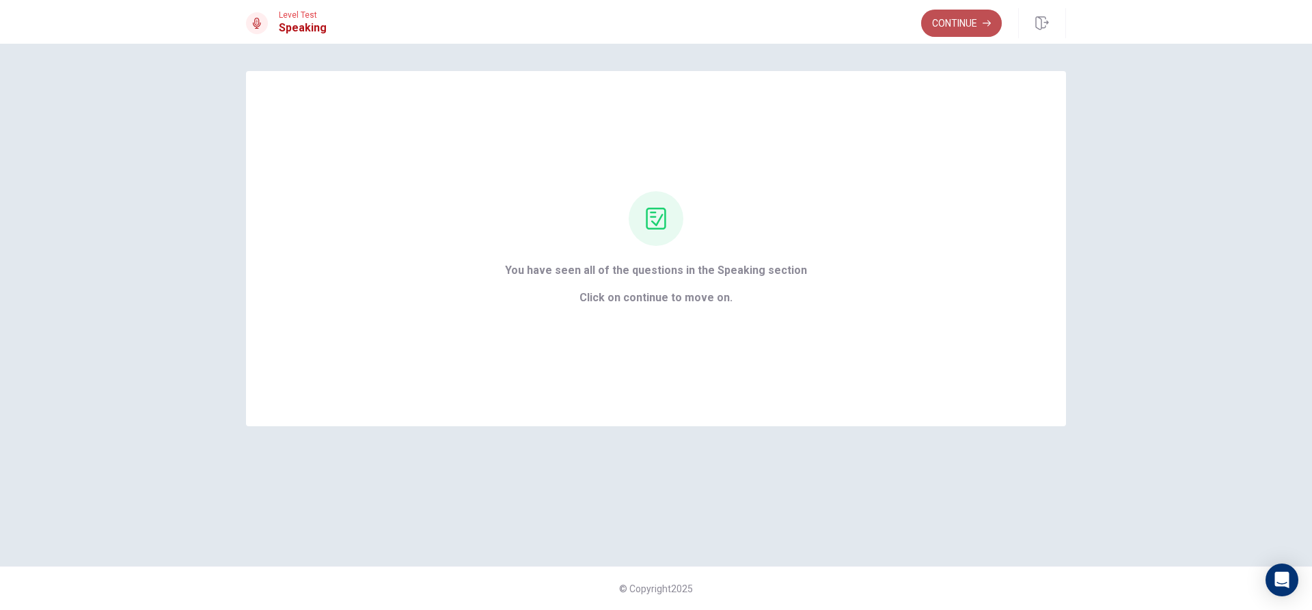
click at [988, 19] on icon "button" at bounding box center [987, 23] width 8 height 8
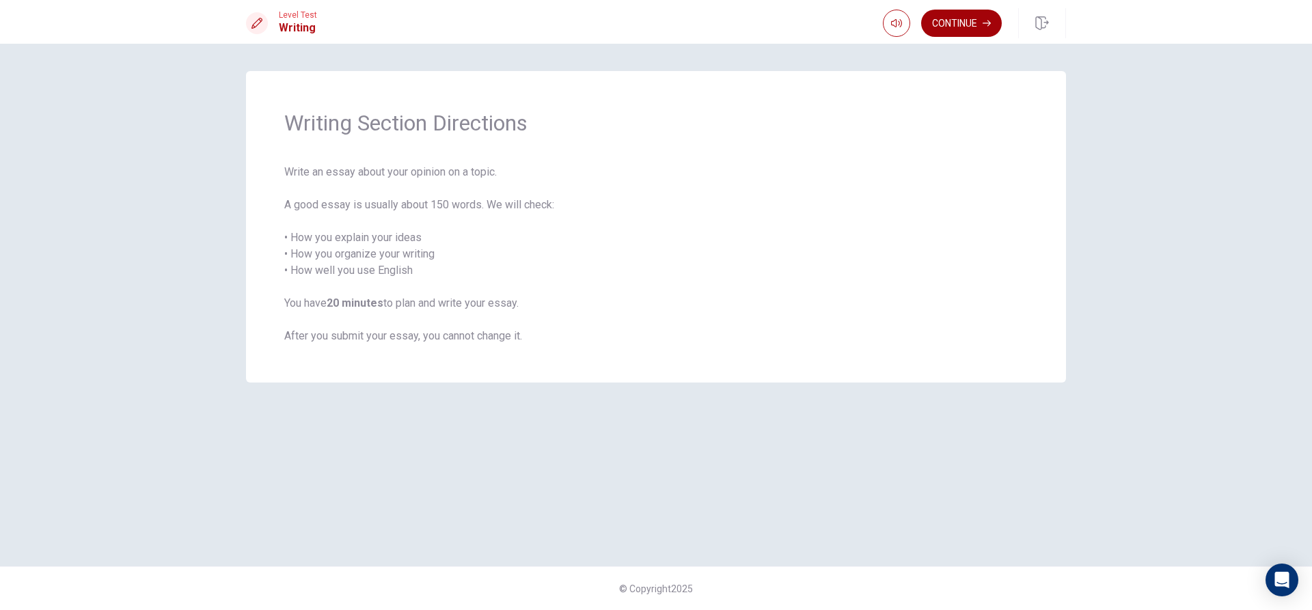
click at [952, 20] on button "Continue" at bounding box center [961, 23] width 81 height 27
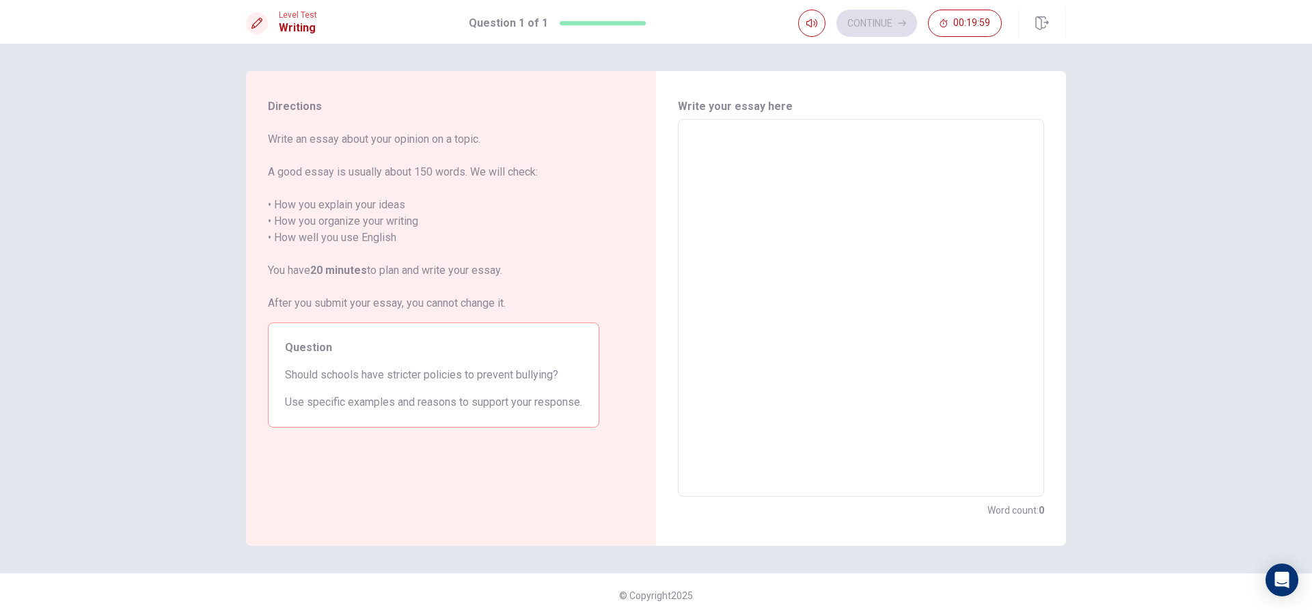
click at [729, 156] on textarea at bounding box center [861, 308] width 347 height 355
type textarea "i"
type textarea "x"
type textarea "i"
type textarea "x"
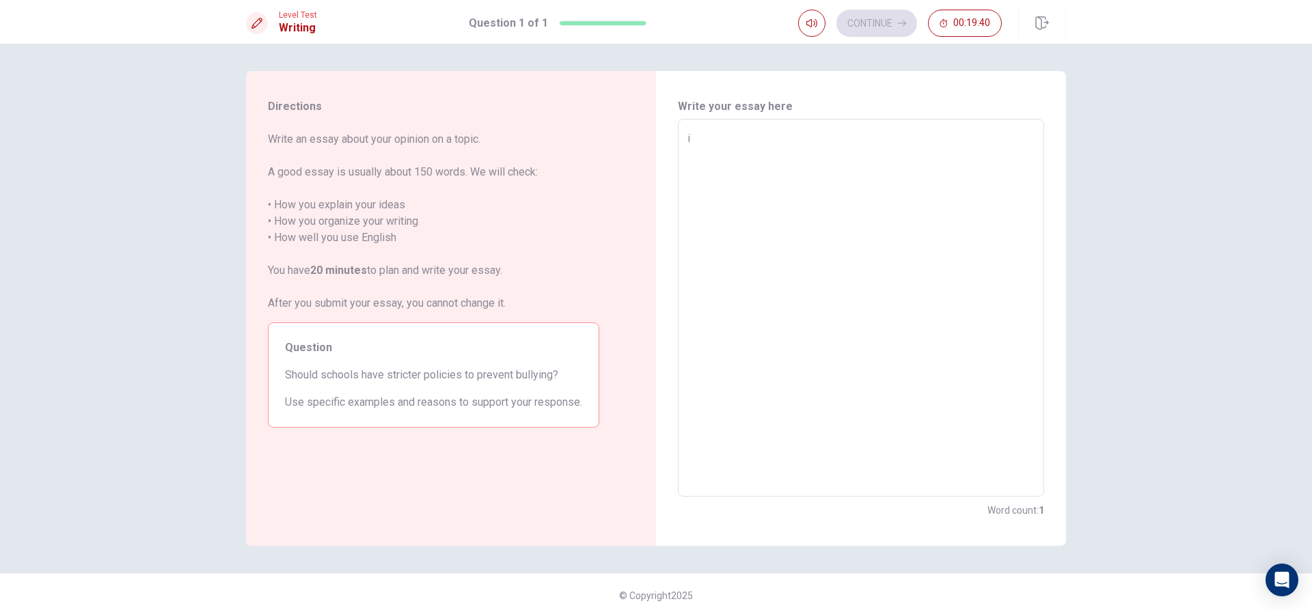
type textarea "i"
type textarea "x"
type textarea "i t"
type textarea "x"
type textarea "i th"
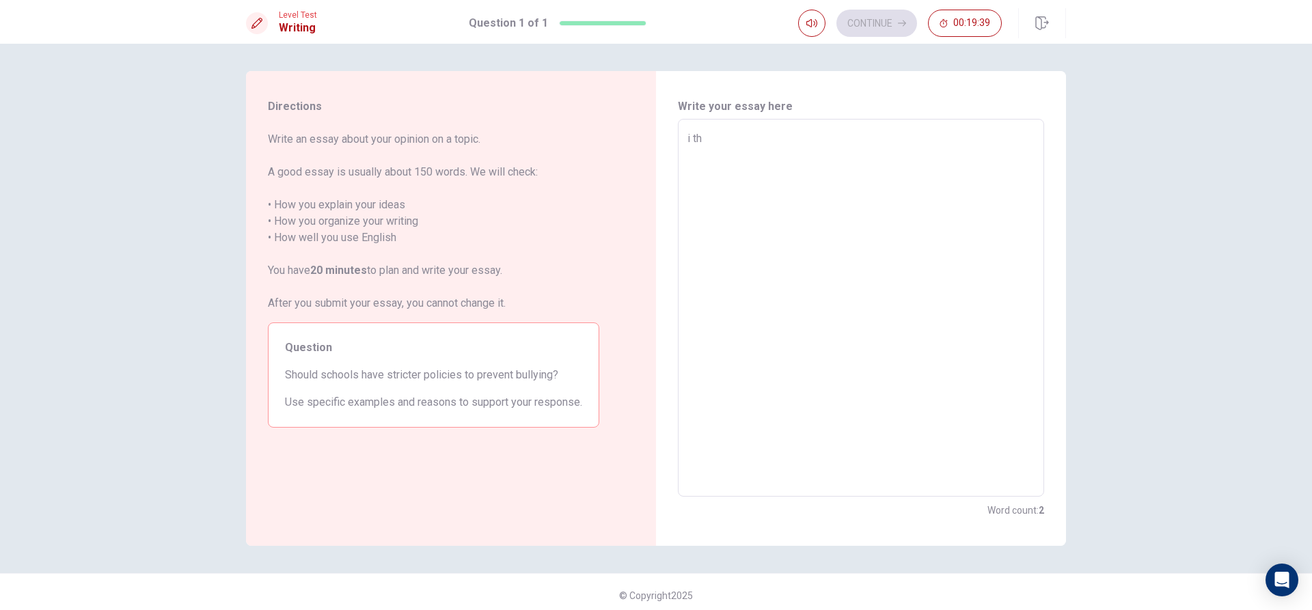
type textarea "x"
type textarea "i thi"
type textarea "x"
type textarea "i thin"
type textarea "x"
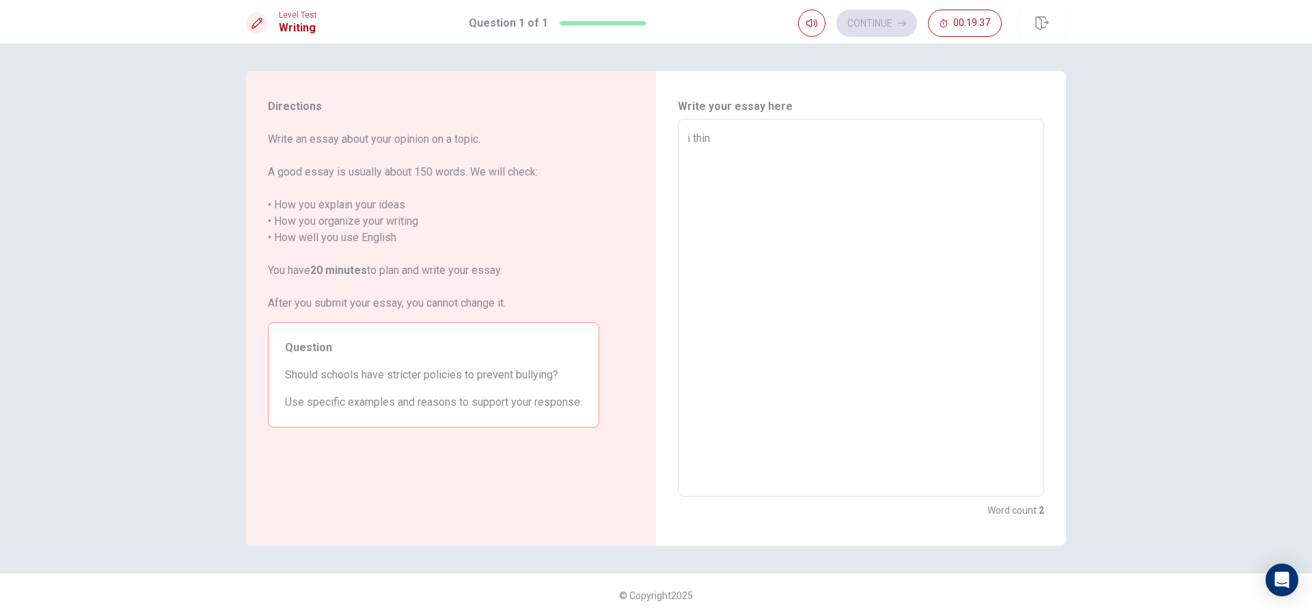
type textarea "i think"
type textarea "x"
type textarea "i think"
type textarea "x"
type textarea "i think"
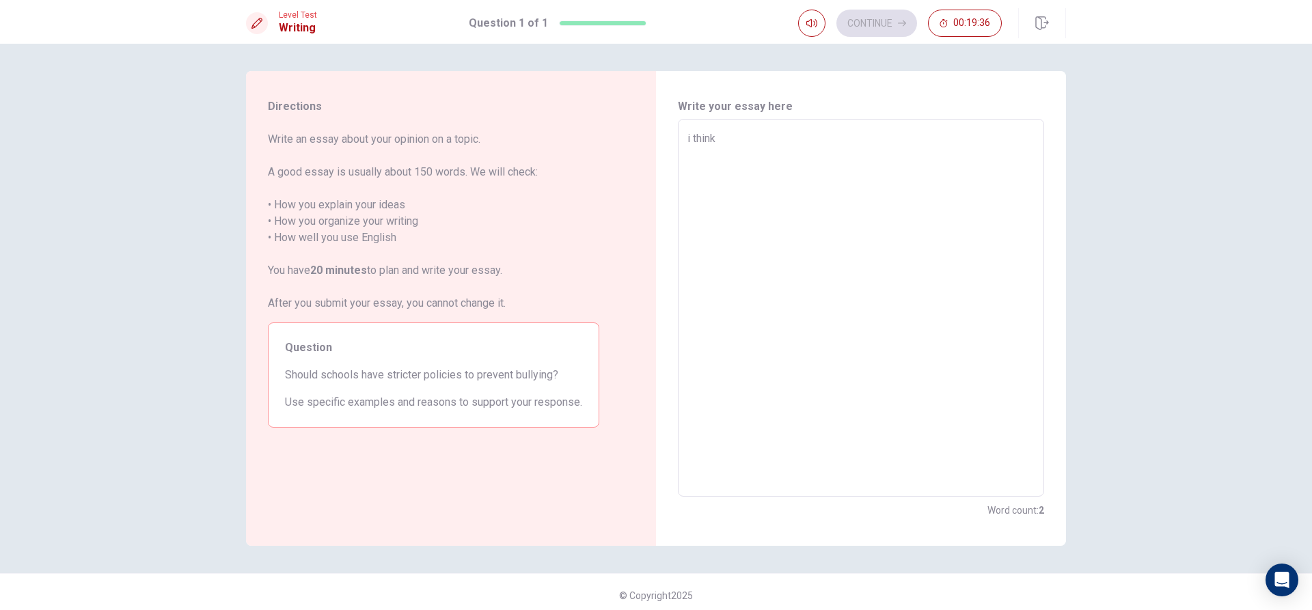
type textarea "x"
type textarea "i thin"
type textarea "x"
type textarea "i thi"
type textarea "x"
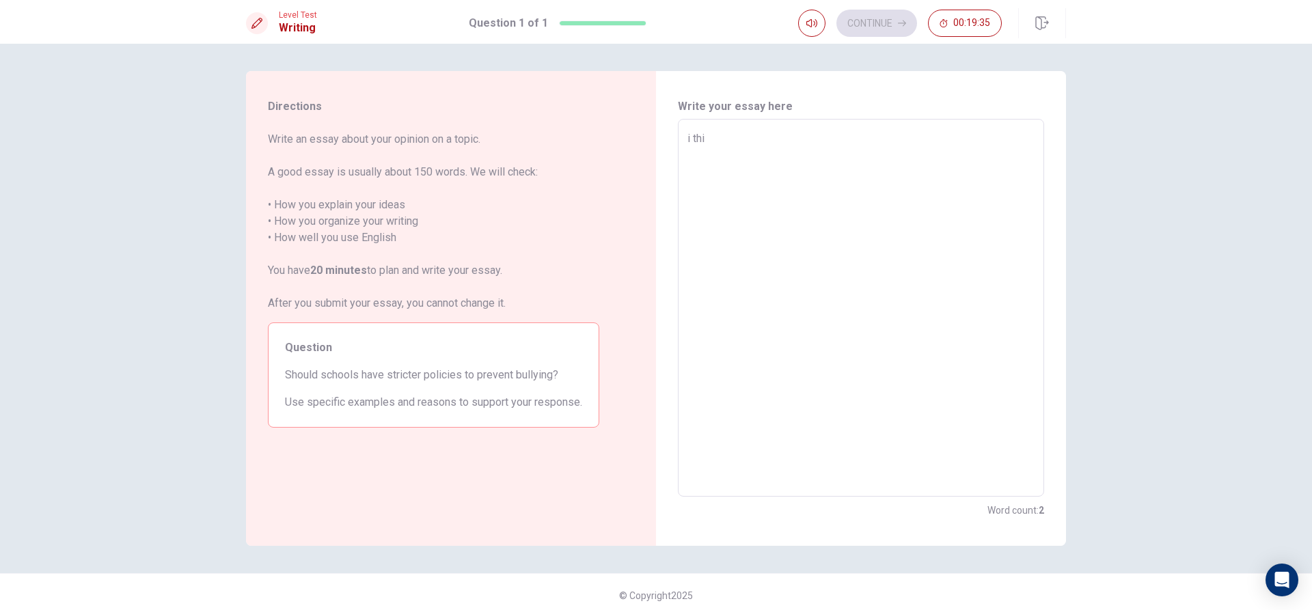
type textarea "i th"
type textarea "x"
type textarea "i t"
type textarea "x"
type textarea "i"
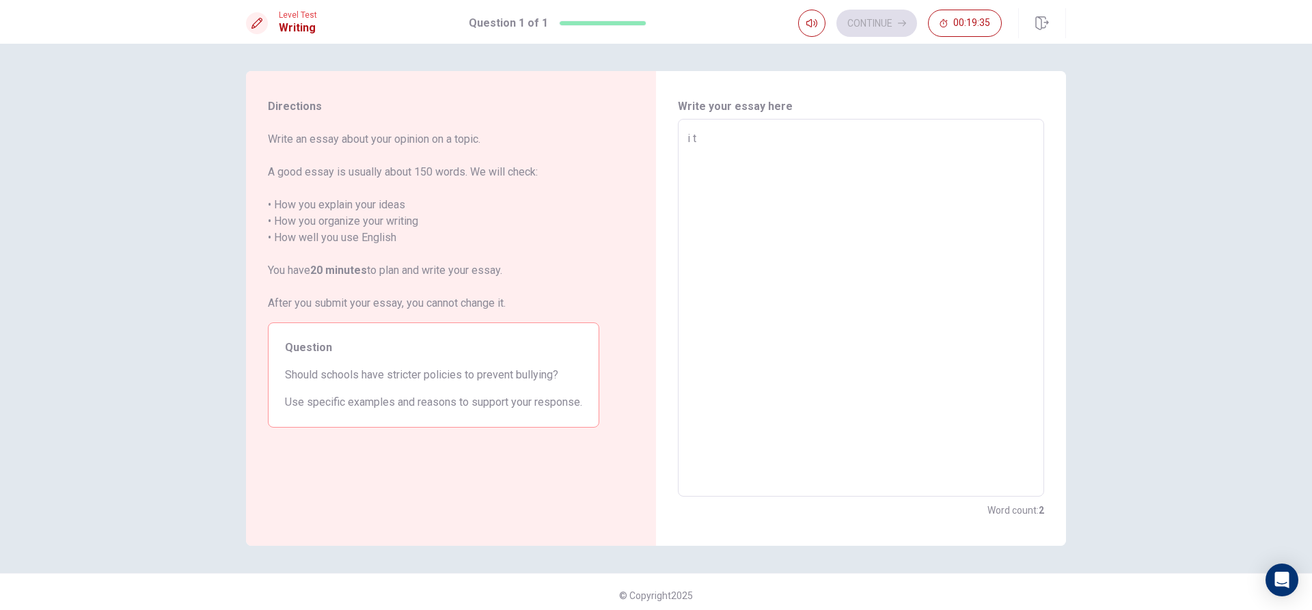
type textarea "x"
type textarea "i"
type textarea "x"
type textarea "I"
type textarea "x"
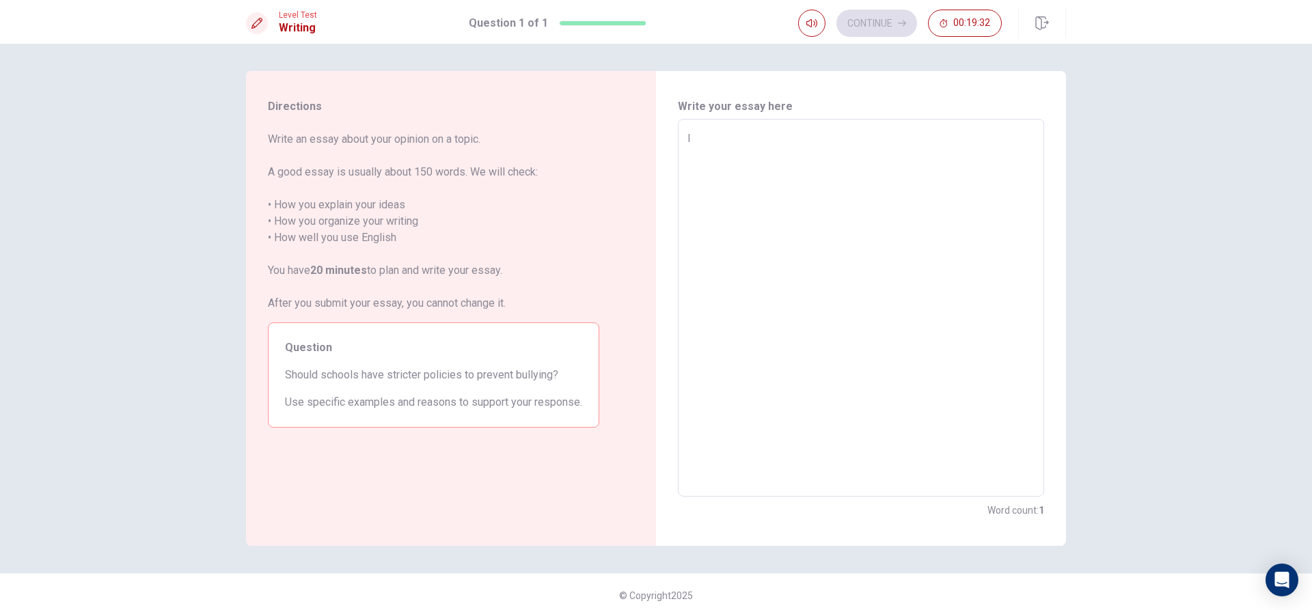
type textarea "I"
type textarea "x"
type textarea "I t"
type textarea "x"
type textarea "I th"
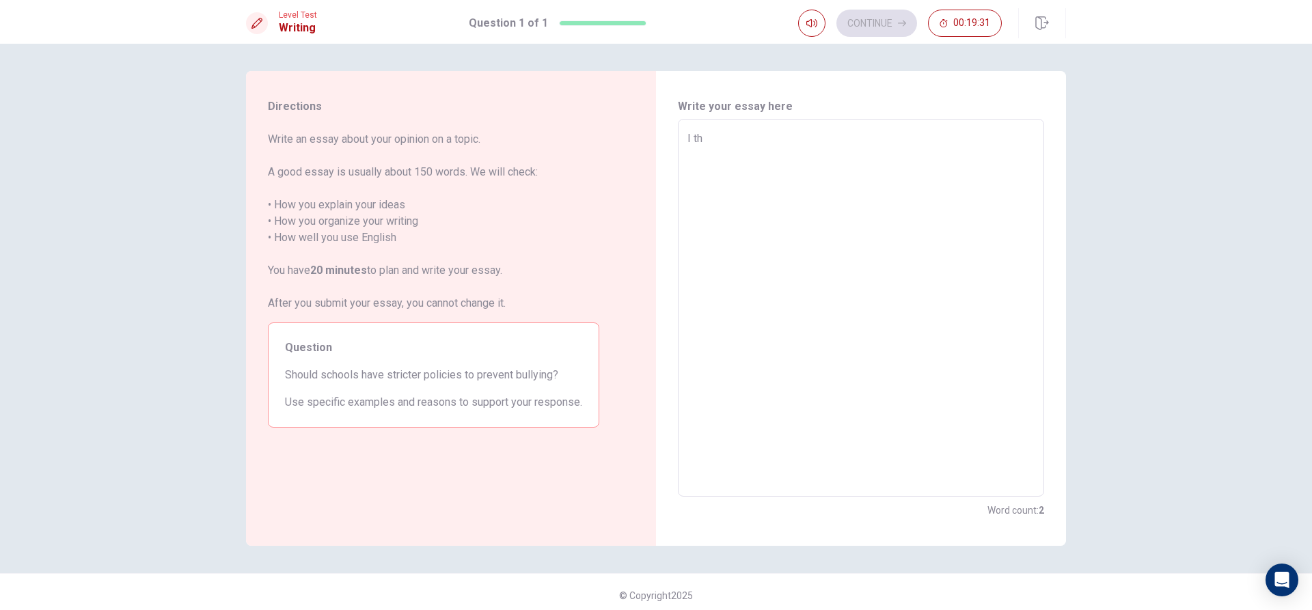
type textarea "x"
type textarea "I thi"
type textarea "x"
type textarea "I thin"
type textarea "x"
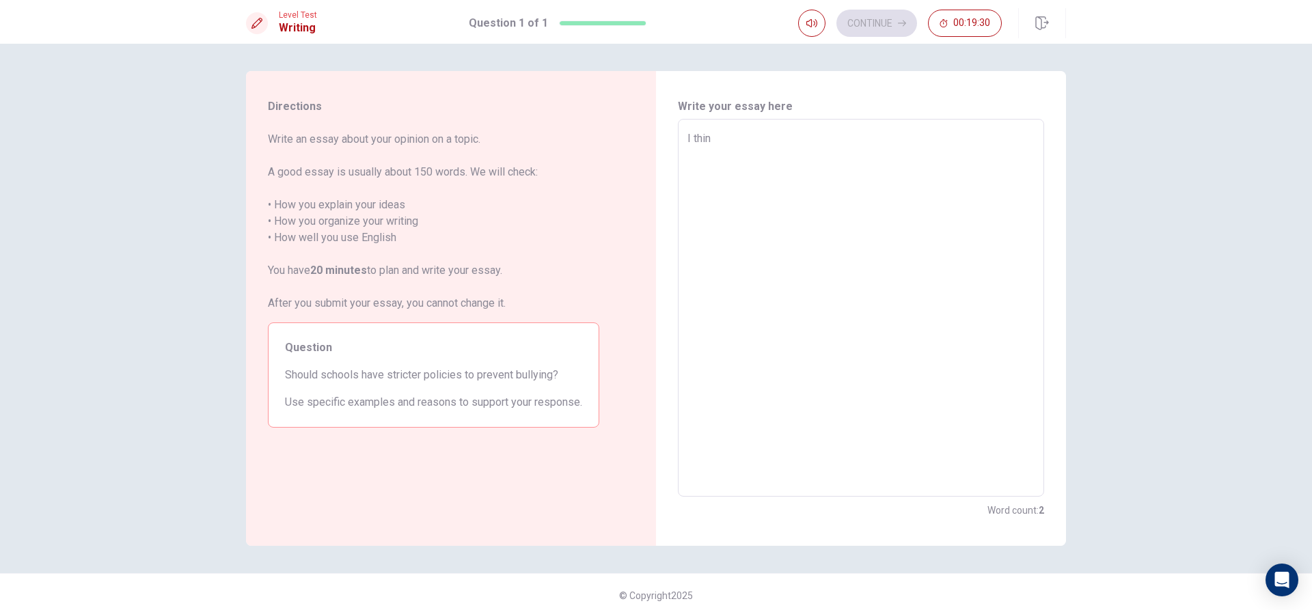
type textarea "I think"
type textarea "x"
type textarea "I think"
type textarea "x"
type textarea "I think s"
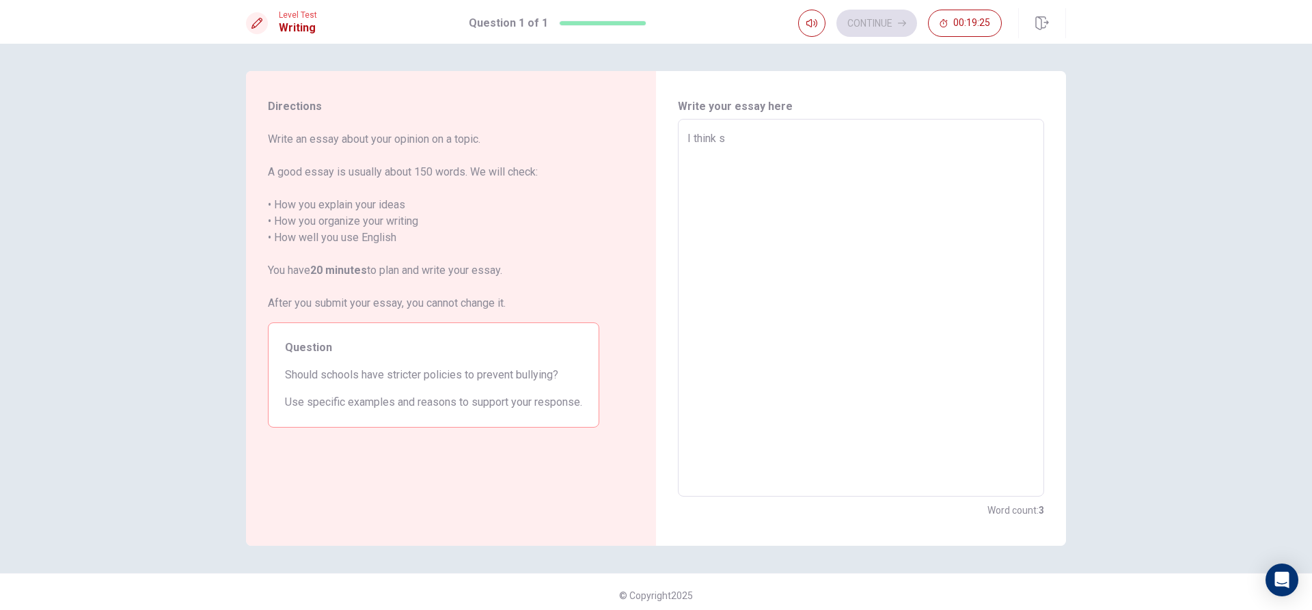
type textarea "x"
type textarea "I think sc"
type textarea "x"
type textarea "I think sch"
type textarea "x"
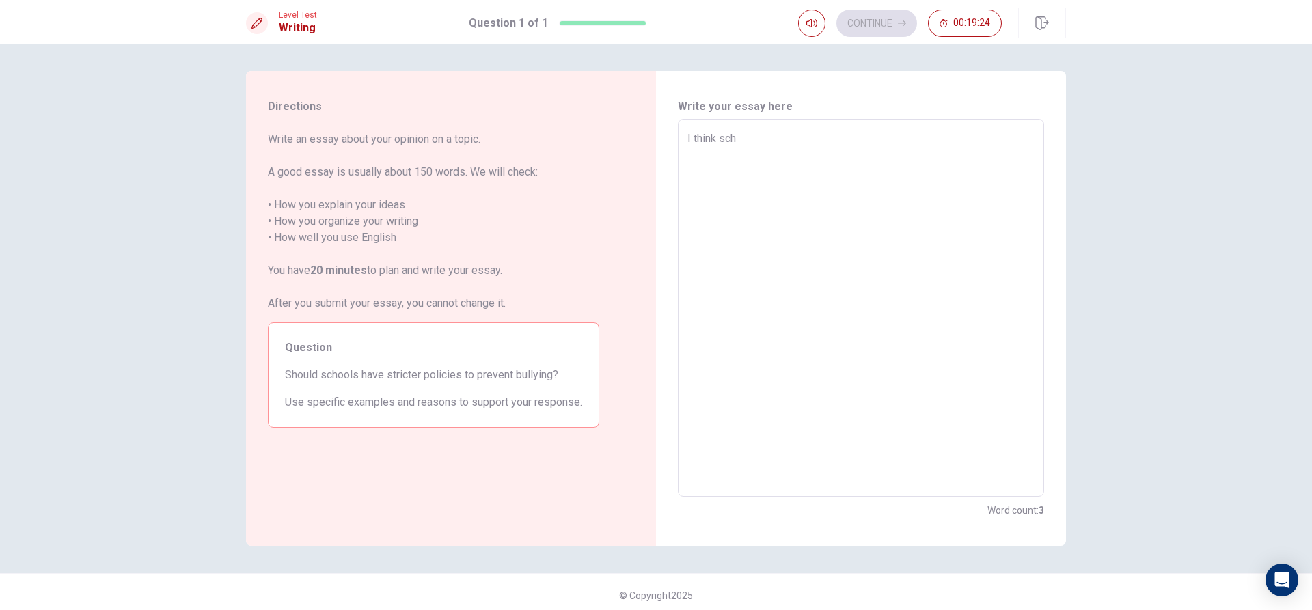
type textarea "I think scho"
type textarea "x"
type textarea "I think schoo"
type textarea "x"
type textarea "I think school"
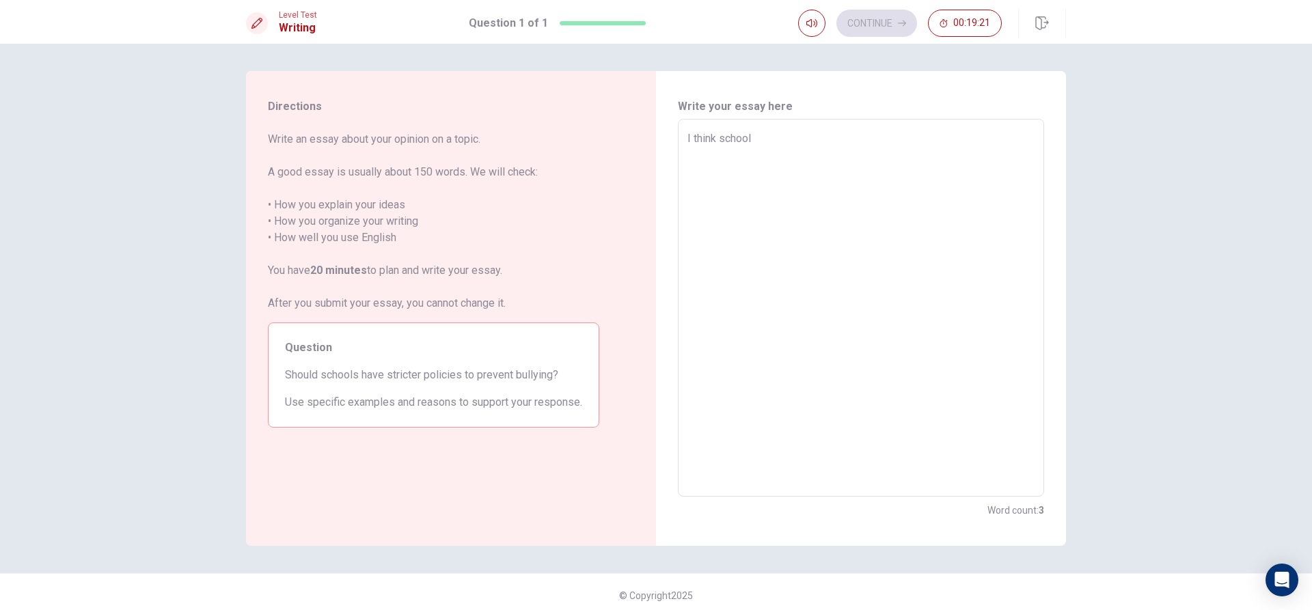
type textarea "x"
type textarea "I think schools"
type textarea "x"
type textarea "I think schoolss"
type textarea "x"
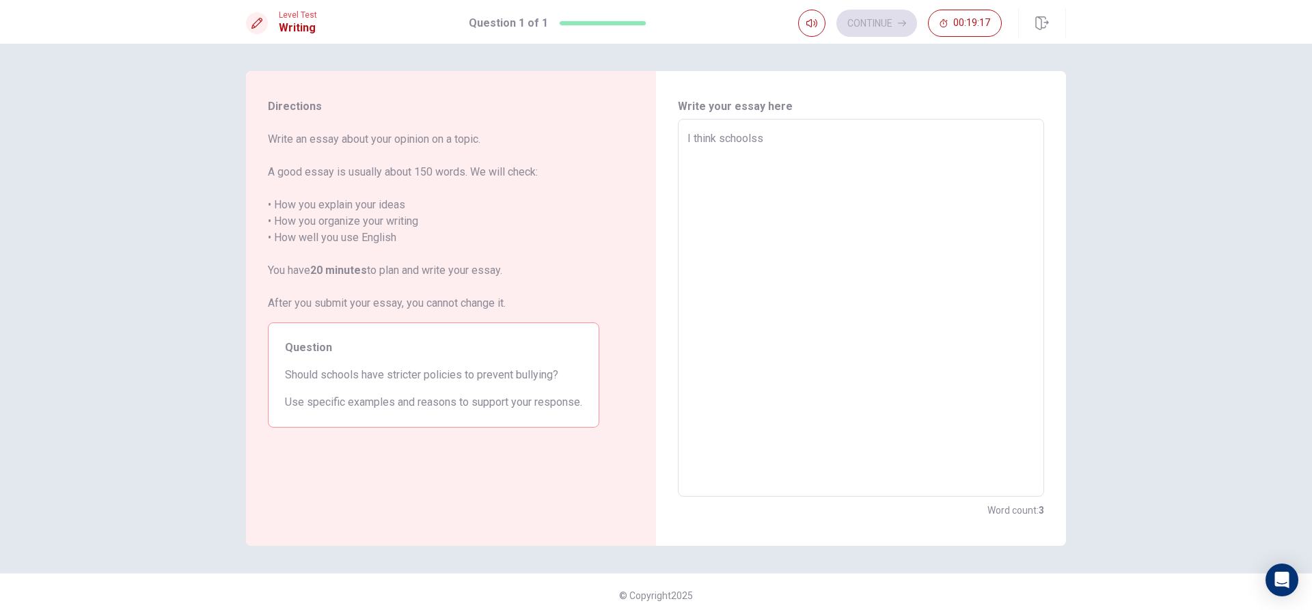
type textarea "I think schools"
type textarea "x"
type textarea "I think schools"
type textarea "x"
type textarea "I think schools"
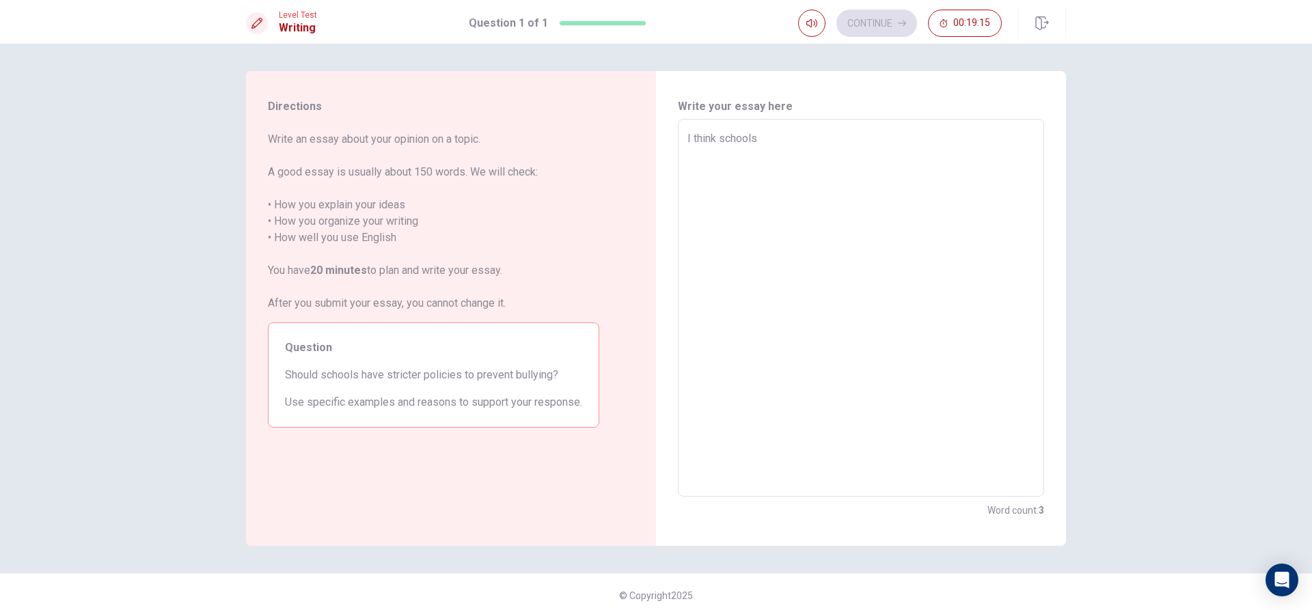
type textarea "x"
type textarea "I think schools"
type textarea "x"
type textarea "I think schools s"
type textarea "x"
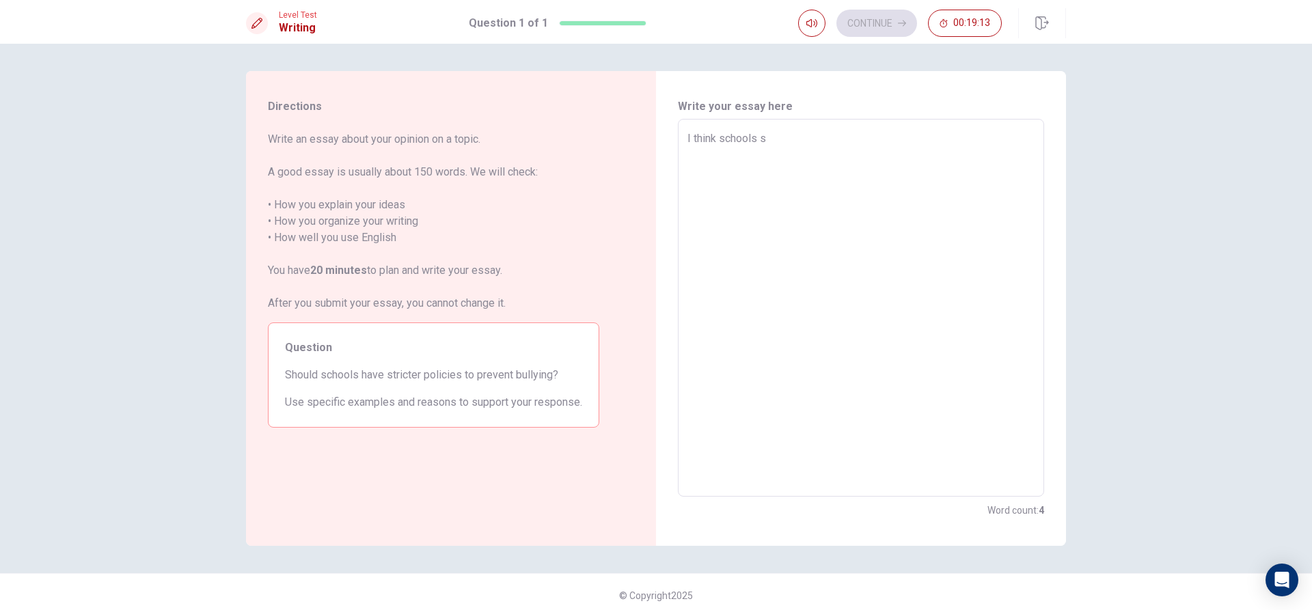
type textarea "I think schools sh"
type textarea "x"
type textarea "I think schools sho"
type textarea "x"
type textarea "I think schools shol"
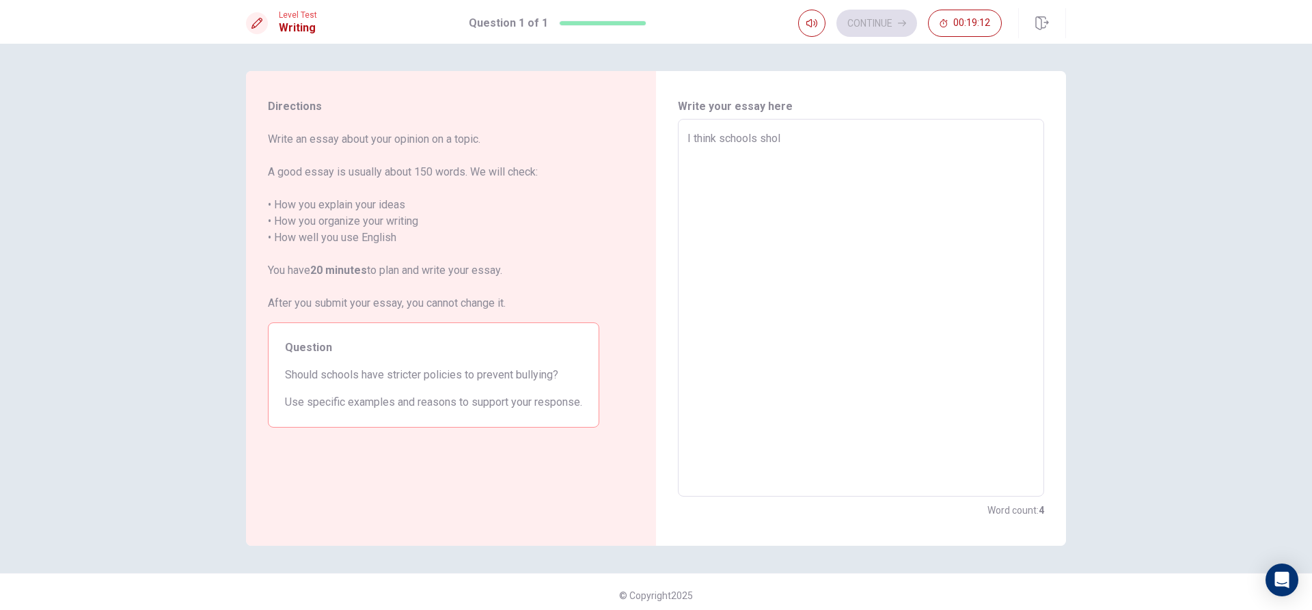
type textarea "x"
type textarea "I think schools shold"
type textarea "x"
type textarea "I think schools shol"
type textarea "x"
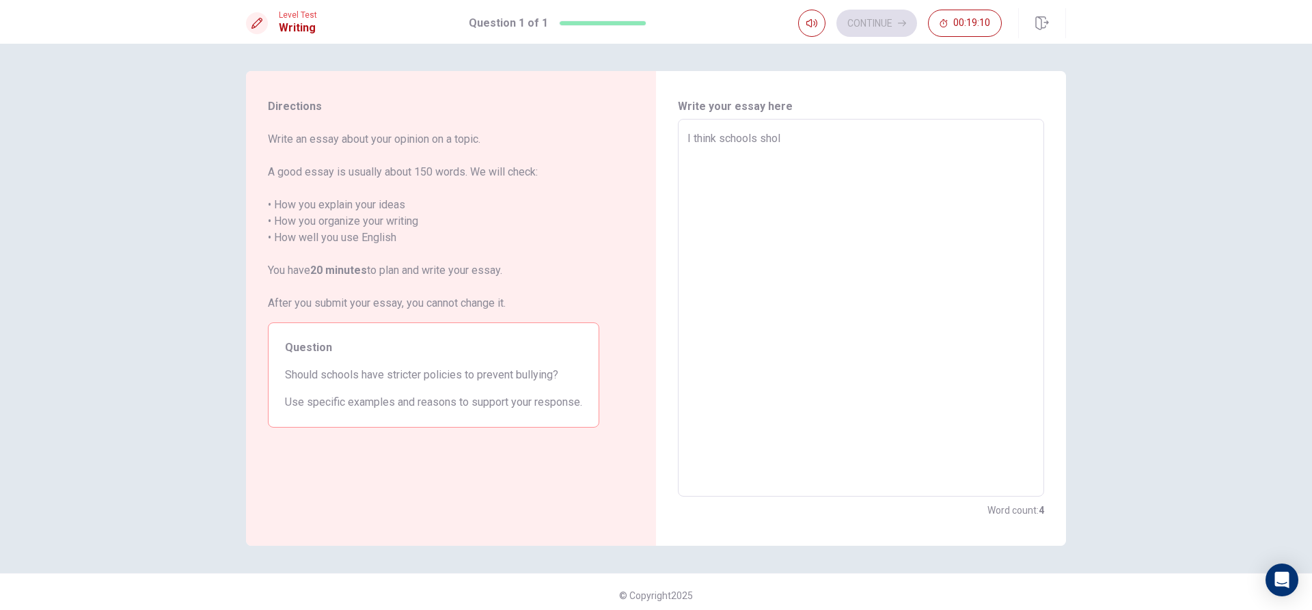
type textarea "I think schools sho"
type textarea "x"
type textarea "I think schools shou"
type textarea "x"
type textarea "I think schools shoul"
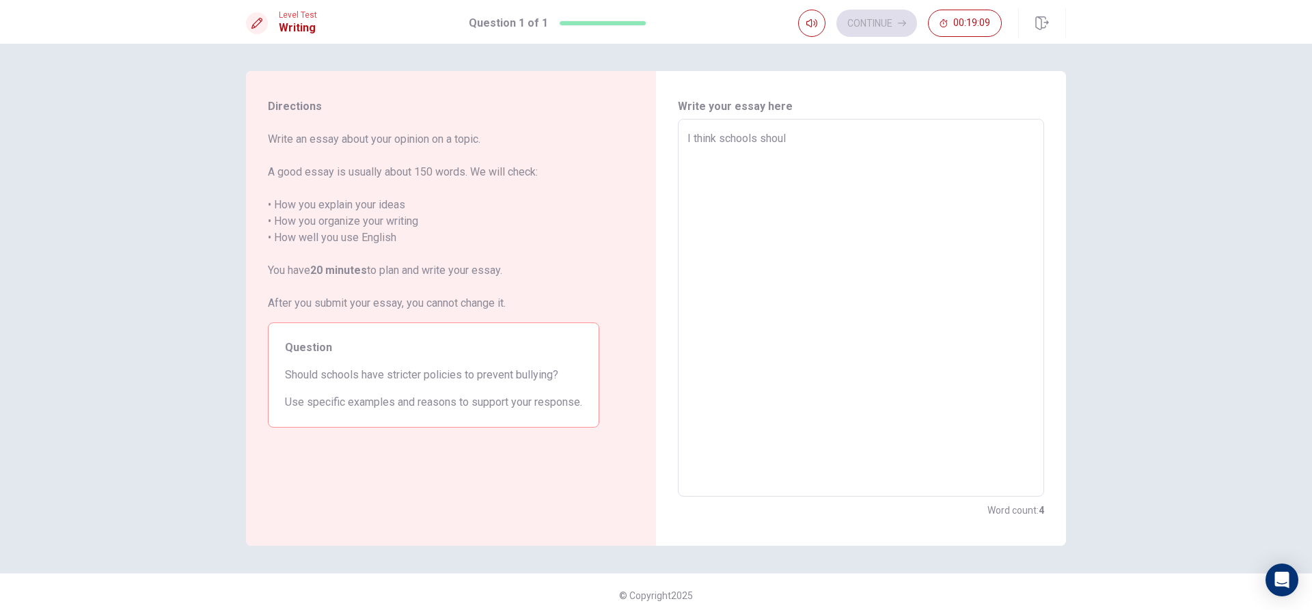
type textarea "x"
type textarea "I think schools should"
type textarea "x"
type textarea "I think schools should"
type textarea "x"
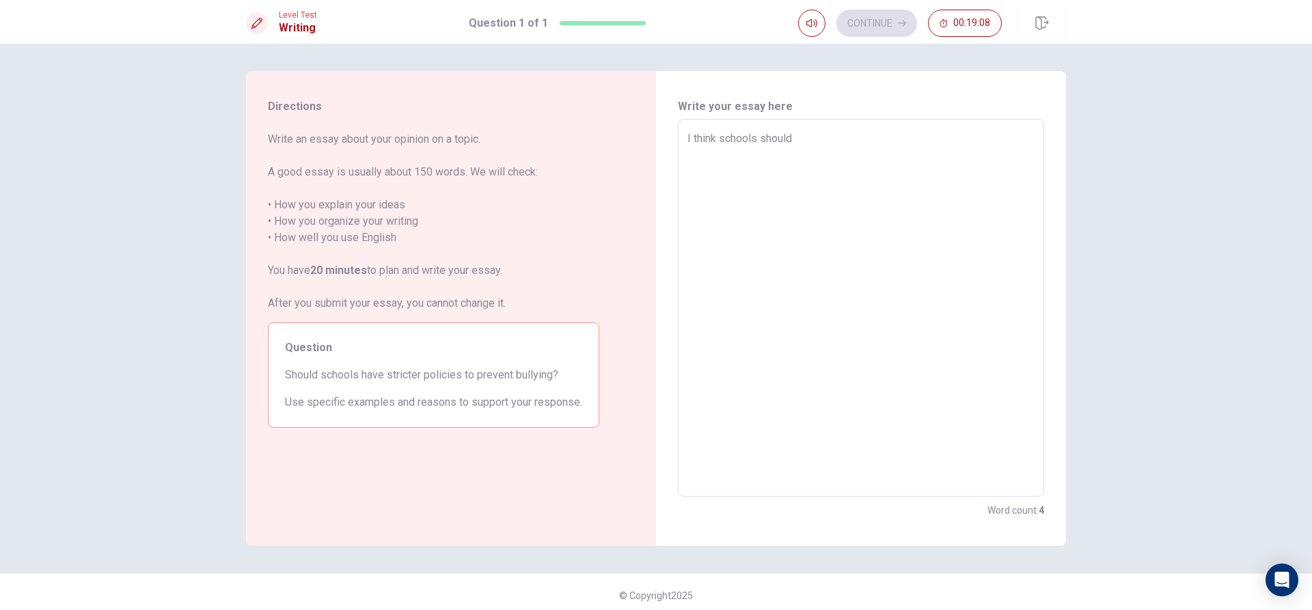
type textarea "I think schools should h"
type textarea "x"
type textarea "I think schools should ha"
type textarea "x"
type textarea "I think schools should hav"
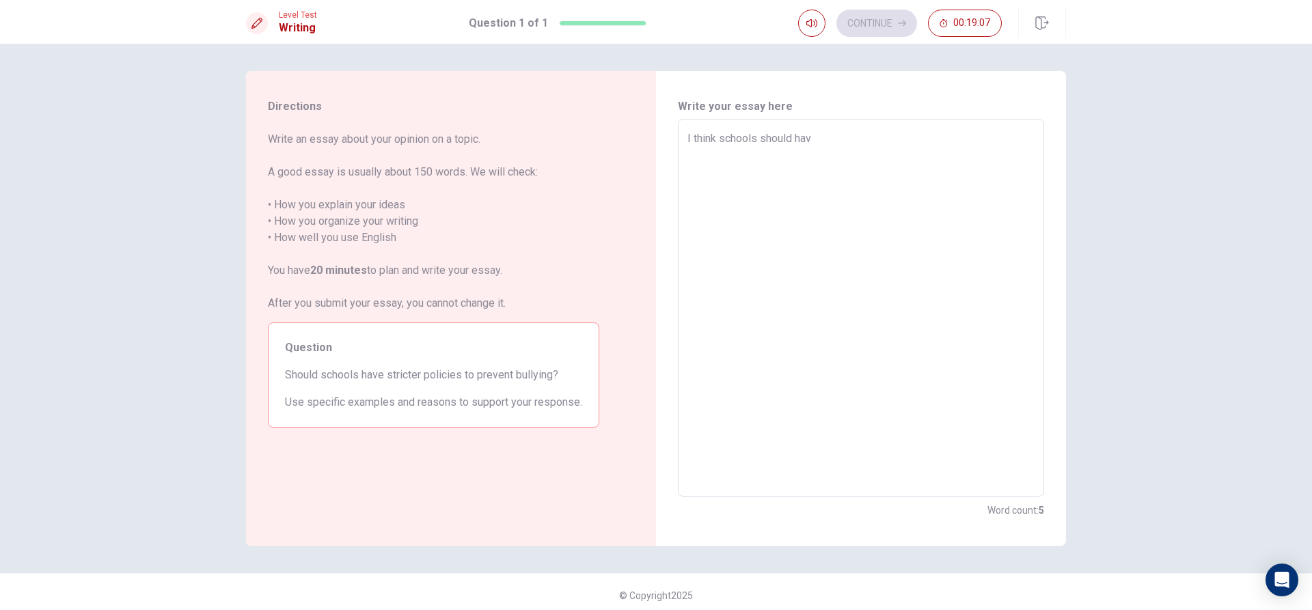
type textarea "x"
type textarea "I think schools should have"
type textarea "x"
type textarea "I think schools should have"
type textarea "x"
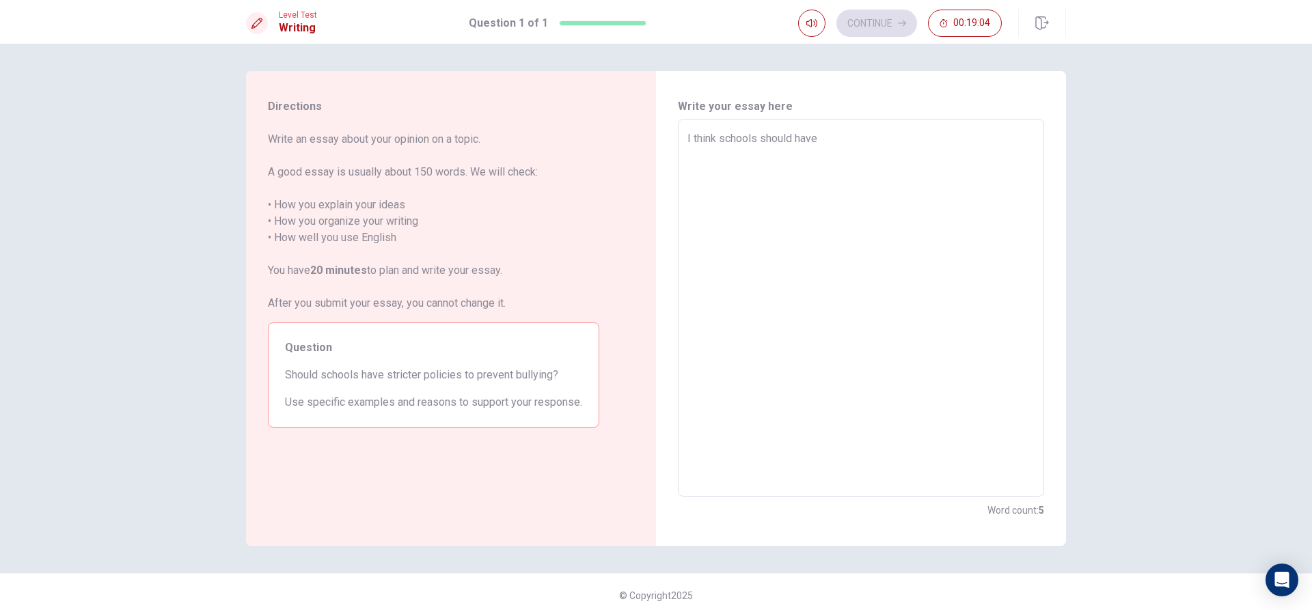
type textarea "I think schools should have s"
type textarea "x"
type textarea "I think schools should have st"
type textarea "x"
type textarea "I think schools should have str"
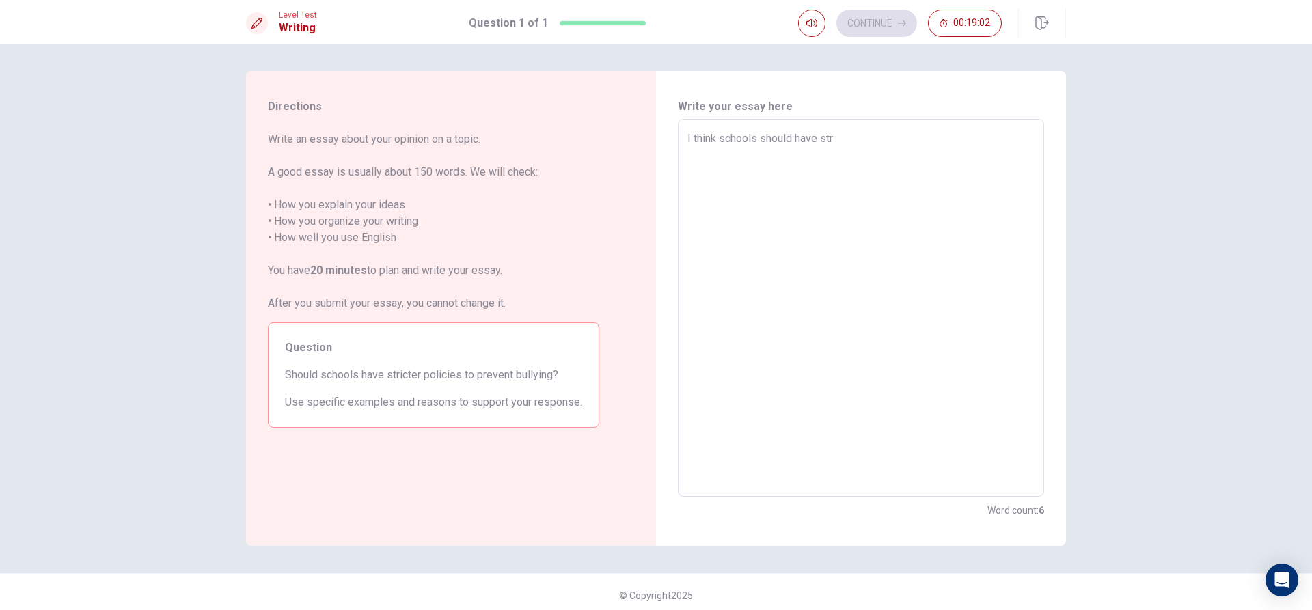
type textarea "x"
type textarea "I think schools should have stri"
type textarea "x"
type textarea "I think schools should have stric"
type textarea "x"
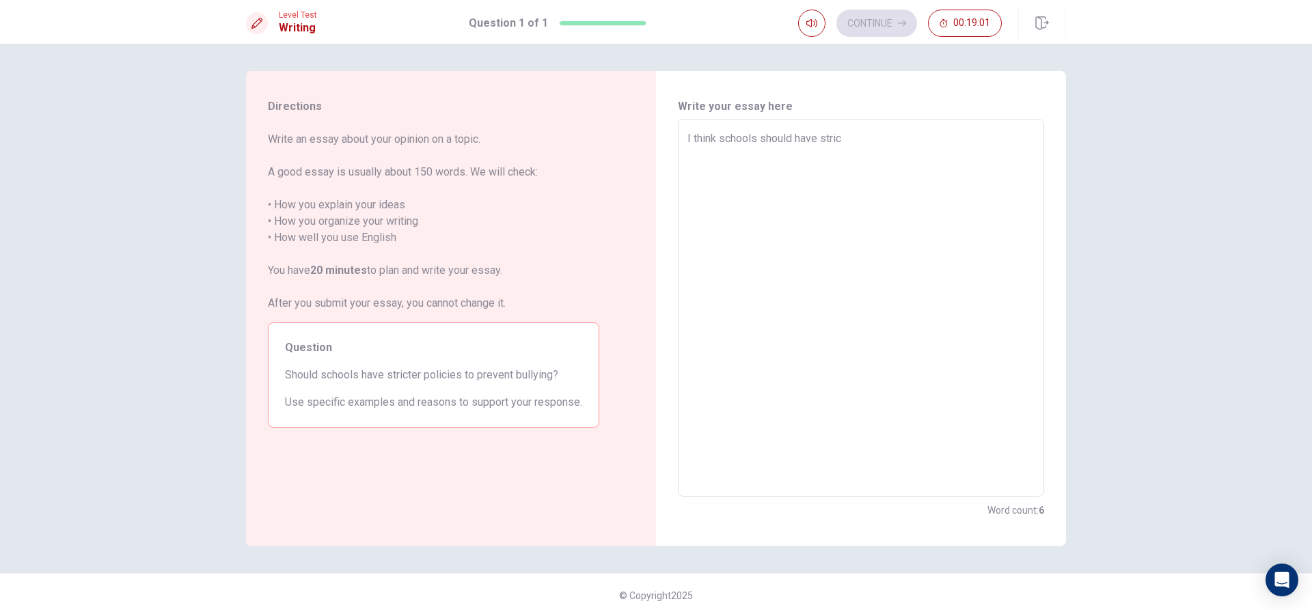
type textarea "I think schools should have strict"
type textarea "x"
type textarea "I think schools should have stricte"
type textarea "x"
type textarea "I think schools should have stricter"
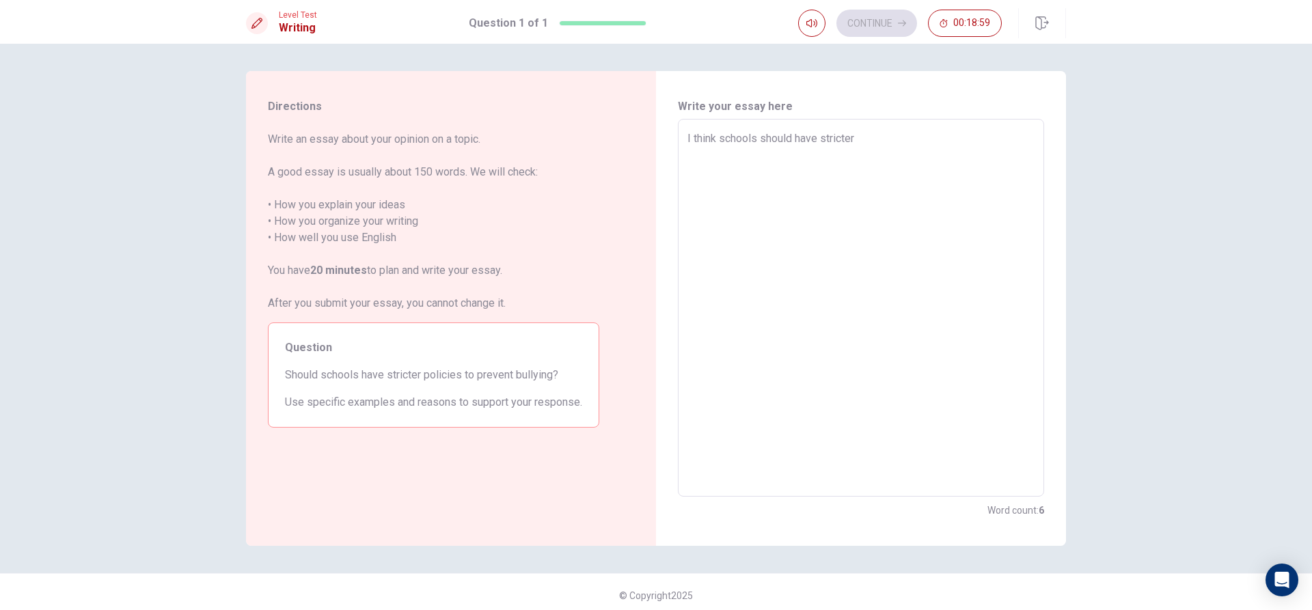
type textarea "x"
type textarea "I think schools should have stricter"
type textarea "x"
type textarea "I think schools should have stricter p"
type textarea "x"
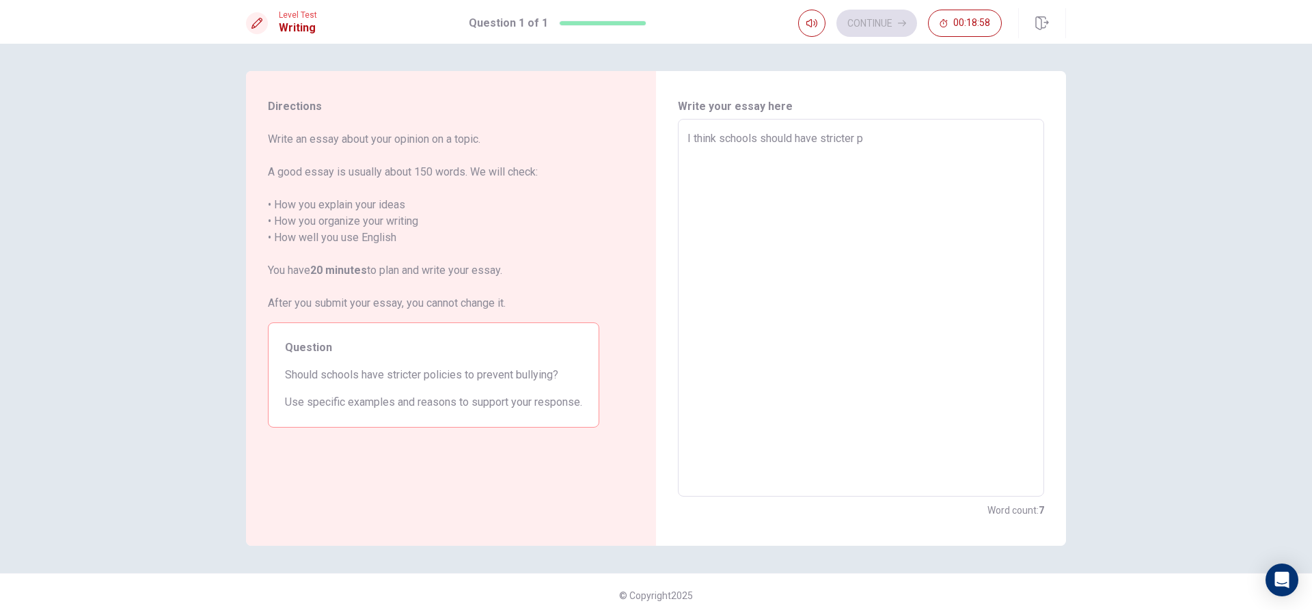
type textarea "I think schools should have stricter po"
type textarea "x"
type textarea "I think schools should have stricter pol"
type textarea "x"
type textarea "I think schools should have stricter poli"
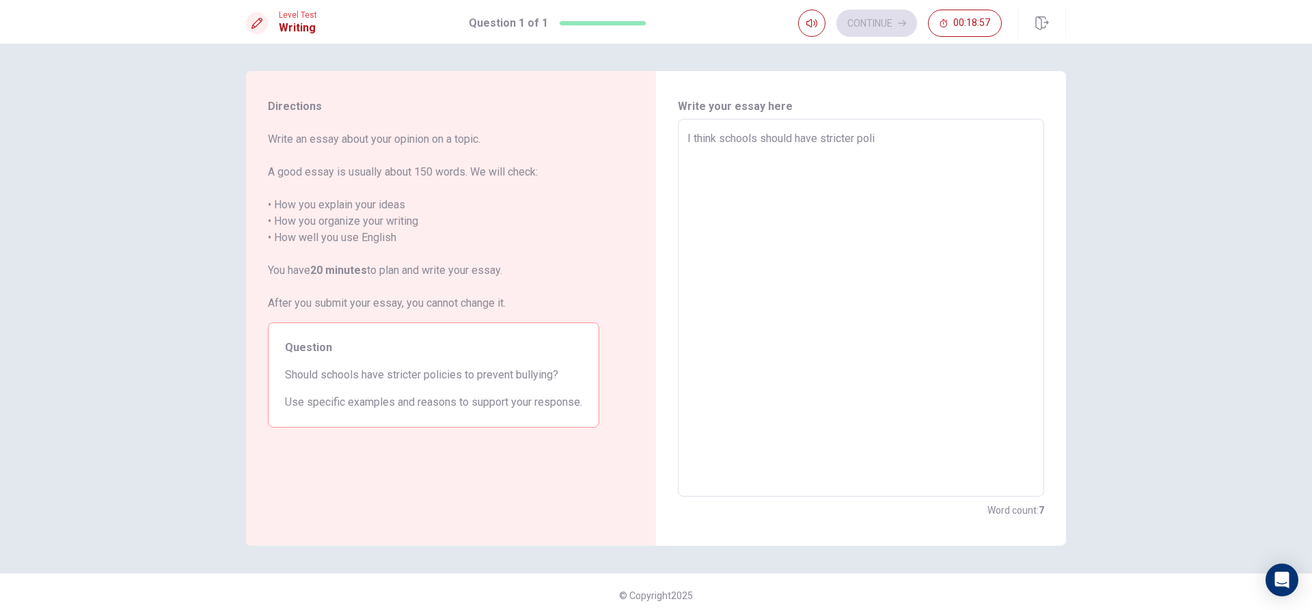
type textarea "x"
type textarea "I think schools should have stricter polic"
type textarea "x"
type textarea "I think schools should have stricter polici"
type textarea "x"
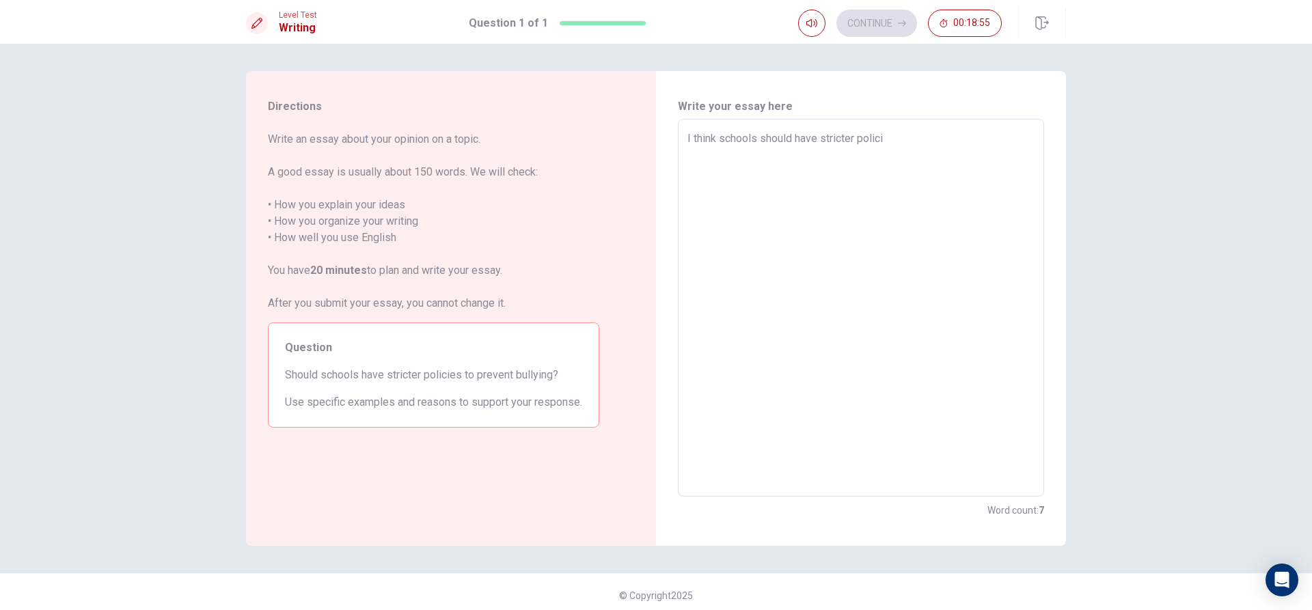
type textarea "I think schools should have stricter policie"
type textarea "x"
type textarea "I think schools should have stricter policies"
type textarea "x"
type textarea "I think schools should have stricter policies"
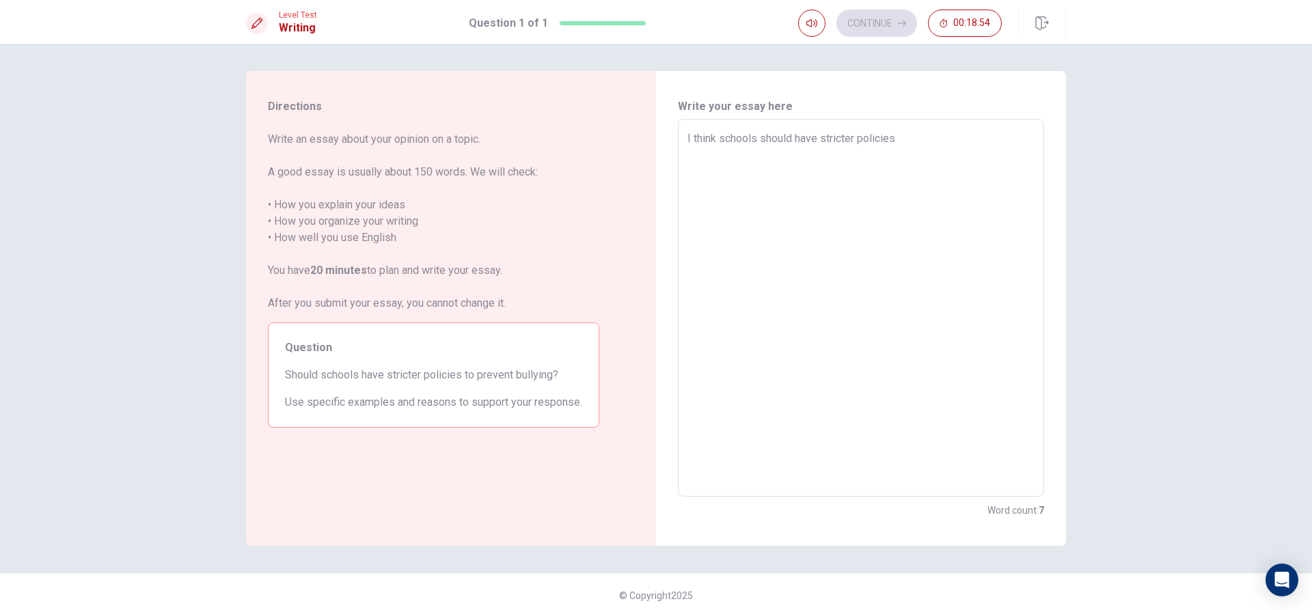
type textarea "x"
type textarea "I think schools should have stricter policies t"
type textarea "x"
type textarea "I think schools should have stricter policies to"
type textarea "x"
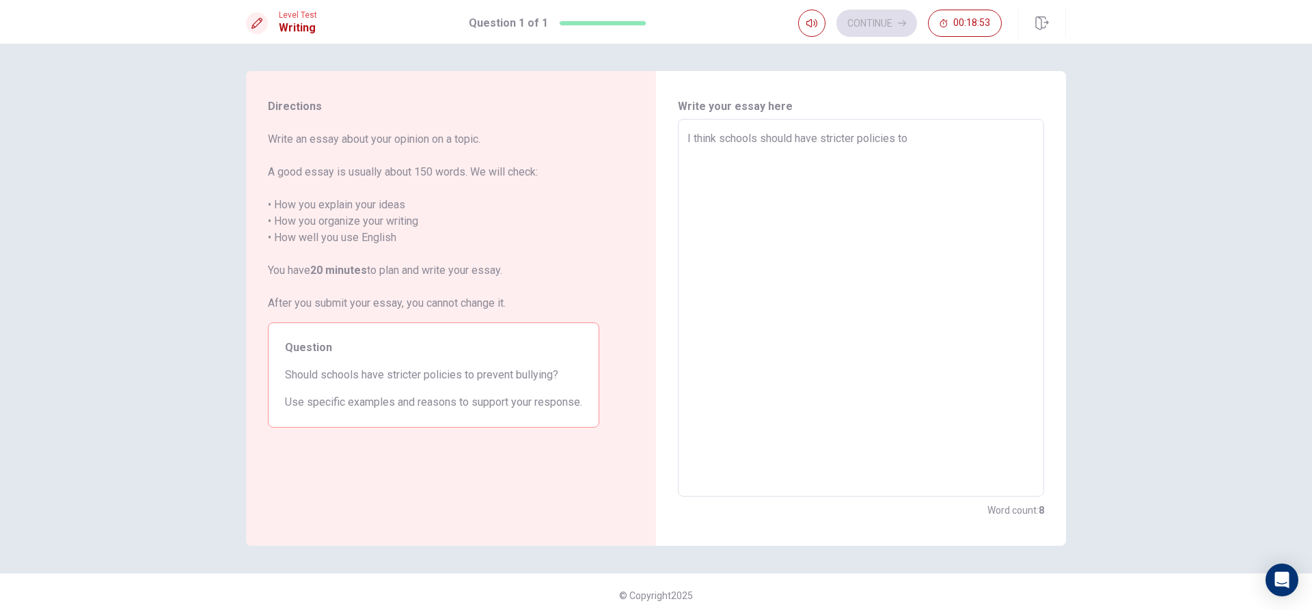
type textarea "I think schools should have stricter policies top"
type textarea "x"
type textarea "I think schools should have stricter policies topr"
type textarea "x"
type textarea "I think schools should have stricter policies topre"
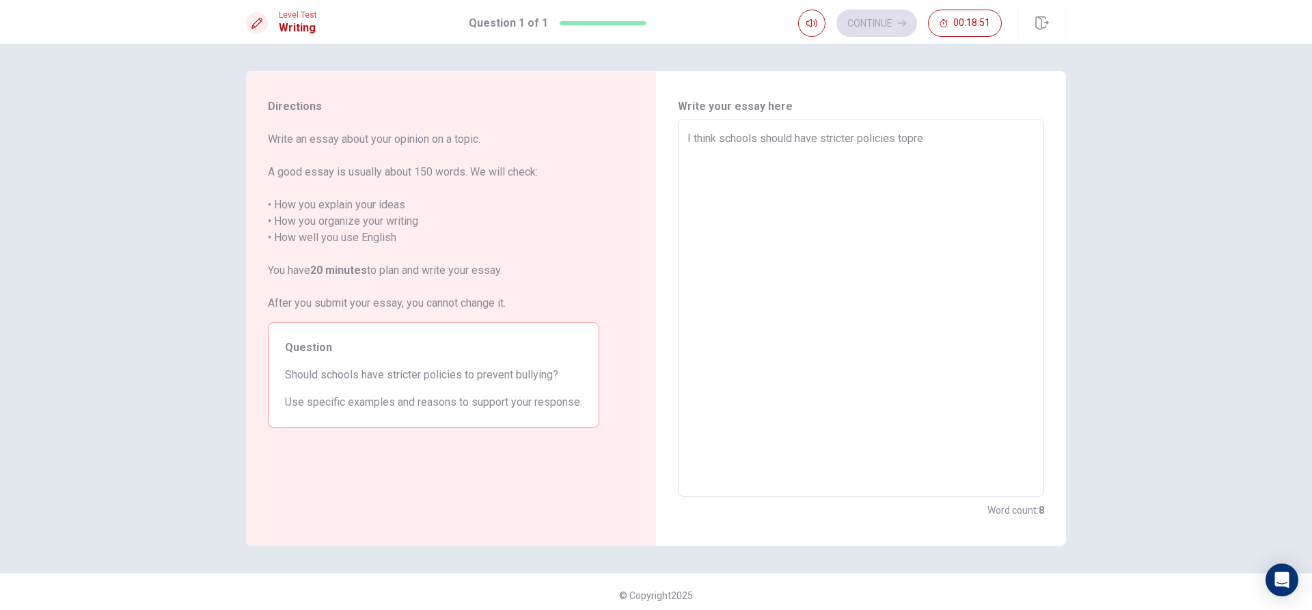
type textarea "x"
type textarea "I think schools should have stricter policies toprev"
type textarea "x"
type textarea "I think schools should have stricter policies topreve"
type textarea "x"
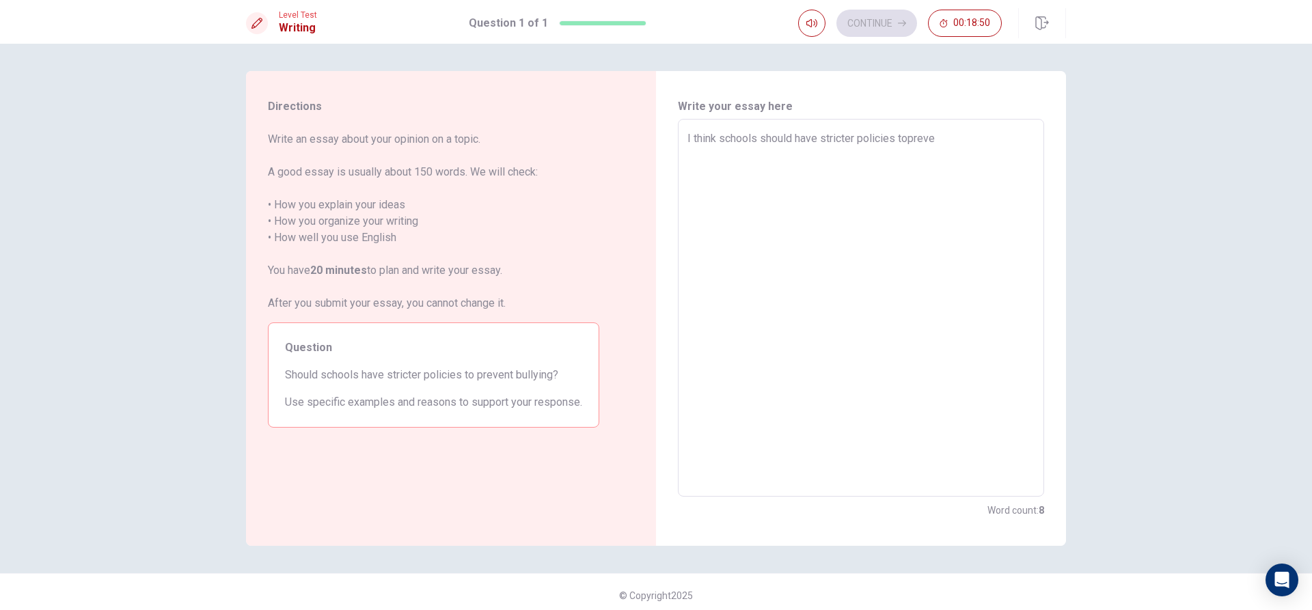
type textarea "I think schools should have stricter policies topreven"
type textarea "x"
type textarea "I think schools should have stricter policies toprevent"
type textarea "x"
type textarea "I think schools should have stricter policies toprevent"
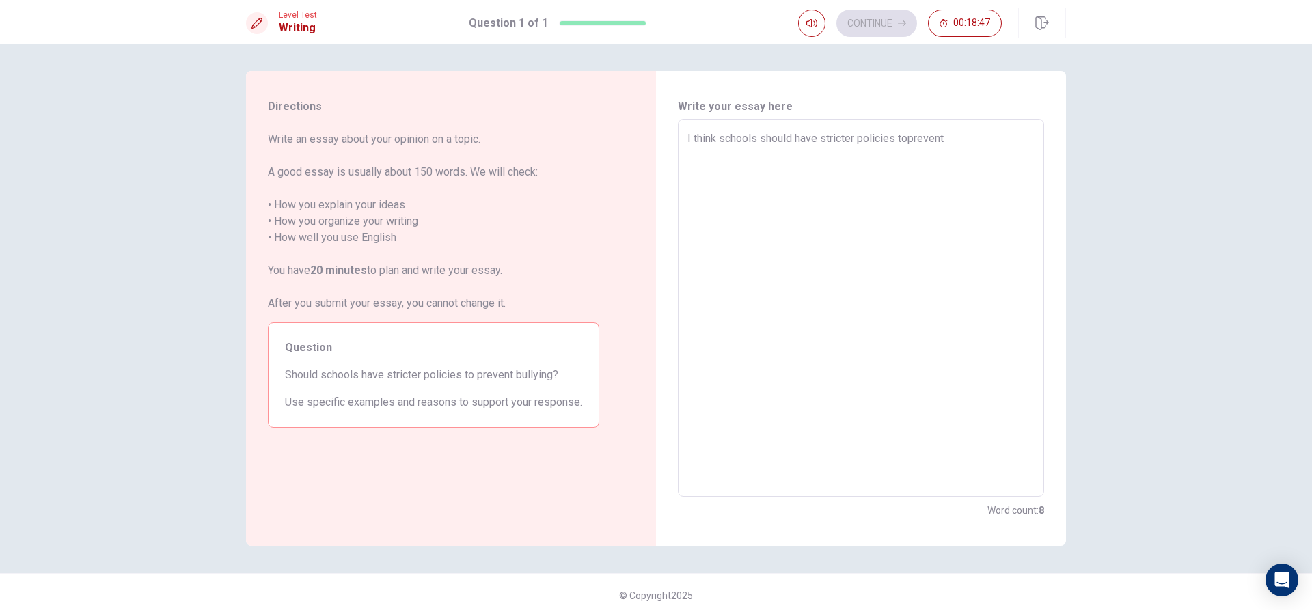
type textarea "x"
type textarea "I think schools should have stricter policies to prevent"
type textarea "x"
type textarea "I think schools should have stricter policies to prevent"
type textarea "x"
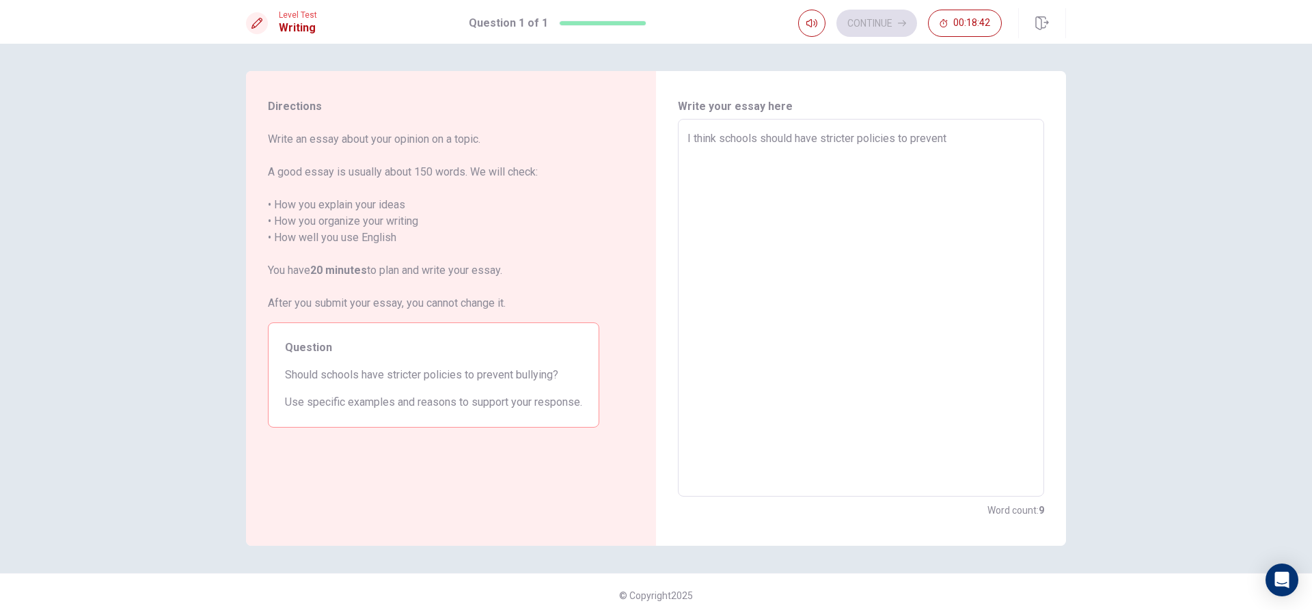
type textarea "I think schools should have stricter policies to prevent b"
type textarea "x"
type textarea "I think schools should have stricter policies to prevent bu"
type textarea "x"
type textarea "I think schools should have stricter policies to prevent bul"
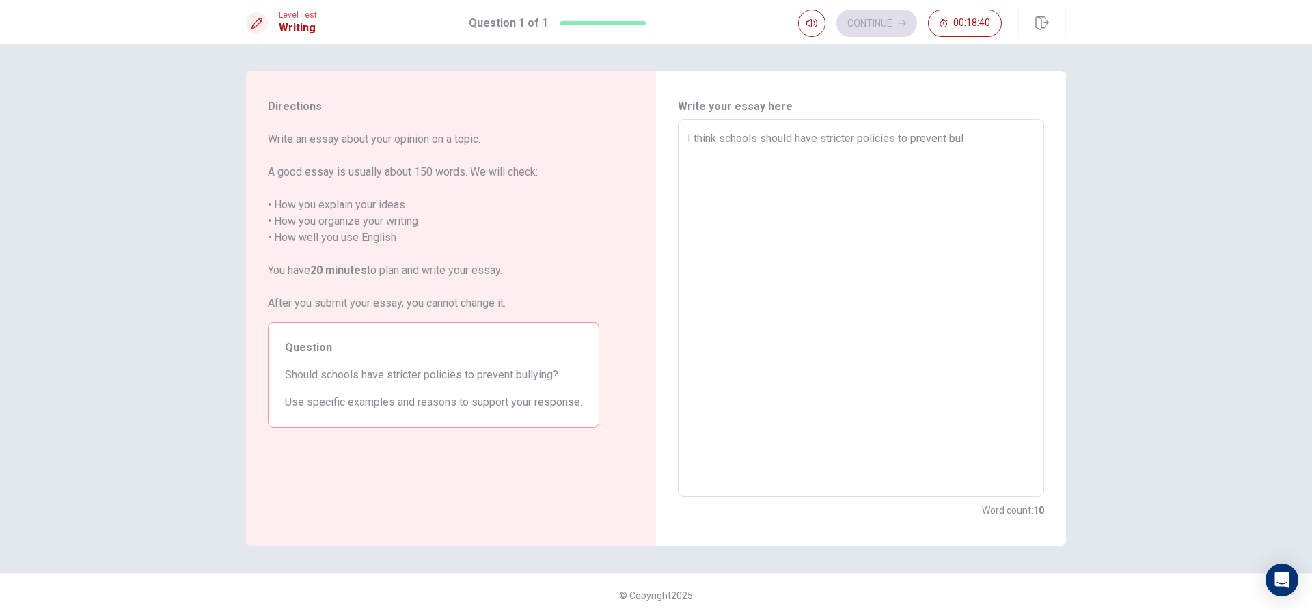
type textarea "x"
type textarea "I think schools should have stricter policies to prevent bull"
type textarea "x"
type textarea "I think schools should have stricter policies to prevent bully"
type textarea "x"
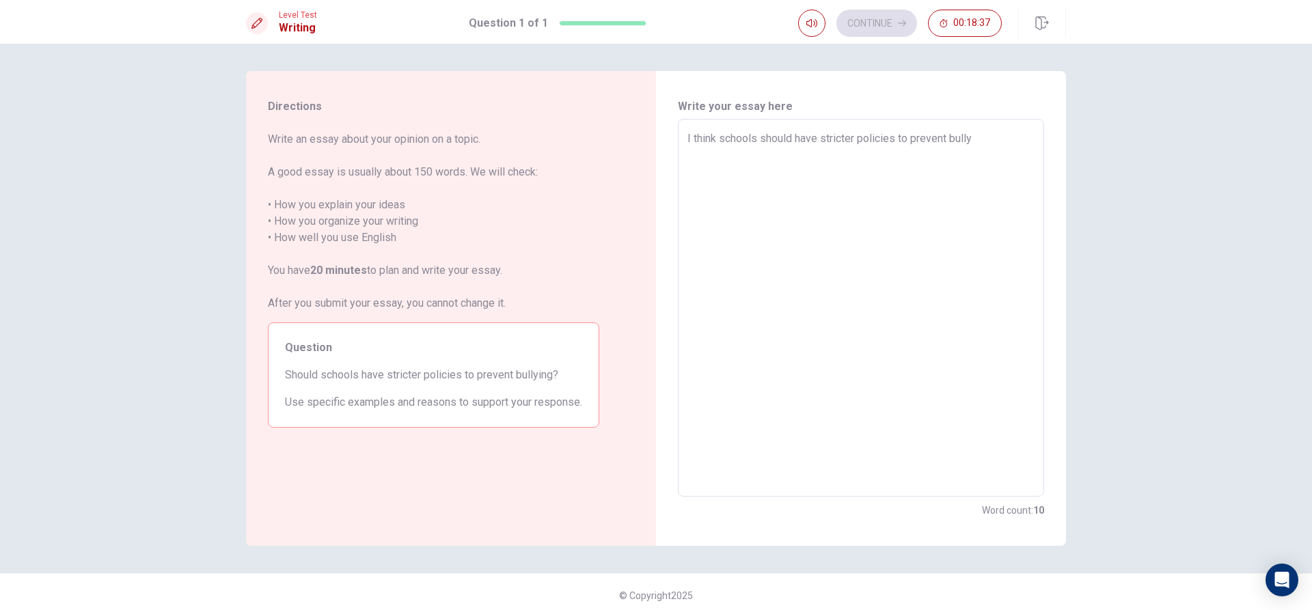
type textarea "I think schools should have stricter policies to prevent bullyi"
type textarea "x"
type textarea "I think schools should have stricter policies to prevent bully"
type textarea "x"
type textarea "I think schools should have stricter policies to prevent bullyi"
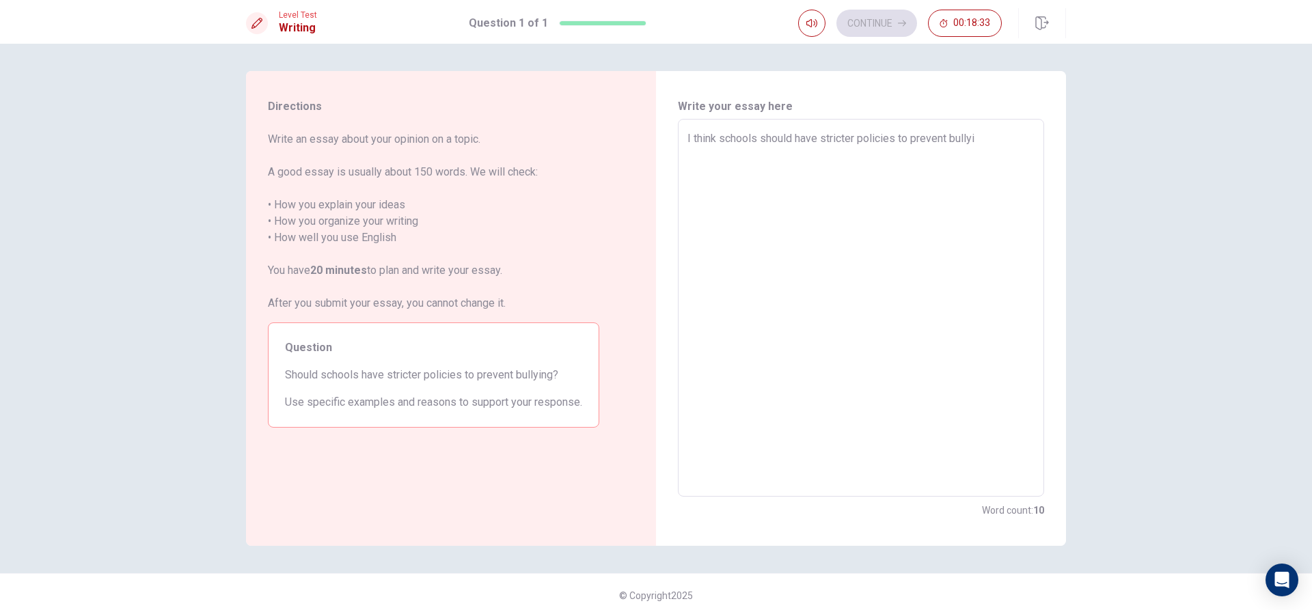
type textarea "x"
type textarea "I think schools should have stricter policies to prevent bullyin"
type textarea "x"
type textarea "I think schools should have stricter policies to prevent bullying"
type textarea "x"
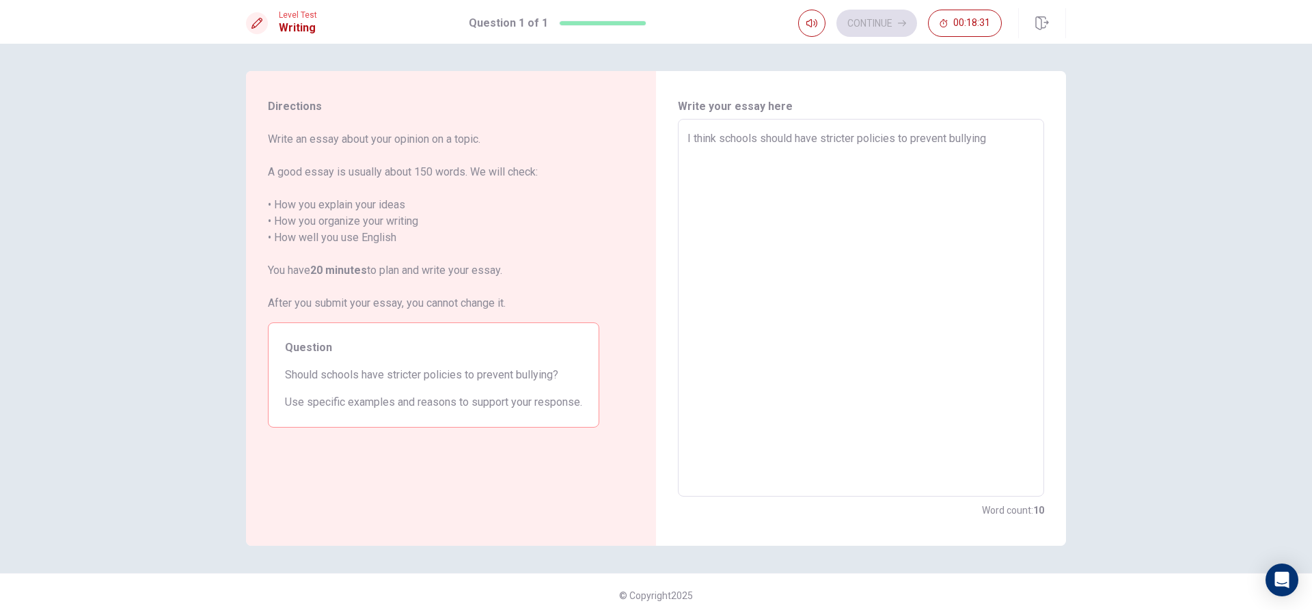
type textarea "I think schools should have stricter policies to prevent bullying"
type textarea "x"
type textarea "I think schools should have stricter policies to prevent bullying b"
type textarea "x"
type textarea "I think schools should have stricter policies to prevent bullying be"
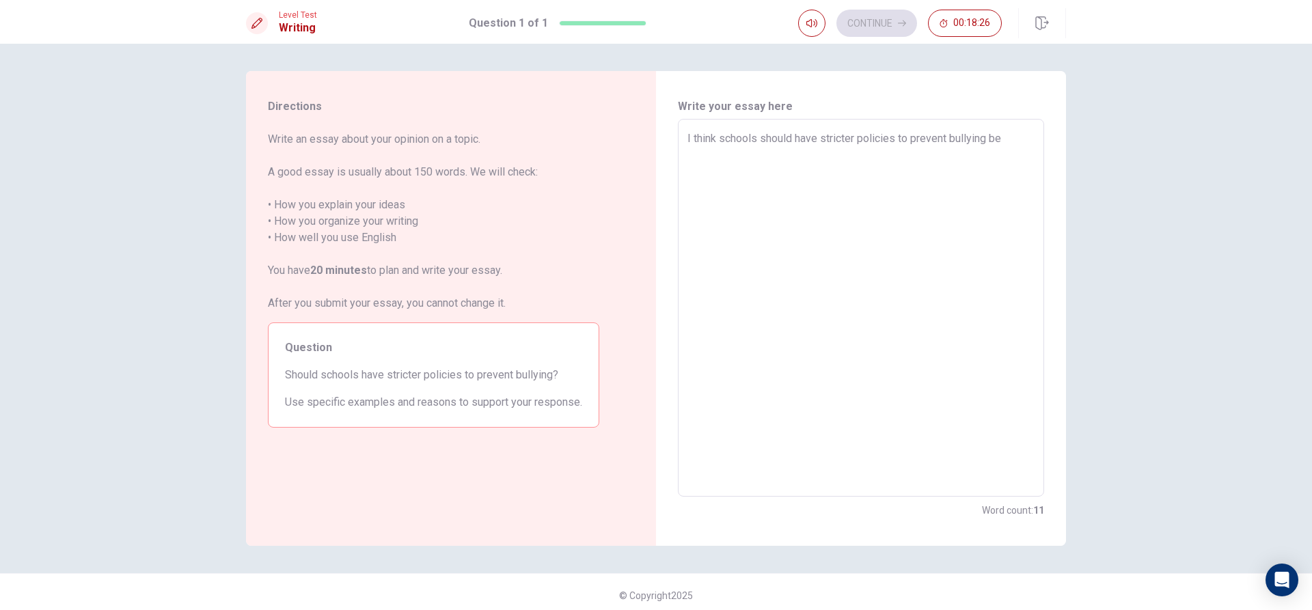
type textarea "x"
type textarea "I think schools should have stricter policies to prevent bullying bec"
type textarea "x"
type textarea "I think schools should have stricter policies to prevent bullying beca"
type textarea "x"
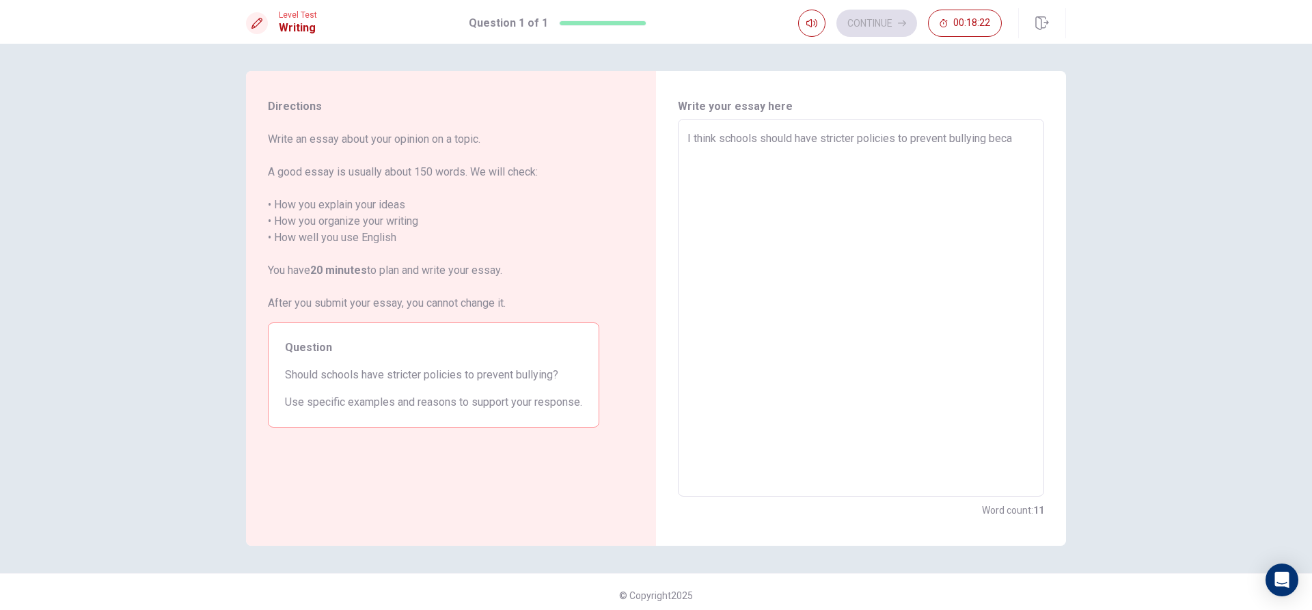
type textarea "I think schools should have stricter policies to prevent bullying becau"
type textarea "x"
type textarea "I think schools should have stricter policies to prevent bullying becaus"
type textarea "x"
type textarea "I think schools should have stricter policies to prevent bullying because"
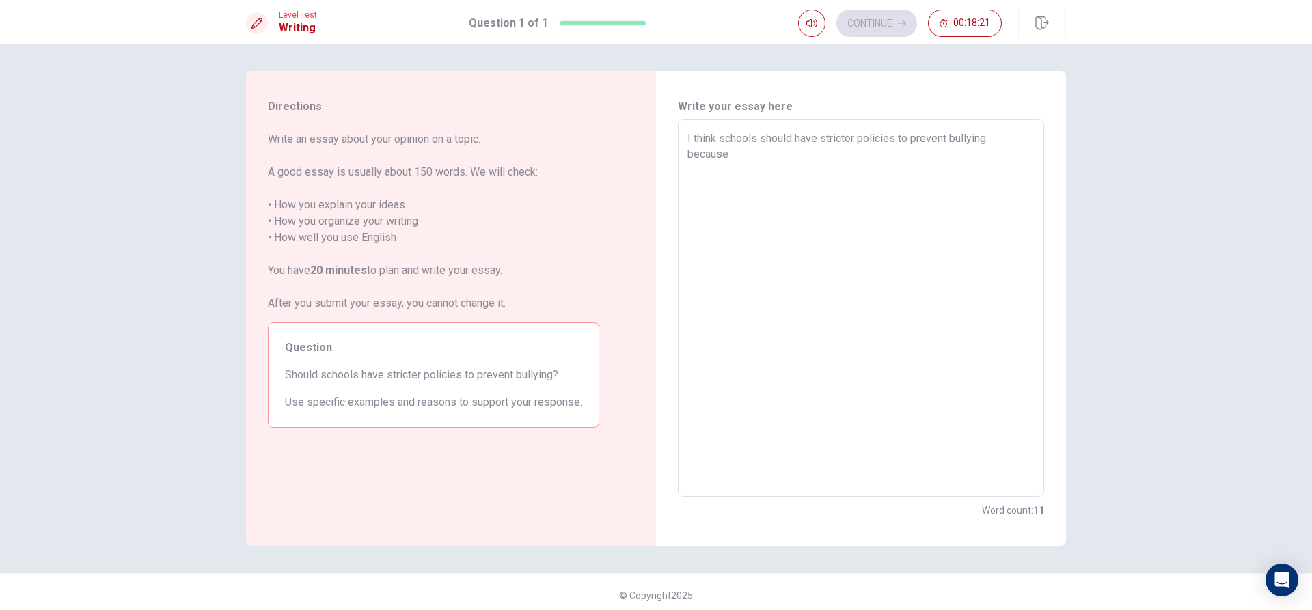
type textarea "x"
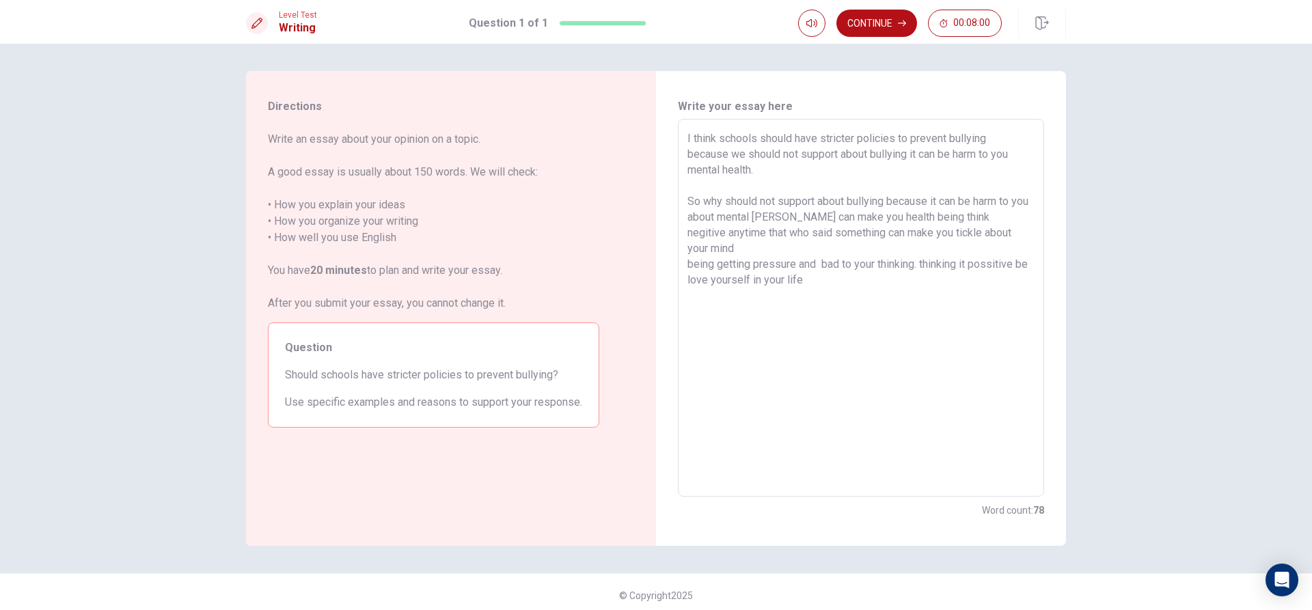
click at [919, 250] on textarea "I think schools should have stricter policies to prevent bullying because we sh…" at bounding box center [861, 308] width 347 height 355
click at [959, 282] on textarea "I think schools should have stricter policies to prevent bullying because we sh…" at bounding box center [861, 308] width 347 height 355
click at [783, 298] on textarea "I think schools should have stricter policies to prevent bullying because we sh…" at bounding box center [861, 308] width 347 height 355
click at [770, 297] on textarea "I think schools should have stricter policies to prevent bullying because we sh…" at bounding box center [861, 308] width 347 height 355
click at [779, 296] on textarea "I think schools should have stricter policies to prevent bullying because we sh…" at bounding box center [861, 308] width 347 height 355
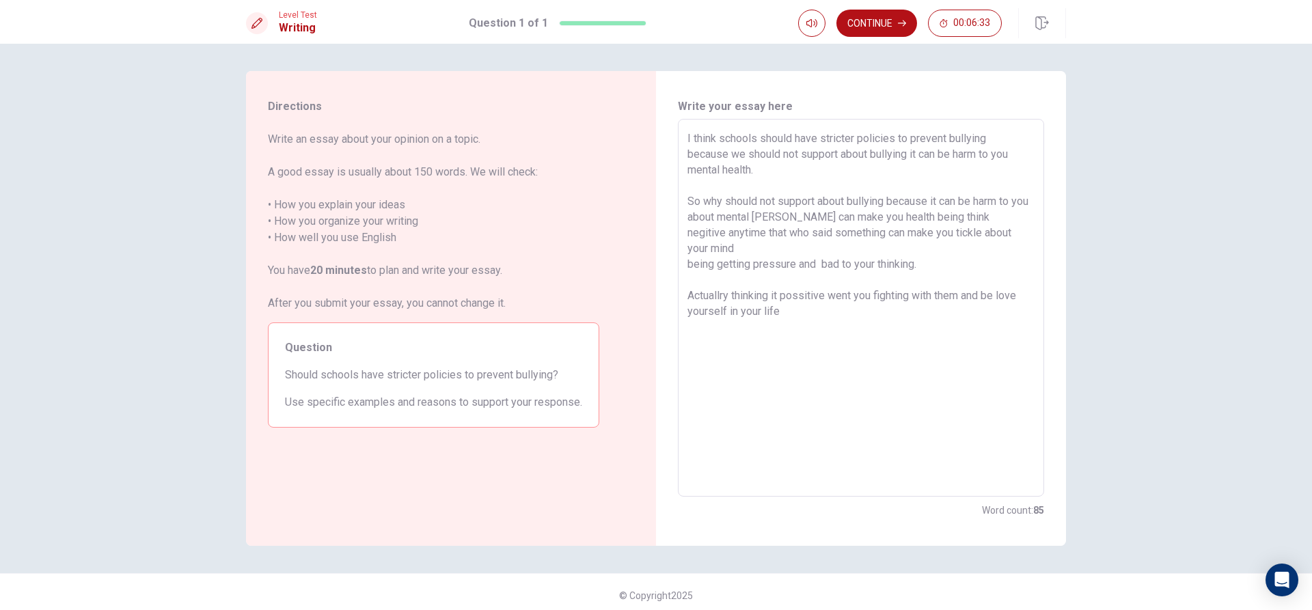
click at [773, 293] on textarea "I think schools should have stricter policies to prevent bullying because we sh…" at bounding box center [861, 308] width 347 height 355
click at [876, 24] on button "Continue" at bounding box center [877, 23] width 81 height 27
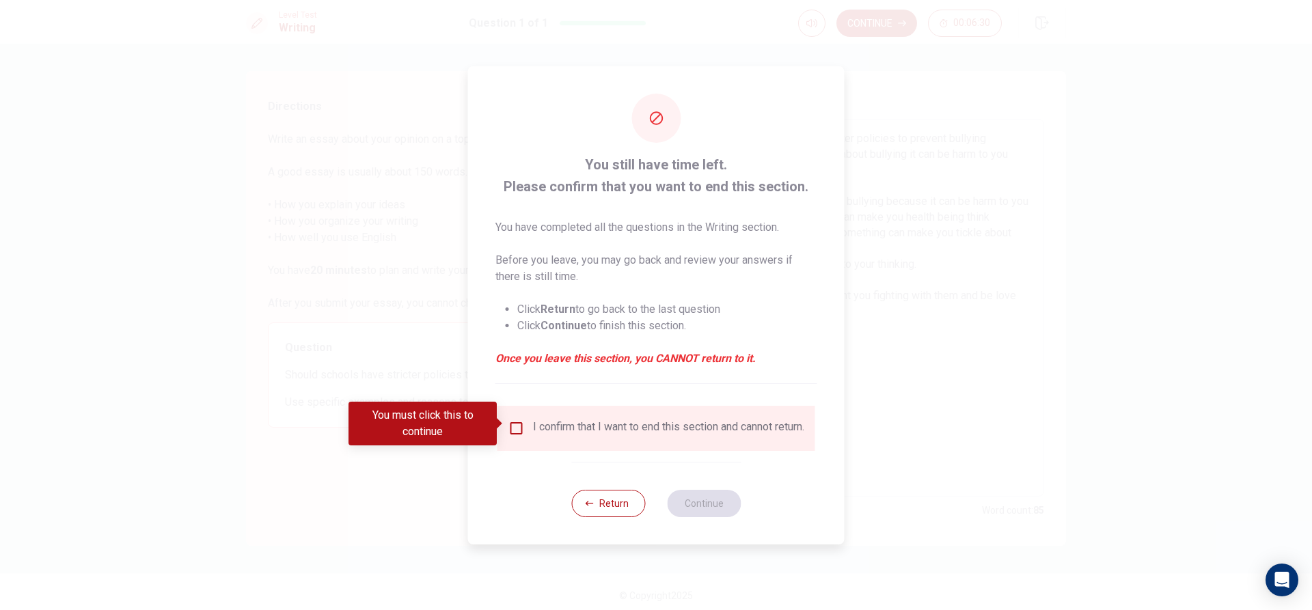
click at [520, 422] on input "You must click this to continue" at bounding box center [517, 428] width 16 height 16
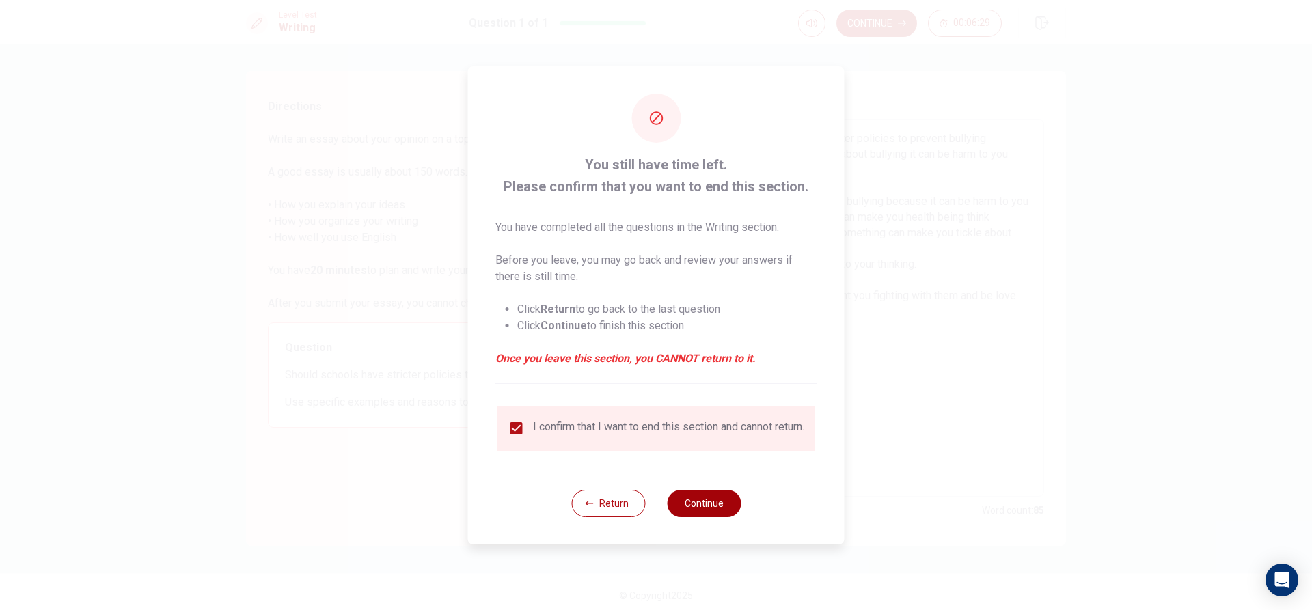
click at [688, 500] on button "Continue" at bounding box center [704, 503] width 74 height 27
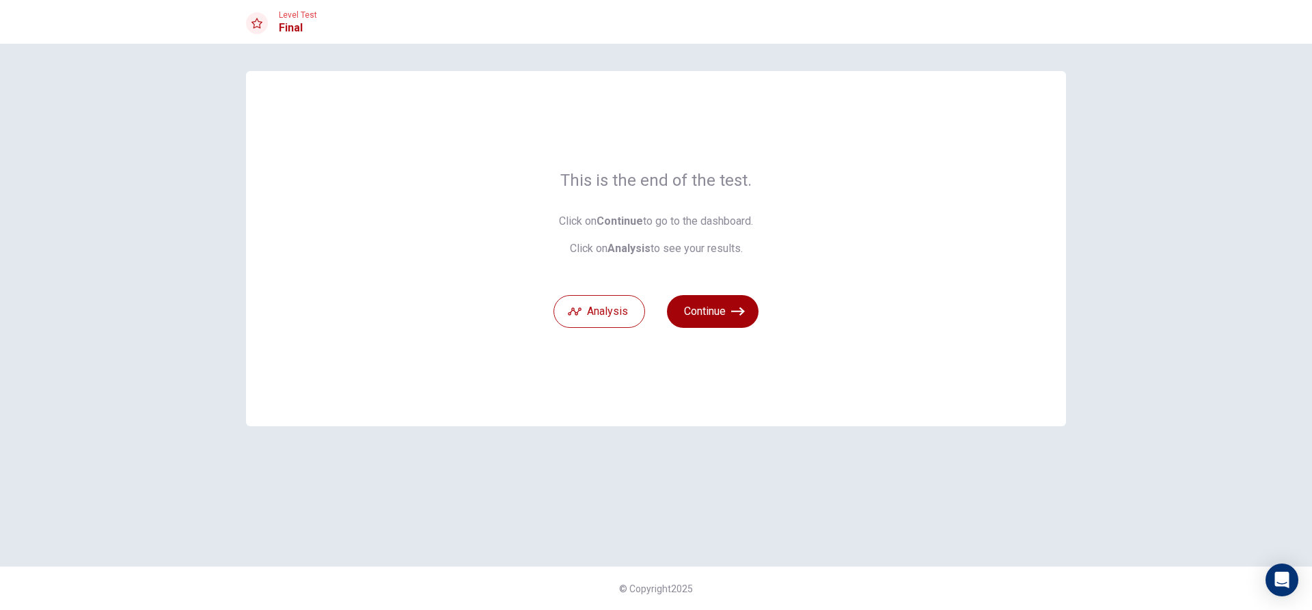
click at [687, 313] on button "Continue" at bounding box center [713, 311] width 92 height 33
